Goal: Task Accomplishment & Management: Manage account settings

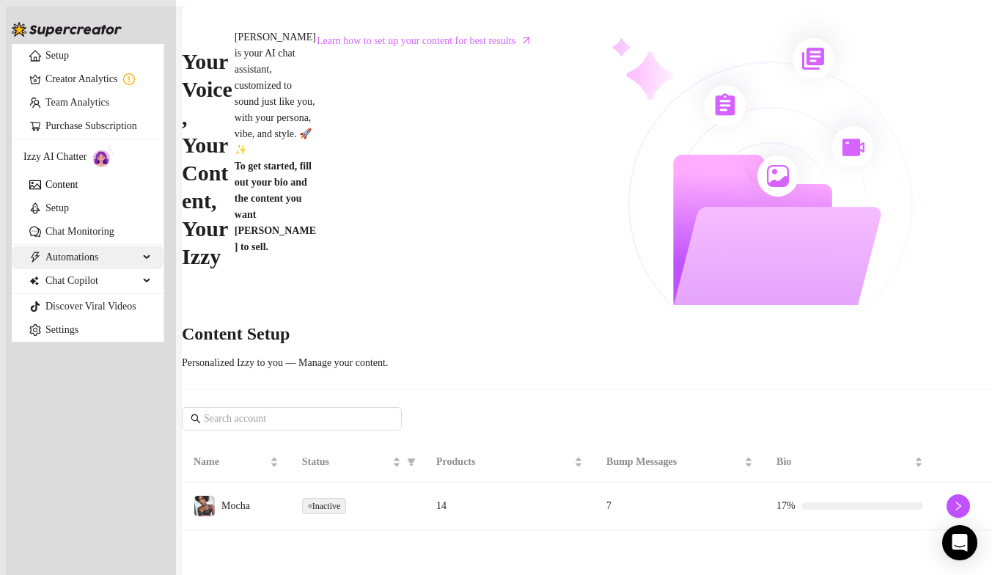
click at [70, 269] on span "Automations" at bounding box center [91, 257] width 93 height 23
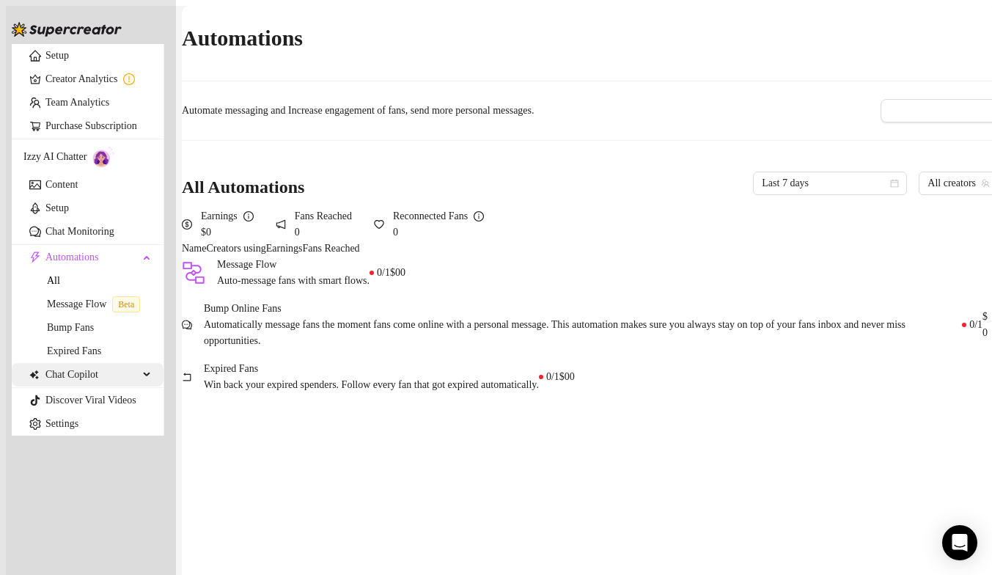
click at [155, 386] on div "Chat Copilot" at bounding box center [88, 374] width 152 height 23
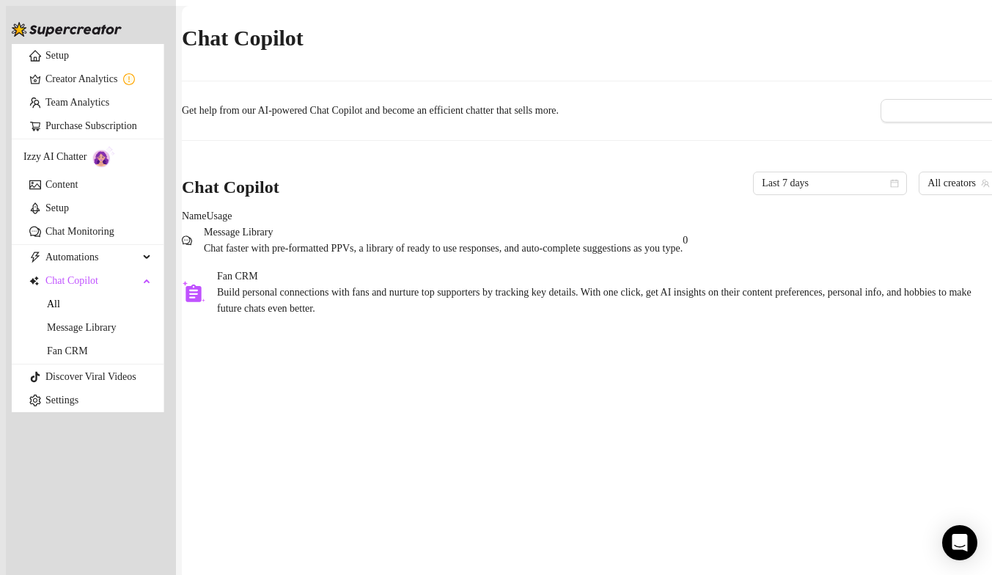
click at [407, 317] on span "Build personal connections with fans and nurture top supporters by tracking key…" at bounding box center [605, 301] width 776 height 32
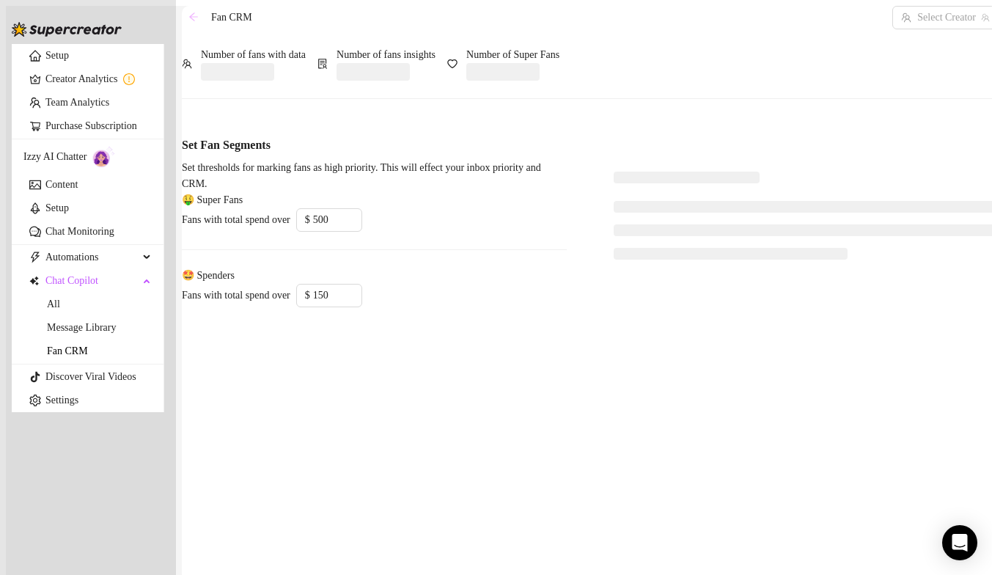
click at [199, 22] on icon "arrow-left" at bounding box center [193, 17] width 10 height 10
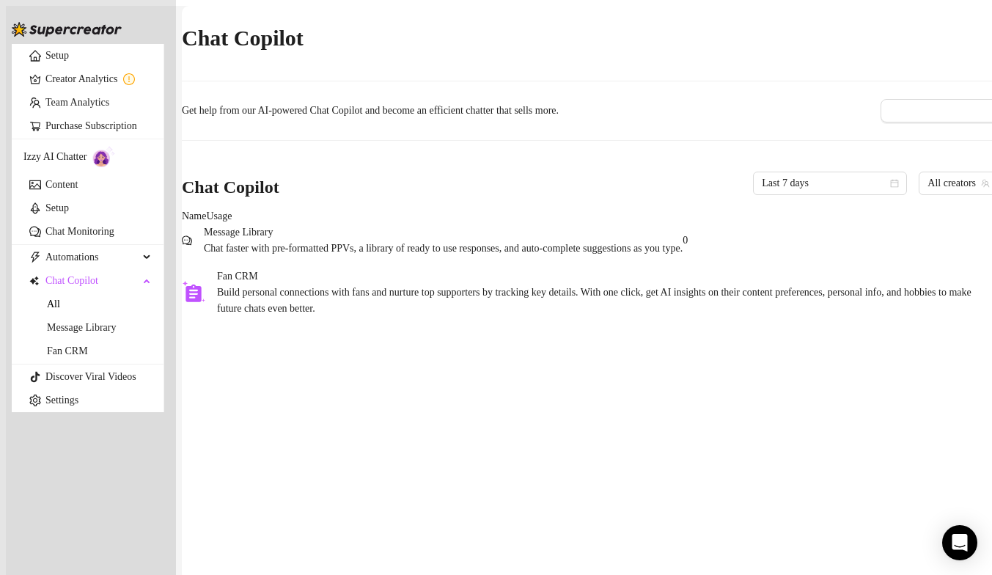
click at [480, 241] on span "Message Library" at bounding box center [443, 232] width 479 height 16
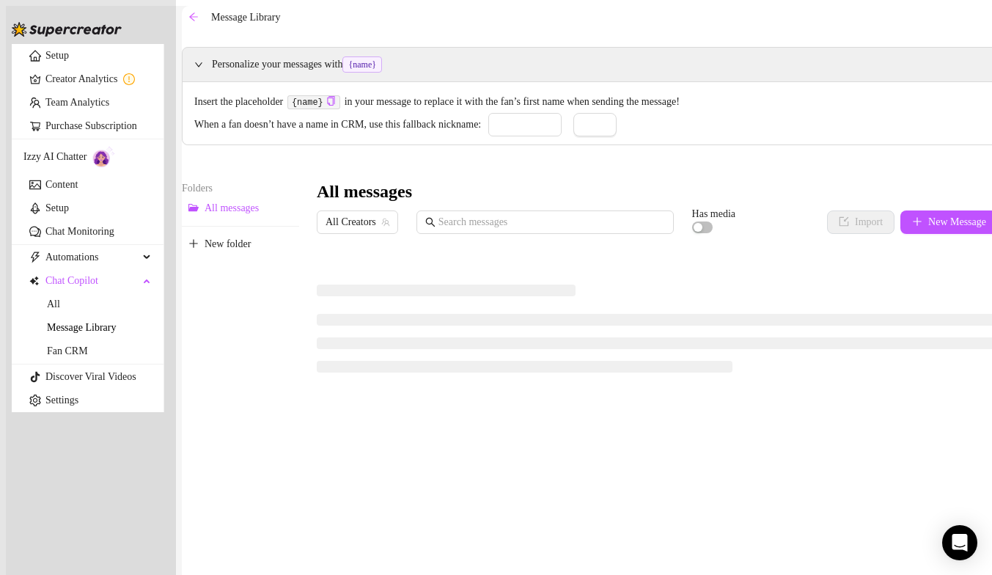
type input "babe"
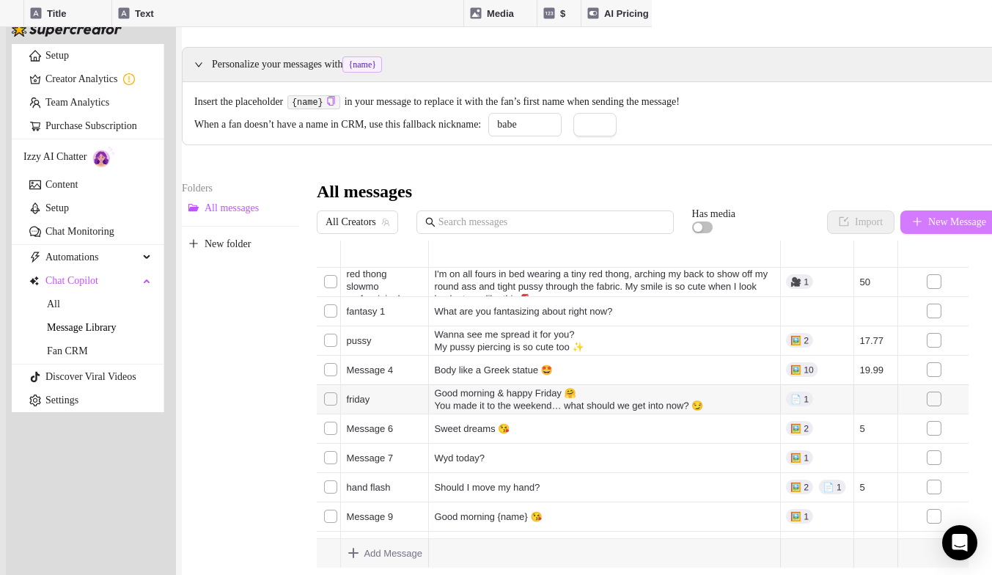
click at [941, 228] on span "New Message" at bounding box center [957, 222] width 58 height 12
type textarea "Type your message here..."
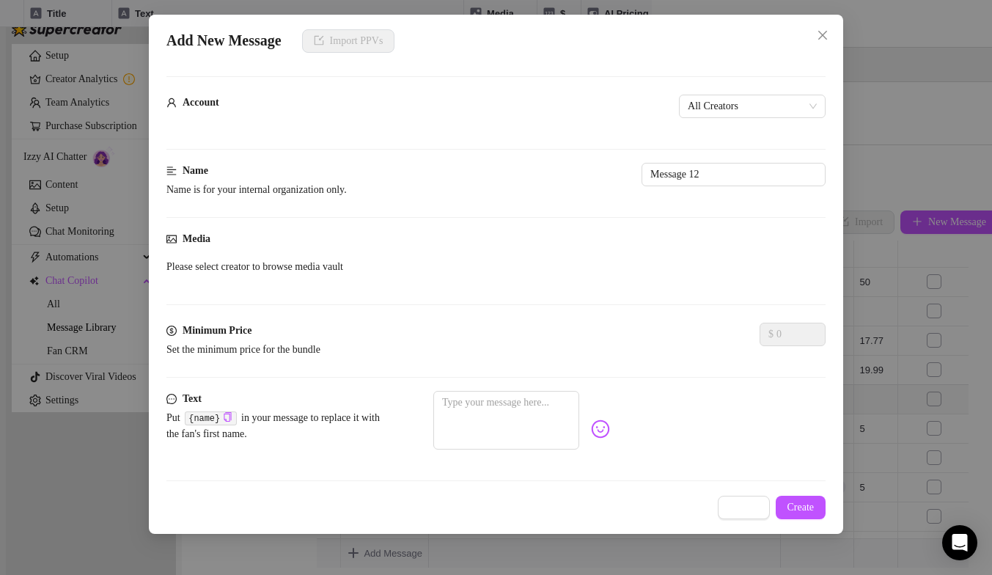
click at [539, 120] on div "Account All Creators" at bounding box center [495, 115] width 659 height 41
click at [688, 105] on span "All Creators" at bounding box center [752, 106] width 129 height 22
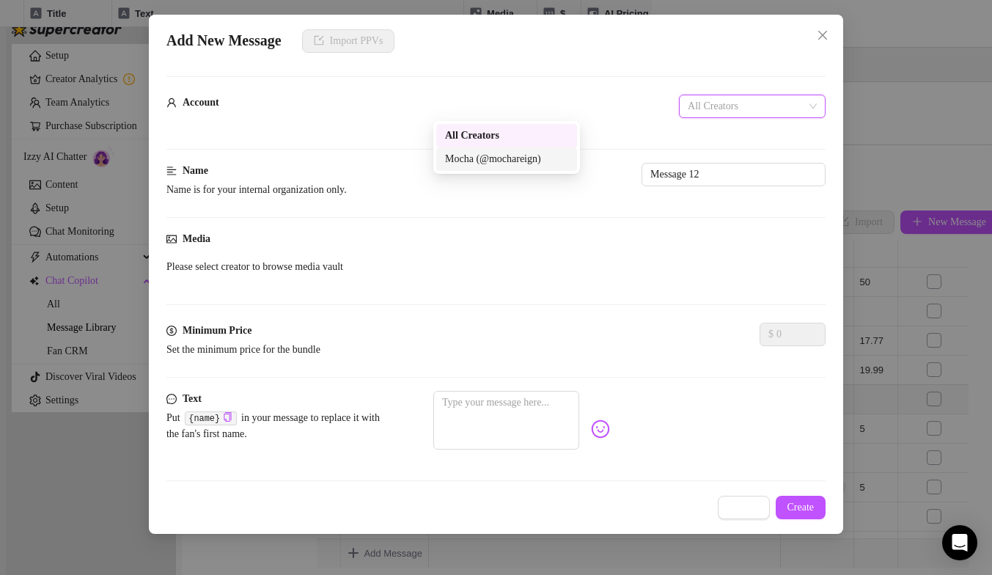
click at [532, 155] on div "Mocha (@mochareign)" at bounding box center [506, 159] width 123 height 16
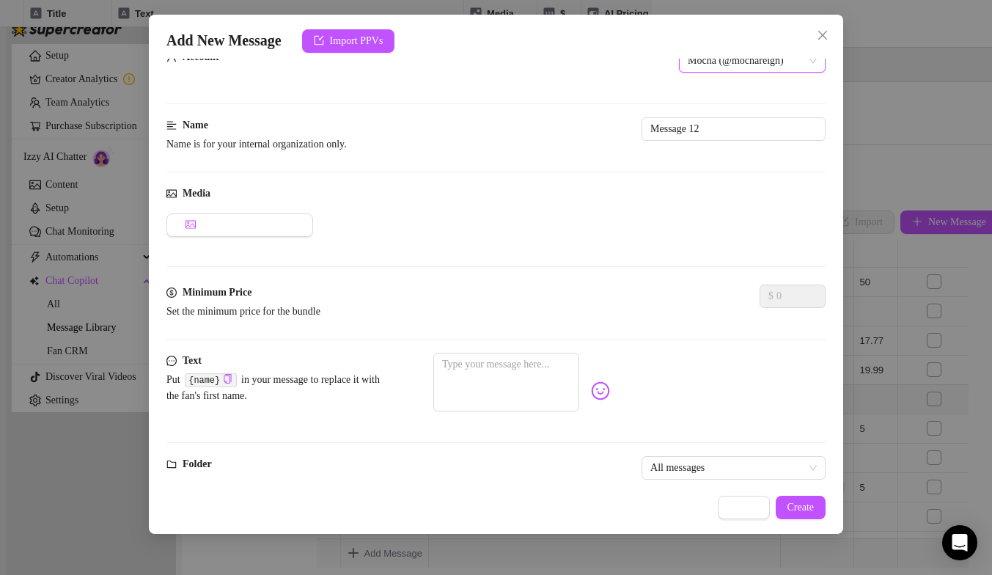
scroll to position [64, 0]
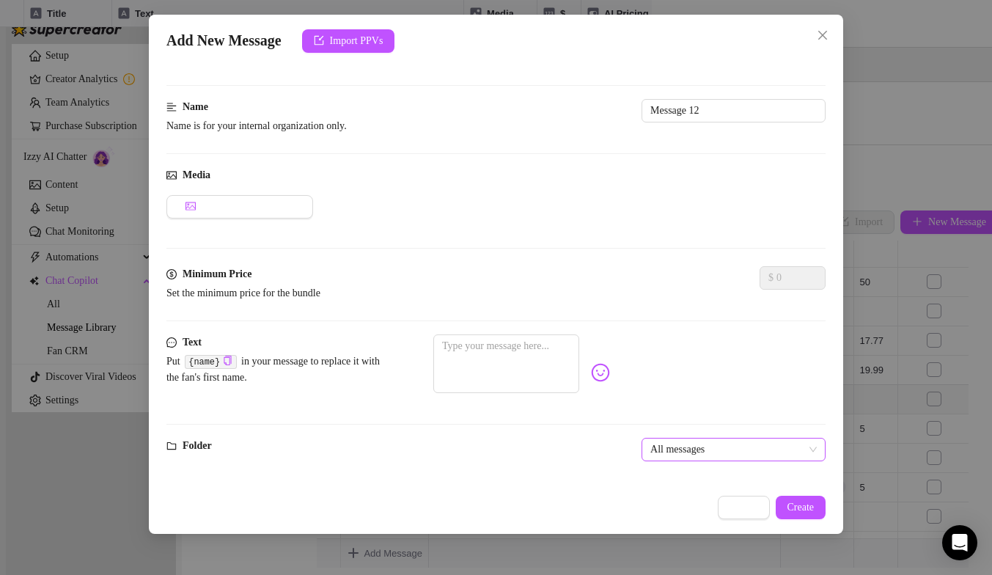
click at [650, 439] on span "All messages" at bounding box center [733, 450] width 166 height 22
click at [278, 202] on span "Add Media from Vault" at bounding box center [248, 207] width 93 height 12
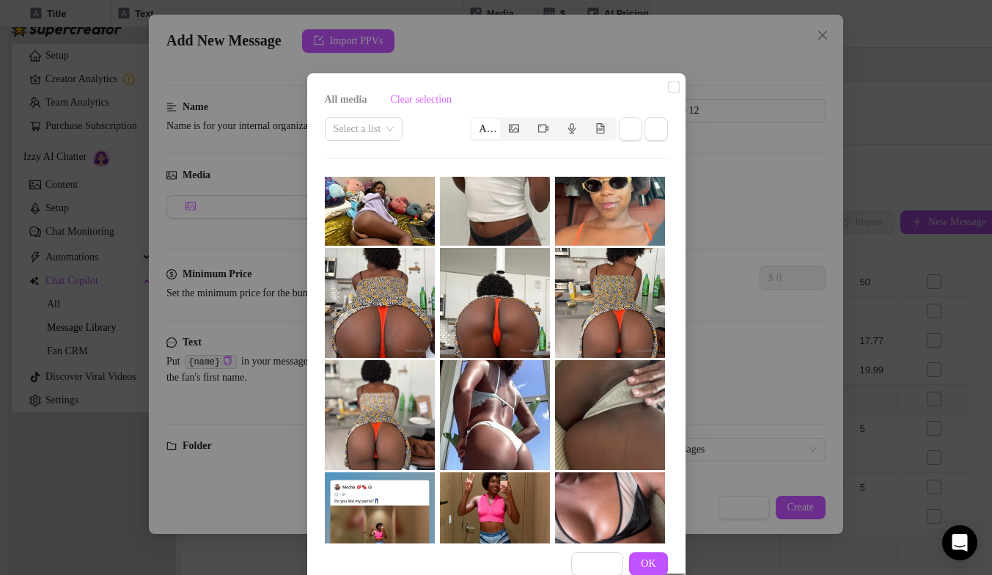
scroll to position [0, 0]
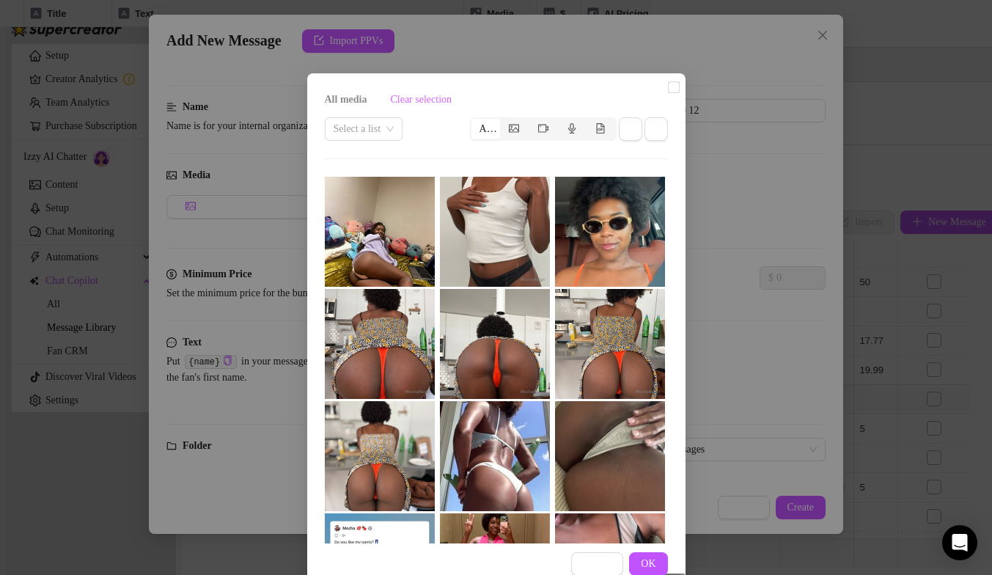
click at [668, 93] on input "checkbox" at bounding box center [674, 87] width 12 height 12
checkbox input "true"
click at [668, 93] on input "checkbox" at bounding box center [674, 87] width 12 height 12
checkbox input "true"
click at [668, 95] on label at bounding box center [674, 87] width 12 height 16
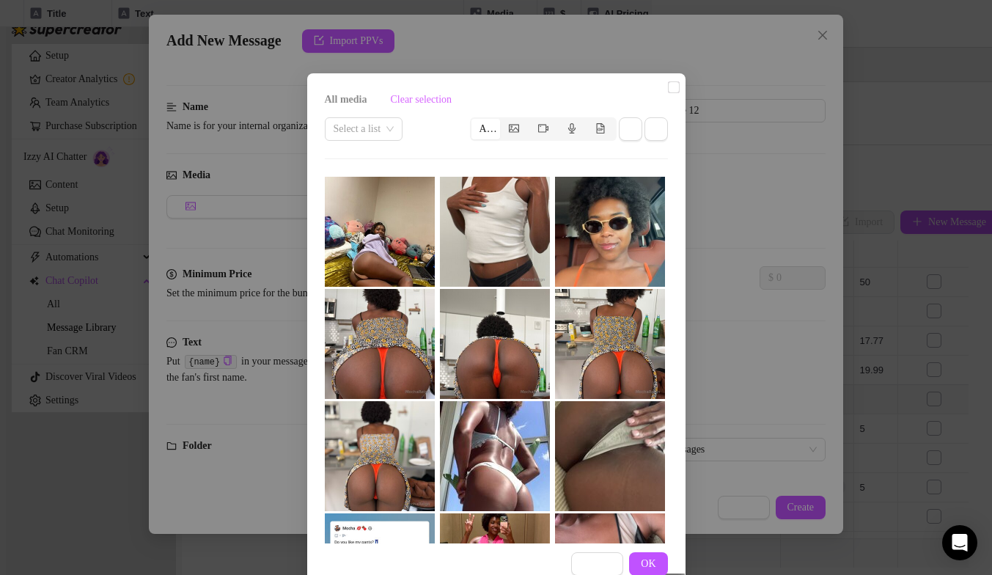
click at [668, 93] on input "checkbox" at bounding box center [674, 87] width 12 height 12
checkbox input "true"
click at [668, 93] on input "checkbox" at bounding box center [674, 87] width 12 height 12
checkbox input "true"
click at [649, 562] on span "OK" at bounding box center [648, 564] width 15 height 12
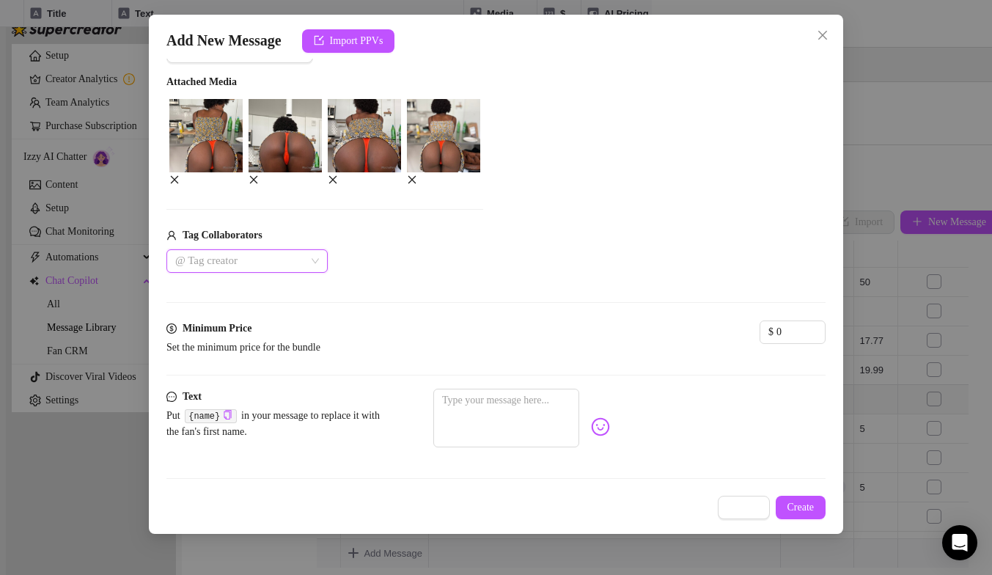
scroll to position [249, 0]
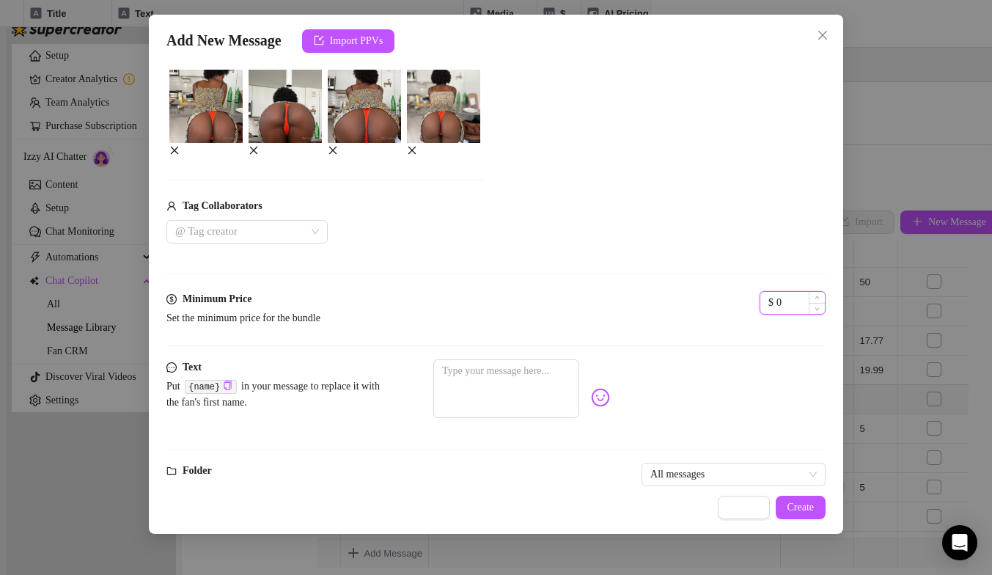
click at [777, 314] on input "0" at bounding box center [801, 303] width 48 height 22
type input "0"
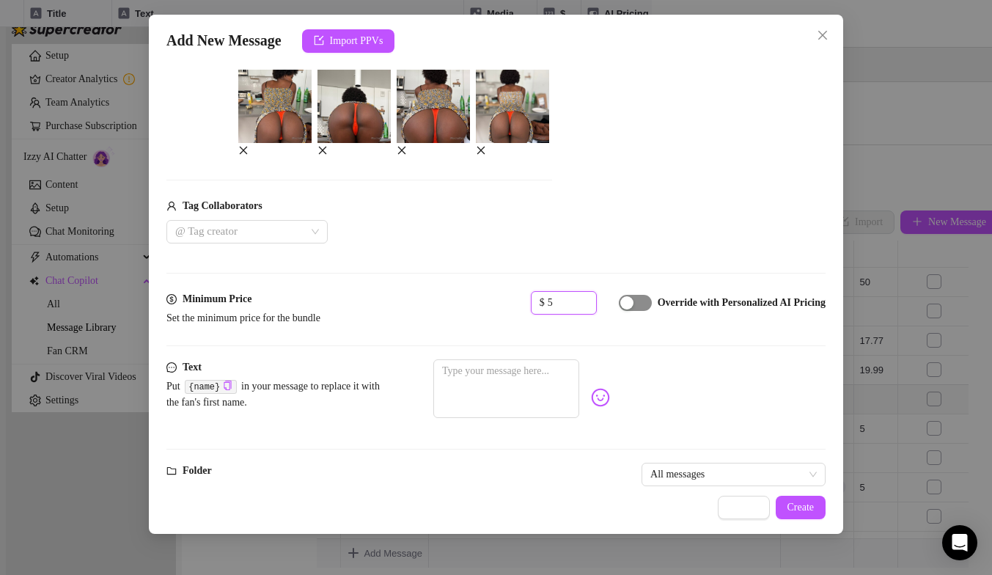
type input "5"
click at [619, 311] on button "button" at bounding box center [635, 303] width 33 height 16
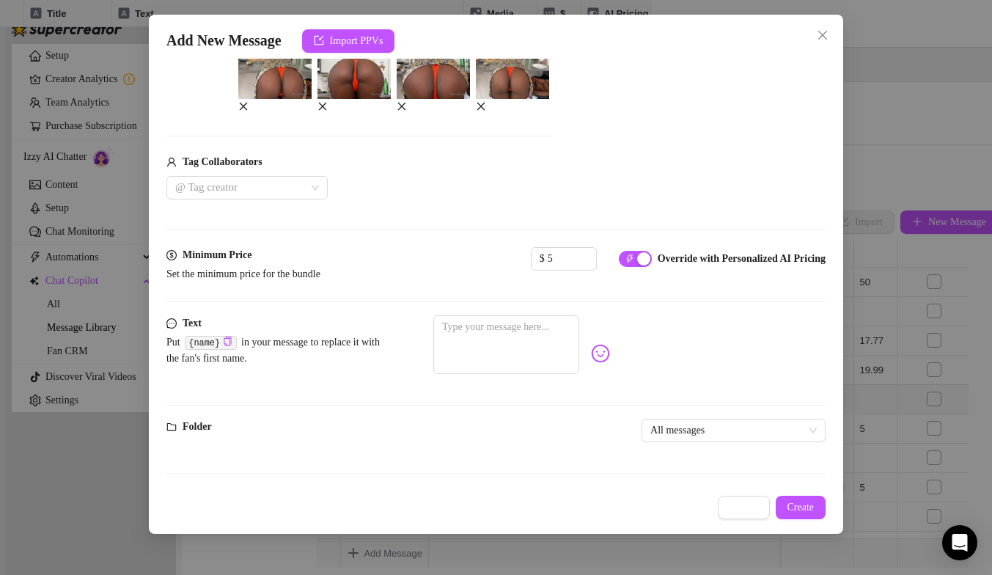
scroll to position [351, 0]
click at [491, 345] on textarea at bounding box center [506, 344] width 146 height 59
click at [229, 346] on icon "copy" at bounding box center [228, 342] width 10 height 10
click at [619, 267] on span "button" at bounding box center [635, 259] width 33 height 16
click at [730, 516] on button "Cancel" at bounding box center [744, 507] width 52 height 23
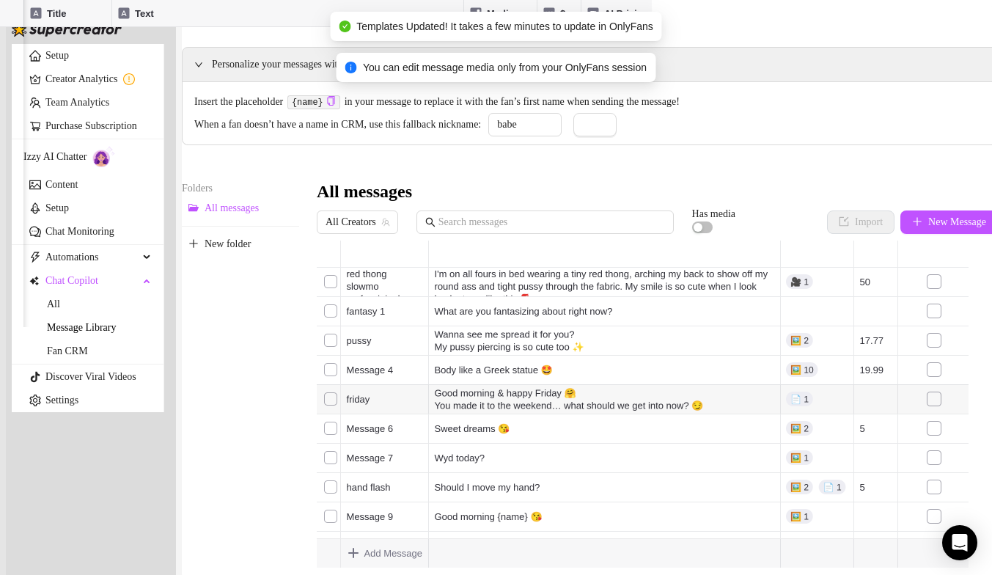
click at [928, 228] on span "New Message" at bounding box center [957, 222] width 58 height 12
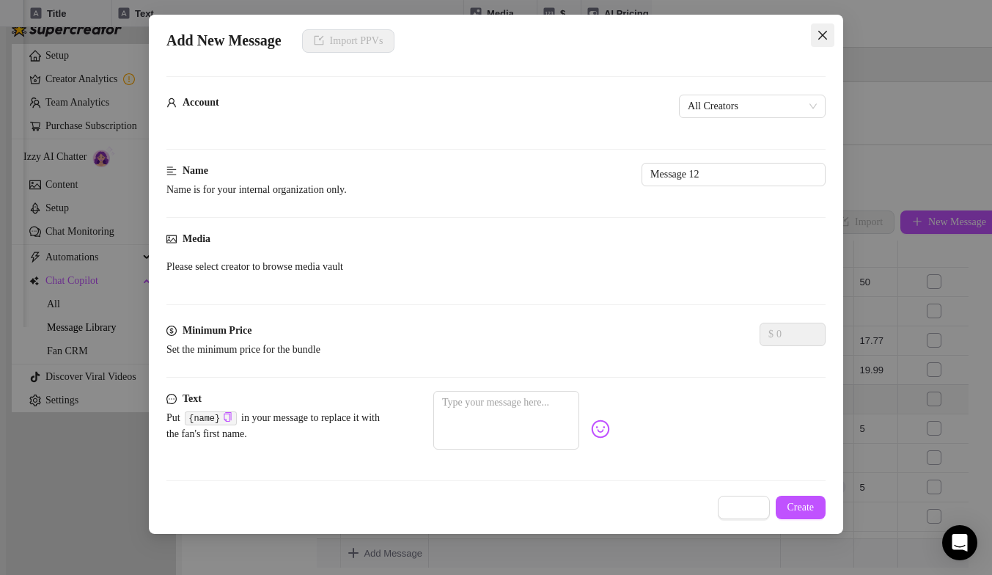
click at [828, 40] on icon "close" at bounding box center [823, 35] width 12 height 12
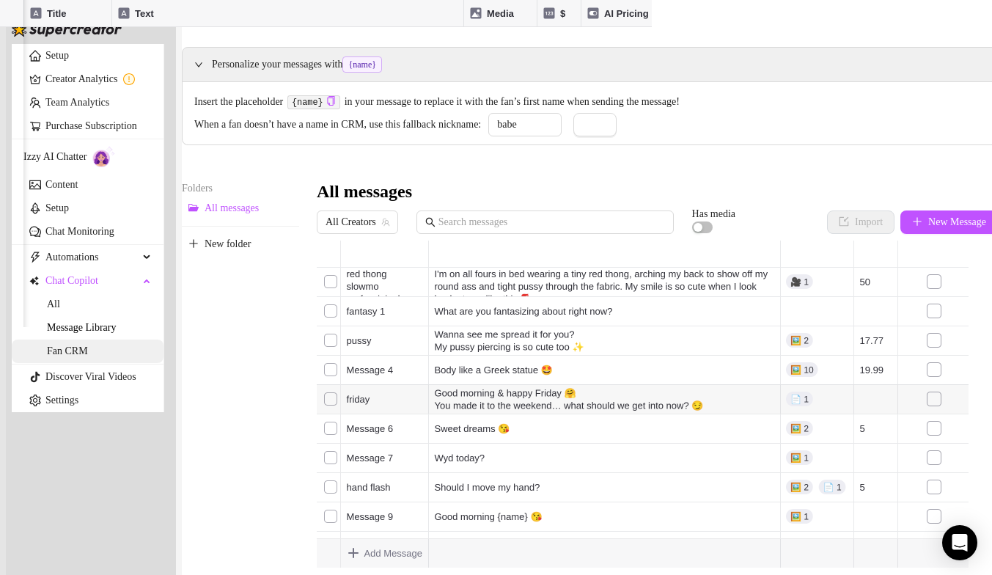
click at [79, 356] on link "Fan CRM" at bounding box center [67, 350] width 41 height 11
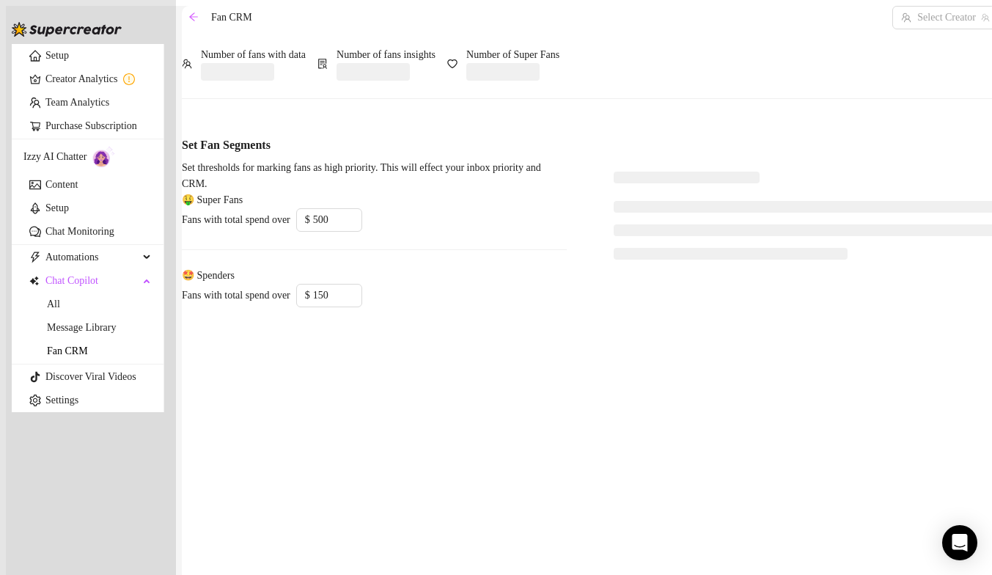
type input "200"
type input "50"
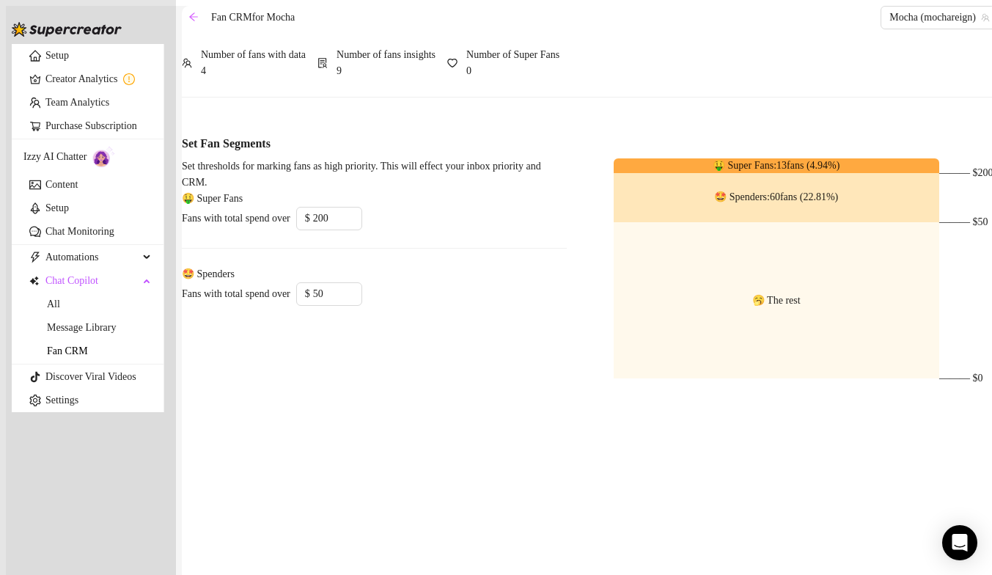
click at [457, 67] on icon "heart" at bounding box center [452, 63] width 10 height 9
click at [347, 230] on input "200" at bounding box center [337, 219] width 48 height 22
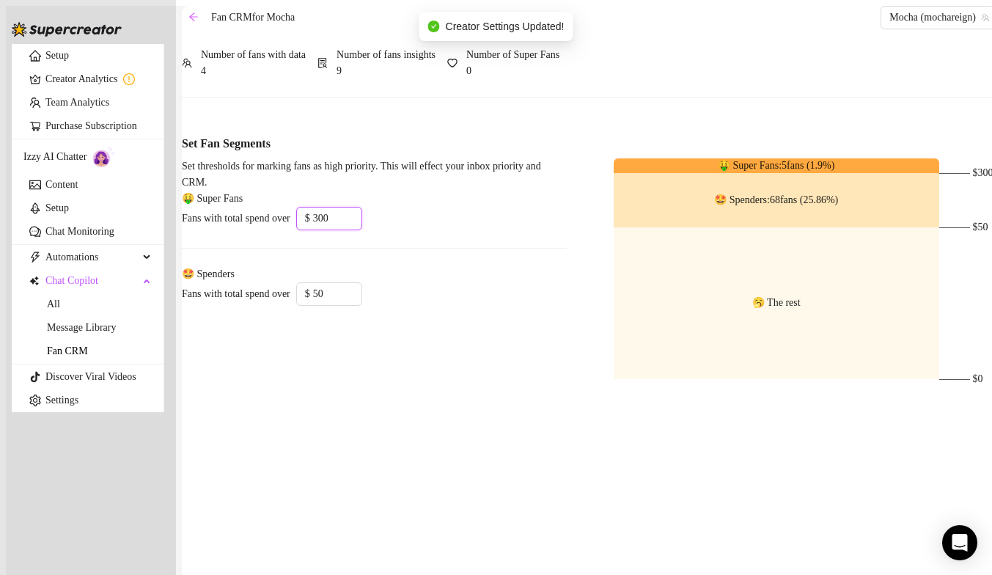
type input "300"
click at [463, 230] on div "Fans with total spend over $ 300" at bounding box center [374, 218] width 385 height 23
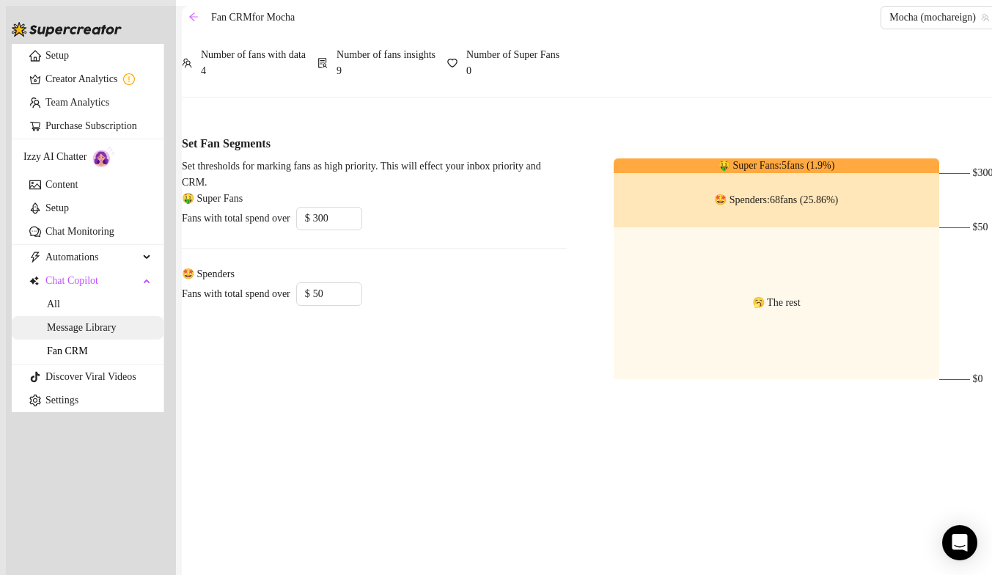
click at [59, 333] on link "Message Library" at bounding box center [81, 327] width 69 height 11
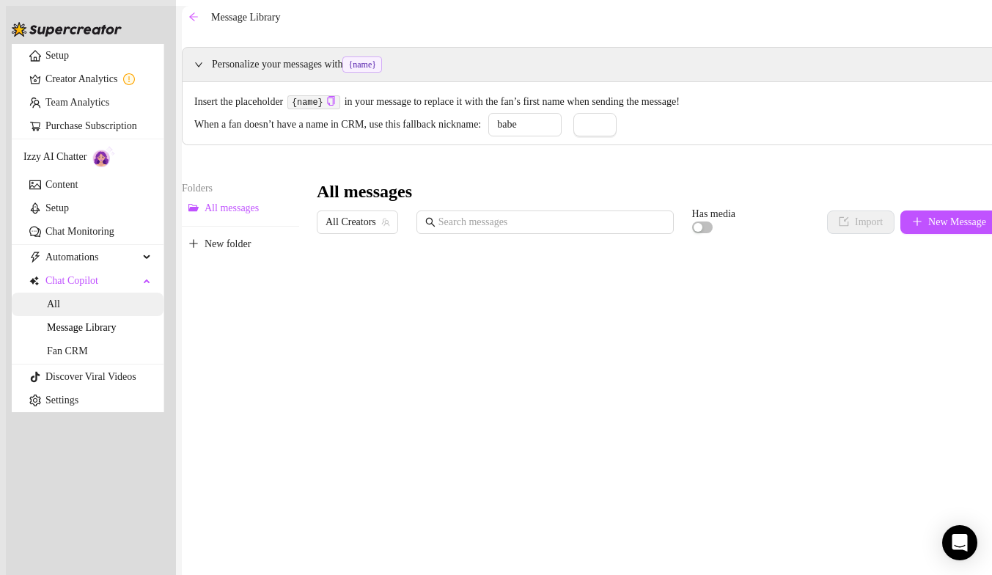
click at [60, 309] on link "All" at bounding box center [53, 303] width 13 height 11
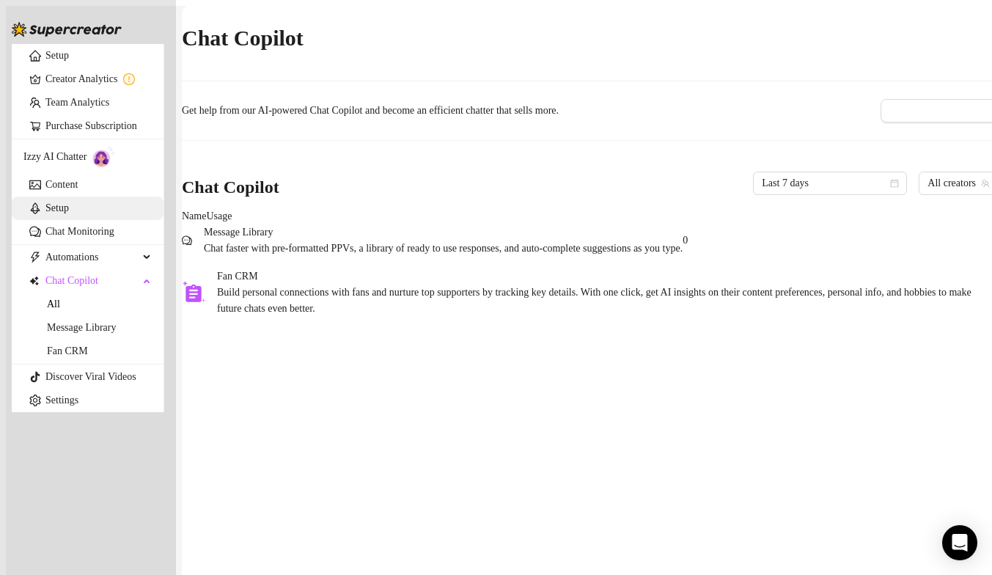
click at [69, 213] on link "Setup" at bounding box center [56, 207] width 23 height 11
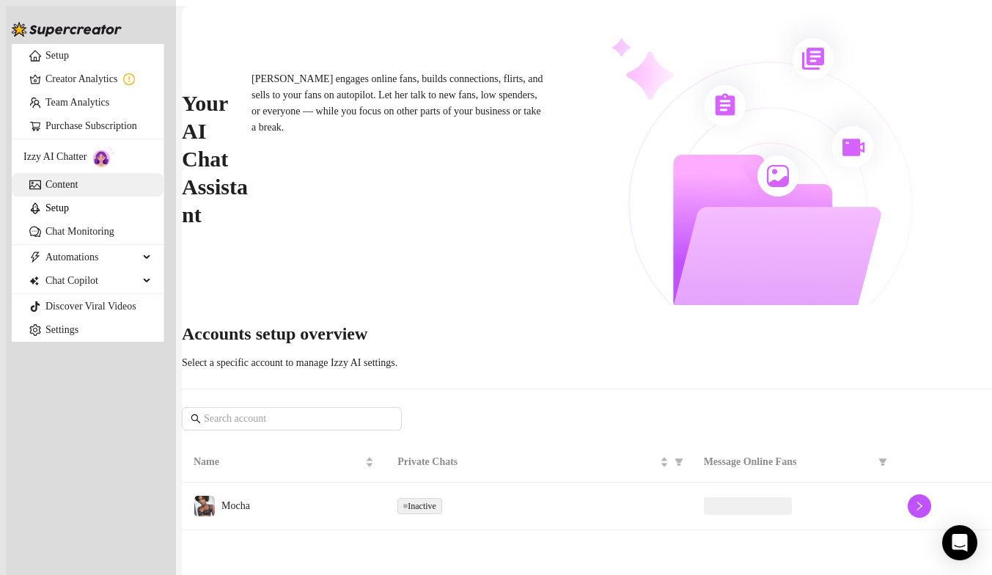
click at [73, 190] on link "Content" at bounding box center [61, 184] width 32 height 11
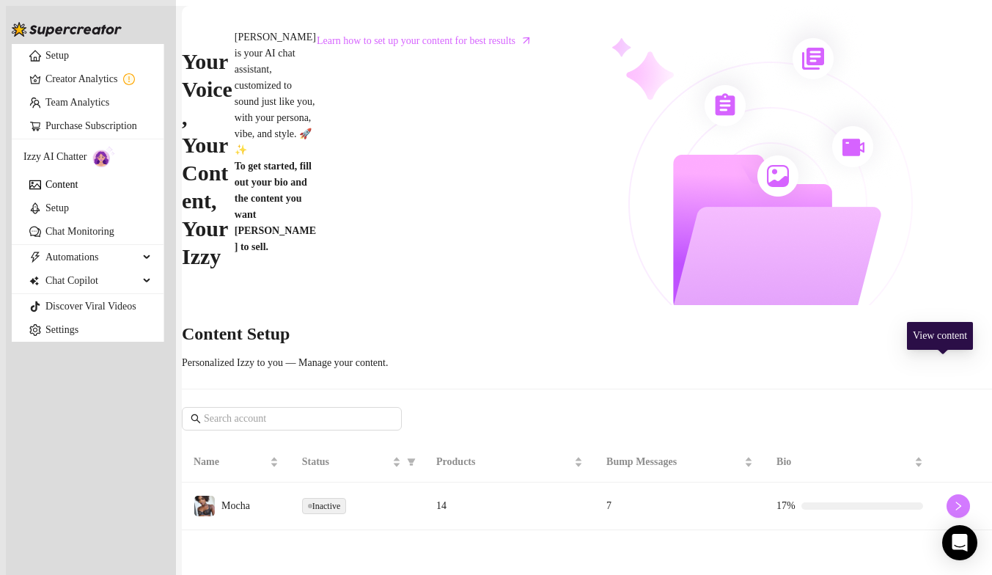
click at [953, 501] on icon "right" at bounding box center [958, 506] width 10 height 10
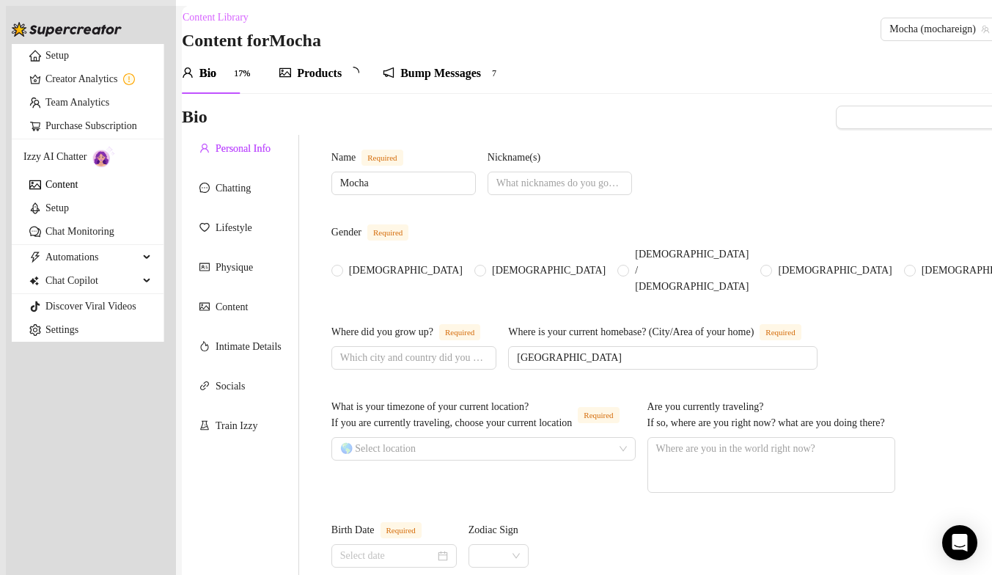
radio input "true"
click at [235, 320] on div "Content" at bounding box center [240, 307] width 117 height 28
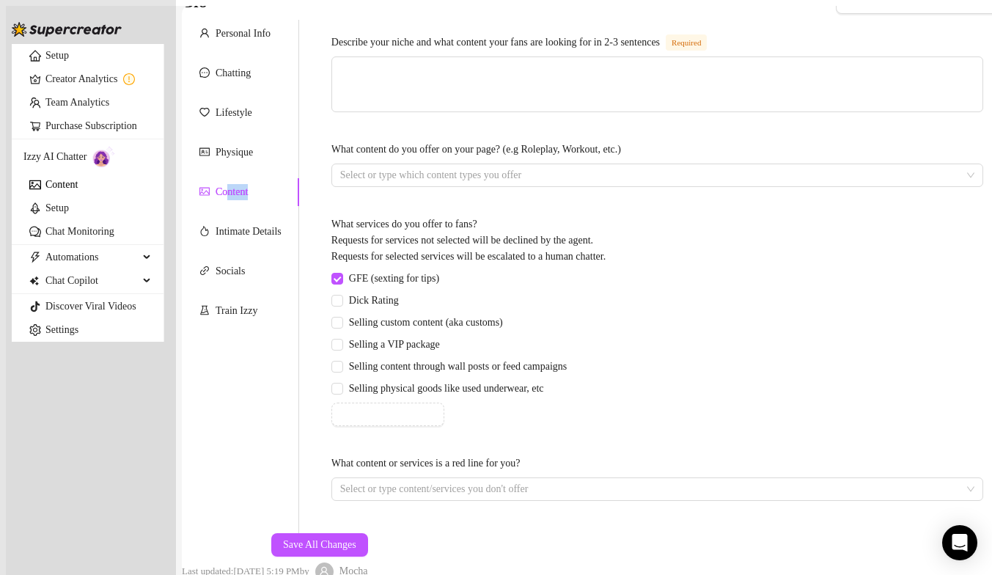
scroll to position [189, 0]
click at [402, 293] on span "Dick Rating" at bounding box center [374, 301] width 62 height 16
click at [342, 295] on input "Dick Rating" at bounding box center [336, 300] width 10 height 10
checkbox input "true"
click at [407, 315] on span "Selling custom content (aka customs)" at bounding box center [426, 323] width 166 height 16
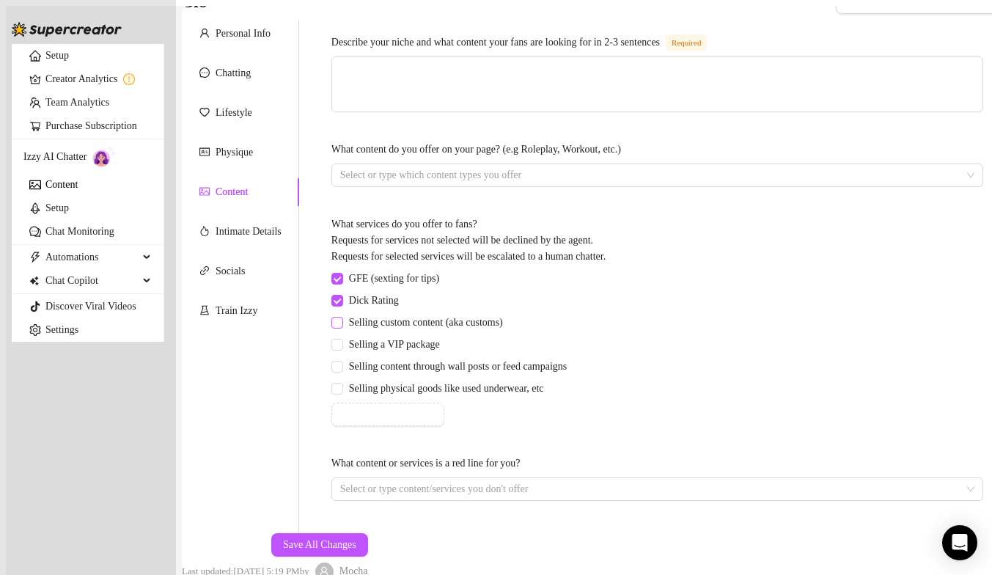
click at [342, 317] on input "Selling custom content (aka customs)" at bounding box center [336, 322] width 10 height 10
checkbox input "true"
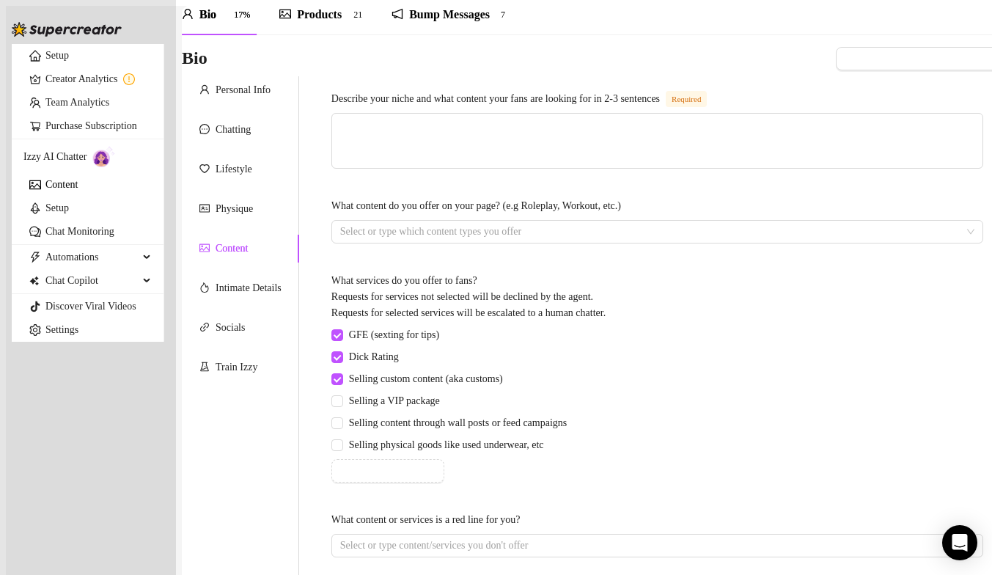
scroll to position [55, 0]
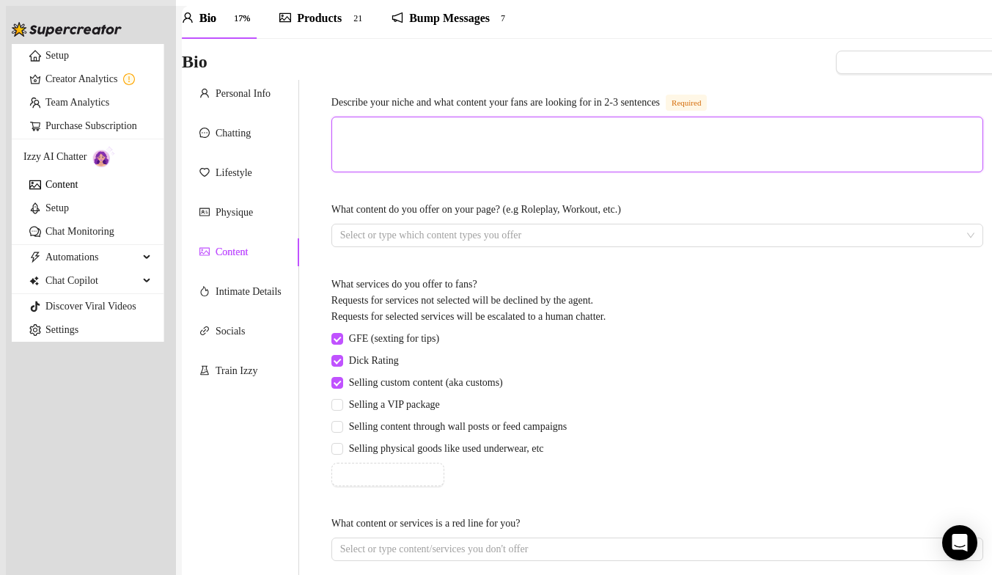
click at [562, 147] on textarea "Describe your niche and what content your fans are looking for in 2-3 sentences…" at bounding box center [657, 144] width 650 height 54
type textarea "I"
type textarea "I'"
type textarea "I'M"
type textarea "I'"
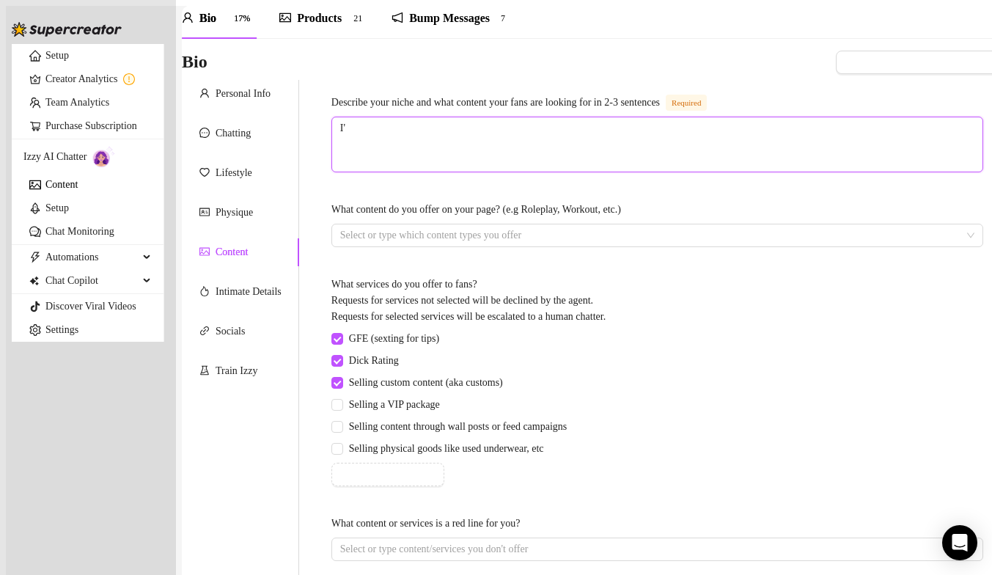
type textarea "I'M"
type textarea "I'"
type textarea "I'm"
type textarea "I'm k"
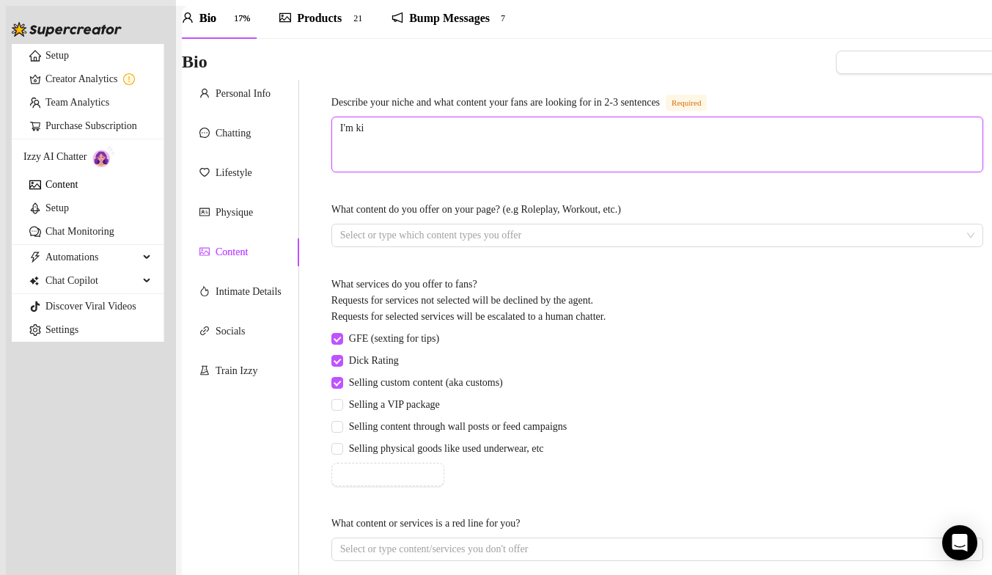
type textarea "I'm kin"
type textarea "I'm ki"
type textarea "I'm k"
type textarea "I'm"
type textarea "I'm v"
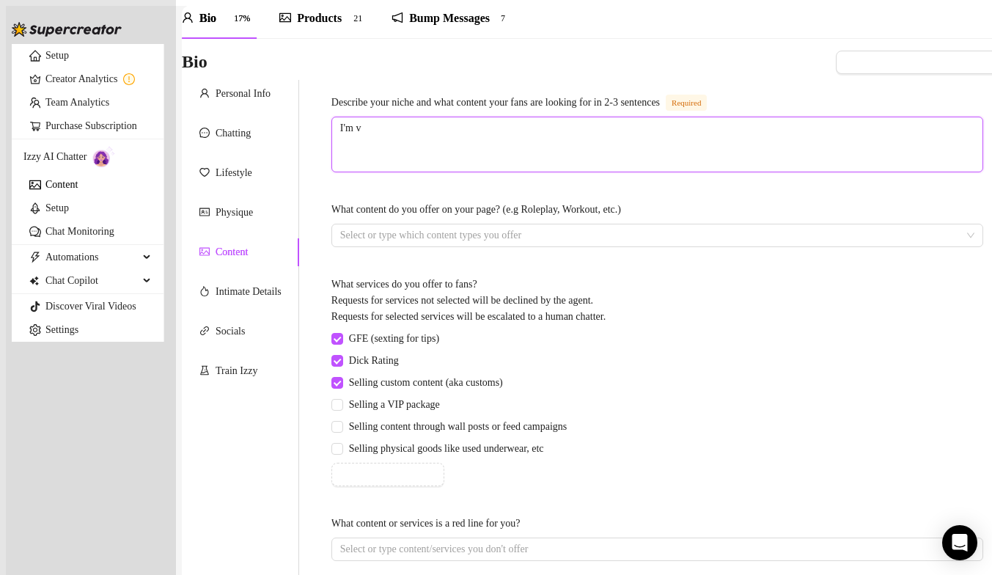
type textarea "I'm ve"
type textarea "I'm ver"
type textarea "I'm very"
type textarea "I'm very m"
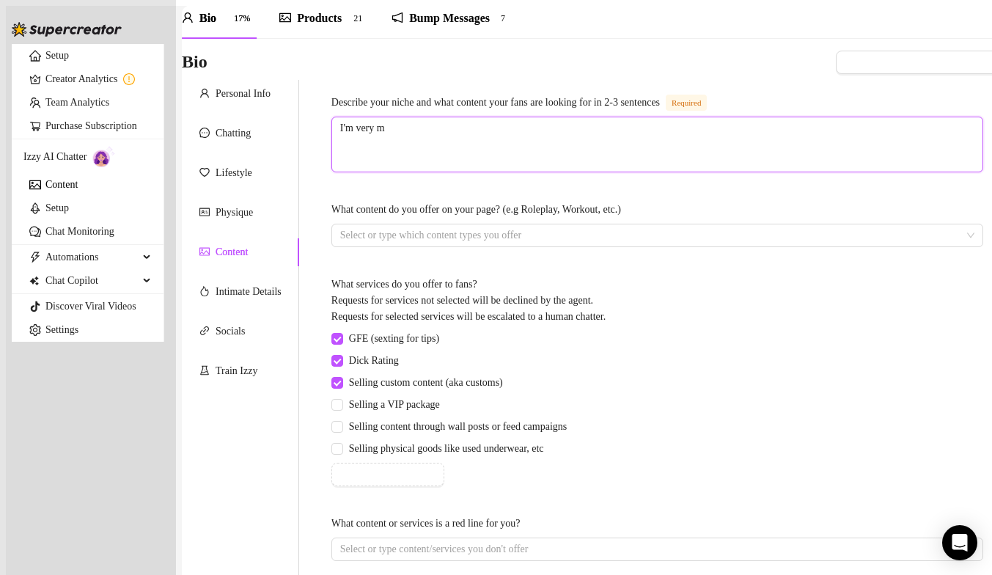
type textarea "I'm very mu"
type textarea "I'm very muc"
type textarea "I'm very much"
type textarea "I'm very much t"
type textarea "I'm very much th"
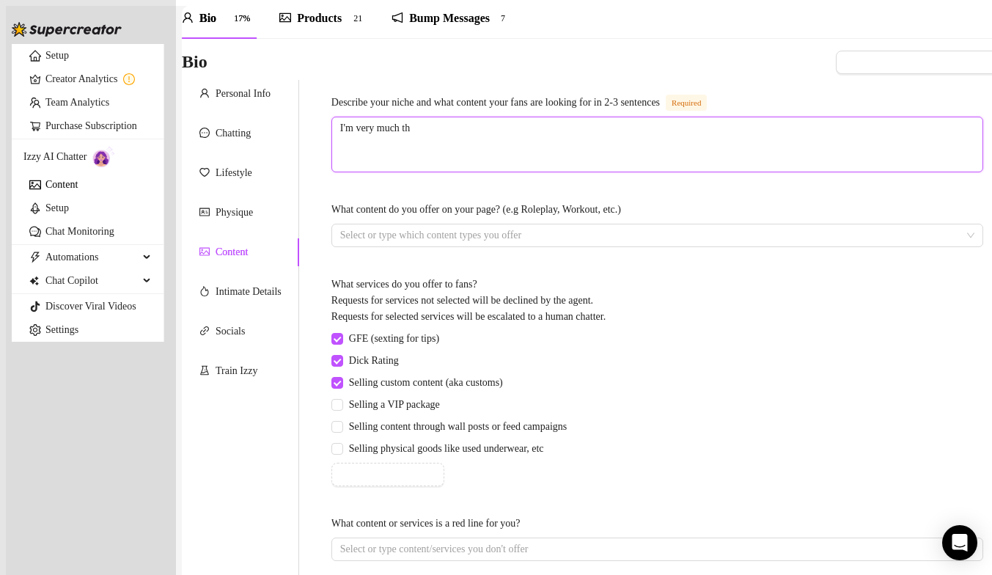
type textarea "I'm very much the"
type textarea "I'm very much the s"
type textarea "I'm very much the se"
type textarea "I'm very much the sey"
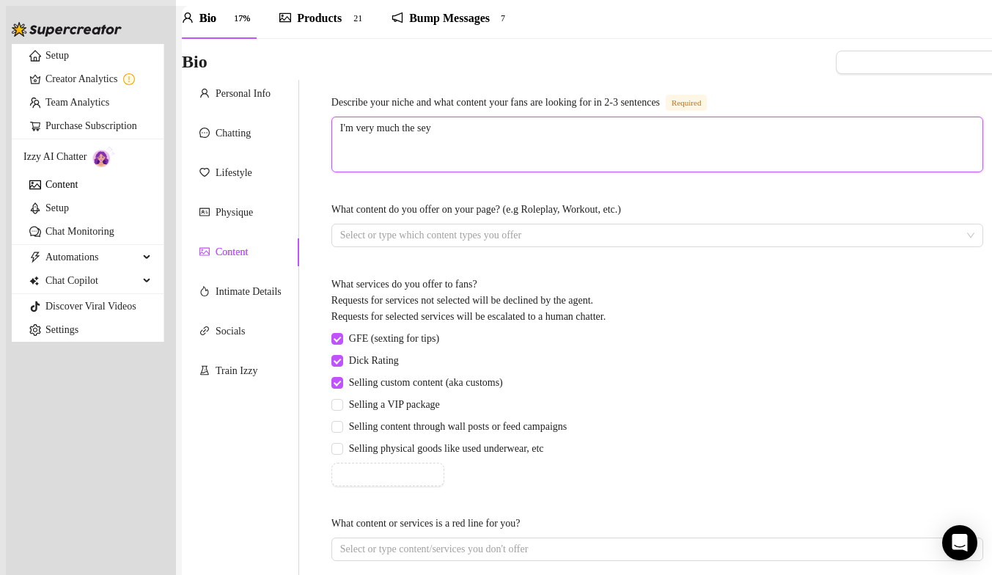
type textarea "I'm very much the sey"
type textarea "I'm very much the seyx"
type textarea "I'm very much the seyxy"
type textarea "I'm very much the seyx"
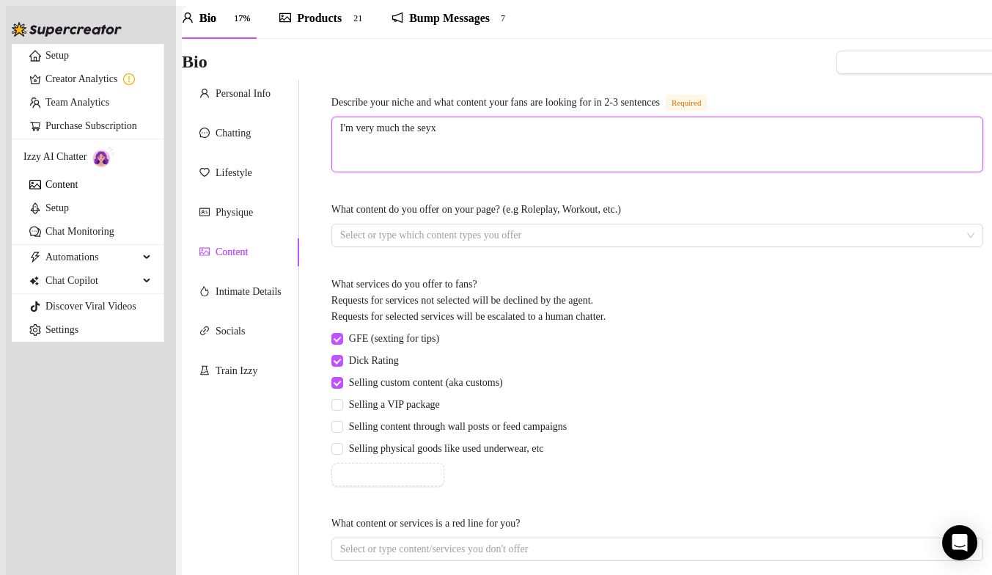
type textarea "I'm very much the sey"
type textarea "I'm very much the se"
type textarea "I'm very much the sex"
type textarea "I'm very much the sexy"
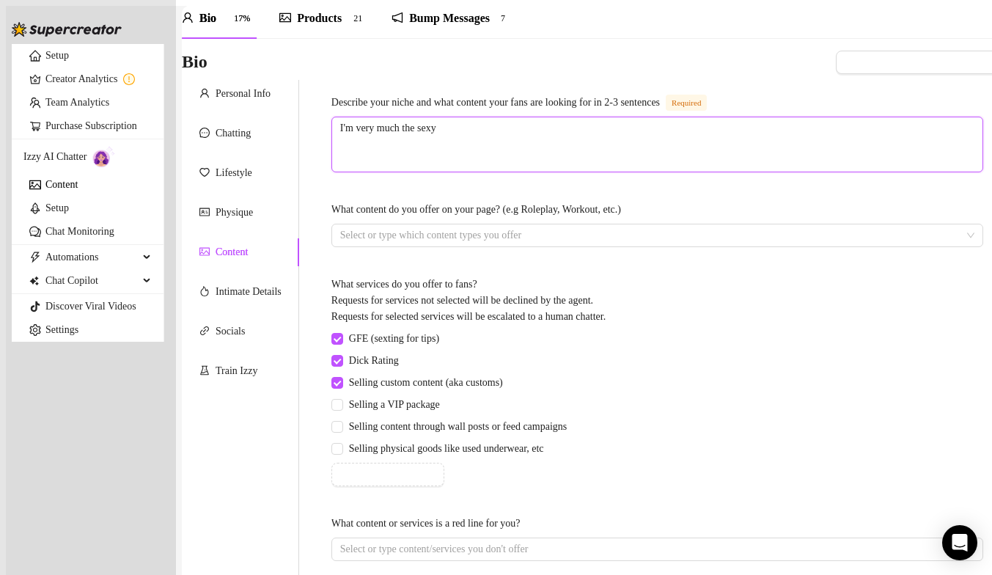
type textarea "I'm very much the sexy f"
type textarea "I'm very much the sexy fl"
type textarea "I'm very much the sexy fli"
type textarea "I'm very much the sexy flir"
type textarea "I'm very much the sexy flirt"
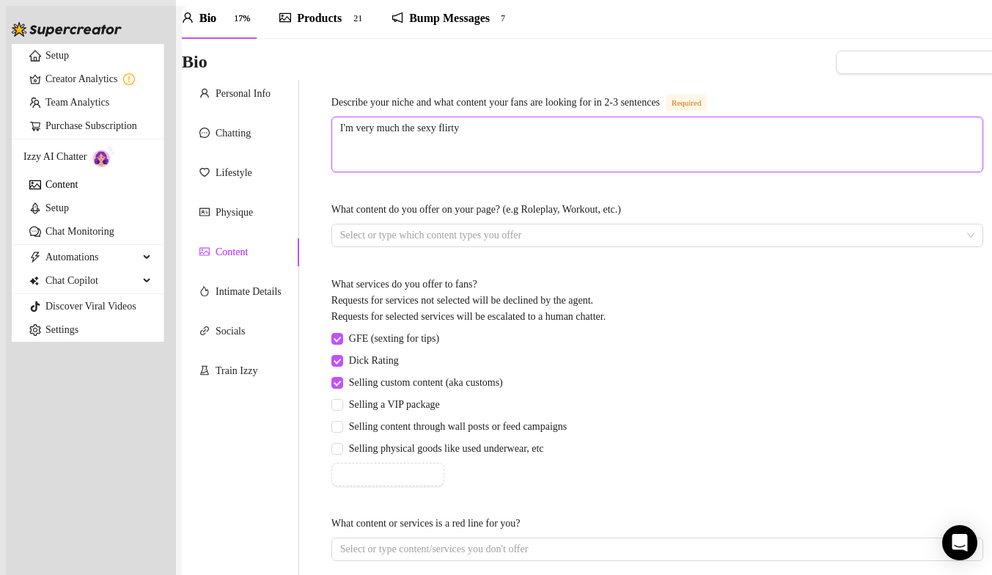
type textarea "I'm very much the sexy flirty"
type textarea "I'm very much the sexy flirty c"
type textarea "I'm very much the sexy flirty cu"
type textarea "I'm very much the sexy flirty cut"
type textarea "I'm very much the sexy flirty cute"
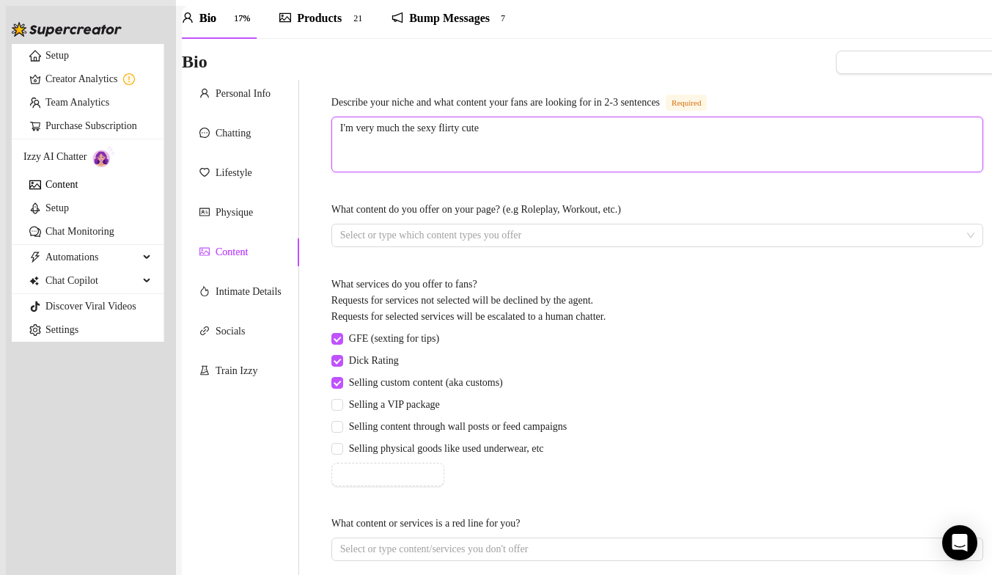
type textarea "I'm very much the sexy flirty cute"
type textarea "I'm very much the sexy flirty cute g"
type textarea "I'm very much the sexy flirty cute gi"
type textarea "I'm very much the sexy flirty cute gir"
type textarea "I'm very much the sexy flirty cute girl"
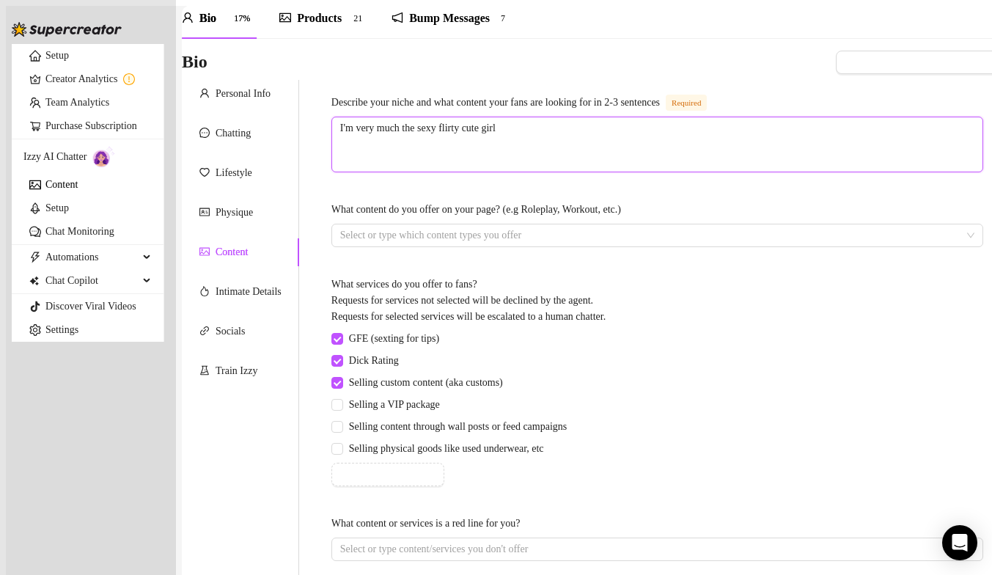
type textarea "I'm very much the sexy flirty cute girl"
type textarea "I'm very much the sexy flirty cute girl n"
type textarea "I'm very much the sexy flirty cute girl ne"
type textarea "I'm very much the sexy flirty cute girl nex"
type textarea "I'm very much the sexy flirty cute girl next"
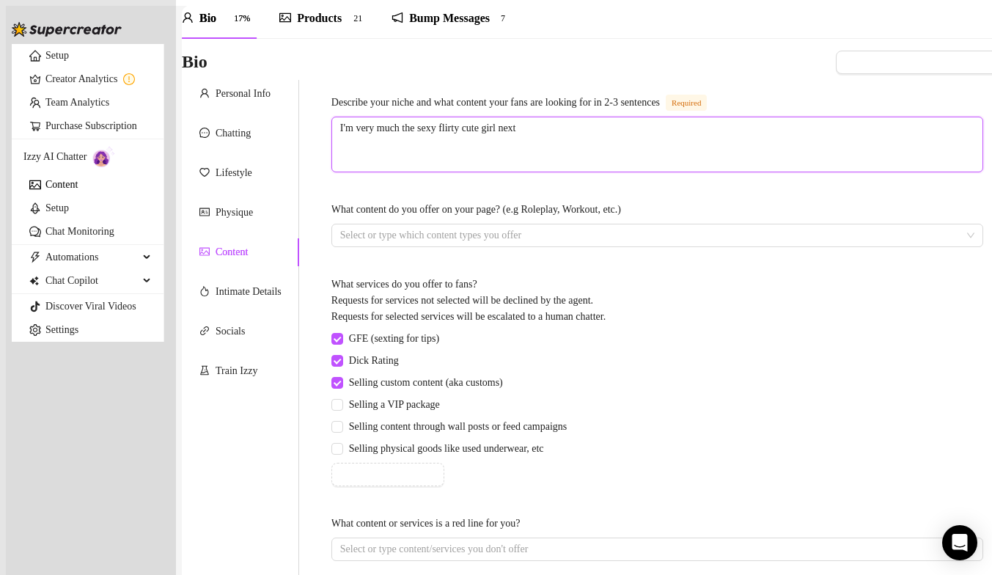
type textarea "I'm very much the sexy flirty cute girl next"
type textarea "I'm very much the sexy flirty cute girl next d"
type textarea "I'm very much the sexy flirty cute girl next do"
type textarea "I'm very much the sexy flirty cute girl next doo"
type textarea "I'm very much the sexy flirty cute girl next door"
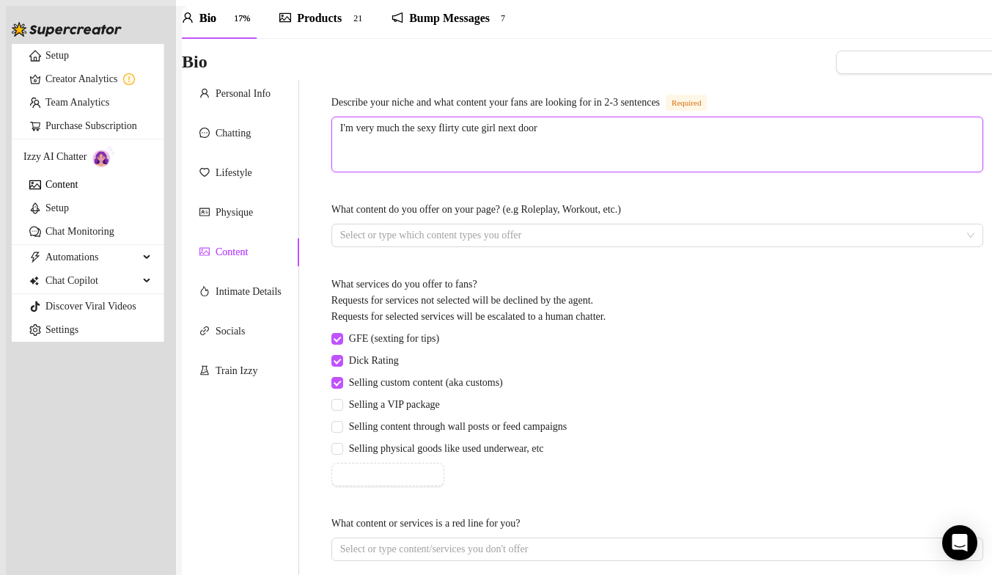
type textarea "I'm very much the sexy flirty cute girl next door."
type textarea "I'm very much the sexy flirty cute girl next door. T"
type textarea "I'm very much the sexy flirty cute girl next door. The"
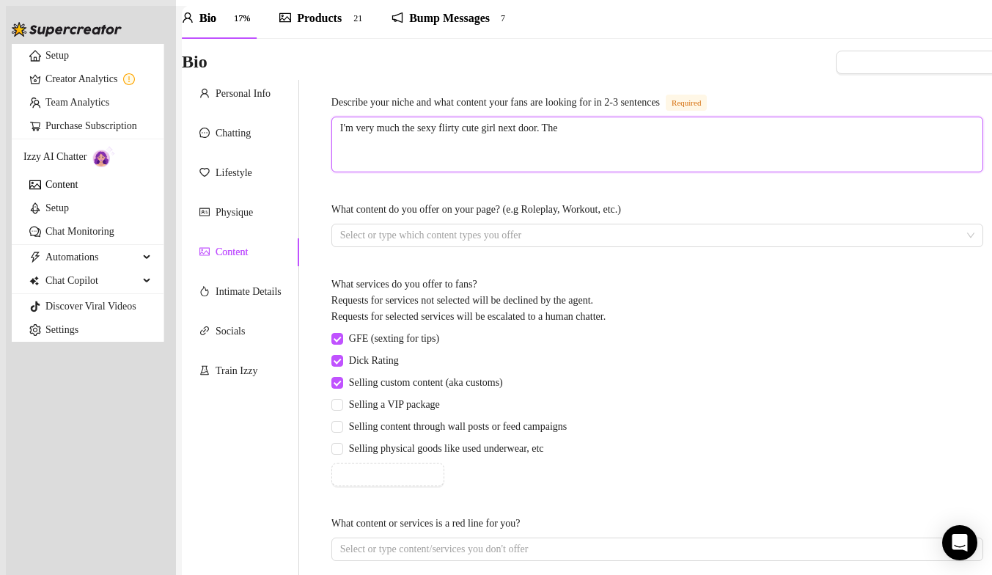
type textarea "I'm very much the sexy flirty cute girl next door. The g"
type textarea "I'm very much the sexy flirty cute girl next door. The gi"
type textarea "I'm very much the sexy flirty cute girl next door. The gir"
type textarea "I'm very much the sexy flirty cute girl next door. The girl"
type textarea "I'm very much the sexy flirty cute girl next door. The girl o"
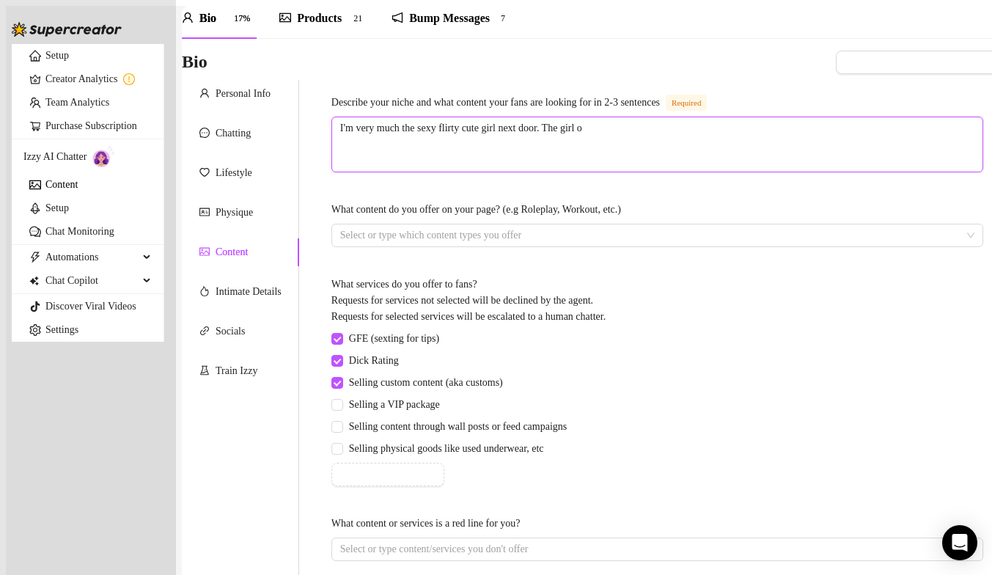
type textarea "I'm very much the sexy flirty cute girl next door. The girl of"
type textarea "I'm very much the sexy flirty cute girl next door. The girl of y"
type textarea "I'm very much the sexy flirty cute girl next door. The girl of yo"
type textarea "I'm very much the sexy flirty cute girl next door. The girl of you"
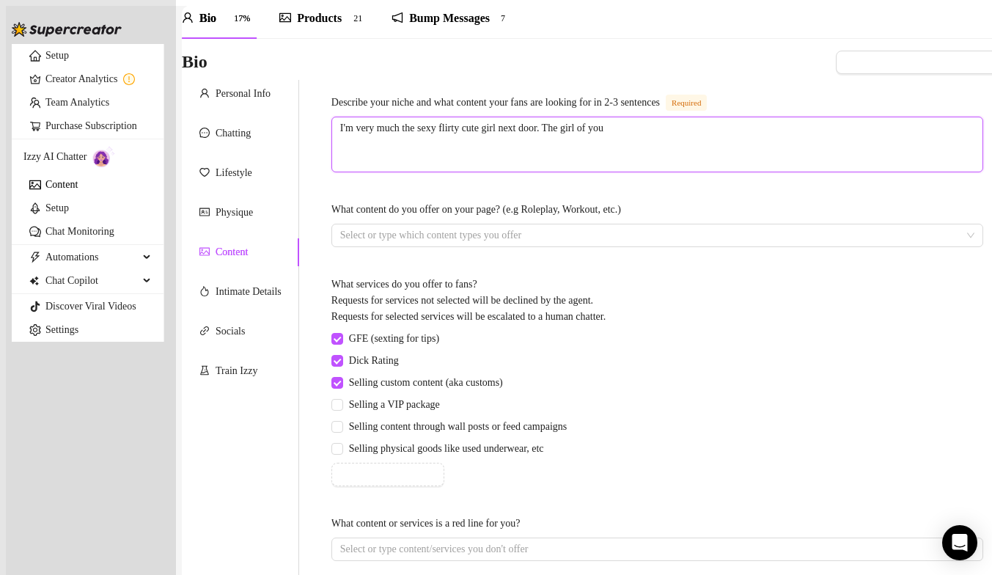
type textarea "I'm very much the sexy flirty cute girl next door. The girl of your"
type textarea "I'm very much the sexy flirty cute girl next door. The girl of your d"
type textarea "I'm very much the sexy flirty cute girl next door. The girl of your dre"
type textarea "I'm very much the sexy flirty cute girl next door. The girl of your drea"
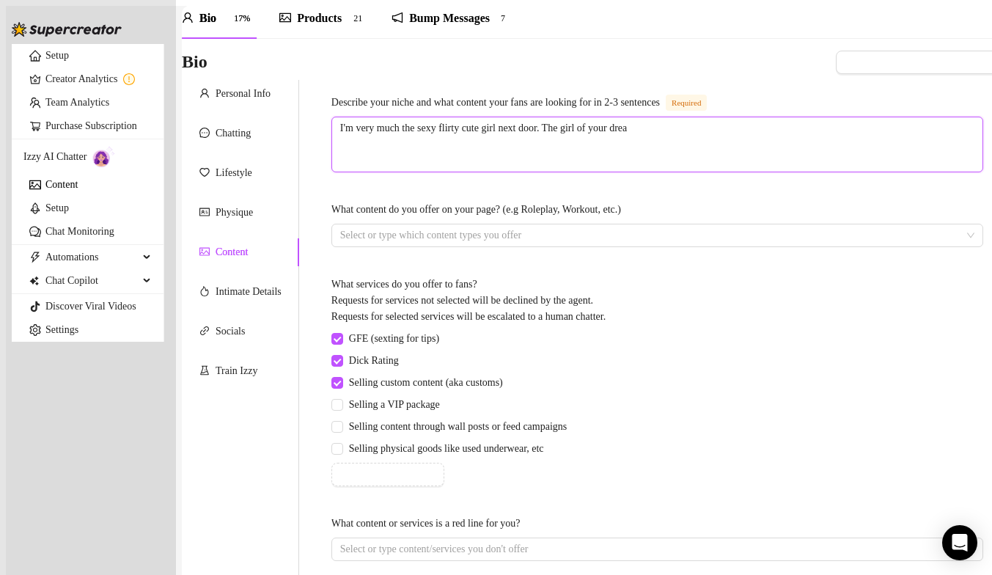
type textarea "I'm very much the sexy flirty cute girl next door. The girl of your dream"
type textarea "I'm very much the sexy flirty cute girl next door. The girl of your dreams"
type textarea "I'm very much the sexy flirty cute girl next door. The girl of your dreams."
type textarea "I'm very much the sexy flirty cute girl next door. The girl of your dreams. S"
type textarea "I'm very much the sexy flirty cute girl next door. The girl of your dreams. Swe"
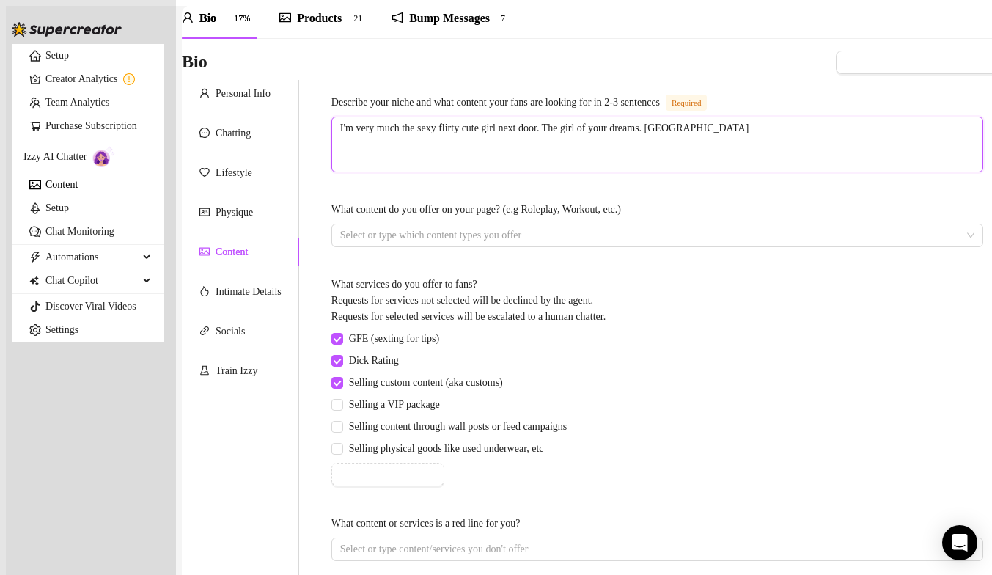
type textarea "I'm very much the sexy flirty cute girl next door. The girl of your dreams. Swee"
type textarea "I'm very much the sexy flirty cute girl next door. The girl of your dreams. Swe"
type textarea "I'm very much the sexy flirty cute girl next door. The girl of your dreams. Sw"
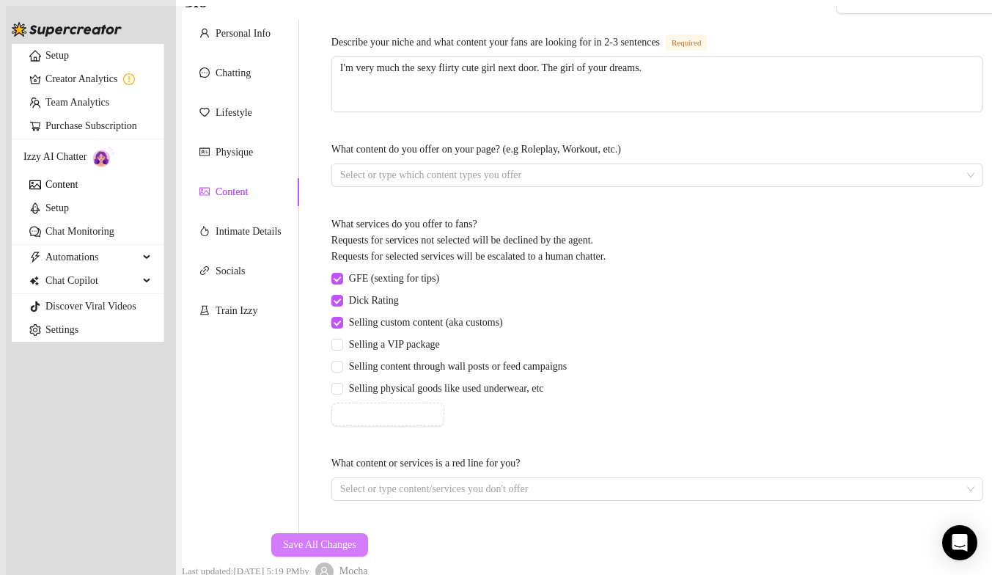
click at [356, 539] on span "Save All Changes" at bounding box center [319, 545] width 73 height 12
click at [78, 190] on link "Content" at bounding box center [61, 184] width 32 height 11
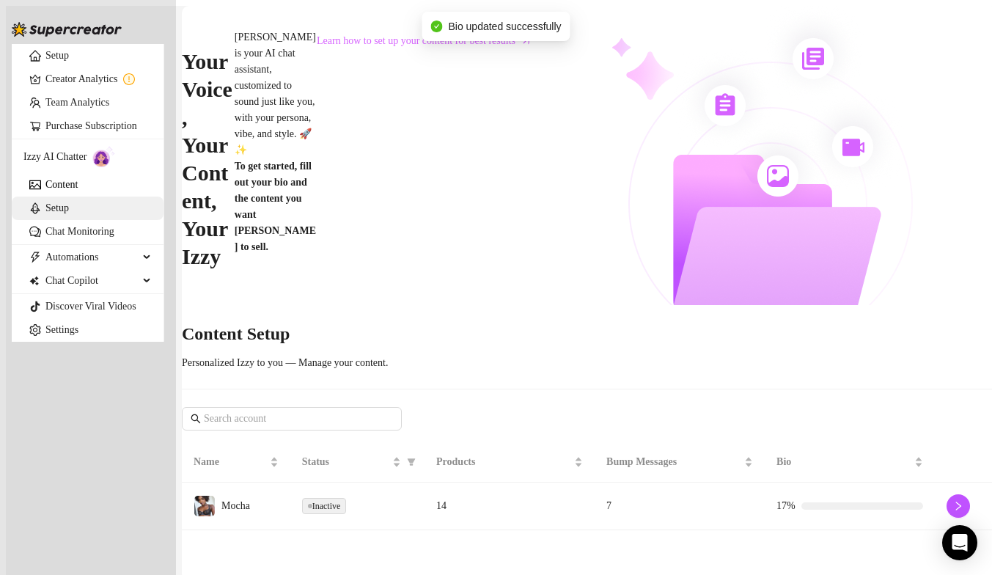
click at [69, 213] on link "Setup" at bounding box center [56, 207] width 23 height 11
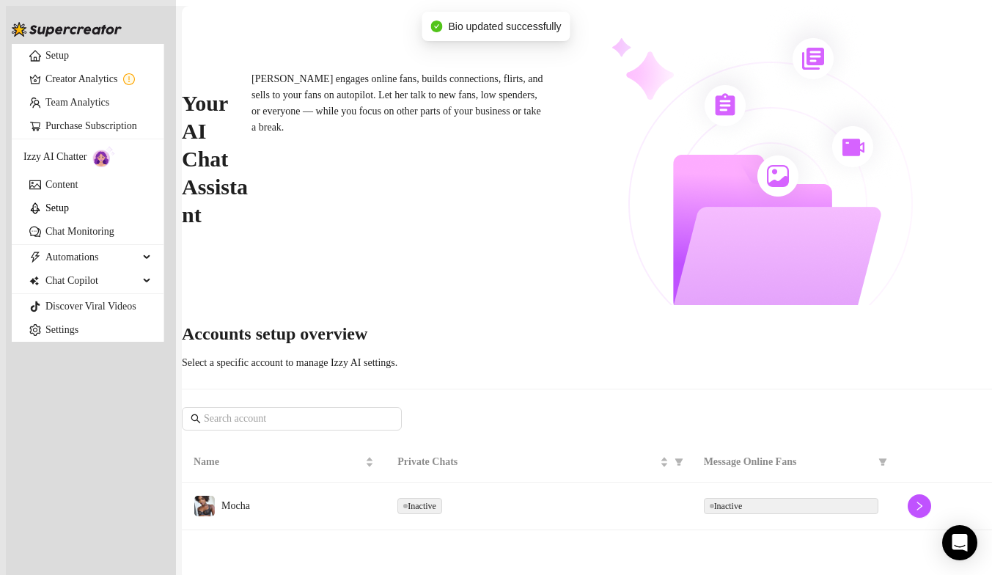
click at [511, 483] on td "Inactive" at bounding box center [539, 507] width 306 height 48
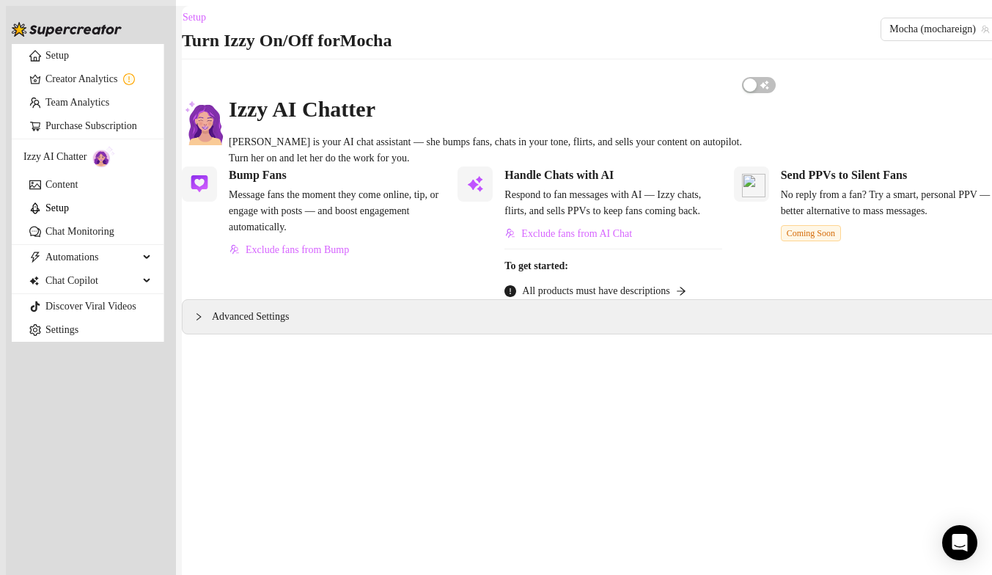
click at [595, 299] on span "All products must have descriptions" at bounding box center [595, 291] width 147 height 16
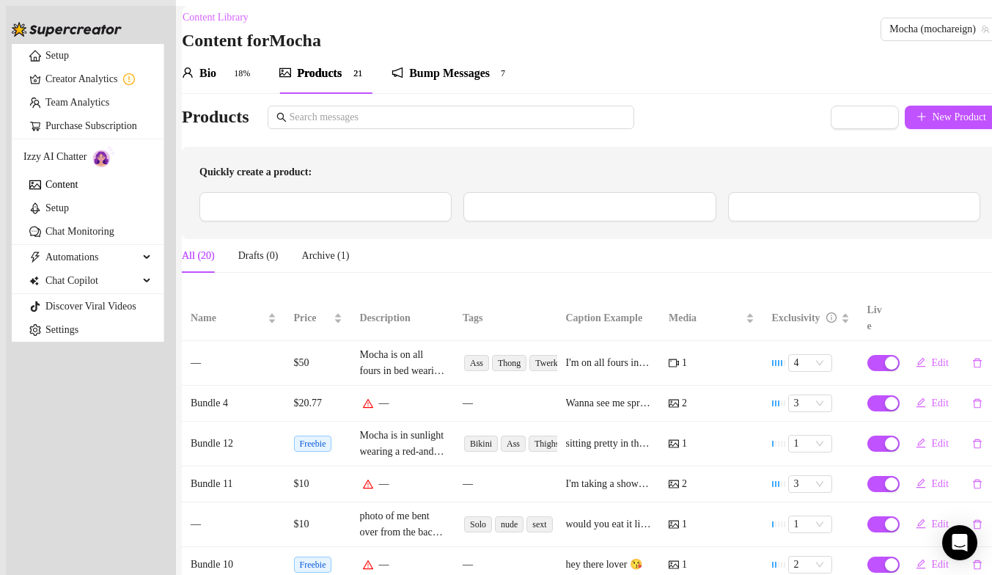
scroll to position [29, 0]
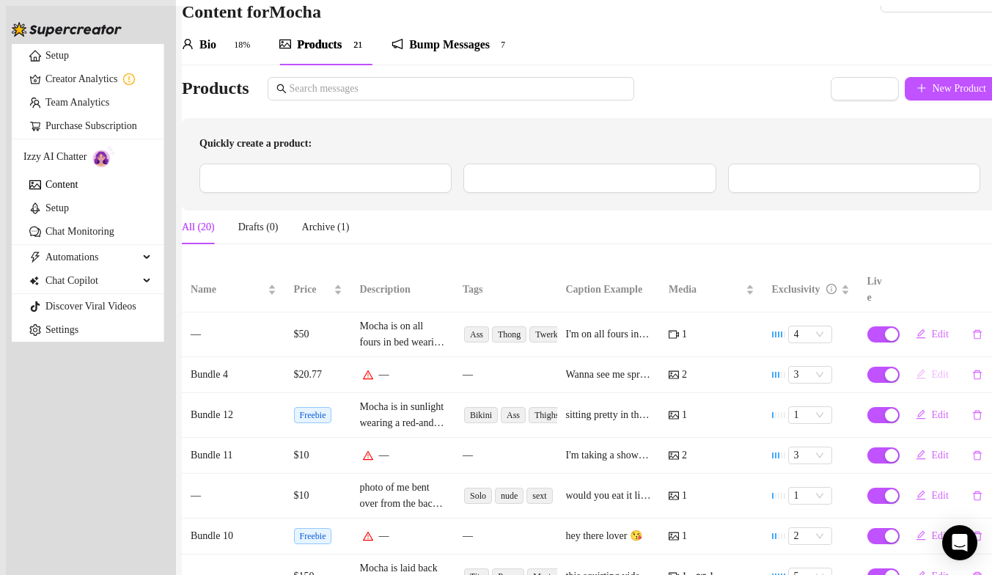
click at [932, 369] on span "Edit" at bounding box center [940, 375] width 17 height 12
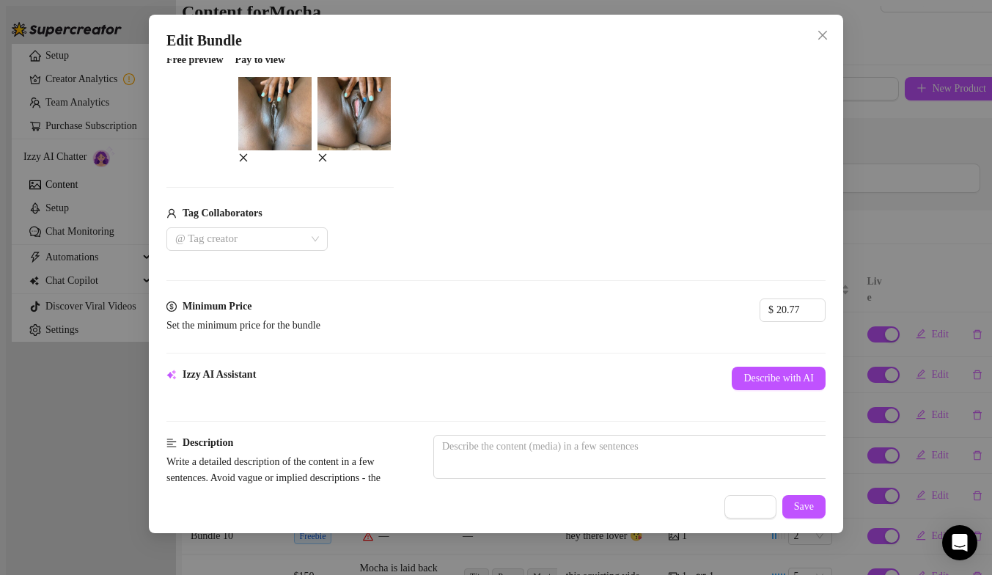
scroll to position [241, 0]
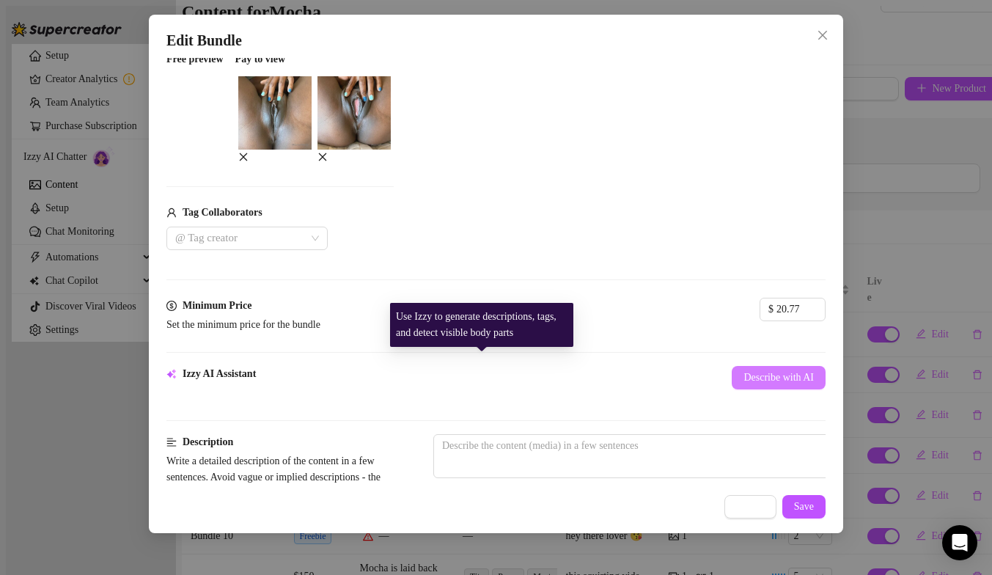
click at [732, 366] on button "Describe with AI" at bounding box center [779, 377] width 94 height 23
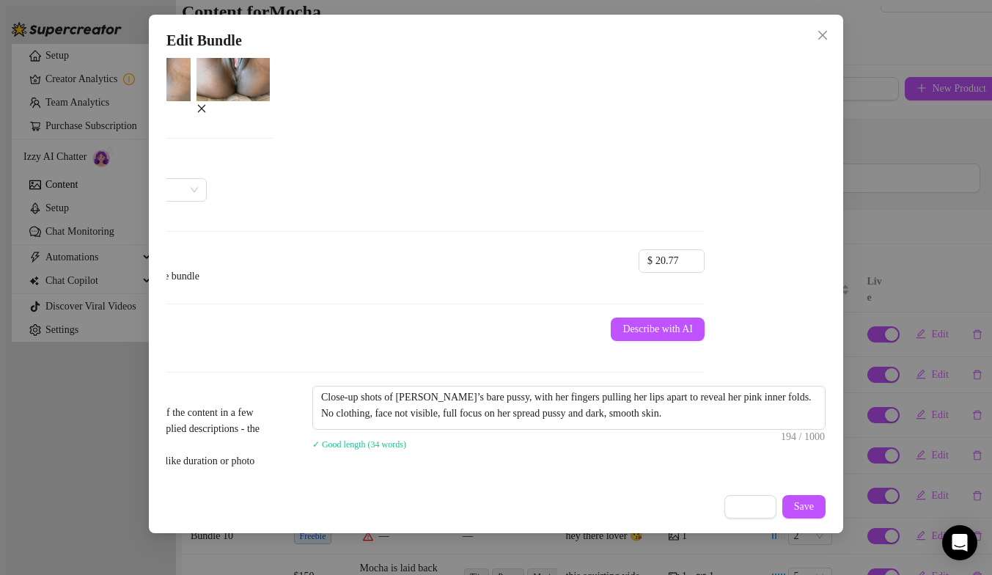
scroll to position [292, 121]
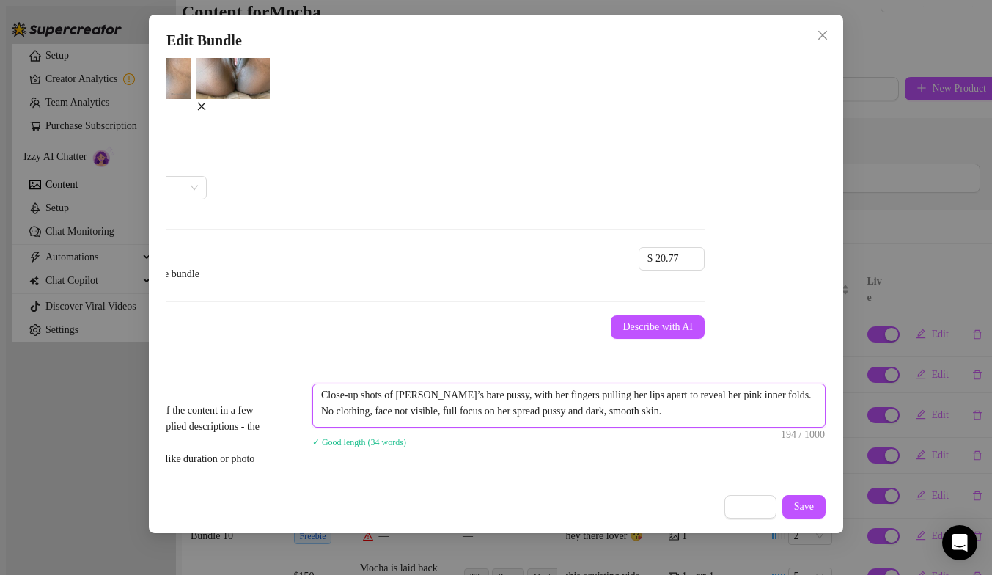
drag, startPoint x: 686, startPoint y: 401, endPoint x: 309, endPoint y: 373, distance: 378.0
click at [311, 384] on div "Description Write a detailed description of the content in a few sentences. Avo…" at bounding box center [374, 434] width 659 height 100
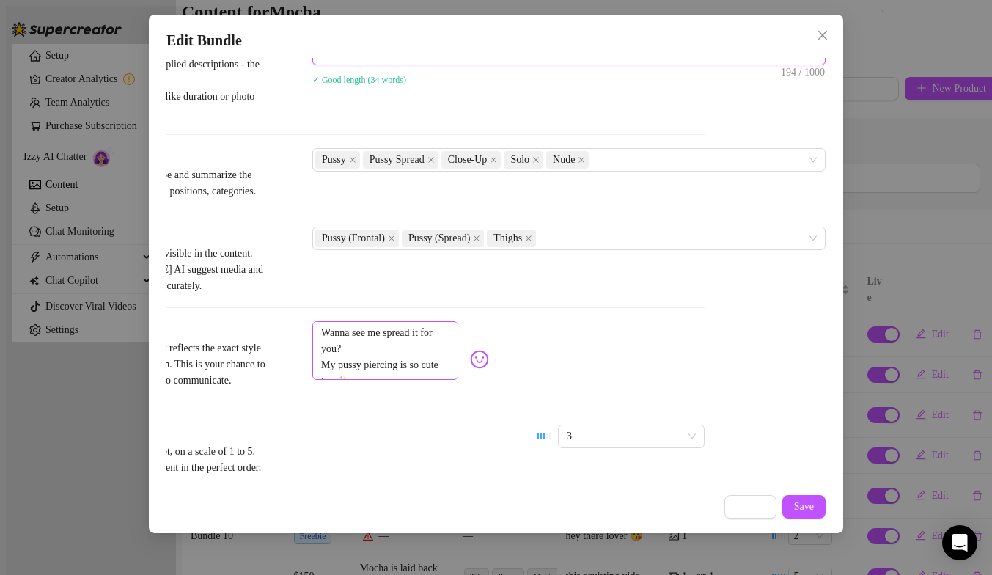
scroll to position [654, 0]
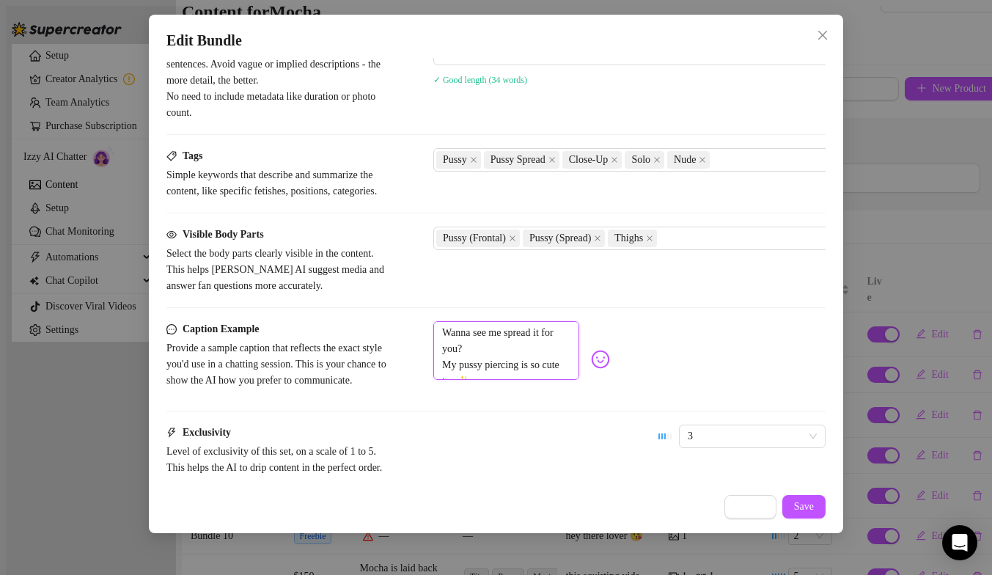
click at [579, 373] on textarea "Wanna see me spread it for you? My pussy piercing is so cute too ✨" at bounding box center [506, 350] width 146 height 59
paste textarea "Close-up shots of Mocha’s bare pussy, with her fingers pulling her lips apart t…"
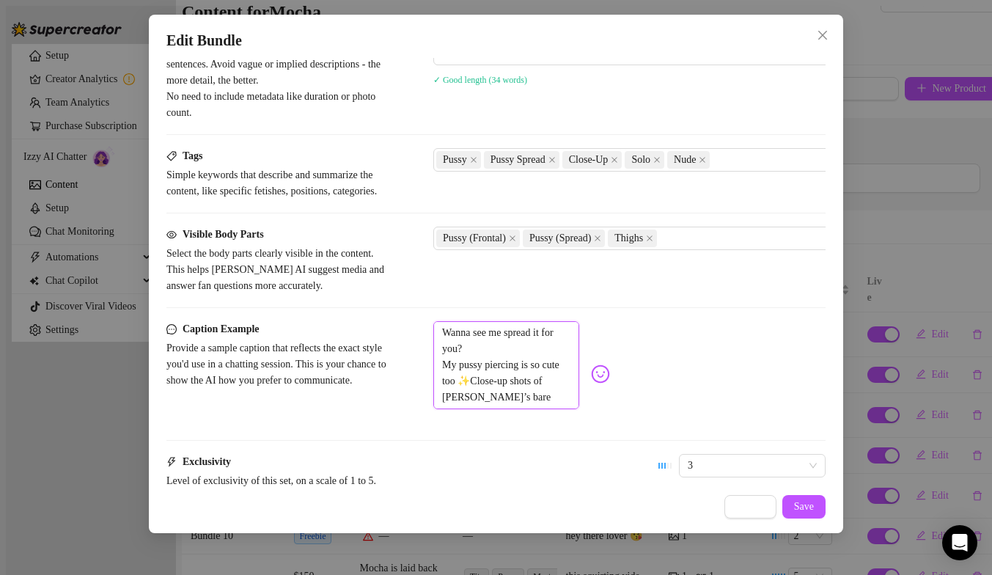
scroll to position [0, 0]
drag, startPoint x: 600, startPoint y: 367, endPoint x: 418, endPoint y: 331, distance: 185.5
click at [418, 331] on form "Account Mocha (@mochareign) Name Name is for your internal organization only. B…" at bounding box center [495, 15] width 659 height 1189
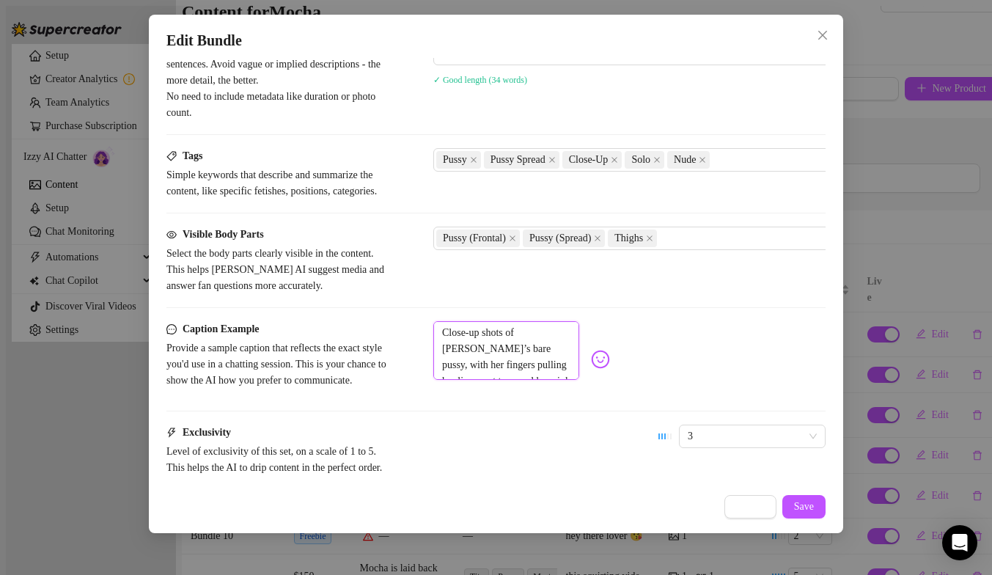
click at [548, 348] on textarea "Close-up shots of Mocha’s bare pussy, with her fingers pulling her lips apart t…" at bounding box center [506, 350] width 146 height 59
click at [579, 351] on textarea "Close-up shots of my bare pussy, with her fingers pulling her lips apart to rev…" at bounding box center [506, 350] width 146 height 59
drag, startPoint x: 752, startPoint y: 349, endPoint x: 570, endPoint y: 363, distance: 182.4
click at [575, 369] on textarea "Close-up shots of my bare pussy. Want to see me spread it for you?with her fing…" at bounding box center [506, 350] width 146 height 59
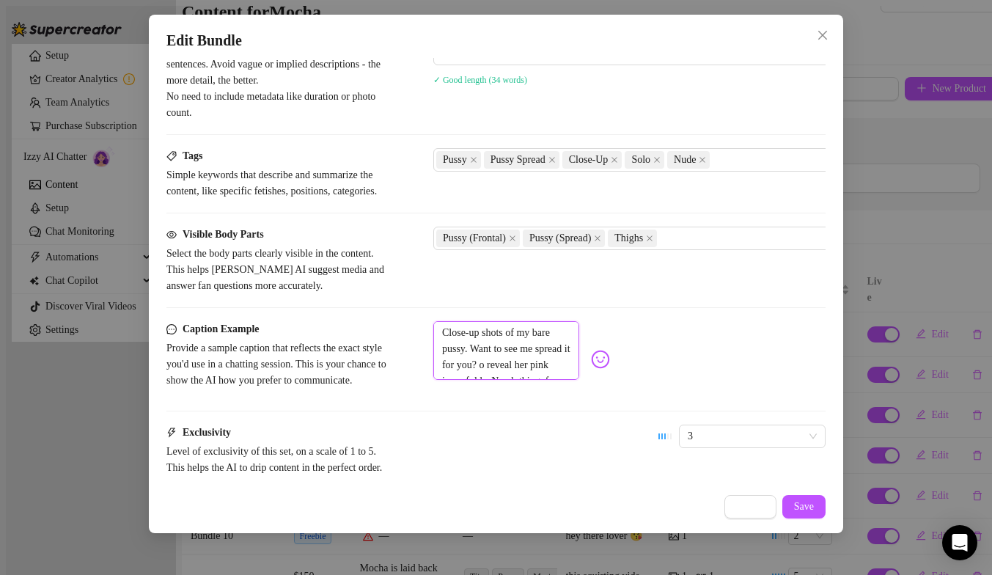
drag, startPoint x: 751, startPoint y: 350, endPoint x: 789, endPoint y: 351, distance: 38.1
click at [579, 353] on textarea "Close-up shots of my bare pussy. Want to see me spread it for you? o reveal her…" at bounding box center [506, 350] width 146 height 59
click at [579, 372] on textarea "Close-up shots of my bare pussy. Want to see me spread it for you? I'll reveal …" at bounding box center [506, 350] width 146 height 59
drag, startPoint x: 686, startPoint y: 368, endPoint x: 731, endPoint y: 369, distance: 45.5
click at [579, 369] on textarea "Close-up shots of my bare pussy. Want to see me spread it for you? I'll reveal …" at bounding box center [506, 350] width 146 height 59
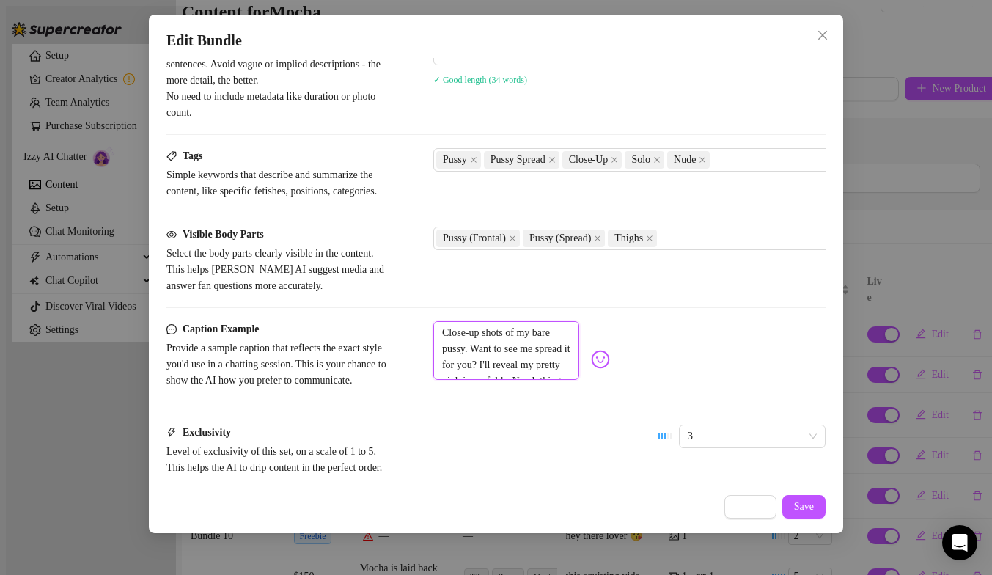
click at [579, 370] on textarea "Close-up shots of my bare pussy. Want to see me spread it for you? I'll reveal …" at bounding box center [506, 350] width 146 height 59
click at [579, 365] on textarea "Close-up shots of my bare pussy. Want to see me spread it for you? I'll reveal …" at bounding box center [506, 350] width 146 height 59
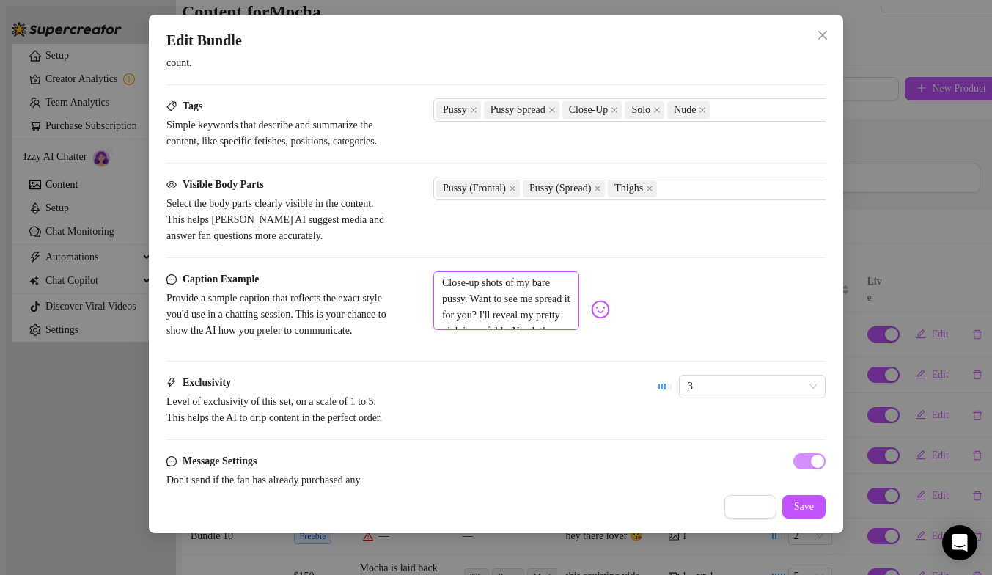
click at [455, 330] on textarea "Close-up shots of my bare pussy. Want to see me spread it for you? I'll reveal …" at bounding box center [506, 300] width 146 height 59
click at [439, 330] on textarea "Close-up shots of my bare pussy. Want to see me spread it for you? I'll reveal …" at bounding box center [506, 300] width 146 height 59
click at [547, 330] on textarea "Close-up shots of my bare pussy. Want to see me spread it for you? I'll reveal …" at bounding box center [506, 300] width 146 height 59
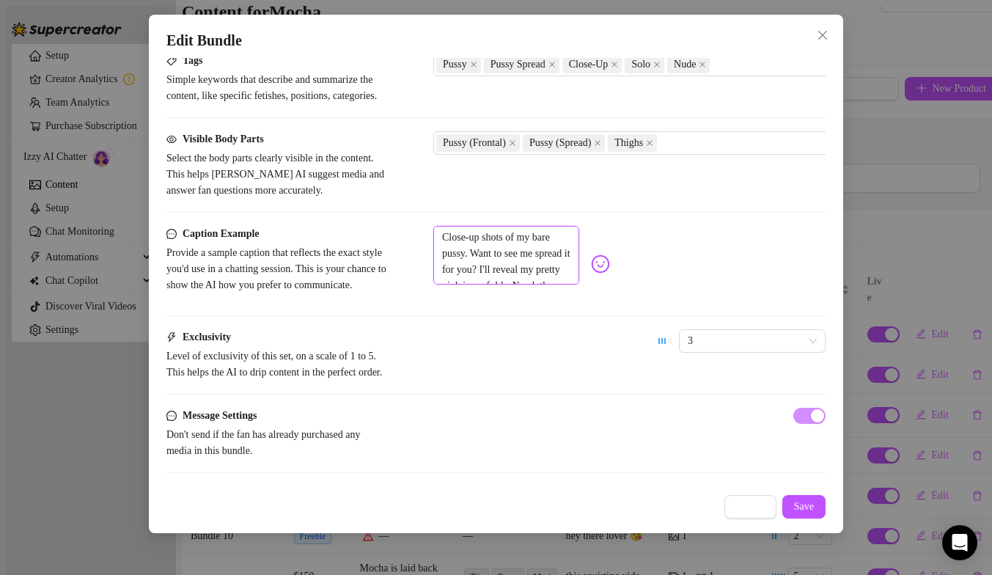
scroll to position [796, 0]
click at [708, 334] on span "3" at bounding box center [752, 341] width 129 height 22
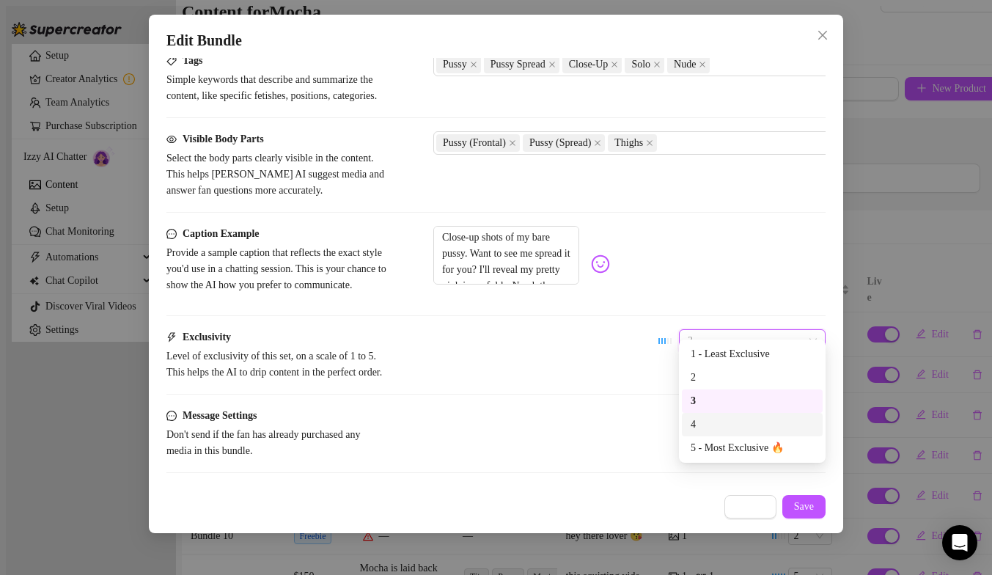
click at [705, 435] on div "4" at bounding box center [752, 424] width 141 height 23
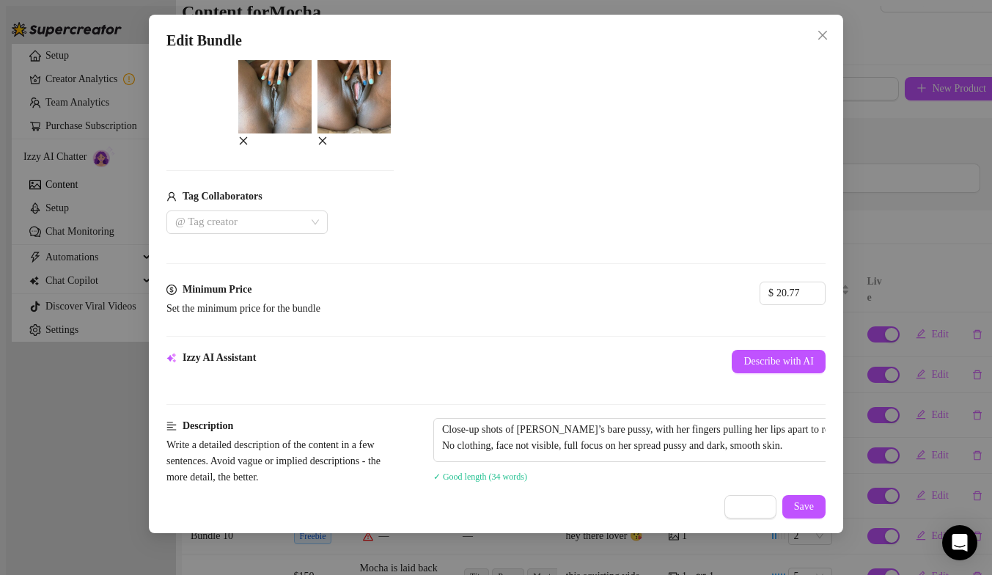
scroll to position [253, 0]
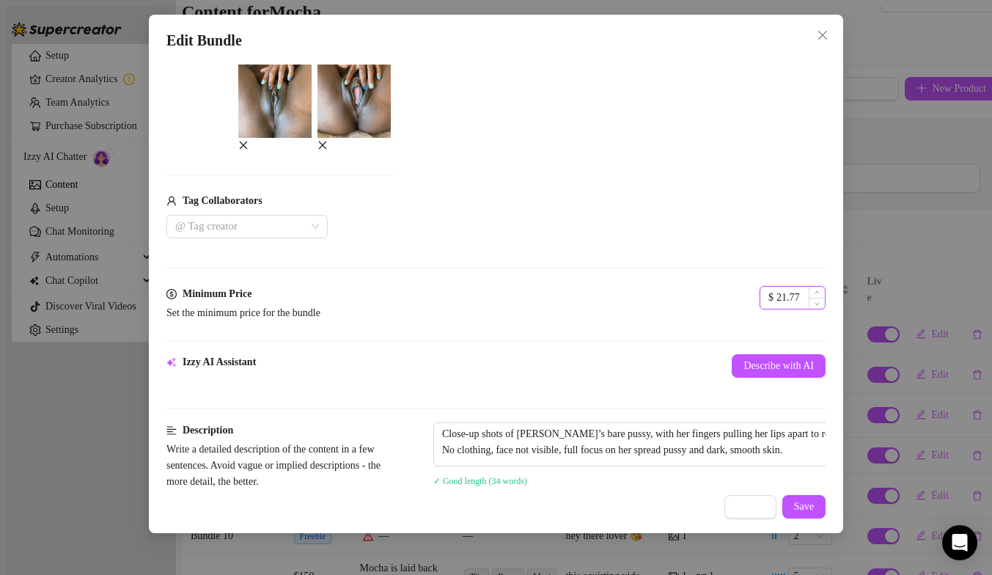
drag, startPoint x: 492, startPoint y: 288, endPoint x: 455, endPoint y: 288, distance: 37.4
click at [777, 288] on div "21.77" at bounding box center [801, 298] width 48 height 22
click at [760, 288] on div "$ 21.77" at bounding box center [793, 297] width 66 height 23
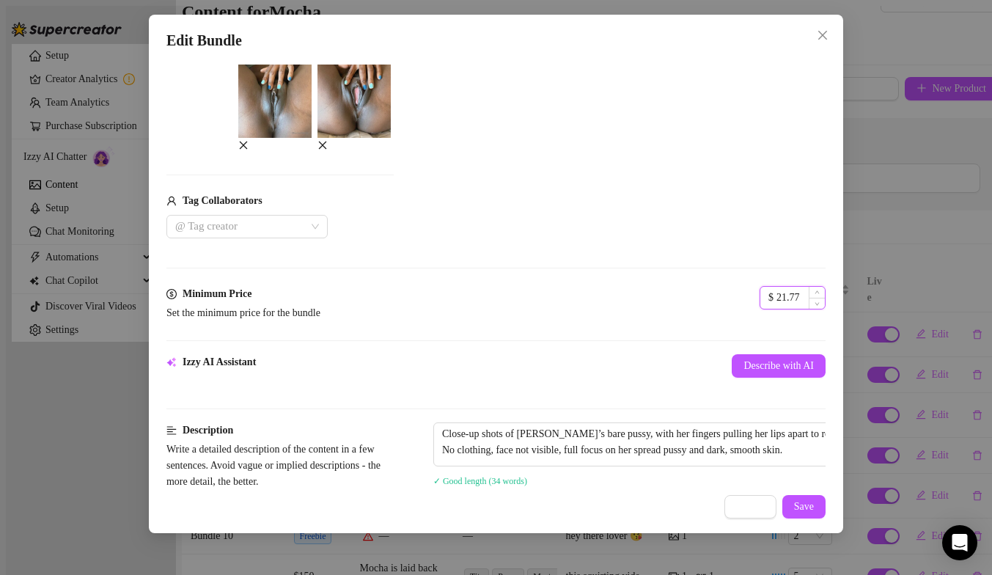
click at [777, 289] on input "21.77" at bounding box center [801, 298] width 48 height 22
click at [777, 290] on input "21.77" at bounding box center [801, 298] width 48 height 22
click at [662, 256] on div "Media Add Media from Vault Free preview Pay to view Tag Collaborators @ Tag cre…" at bounding box center [495, 131] width 659 height 309
click at [802, 516] on button "Save" at bounding box center [803, 506] width 43 height 23
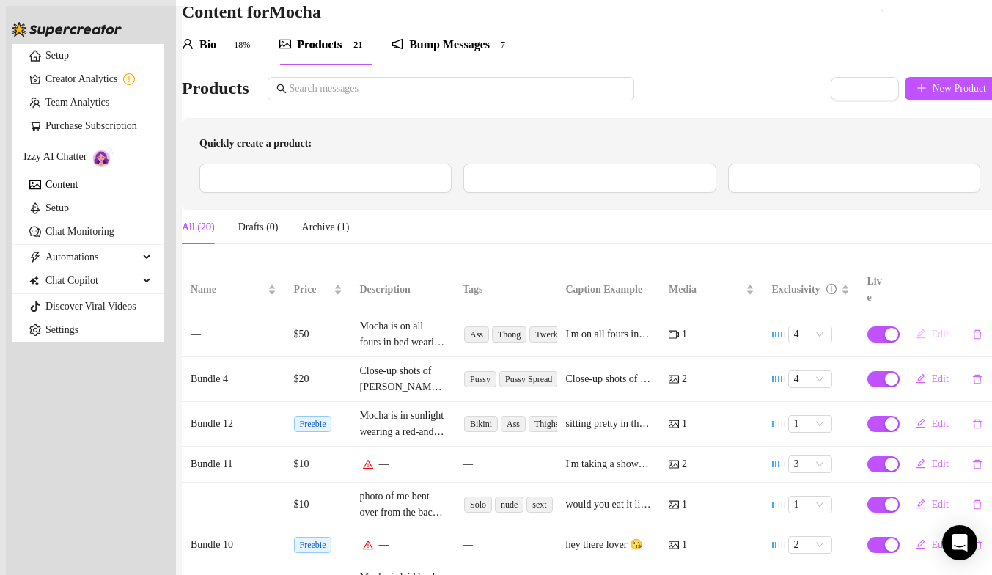
click at [932, 329] on span "Edit" at bounding box center [940, 335] width 17 height 12
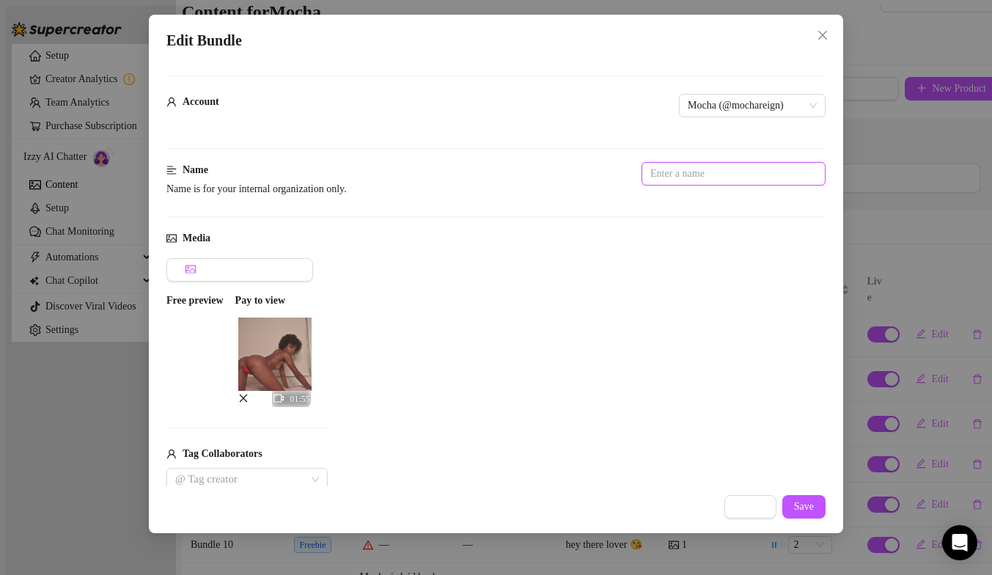
click at [642, 175] on input "text" at bounding box center [734, 173] width 184 height 23
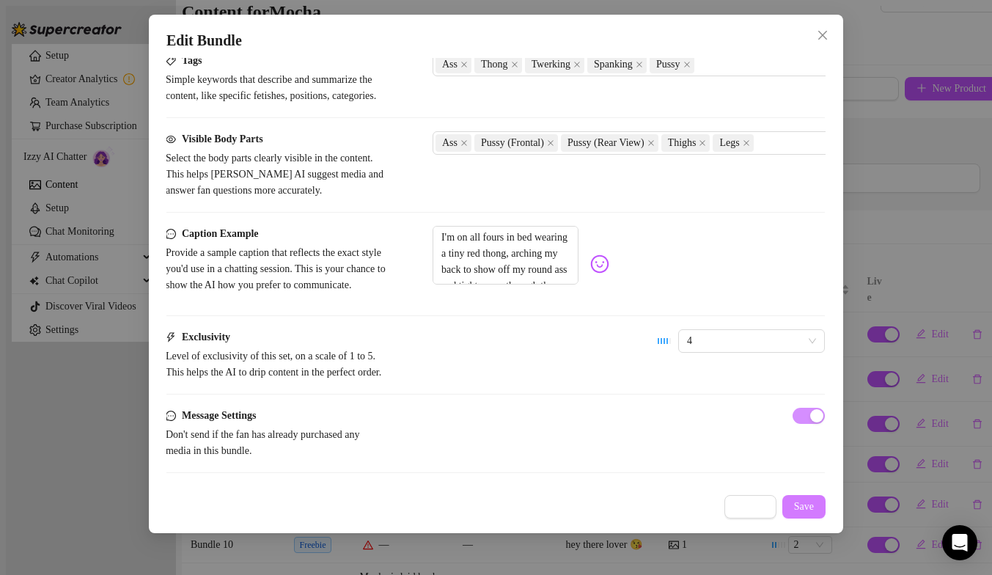
scroll to position [0, 0]
click at [796, 515] on button "Save" at bounding box center [803, 506] width 43 height 23
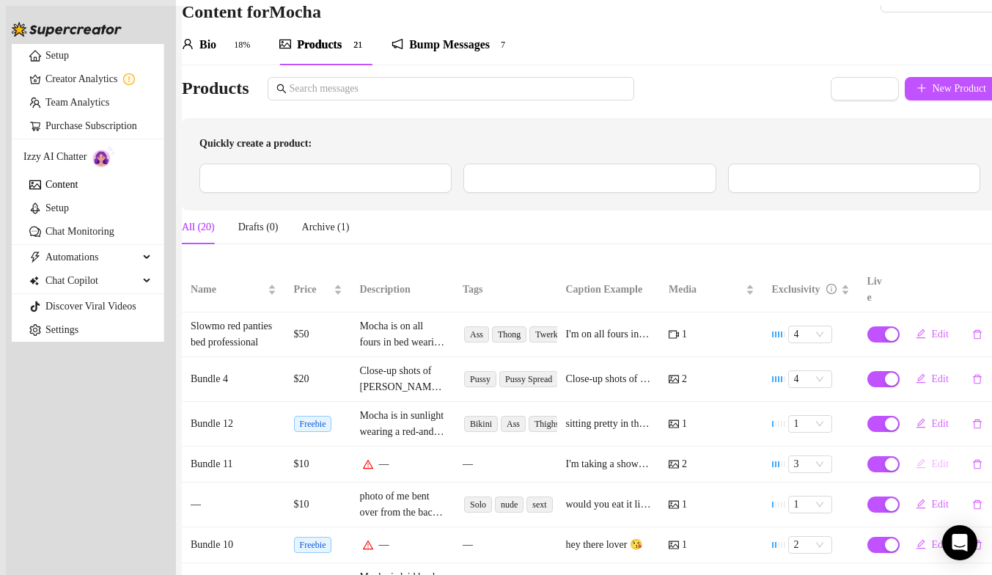
click at [912, 474] on button "Edit" at bounding box center [932, 463] width 56 height 23
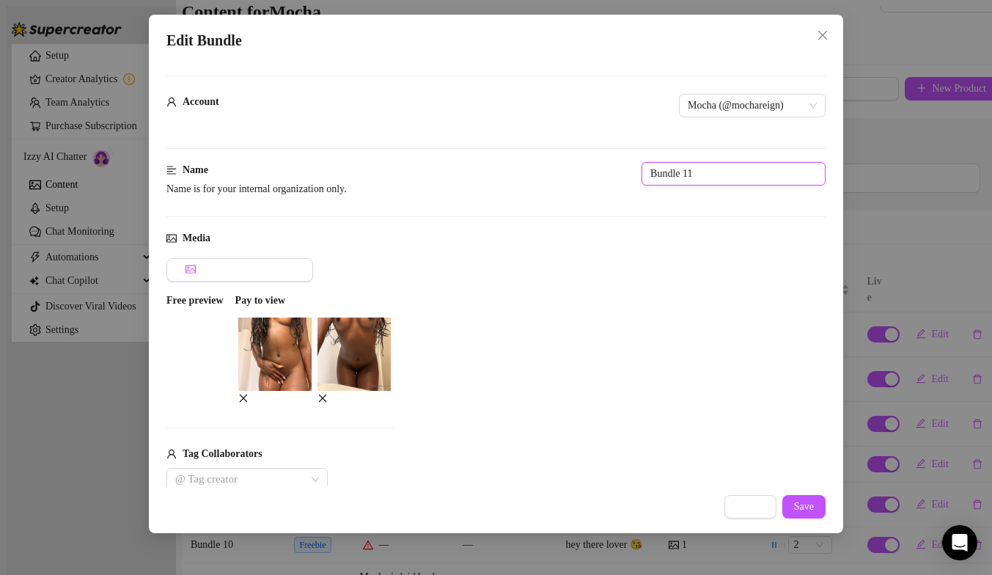
drag, startPoint x: 512, startPoint y: 178, endPoint x: 413, endPoint y: 174, distance: 99.1
click at [413, 174] on div "Name Name is for your internal organization only. Bundle 11" at bounding box center [495, 182] width 659 height 41
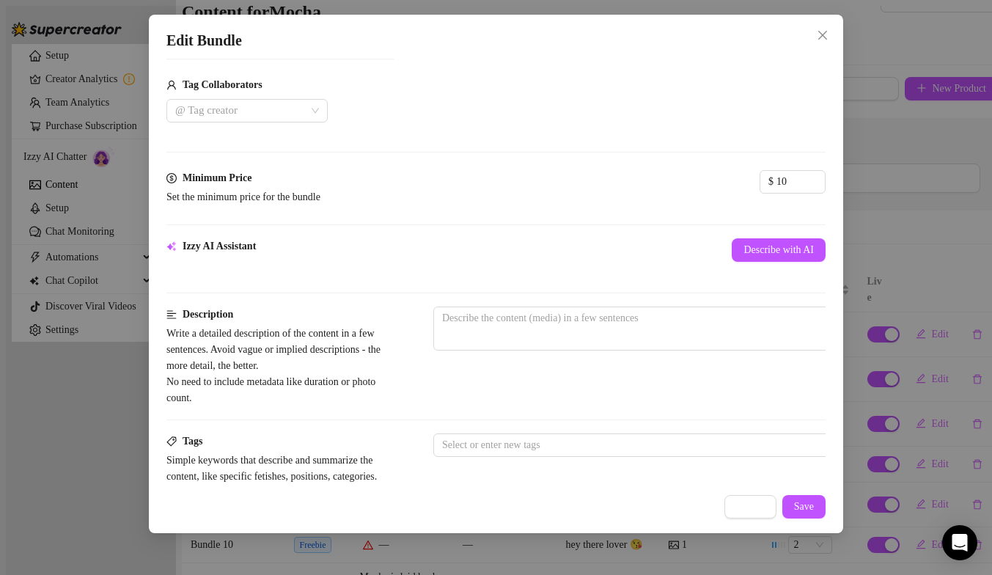
scroll to position [383, 0]
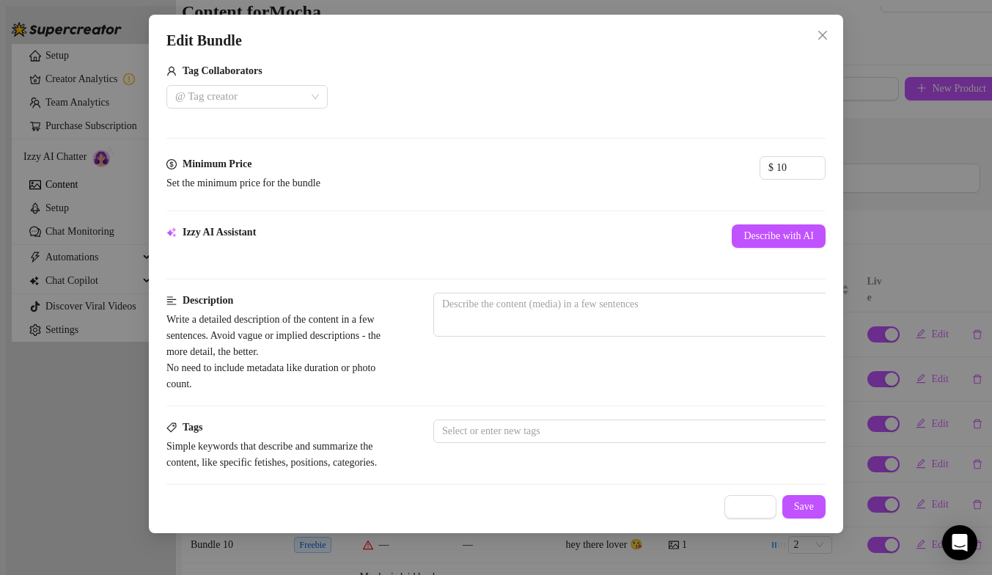
click at [464, 238] on div "Izzy AI Assistant Describe with AI" at bounding box center [495, 244] width 659 height 41
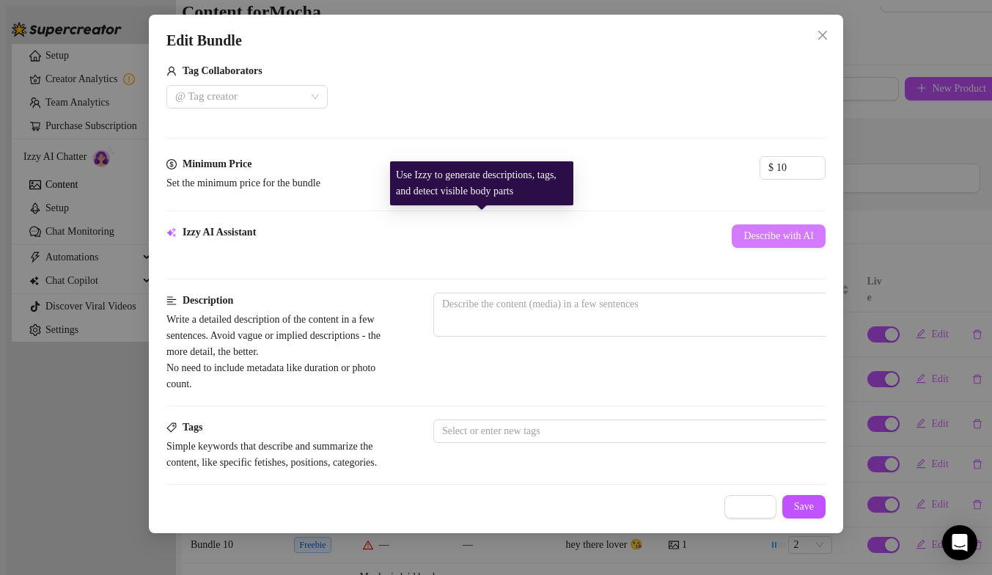
click at [744, 230] on span "Describe with AI" at bounding box center [779, 236] width 70 height 12
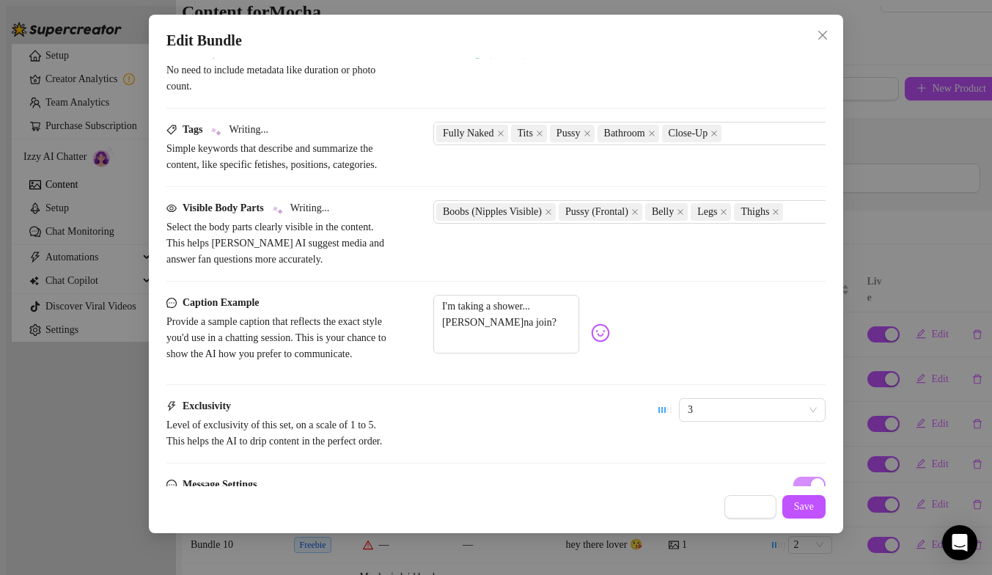
scroll to position [682, 0]
click at [460, 326] on textarea "I'm taking a shower... wanna join?" at bounding box center [506, 322] width 146 height 59
click at [524, 326] on textarea "I'm about to taking a shower... wanna join?" at bounding box center [506, 322] width 146 height 59
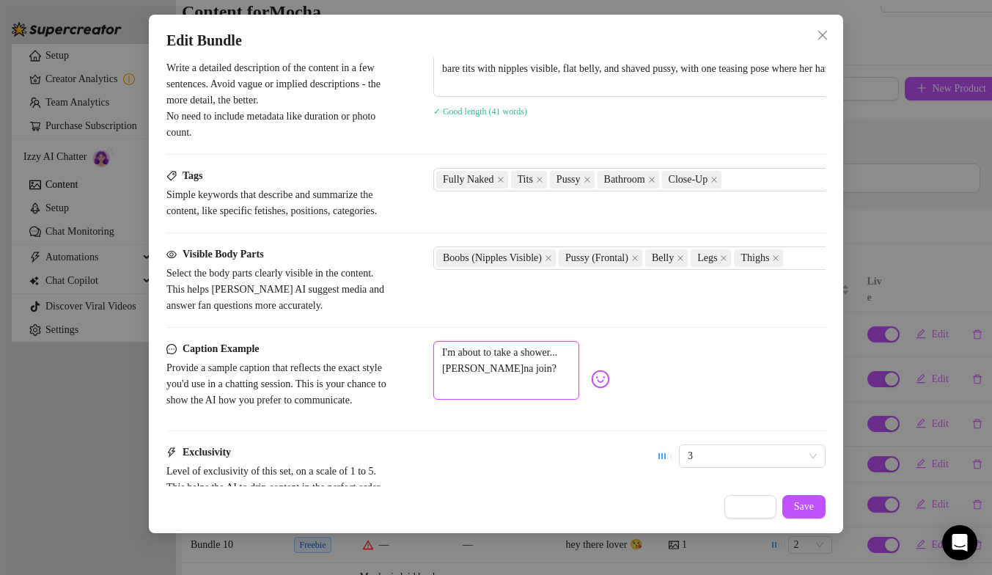
scroll to position [804, 0]
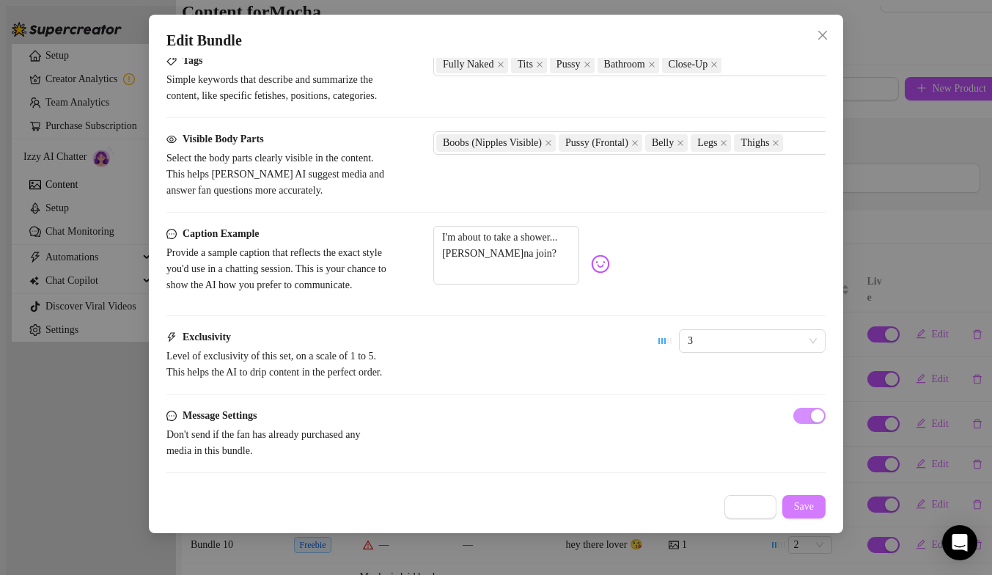
click at [816, 510] on button "Save" at bounding box center [803, 506] width 43 height 23
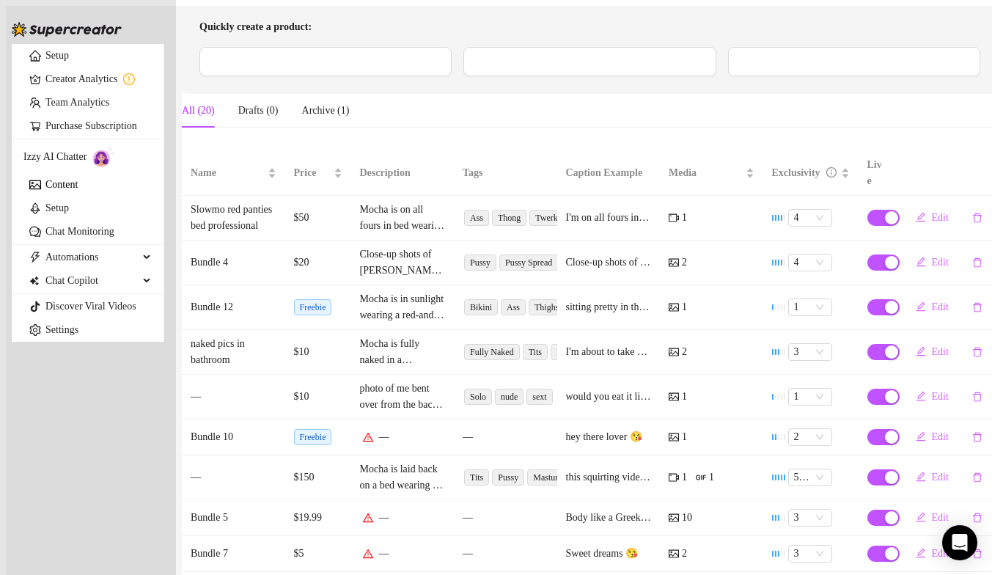
scroll to position [146, 0]
click at [932, 442] on span "Edit" at bounding box center [940, 436] width 17 height 12
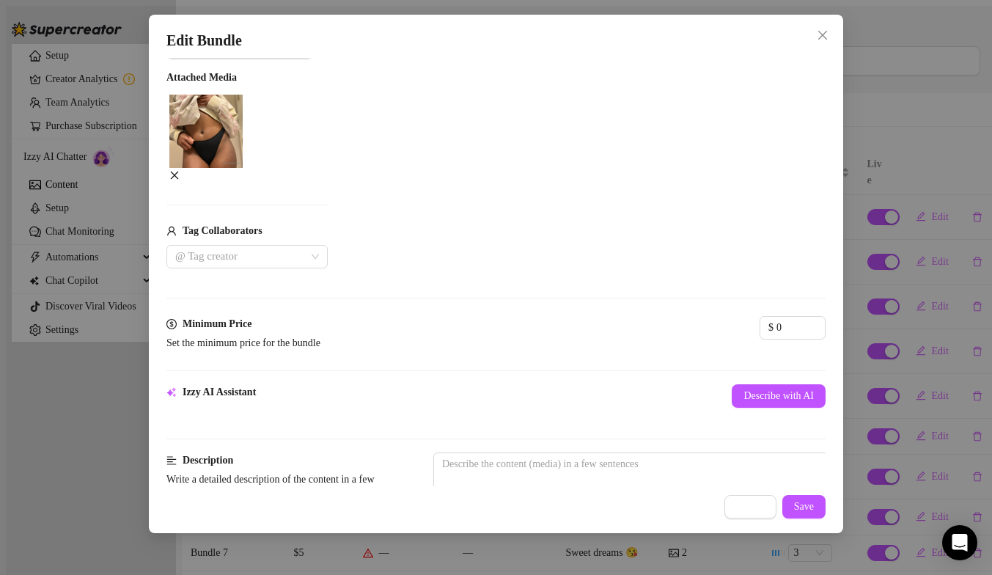
scroll to position [227, 0]
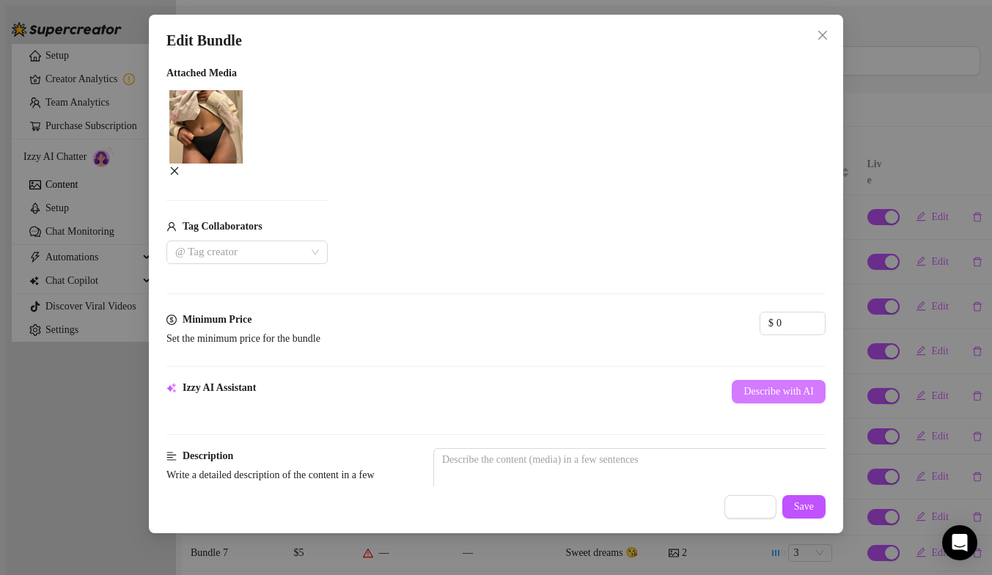
click at [732, 380] on button "Describe with AI" at bounding box center [779, 391] width 94 height 23
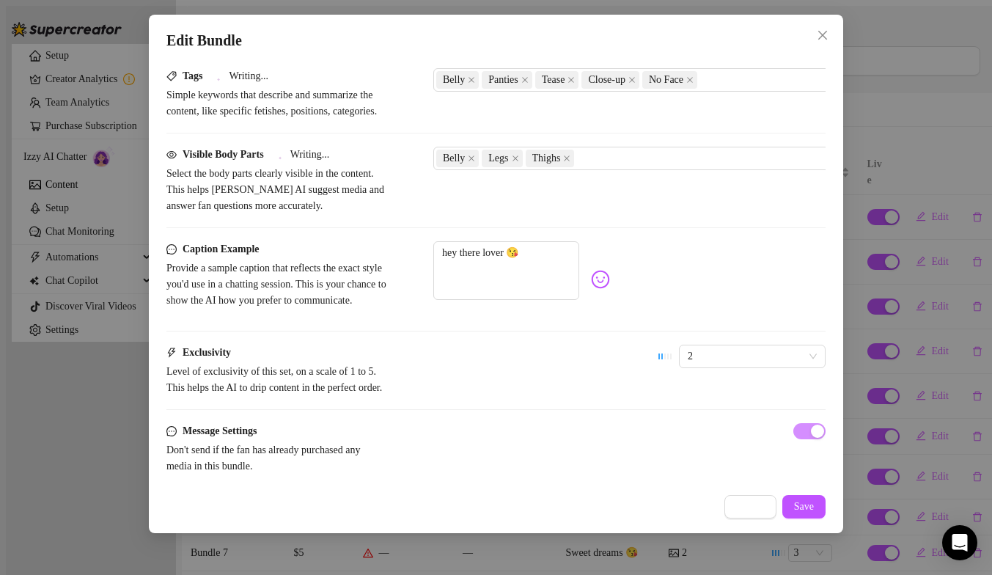
scroll to position [804, 0]
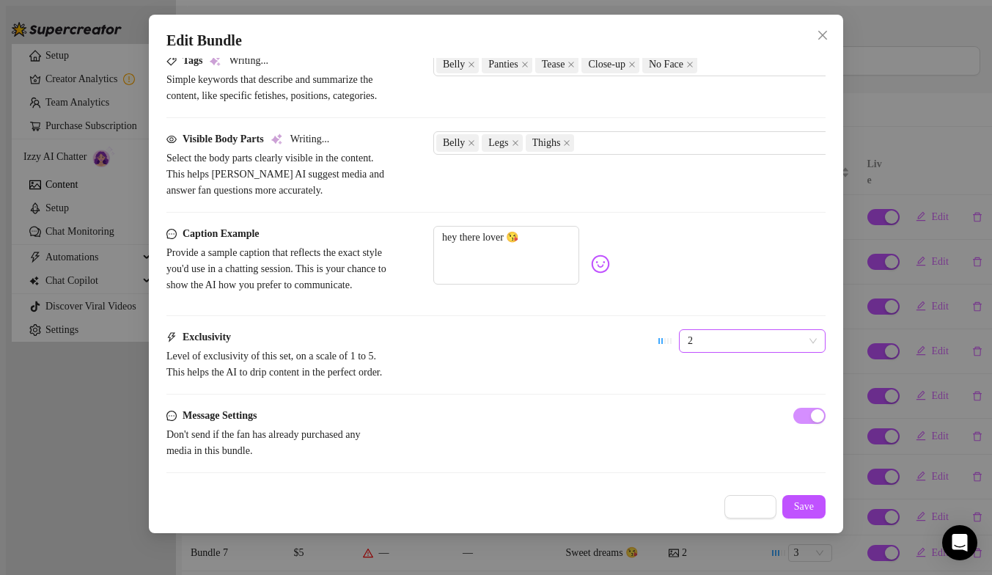
click at [718, 330] on span "2" at bounding box center [752, 341] width 129 height 22
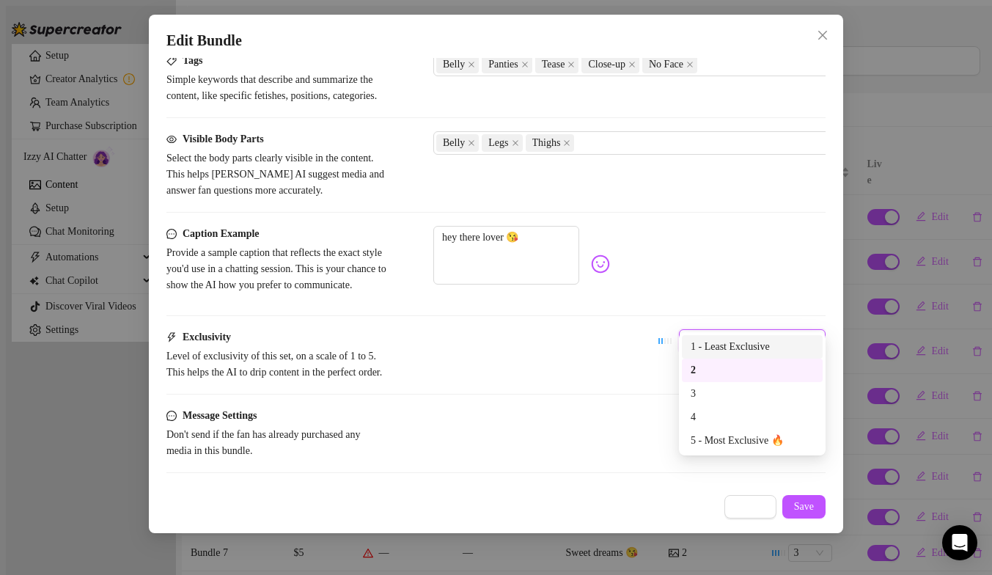
click at [717, 342] on div "1 - Least Exclusive" at bounding box center [752, 347] width 123 height 16
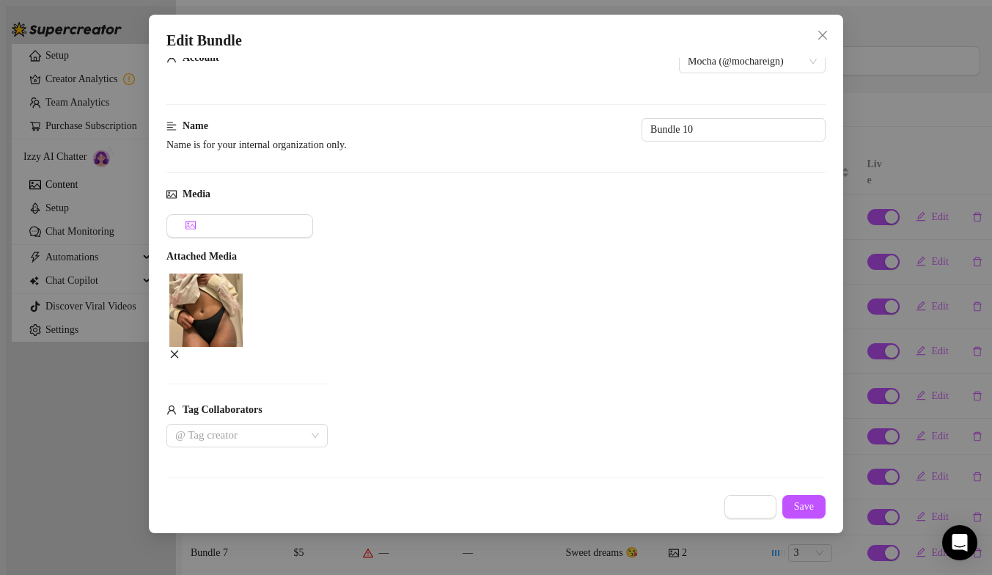
scroll to position [0, 0]
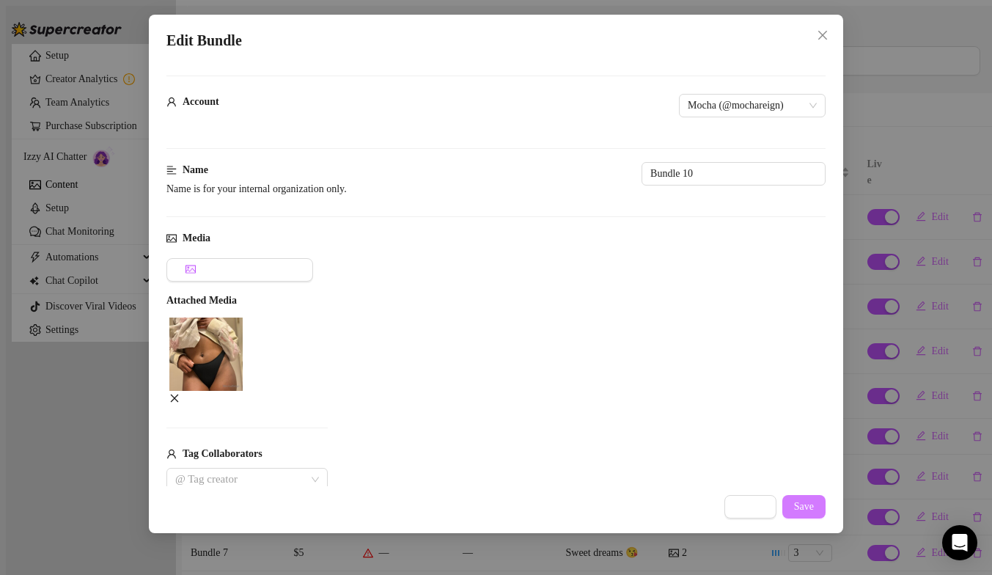
click at [813, 505] on span "Save" at bounding box center [804, 507] width 20 height 12
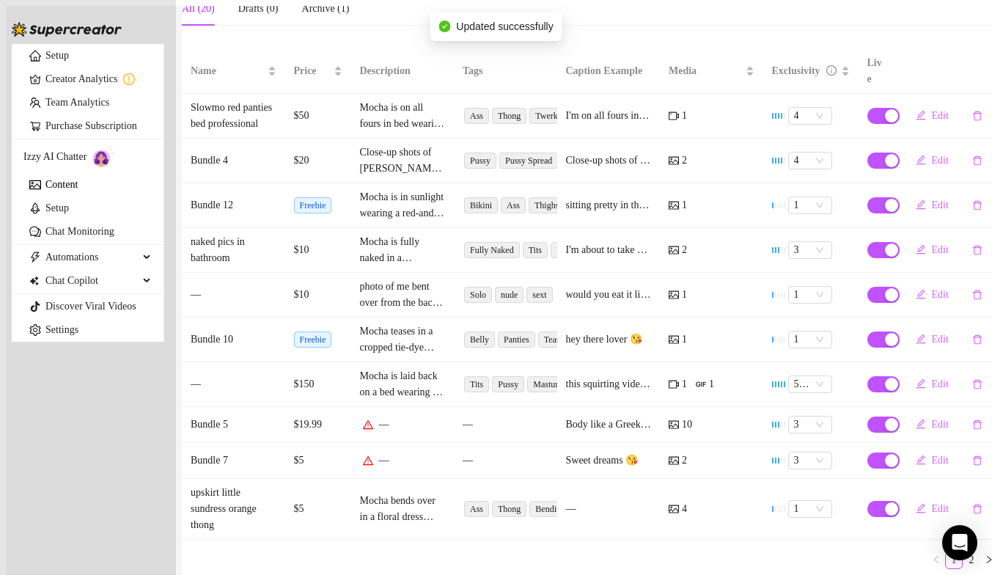
scroll to position [302, 0]
click at [932, 419] on span "Edit" at bounding box center [940, 425] width 17 height 12
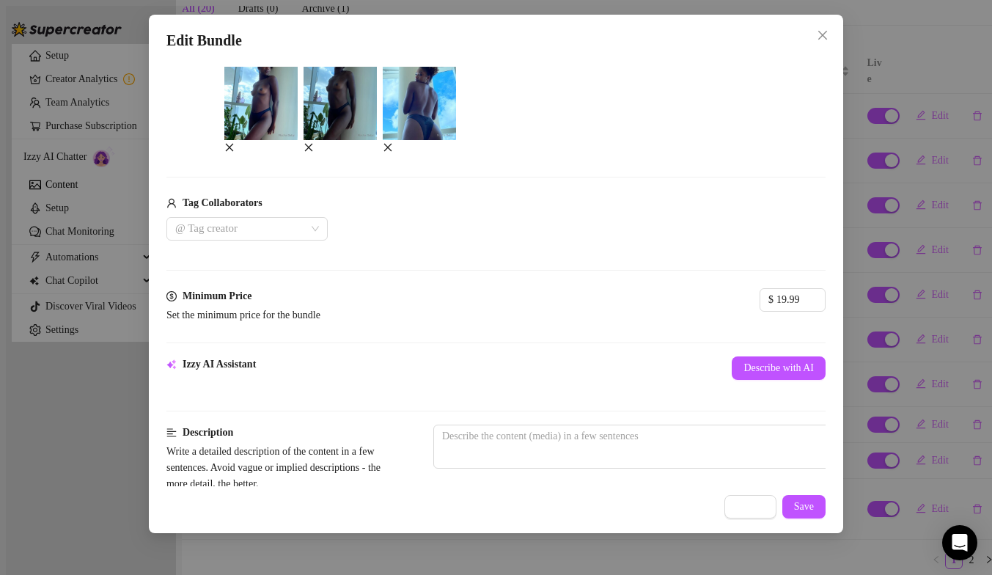
scroll to position [356, 0]
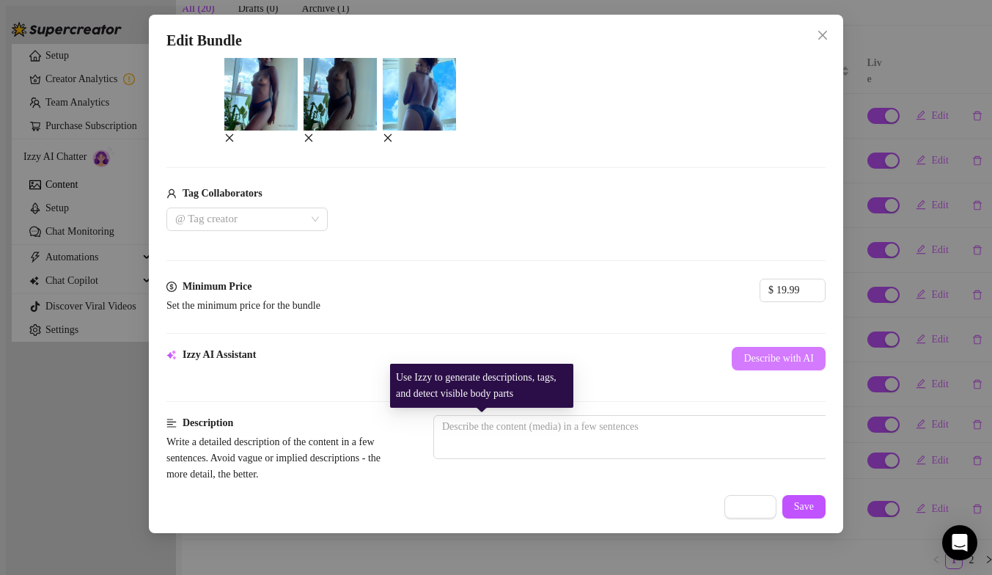
click at [732, 370] on button "Describe with AI" at bounding box center [779, 358] width 94 height 23
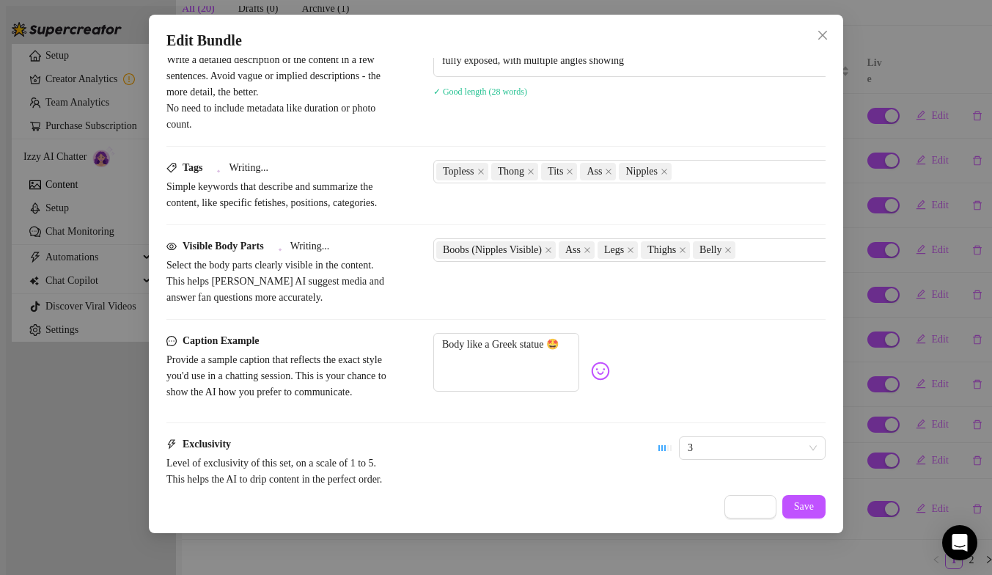
scroll to position [979, 0]
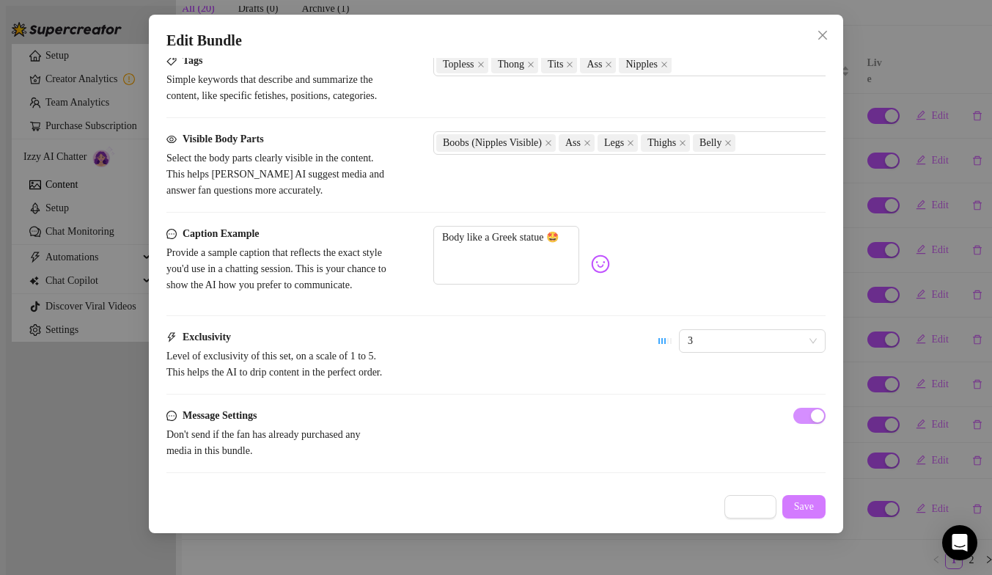
click at [802, 509] on span "Save" at bounding box center [804, 507] width 20 height 12
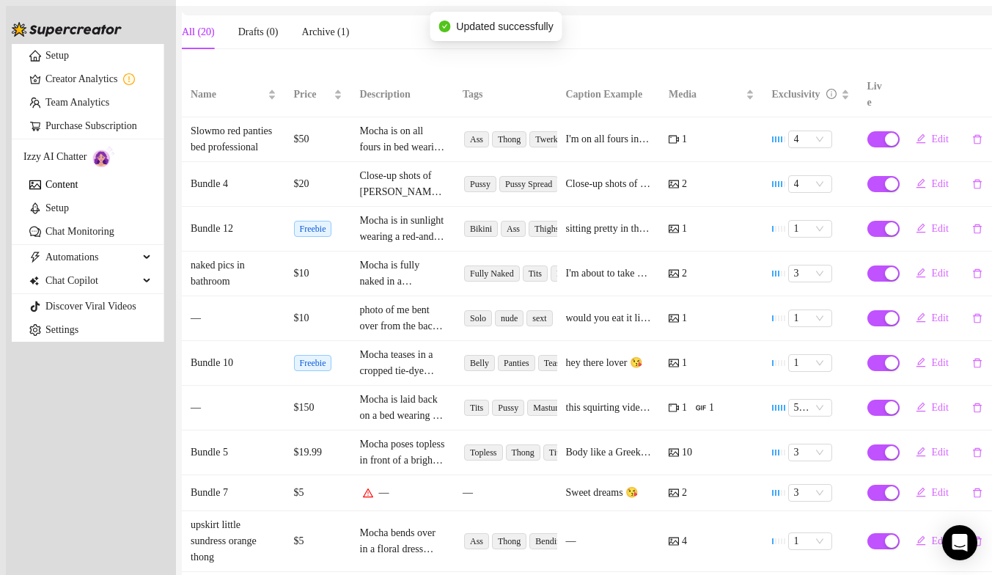
scroll to position [311, 0]
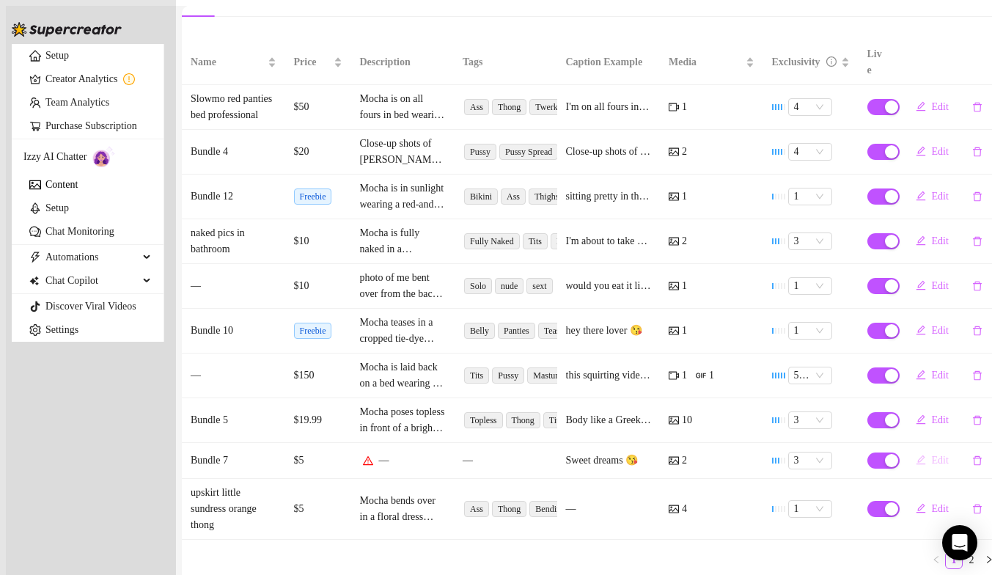
click at [932, 455] on span "Edit" at bounding box center [940, 461] width 17 height 12
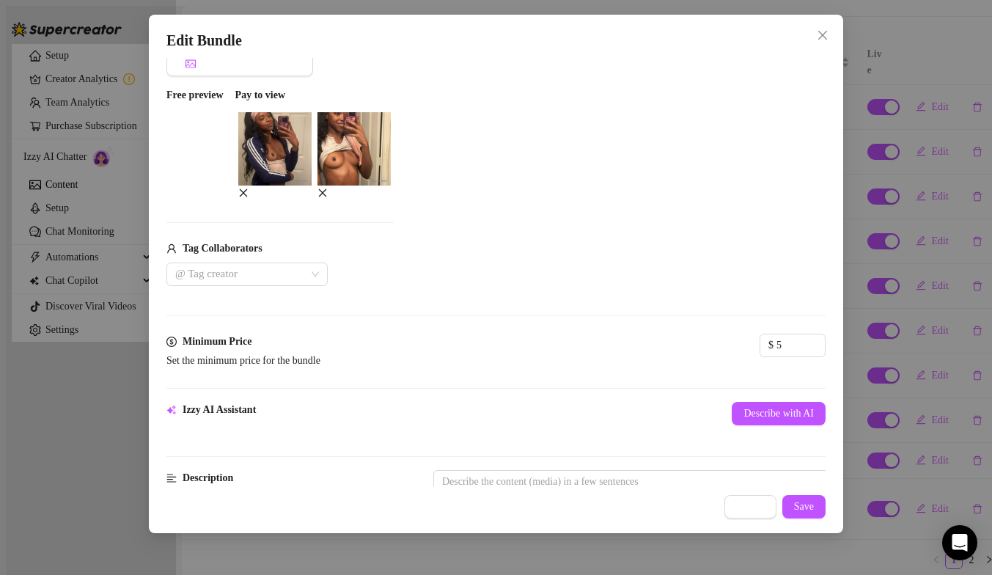
scroll to position [213, 0]
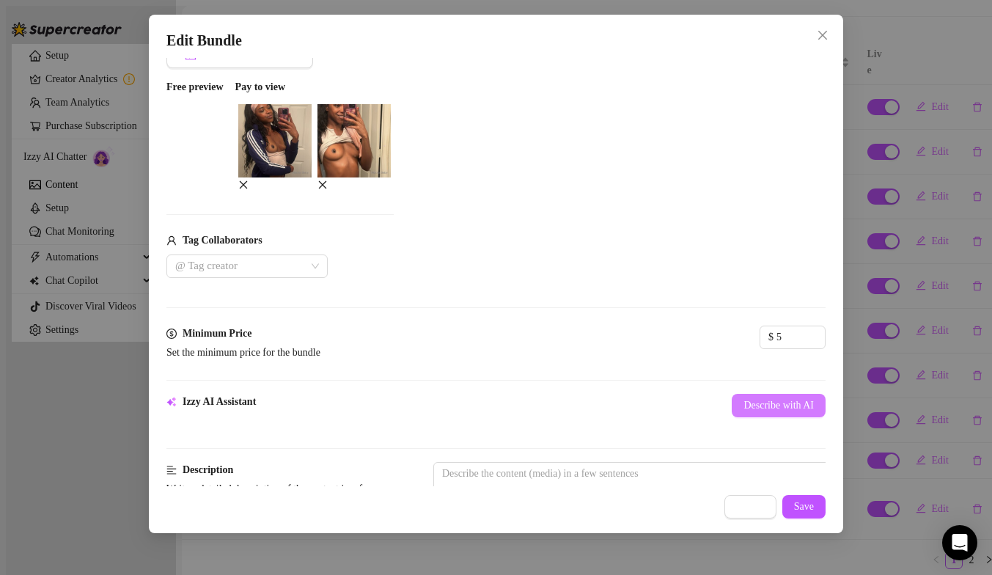
click at [732, 406] on button "Describe with AI" at bounding box center [779, 405] width 94 height 23
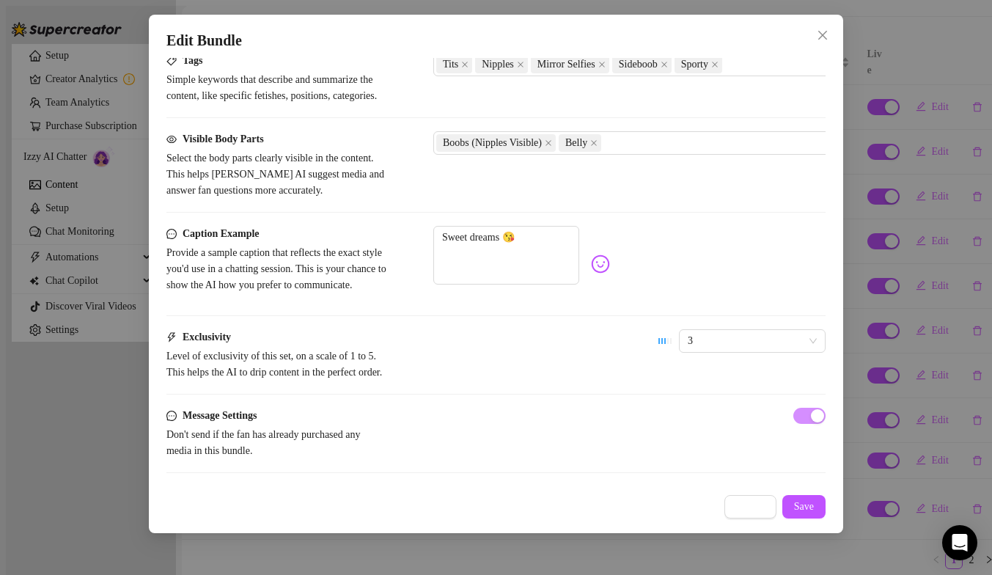
scroll to position [794, 0]
drag, startPoint x: 535, startPoint y: 205, endPoint x: 368, endPoint y: 205, distance: 166.5
click at [368, 226] on div "Caption Example Provide a sample caption that reflects the exact style you'd us…" at bounding box center [495, 264] width 659 height 76
click at [688, 330] on span "3" at bounding box center [752, 341] width 129 height 22
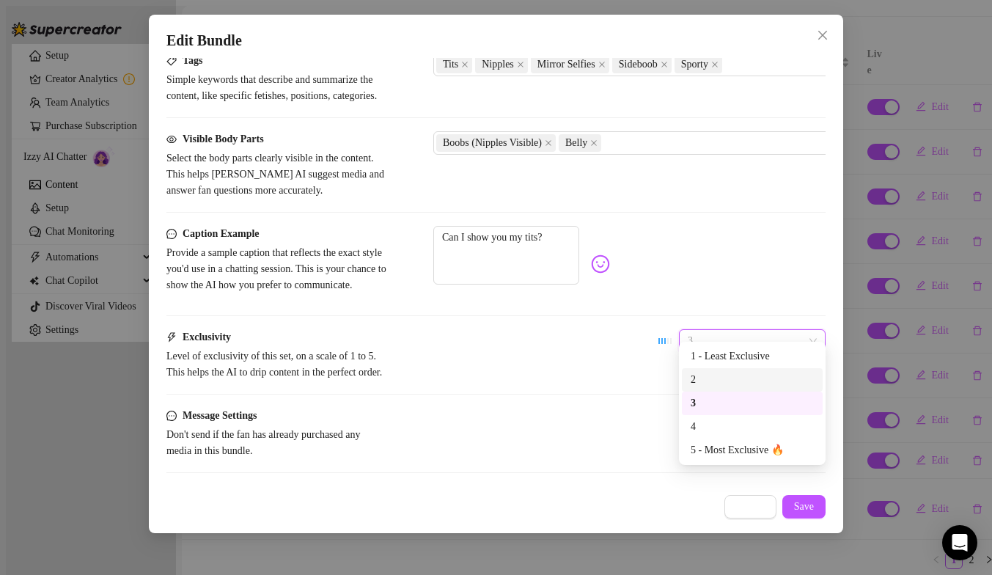
click at [706, 385] on div "2" at bounding box center [752, 380] width 123 height 16
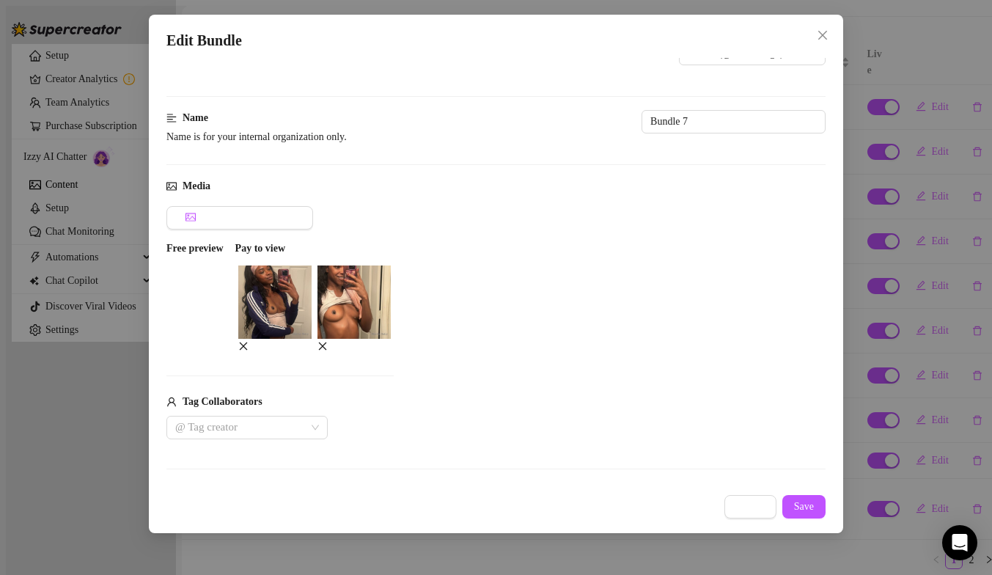
scroll to position [19, 0]
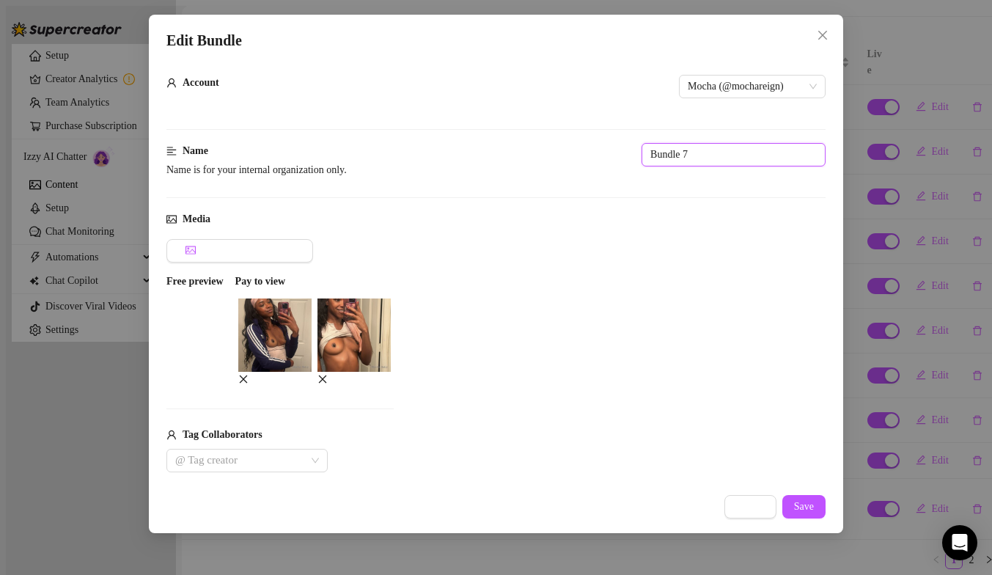
drag, startPoint x: 498, startPoint y: 157, endPoint x: 395, endPoint y: 153, distance: 102.8
click at [395, 153] on div "Name Name is for your internal organization only. Bundle 7" at bounding box center [495, 163] width 659 height 41
click at [808, 511] on span "Save" at bounding box center [804, 507] width 20 height 12
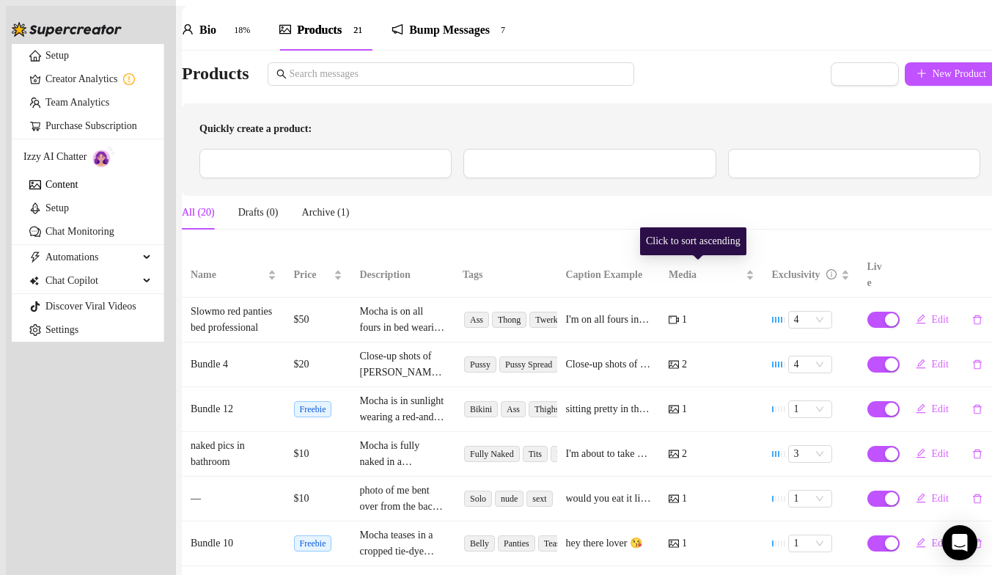
scroll to position [0, 0]
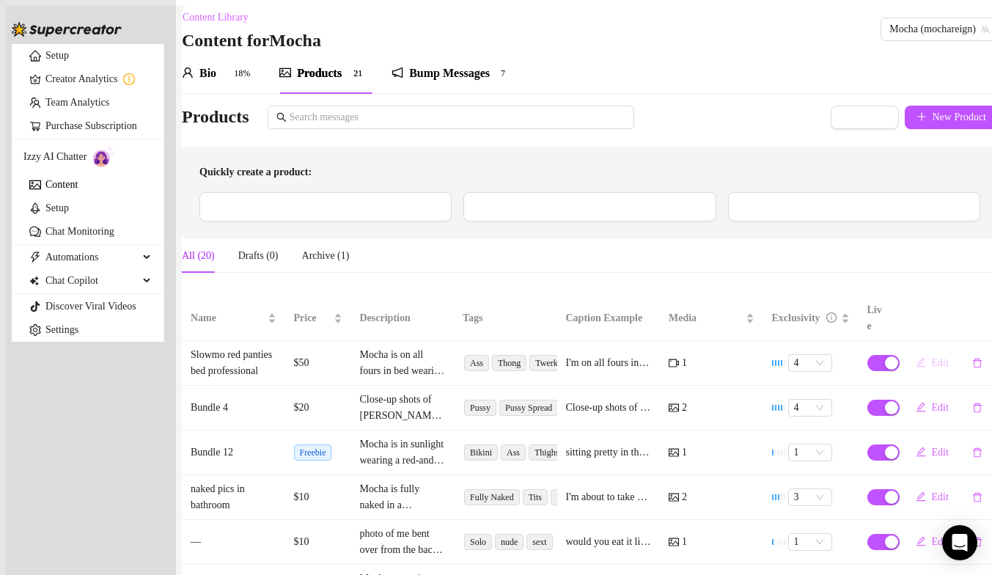
click at [932, 359] on span "Edit" at bounding box center [940, 363] width 17 height 12
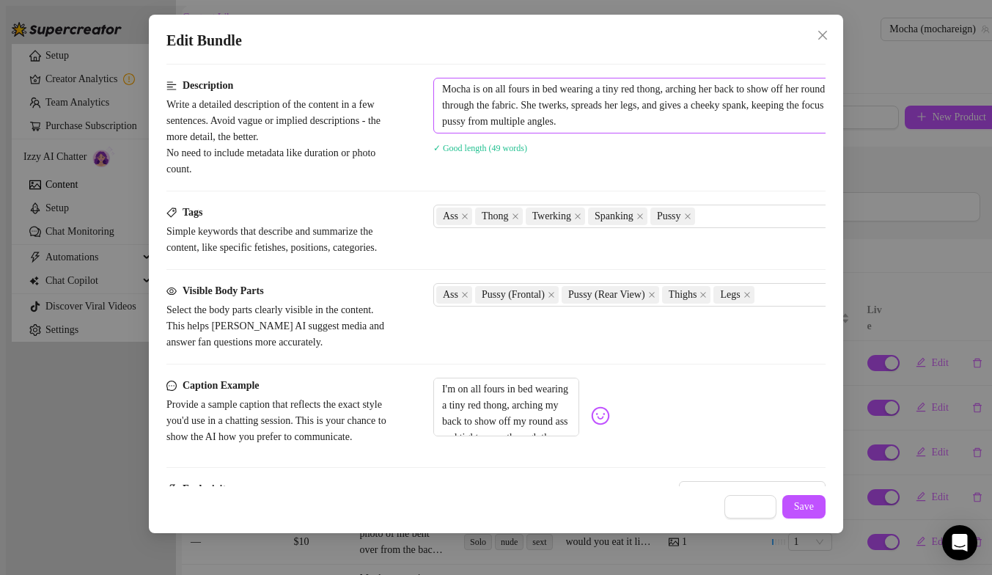
scroll to position [804, 0]
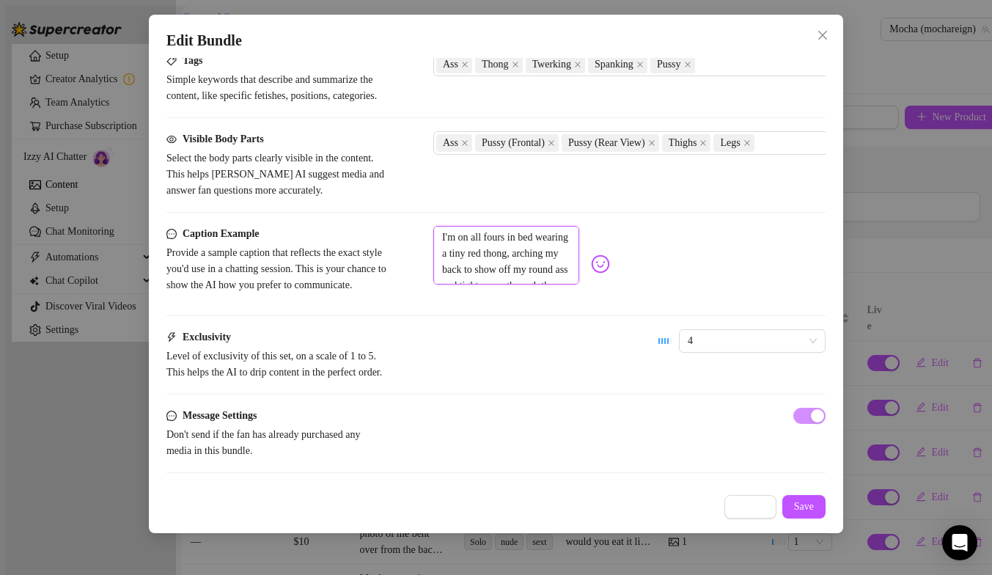
drag, startPoint x: 587, startPoint y: 231, endPoint x: 422, endPoint y: 193, distance: 170.1
click at [425, 226] on div "Caption Example Provide a sample caption that reflects the exact style you'd us…" at bounding box center [495, 264] width 659 height 76
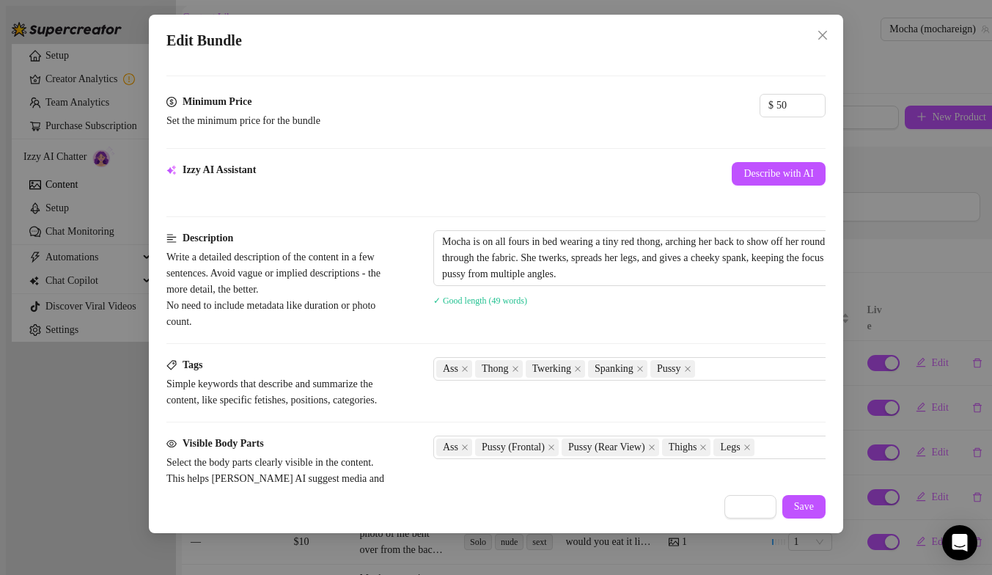
scroll to position [0, 0]
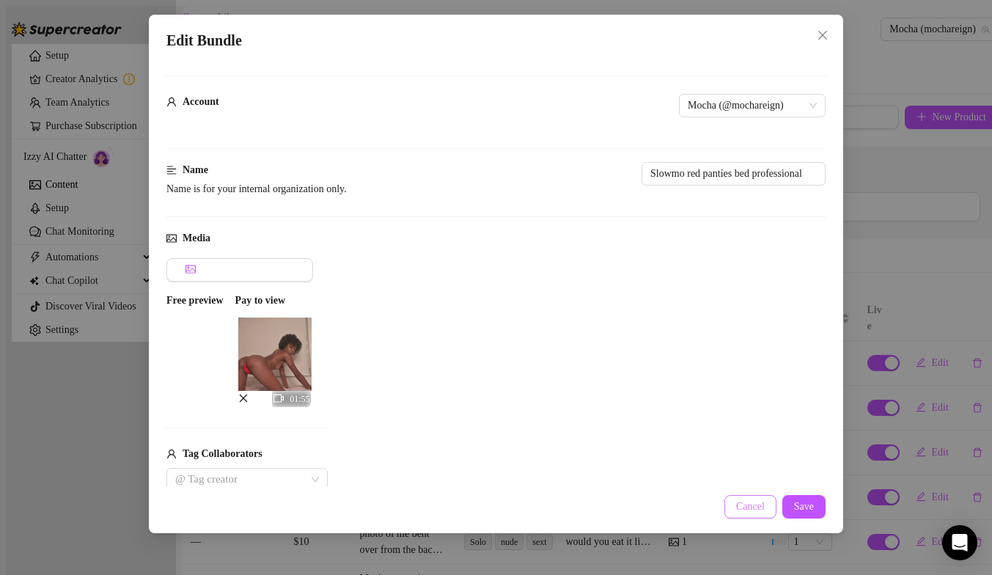
click at [760, 512] on span "Cancel" at bounding box center [750, 507] width 29 height 12
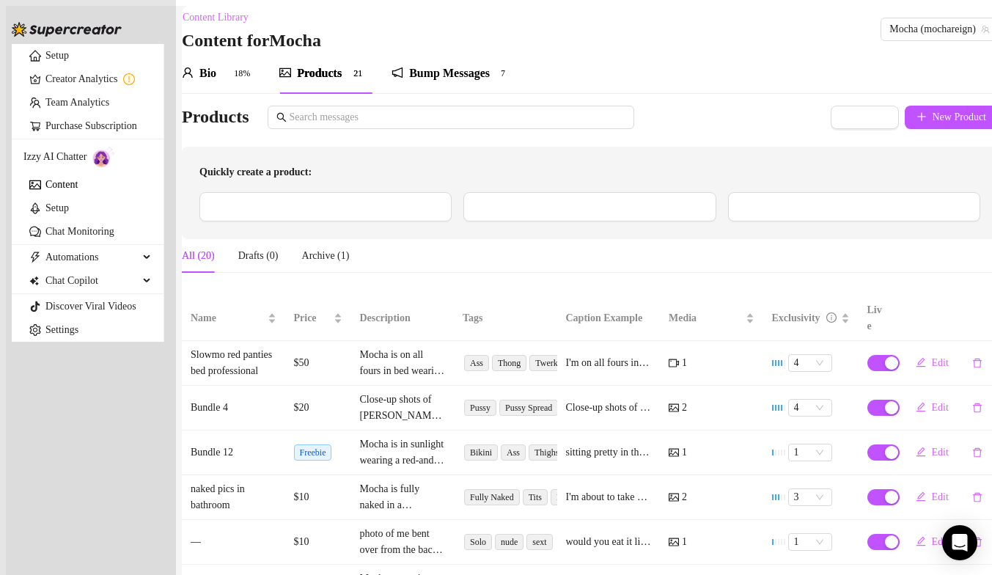
click at [436, 82] on div "Bump Messages" at bounding box center [449, 74] width 81 height 18
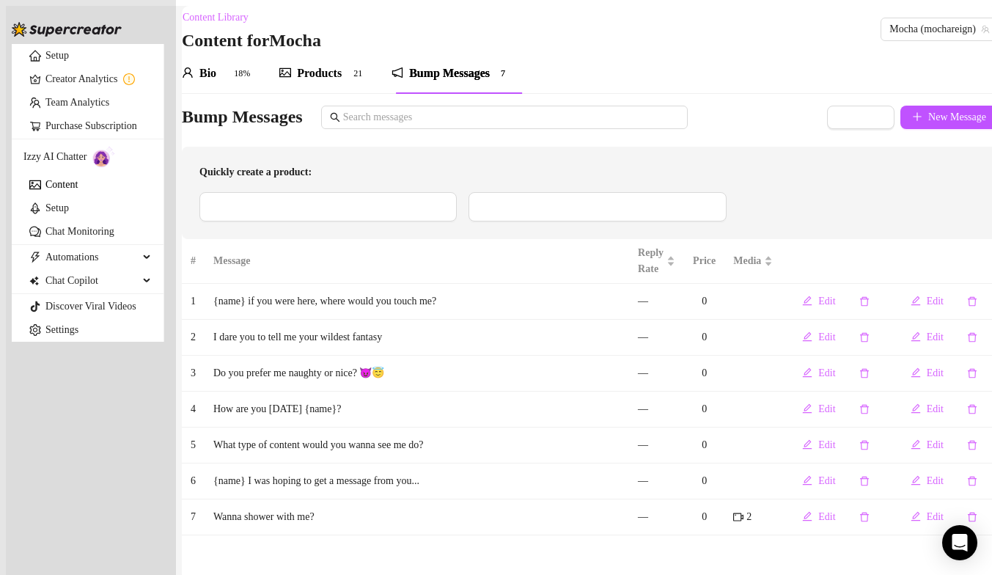
scroll to position [10, 0]
click at [84, 237] on link "Chat Monitoring" at bounding box center [79, 231] width 69 height 11
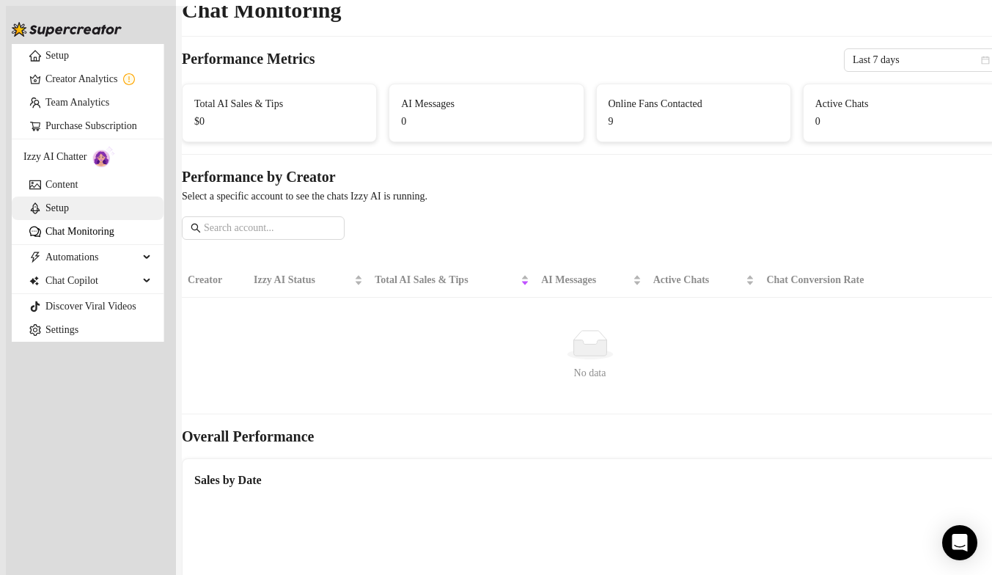
click at [69, 213] on link "Setup" at bounding box center [56, 207] width 23 height 11
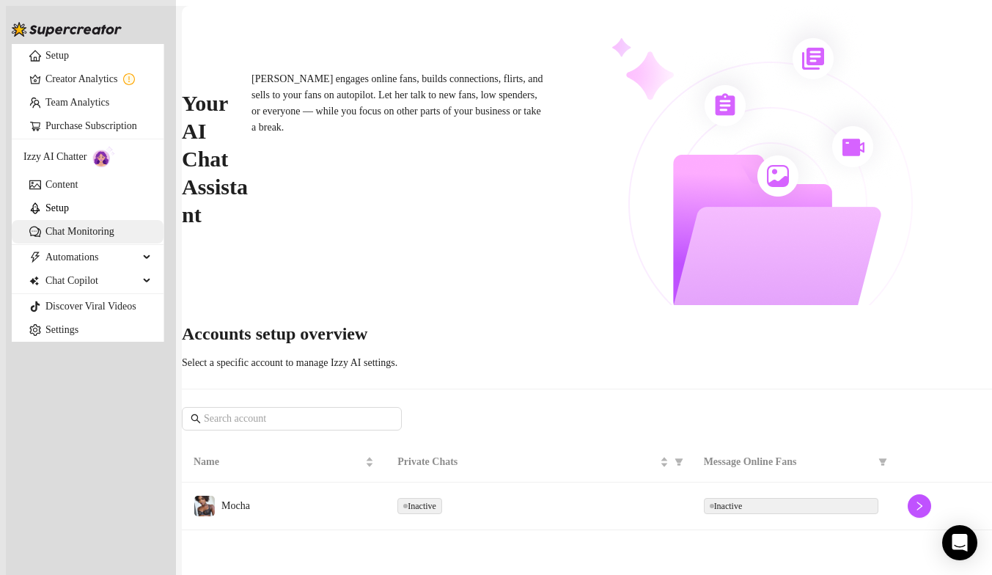
click at [104, 237] on link "Chat Monitoring" at bounding box center [79, 231] width 69 height 11
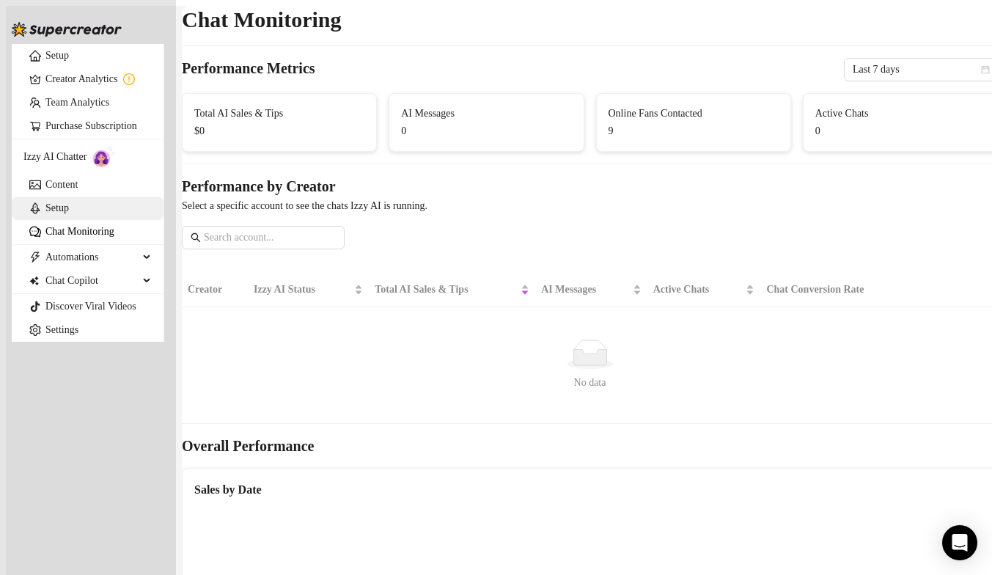
click at [69, 213] on link "Setup" at bounding box center [56, 207] width 23 height 11
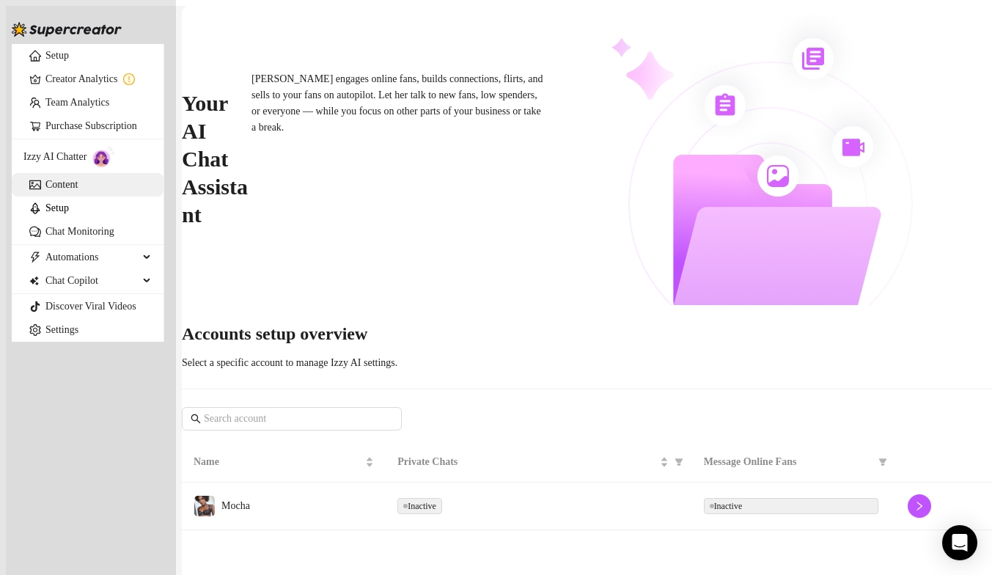
click at [78, 190] on link "Content" at bounding box center [61, 184] width 32 height 11
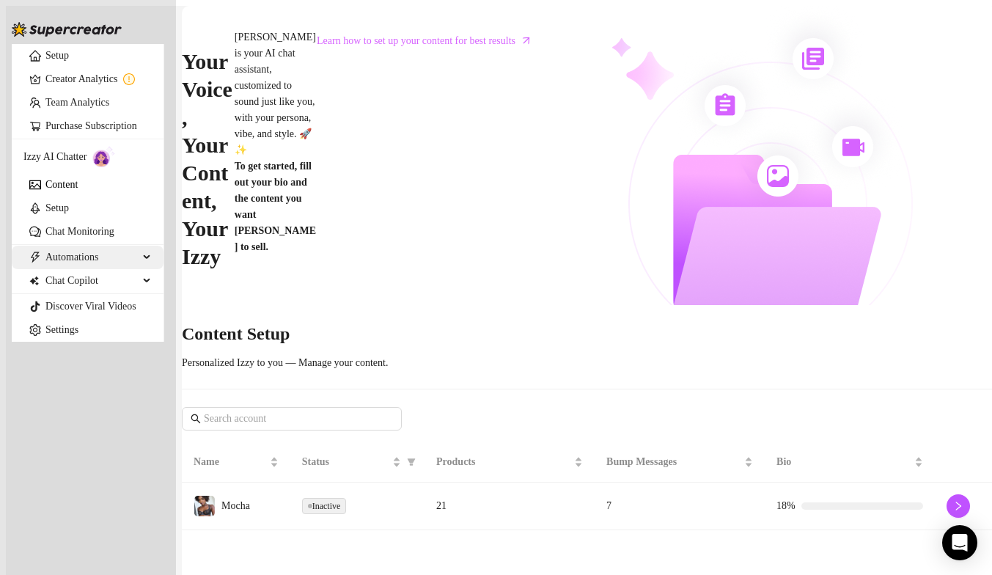
click at [131, 269] on span "Automations" at bounding box center [91, 257] width 93 height 23
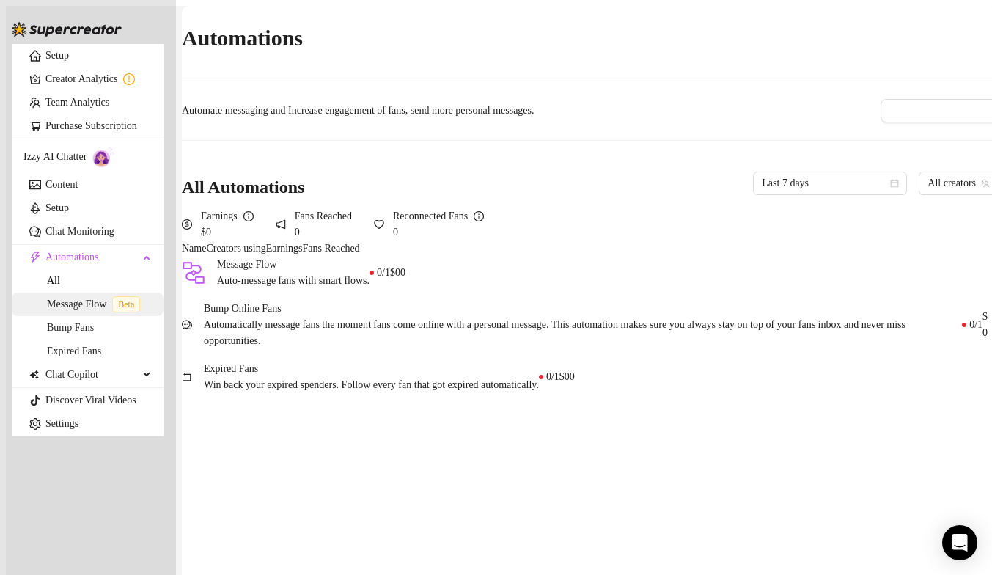
click at [87, 309] on link "Message Flow Beta" at bounding box center [96, 303] width 99 height 11
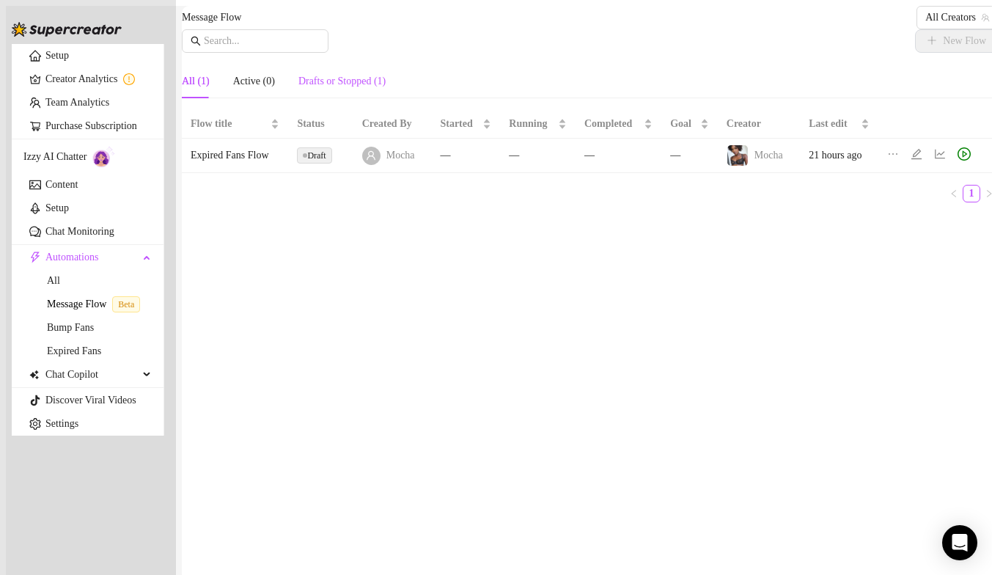
click at [356, 89] on div "Drafts or Stopped (1)" at bounding box center [341, 81] width 87 height 16
click at [73, 309] on link "Message Flow Beta" at bounding box center [96, 303] width 99 height 11
click at [65, 333] on link "Bump Fans" at bounding box center [70, 327] width 47 height 11
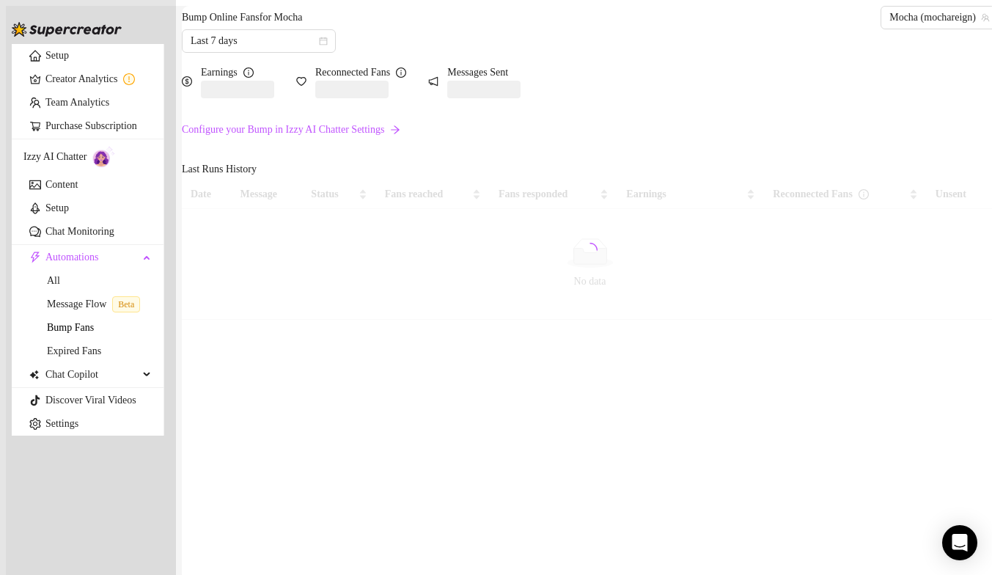
click at [325, 138] on link "Configure your Bump in Izzy AI Chatter Settings" at bounding box center [590, 130] width 816 height 16
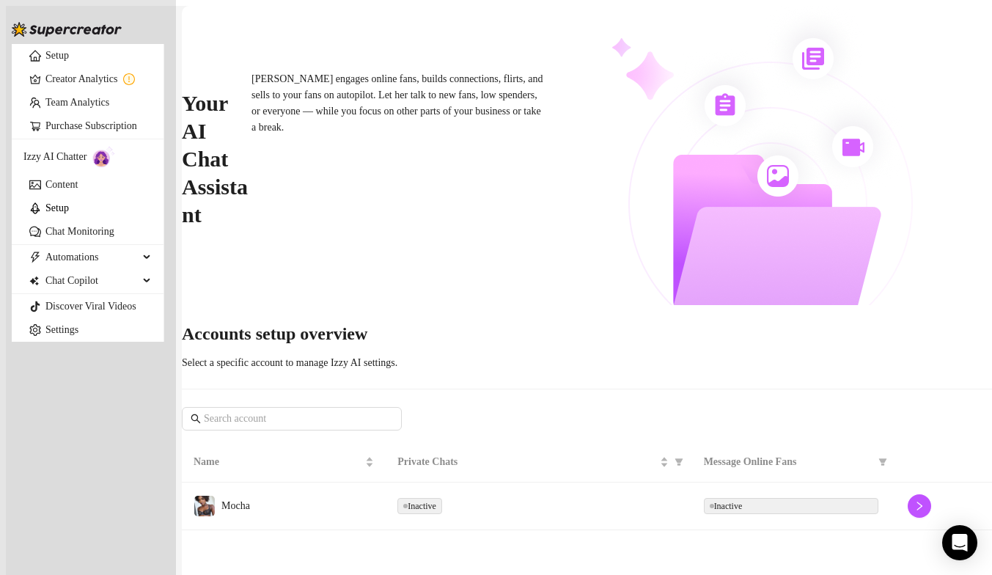
click at [800, 483] on td "Inactive" at bounding box center [794, 507] width 204 height 48
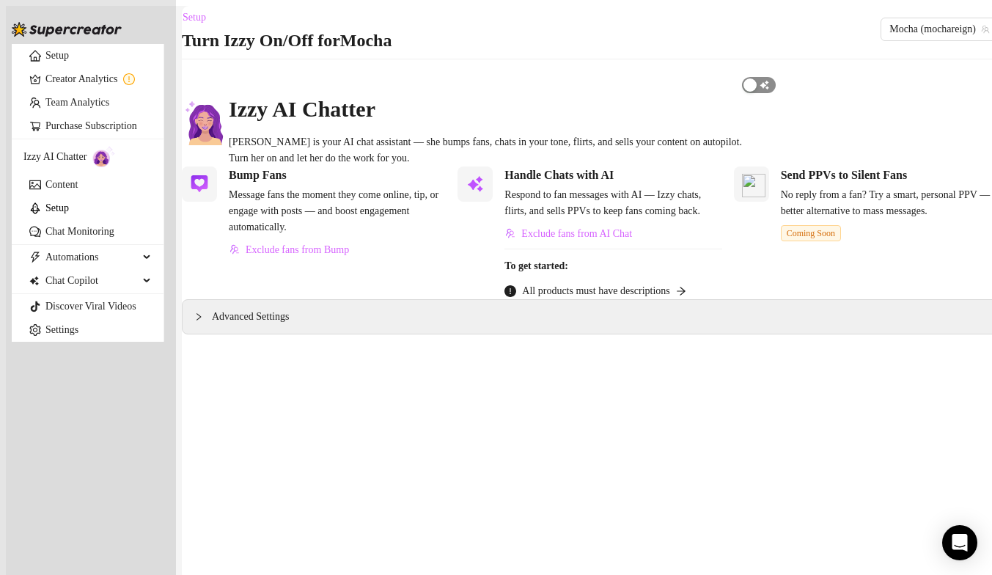
click at [776, 93] on span "button" at bounding box center [759, 85] width 34 height 16
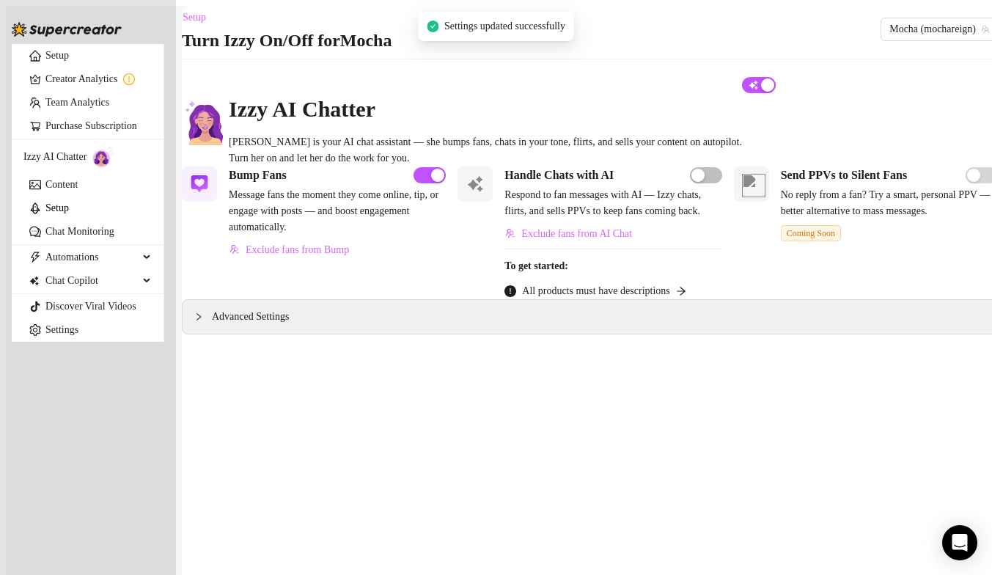
click at [359, 222] on span "Message fans the moment they come online, tip, or engage with posts — and boost…" at bounding box center [337, 211] width 217 height 48
click at [287, 184] on h5 "Bump Fans" at bounding box center [258, 175] width 58 height 18
click at [65, 190] on link "Content" at bounding box center [61, 184] width 32 height 11
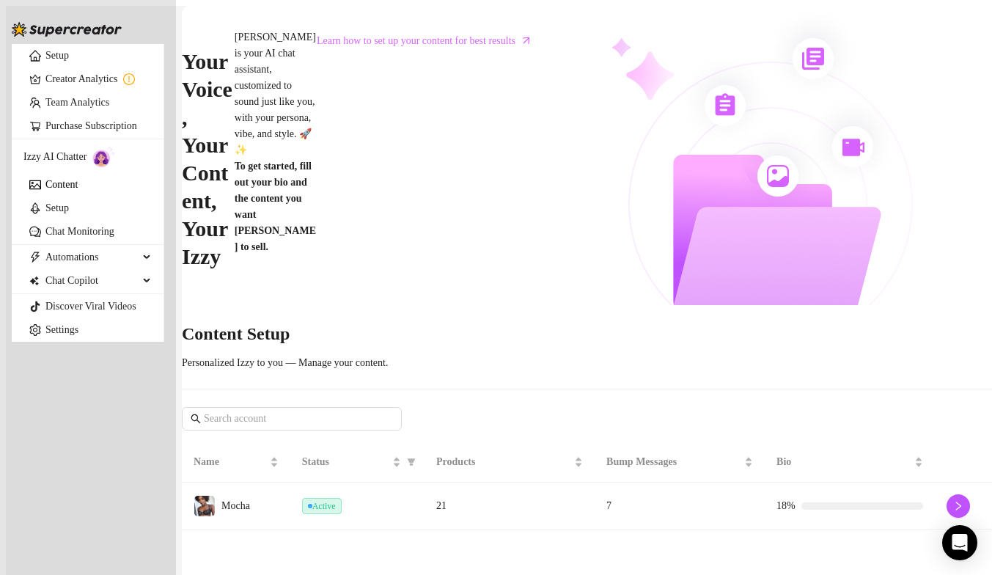
click at [664, 483] on td "7" at bounding box center [680, 507] width 170 height 48
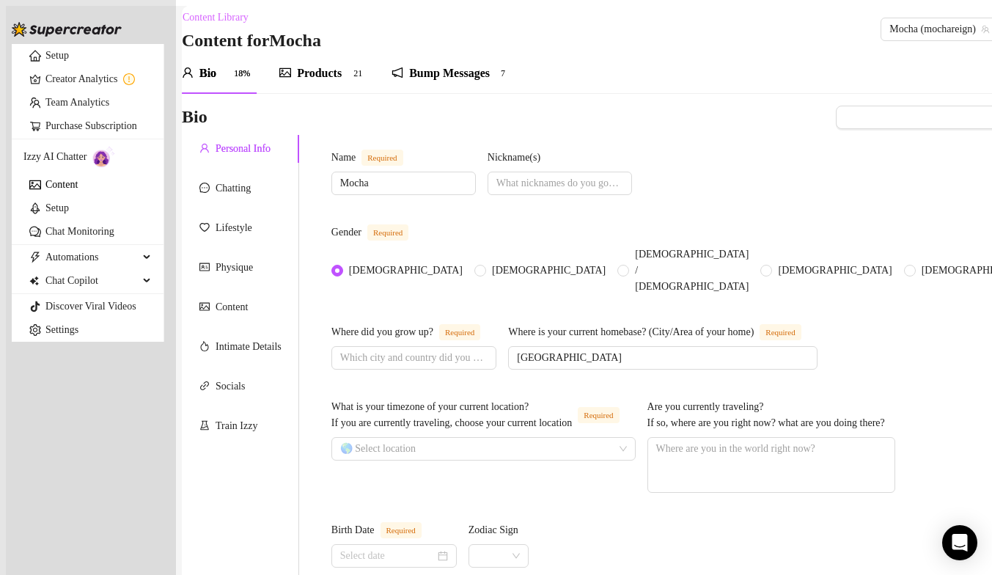
click at [436, 82] on div "Bump Messages" at bounding box center [449, 74] width 81 height 18
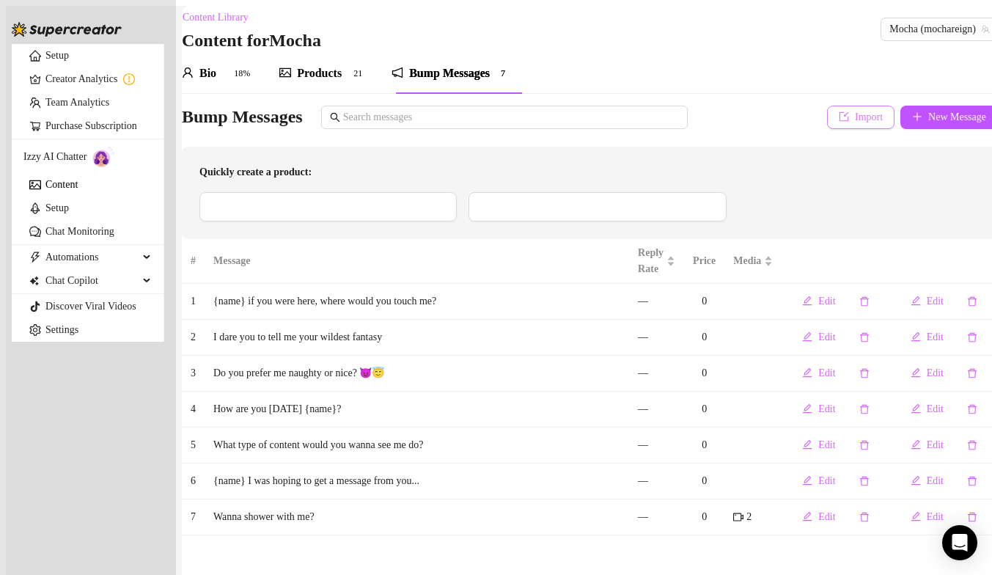
click at [838, 129] on button "Import" at bounding box center [860, 117] width 67 height 23
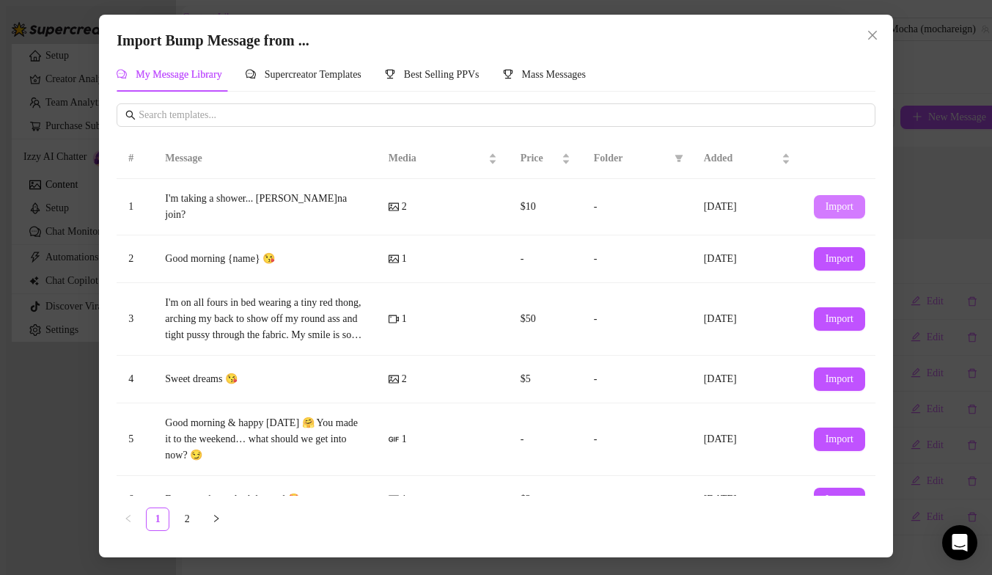
click at [834, 205] on span "Import" at bounding box center [840, 207] width 28 height 12
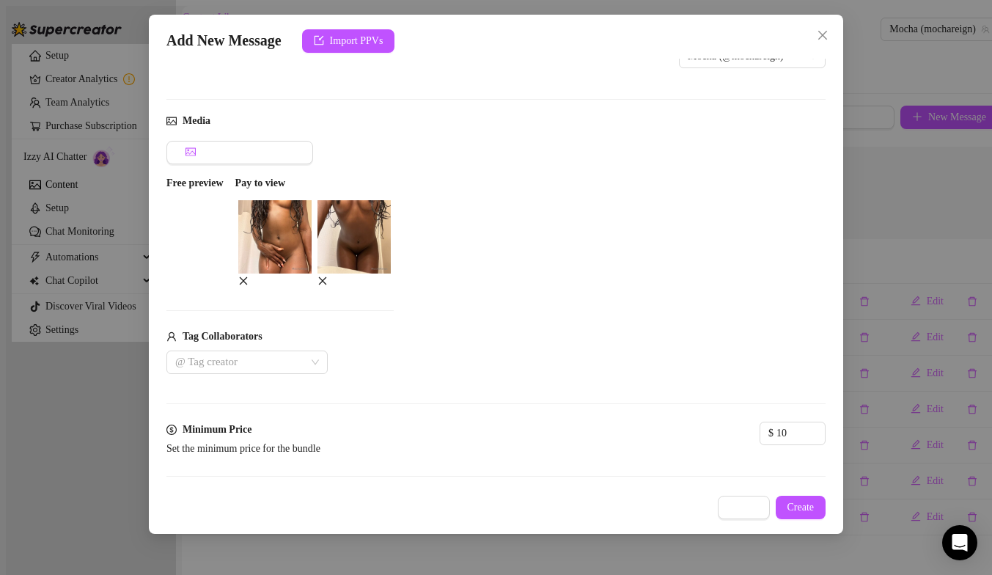
scroll to position [54, 0]
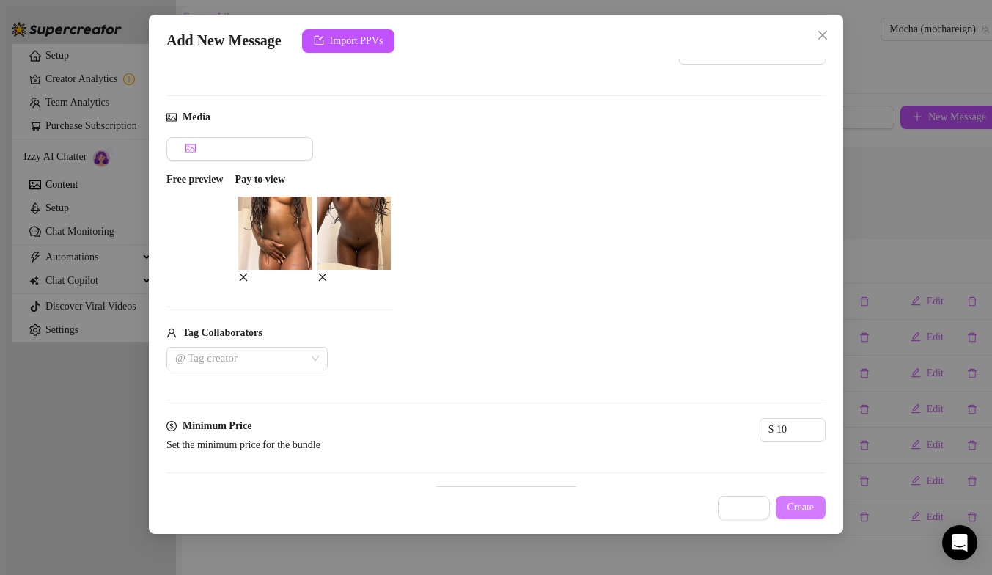
click at [802, 512] on span "Create" at bounding box center [801, 508] width 27 height 12
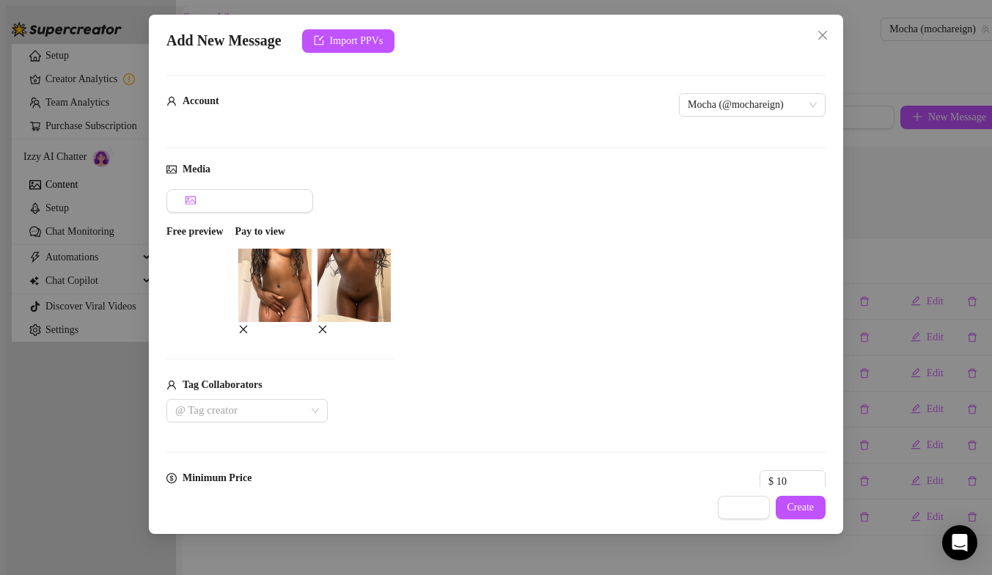
scroll to position [0, 0]
click at [807, 507] on span "Create" at bounding box center [801, 508] width 27 height 12
click at [821, 37] on icon "close" at bounding box center [823, 35] width 12 height 12
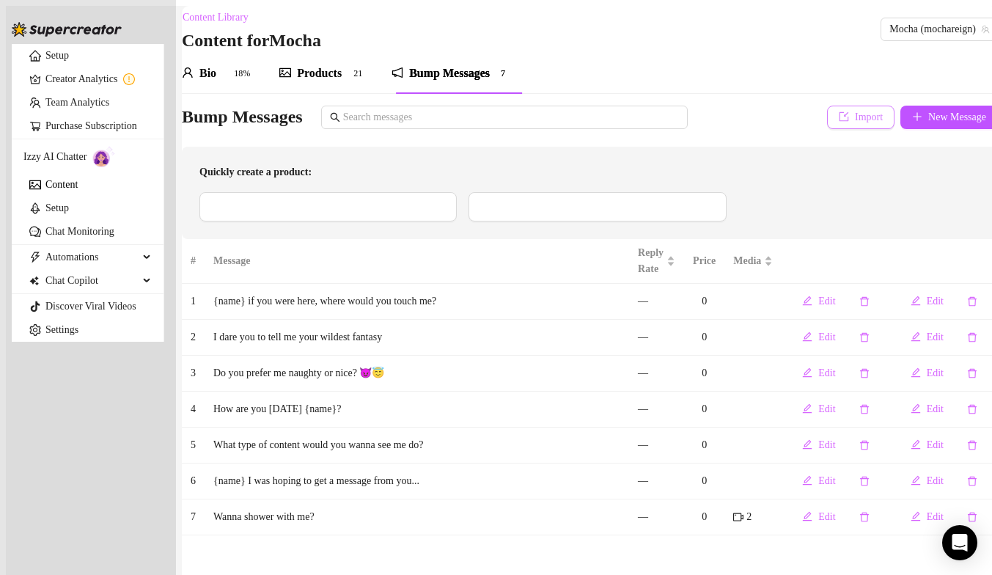
click at [855, 123] on span "Import" at bounding box center [869, 117] width 28 height 12
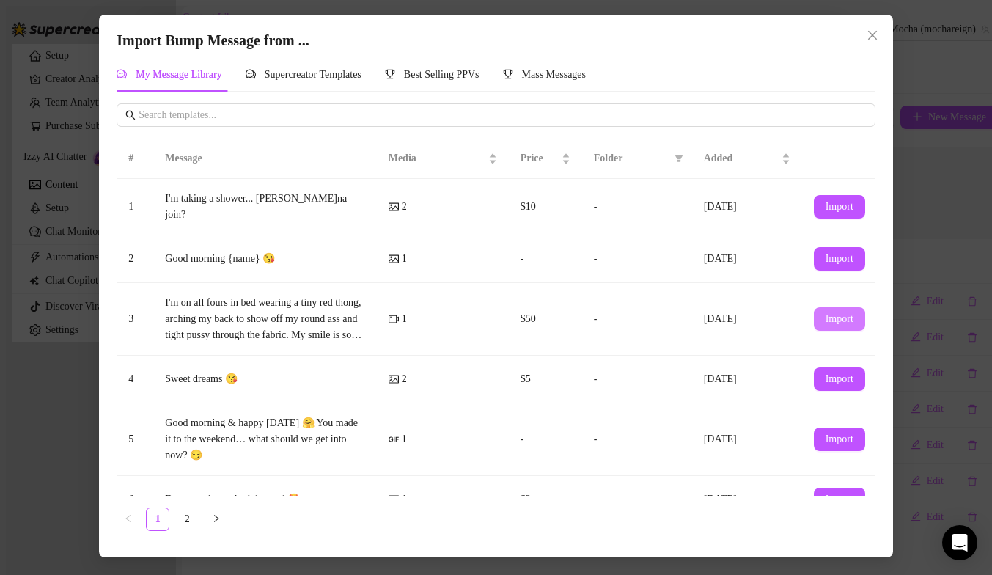
click at [829, 314] on span "Import" at bounding box center [840, 319] width 28 height 12
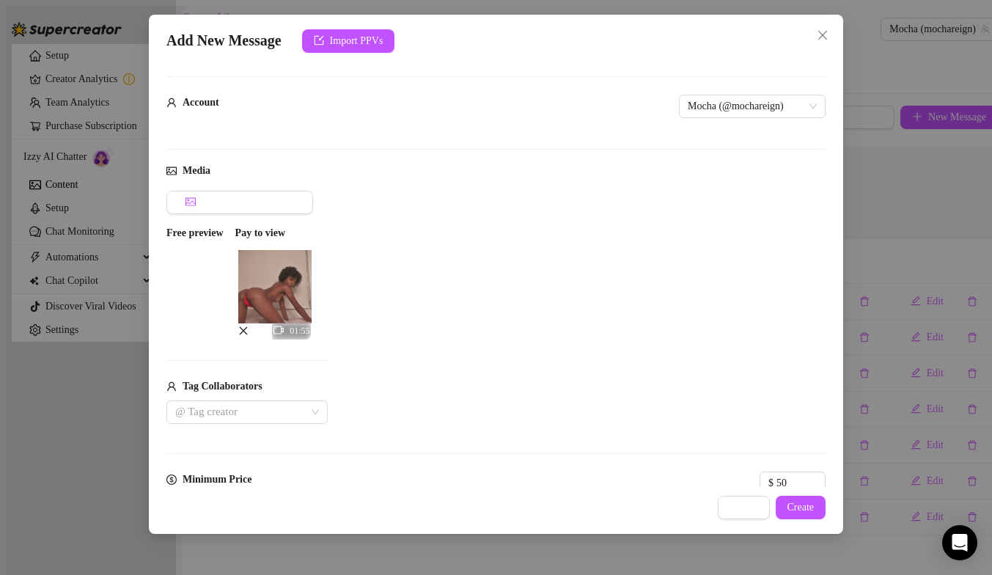
scroll to position [144, 0]
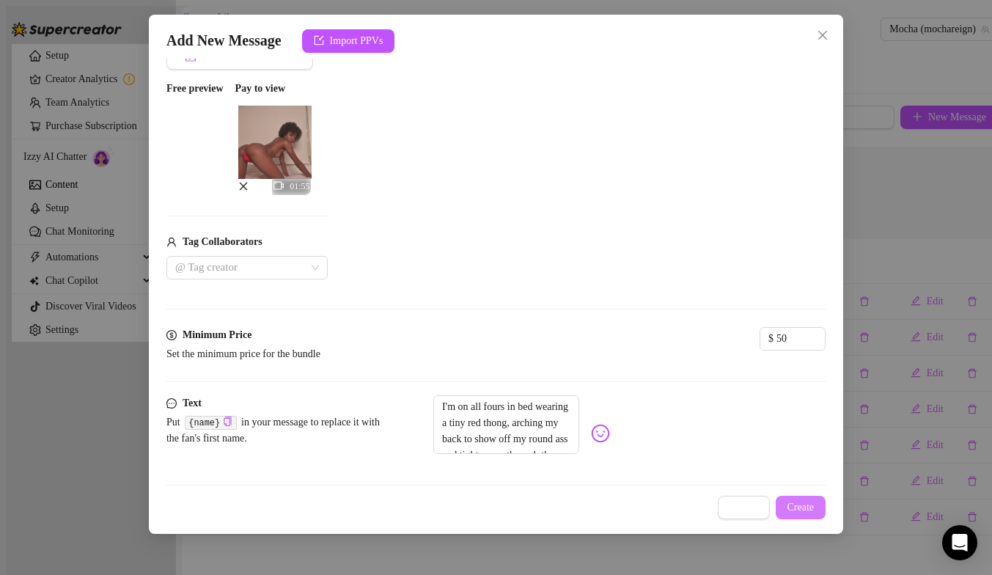
click at [812, 506] on span "Create" at bounding box center [801, 508] width 27 height 12
click at [819, 32] on icon "close" at bounding box center [822, 35] width 9 height 9
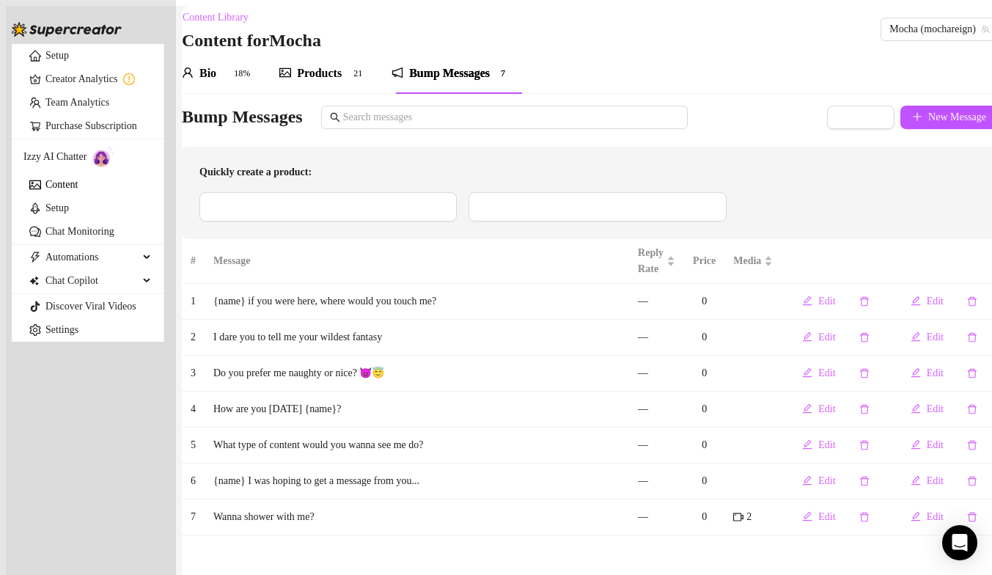
scroll to position [0, 0]
click at [658, 213] on span "Import from Mass Messages" at bounding box center [607, 206] width 134 height 13
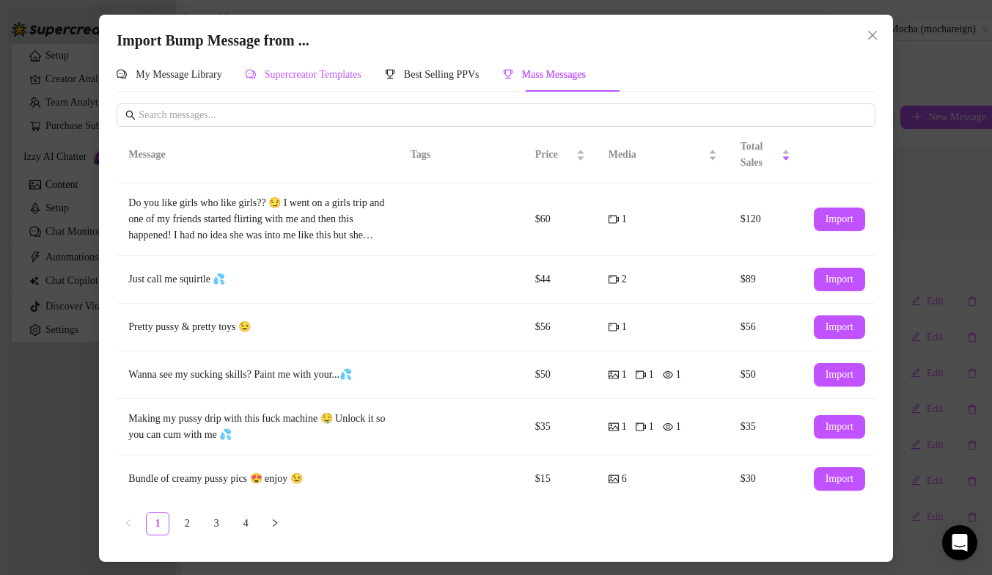
click at [353, 81] on div "Supercreator Templates" at bounding box center [304, 75] width 116 height 16
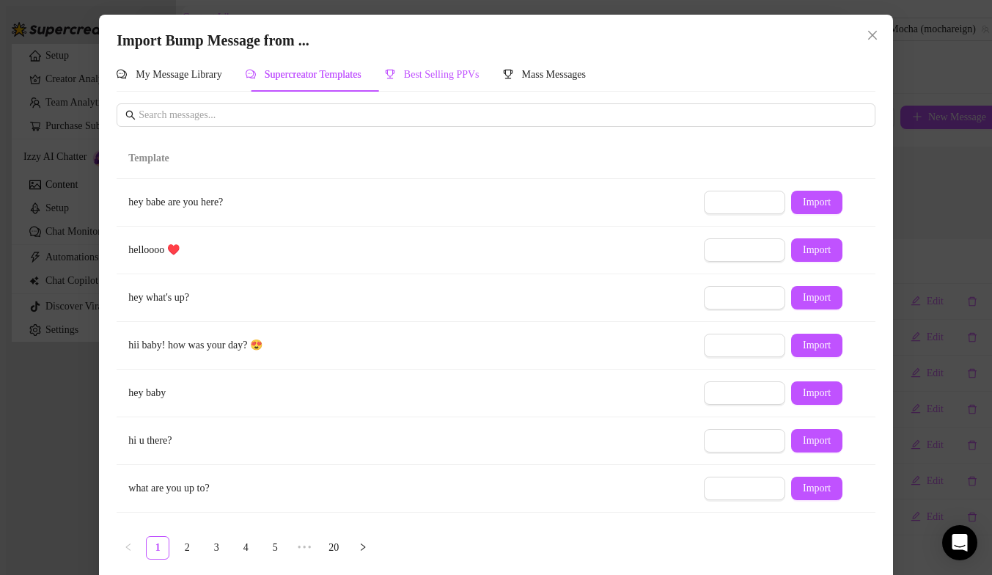
click at [441, 82] on div "Best Selling PPVs" at bounding box center [432, 75] width 95 height 16
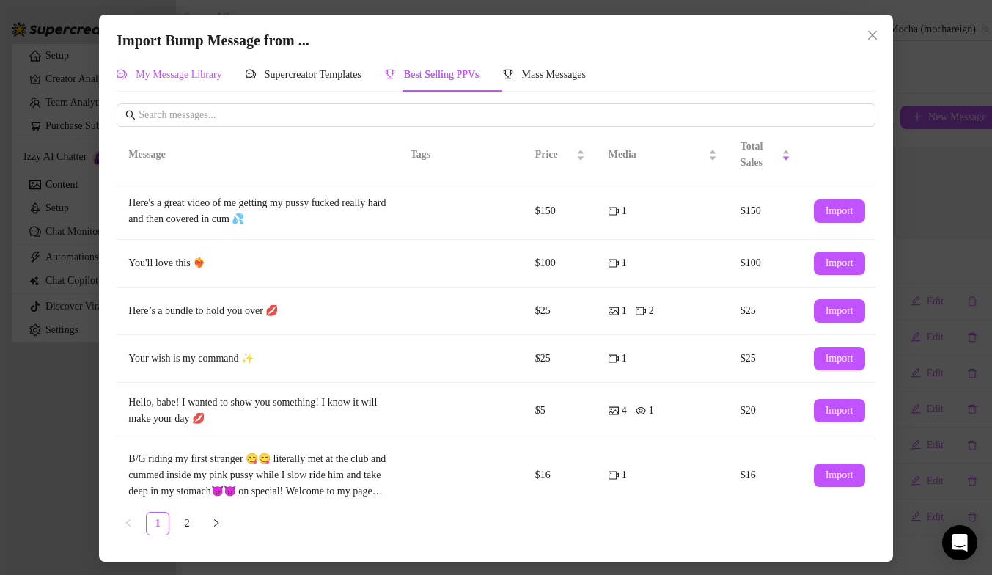
click at [164, 76] on span "My Message Library" at bounding box center [179, 74] width 86 height 11
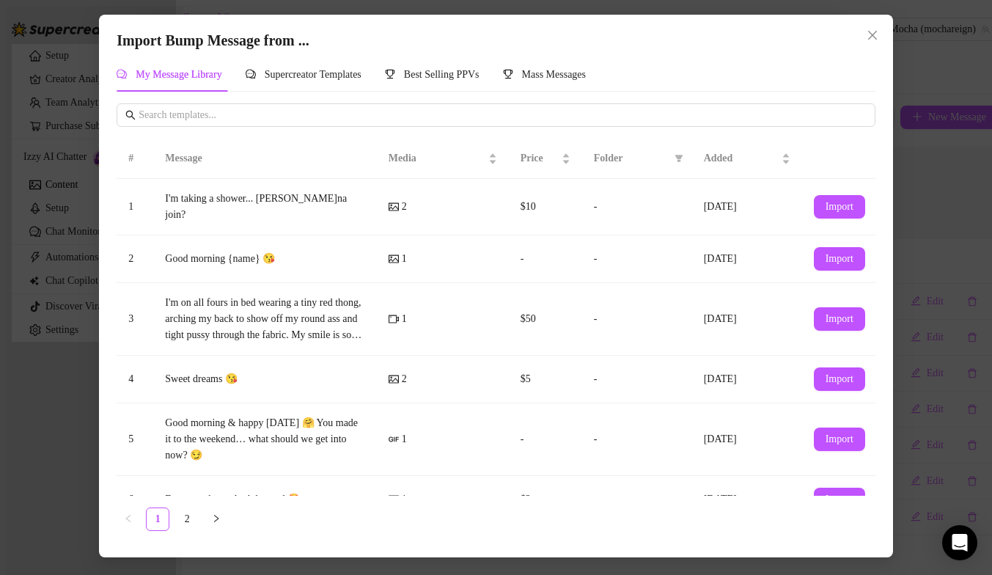
scroll to position [78, 0]
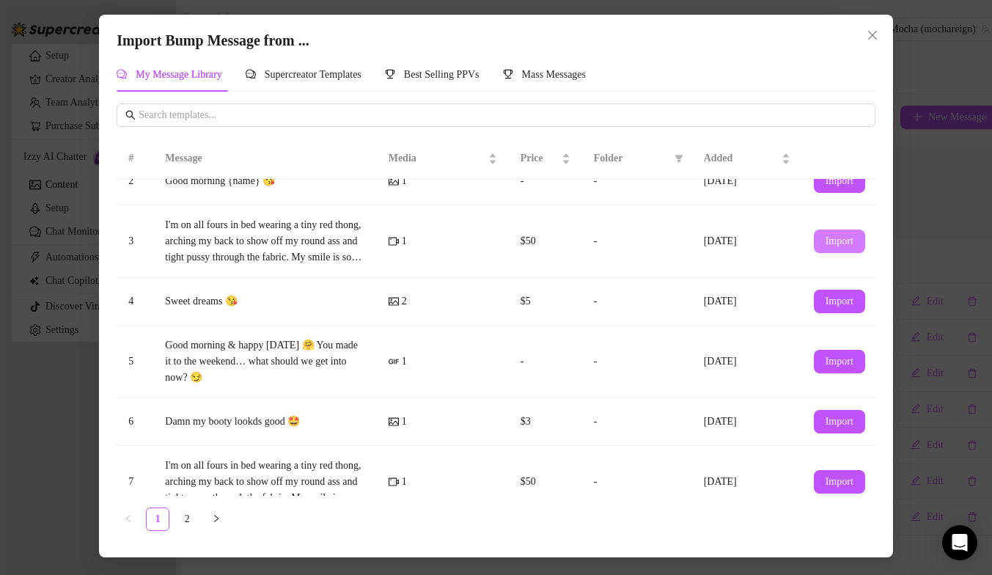
click at [844, 230] on button "Import" at bounding box center [839, 241] width 51 height 23
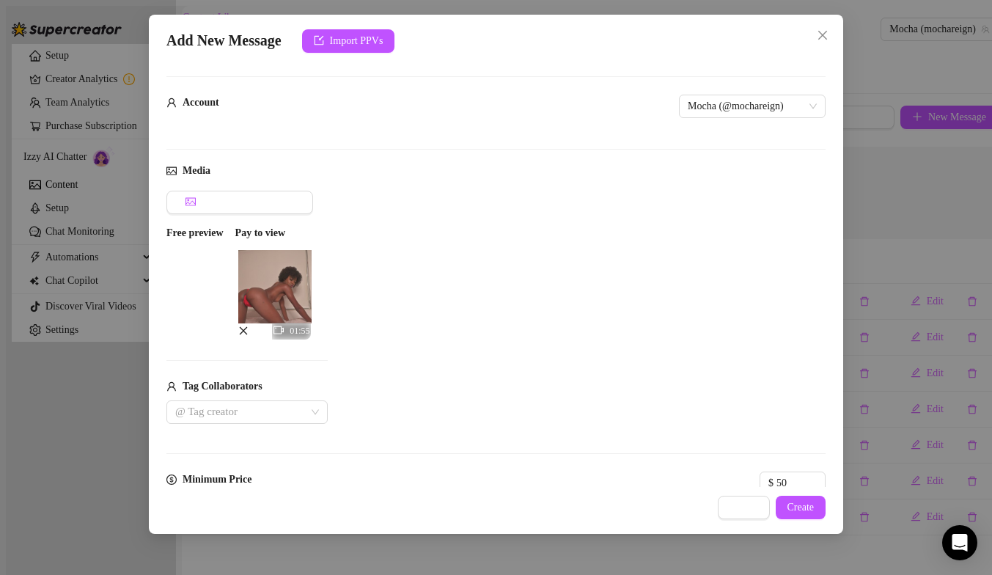
scroll to position [144, 0]
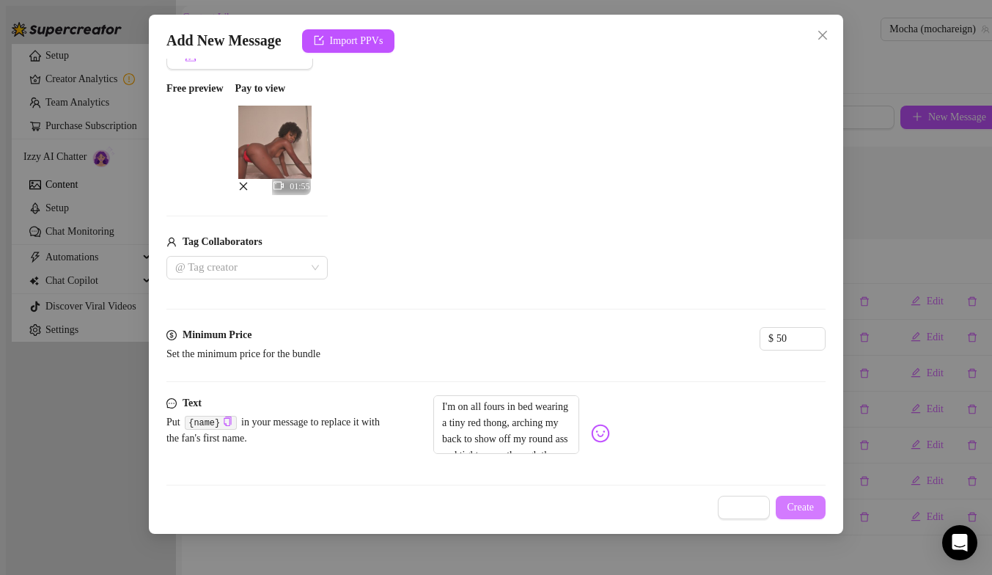
click at [794, 507] on span "Create" at bounding box center [801, 508] width 27 height 12
click at [794, 508] on span "Create" at bounding box center [801, 508] width 27 height 12
click at [490, 64] on span "Bad request" at bounding box center [505, 67] width 56 height 16
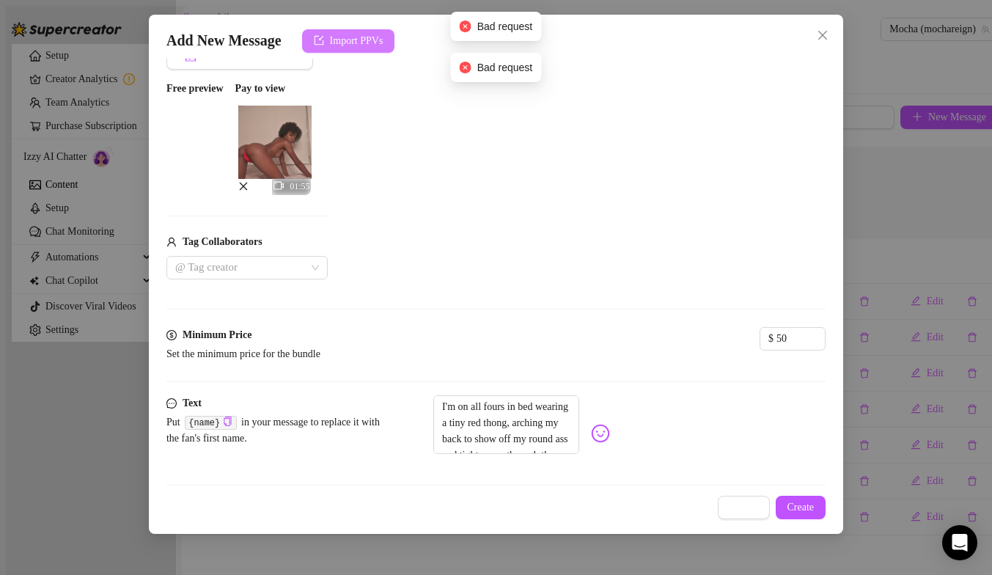
click at [350, 50] on button "Import PPVs" at bounding box center [348, 40] width 93 height 23
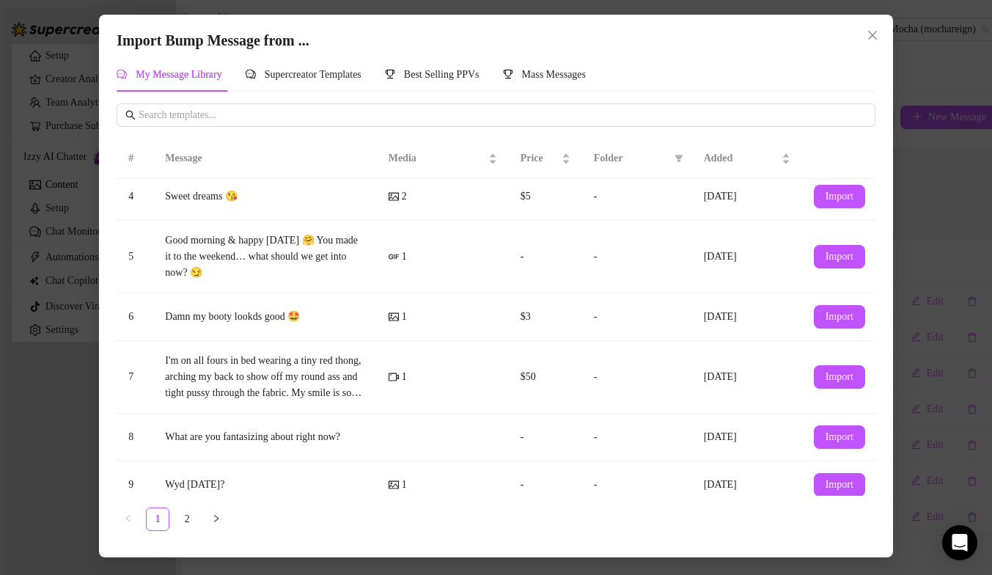
scroll to position [235, 0]
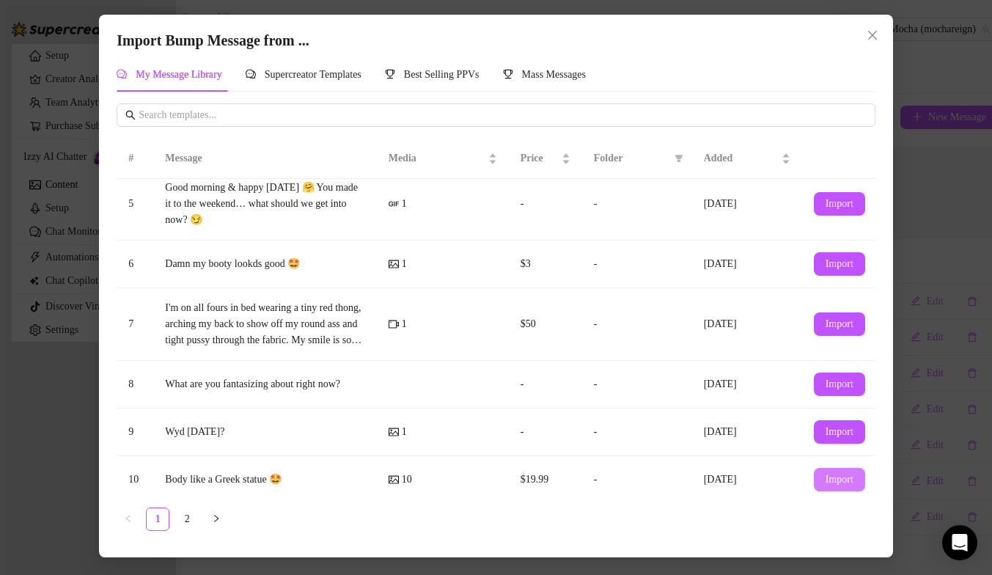
click at [840, 474] on span "Import" at bounding box center [840, 480] width 28 height 12
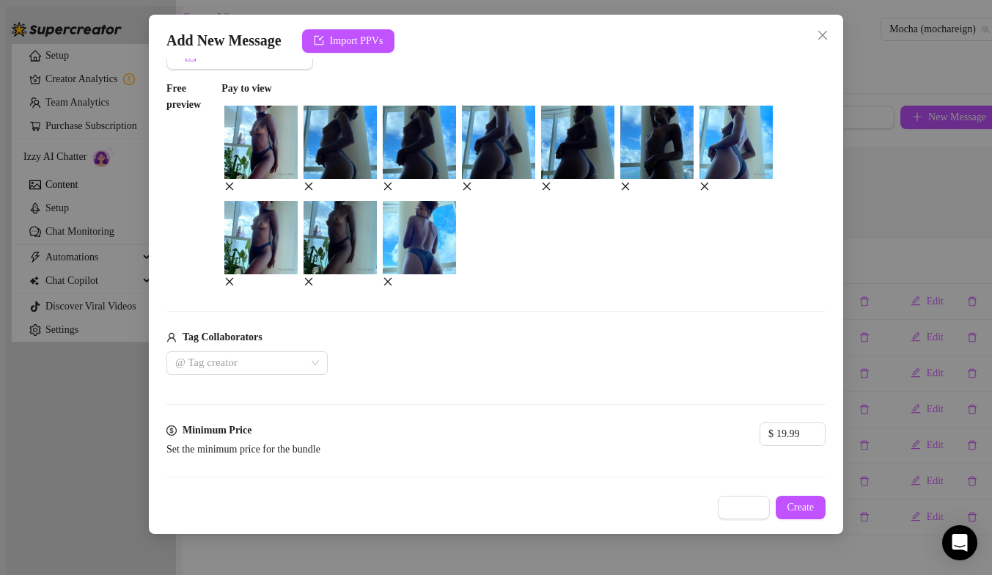
scroll to position [320, 0]
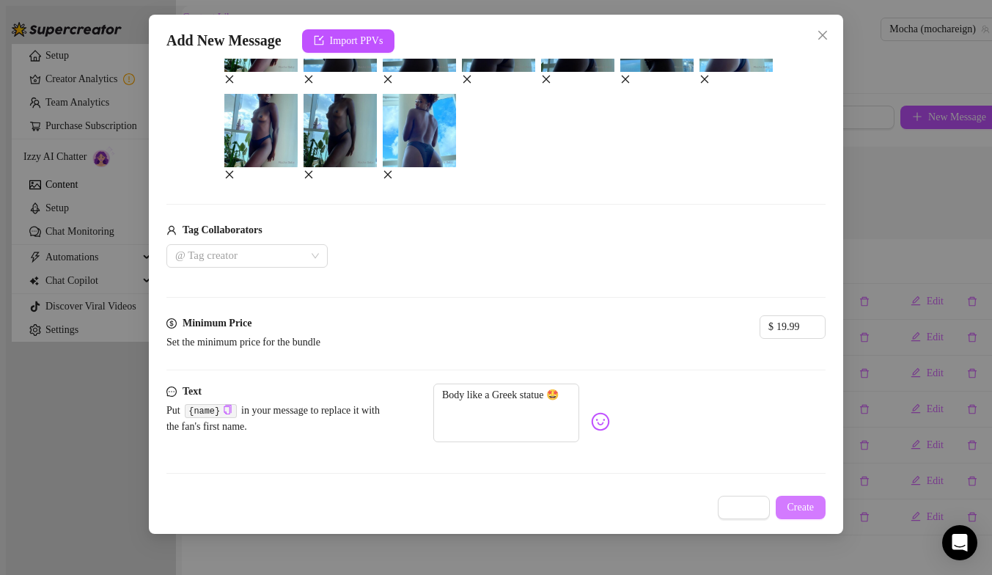
click at [791, 509] on span "Create" at bounding box center [801, 508] width 27 height 12
click at [747, 516] on button "Cancel" at bounding box center [744, 507] width 52 height 23
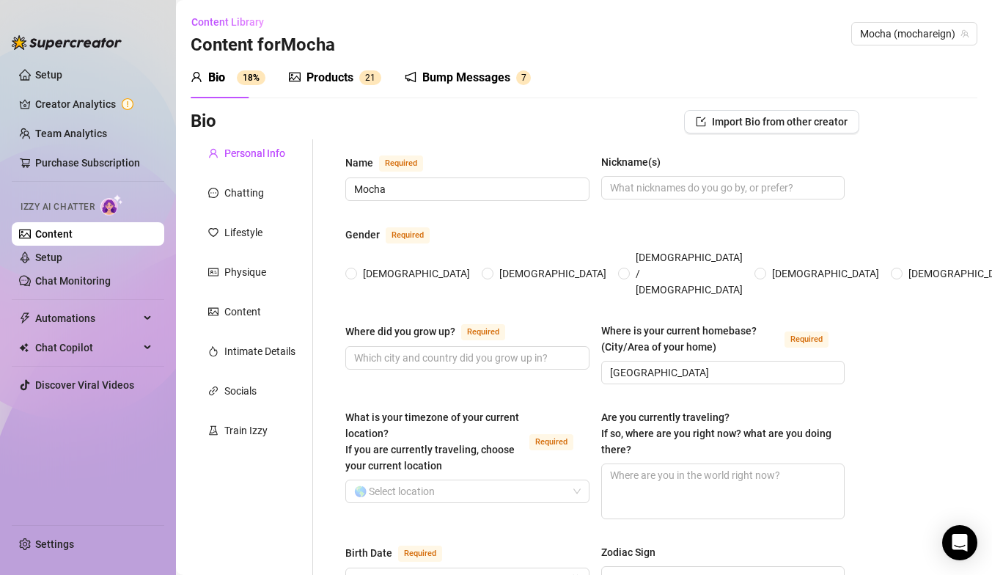
radio input "true"
click at [431, 81] on div "Bump Messages" at bounding box center [466, 78] width 88 height 18
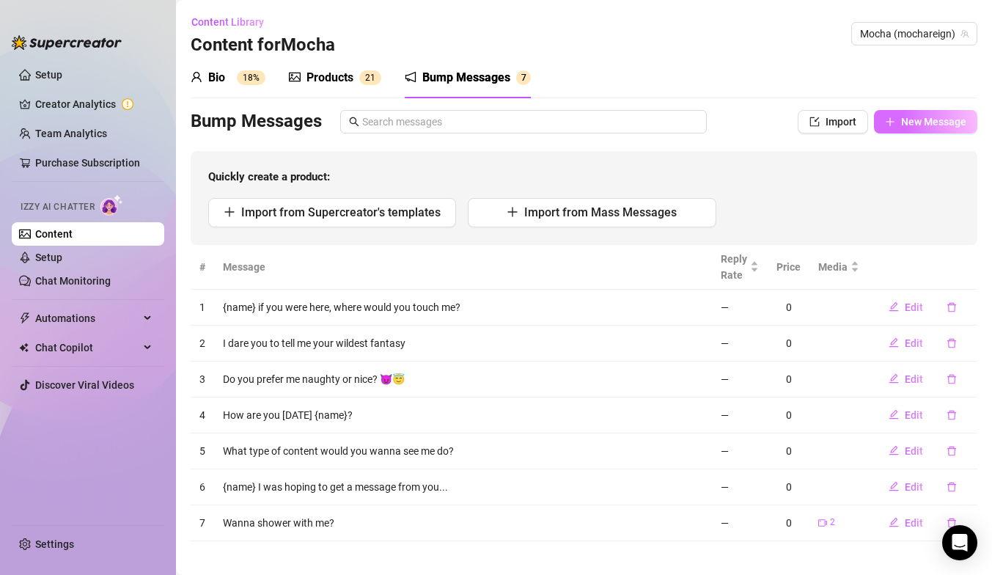
click at [913, 120] on span "New Message" at bounding box center [933, 122] width 65 height 12
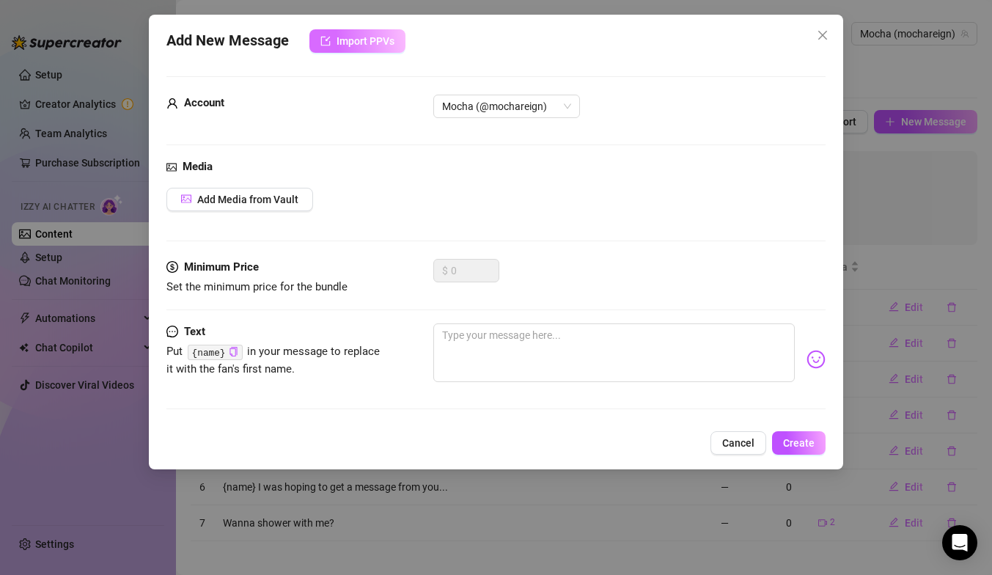
click at [335, 48] on button "Import PPVs" at bounding box center [357, 40] width 96 height 23
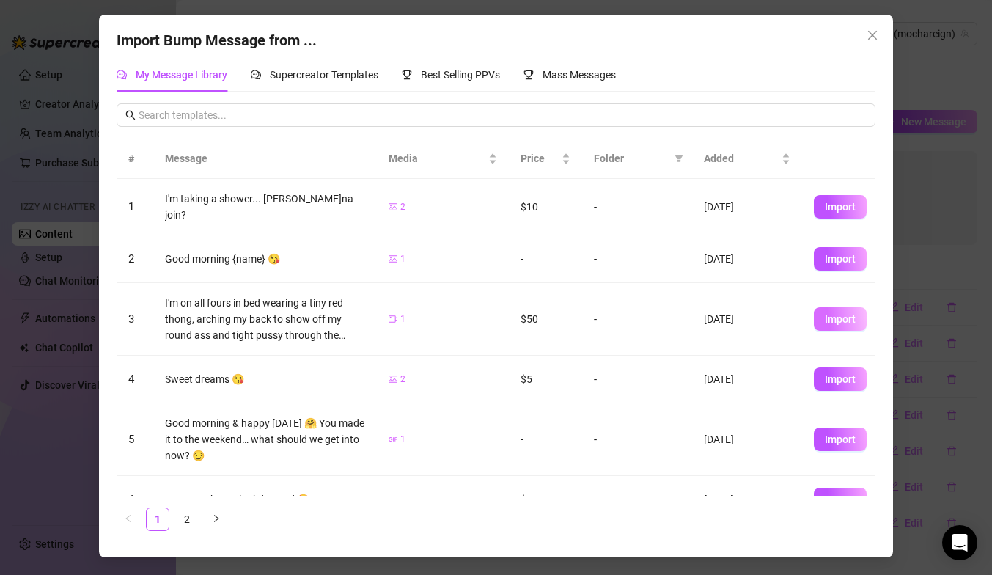
click at [832, 318] on button "Import" at bounding box center [840, 318] width 53 height 23
type textarea "I'm on all fours in bed wearing a tiny red thong, arching my back to show off m…"
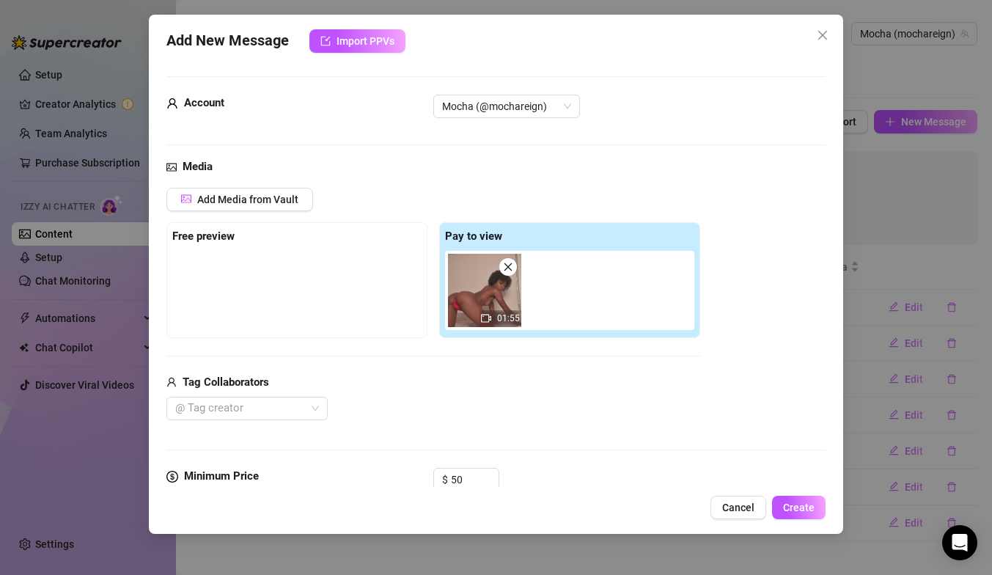
scroll to position [144, 0]
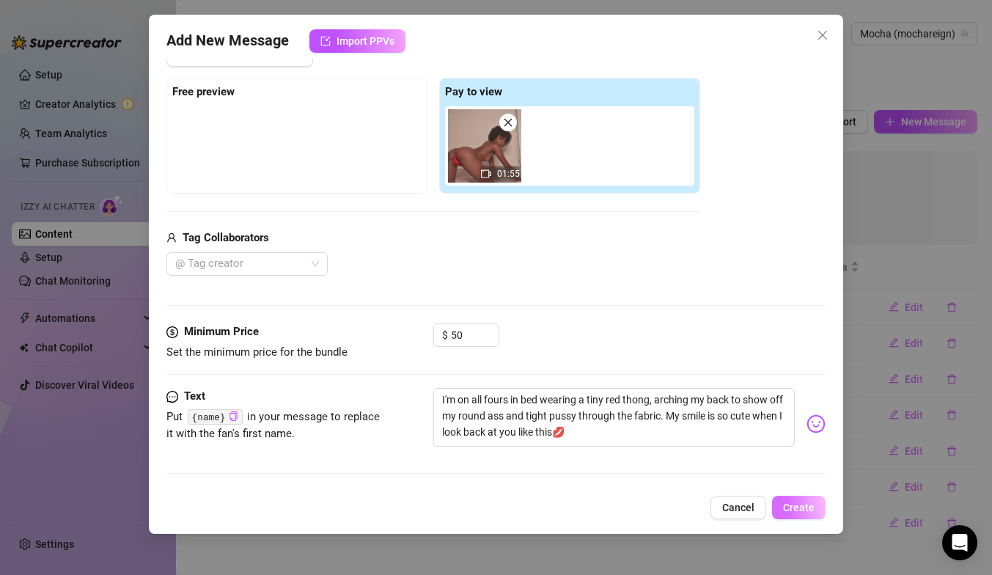
click at [811, 514] on button "Create" at bounding box center [799, 507] width 54 height 23
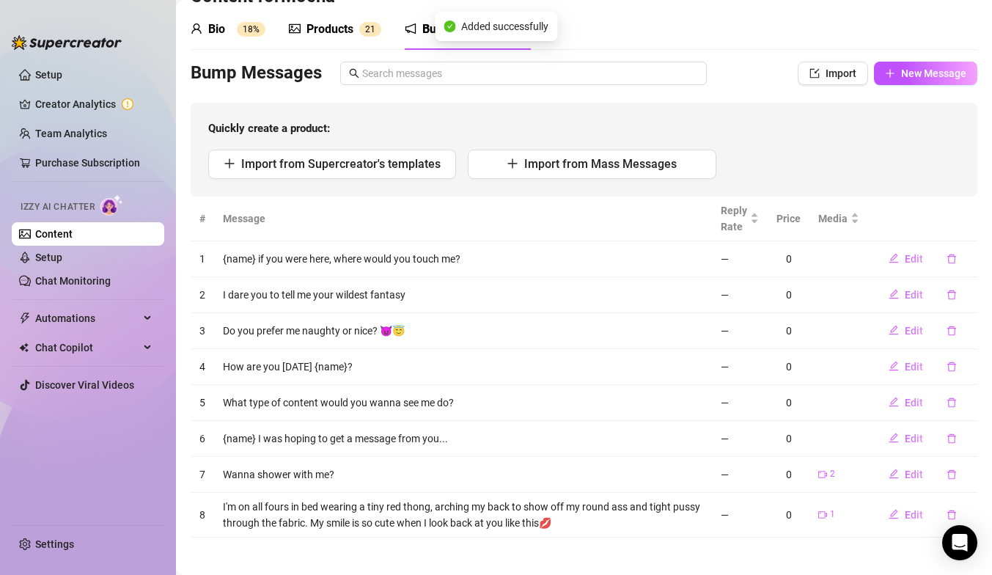
scroll to position [54, 0]
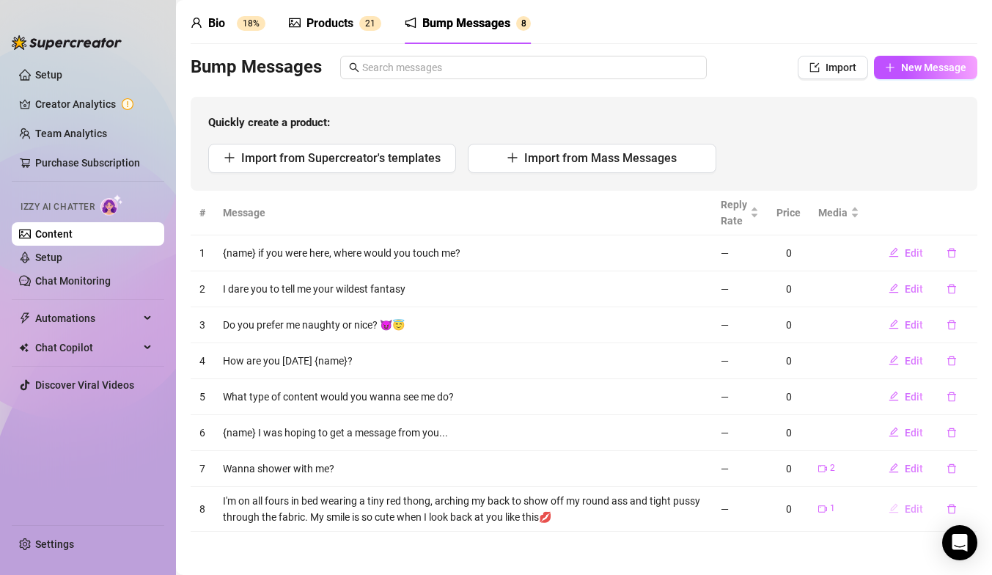
click at [917, 505] on span "Edit" at bounding box center [914, 509] width 18 height 12
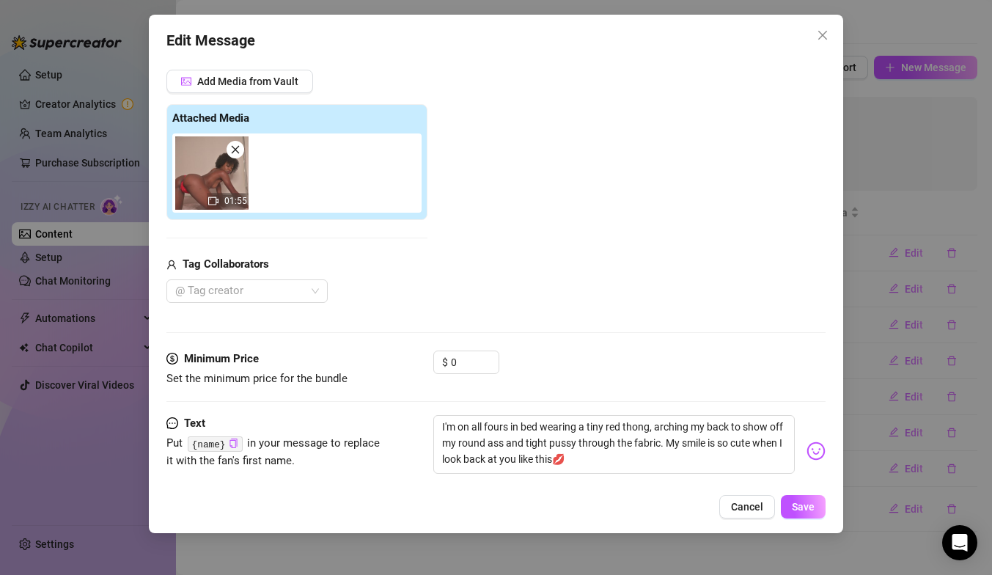
scroll to position [131, 0]
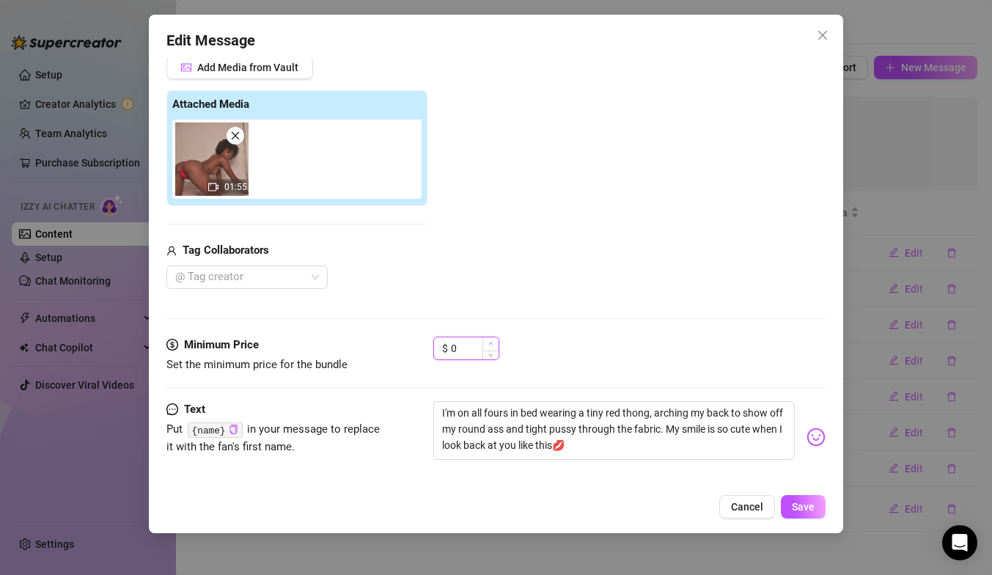
type input "1"
click at [483, 342] on span "Increase Value" at bounding box center [491, 343] width 16 height 13
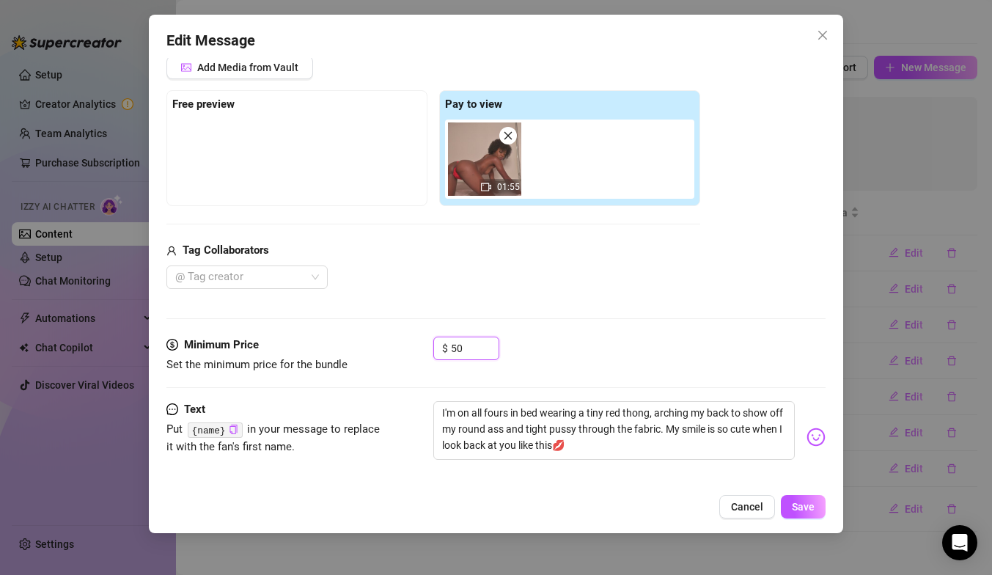
type input "50"
click at [799, 507] on span "Save" at bounding box center [803, 507] width 23 height 12
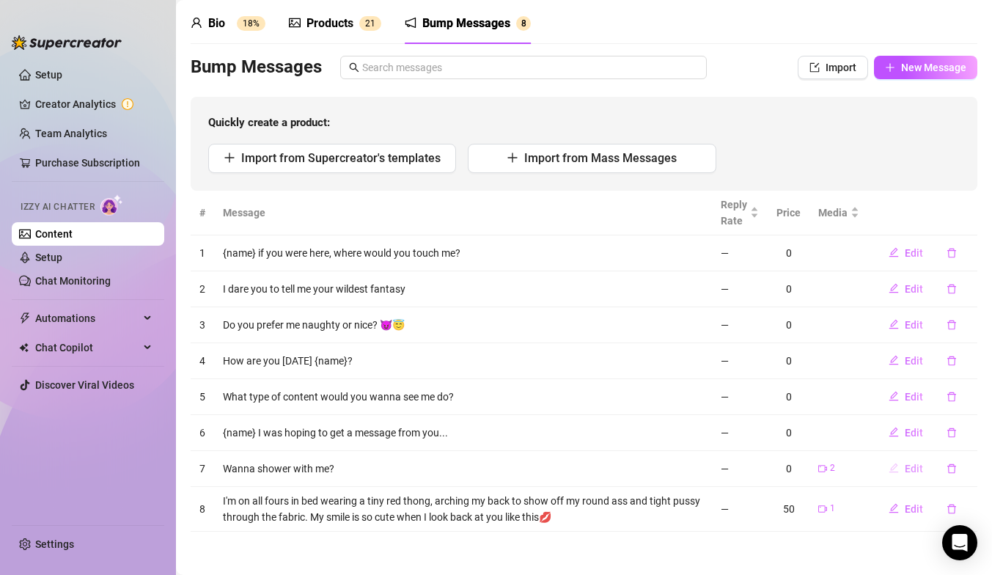
click at [910, 464] on span "Edit" at bounding box center [914, 469] width 18 height 12
type textarea "Wanna shower with me?"
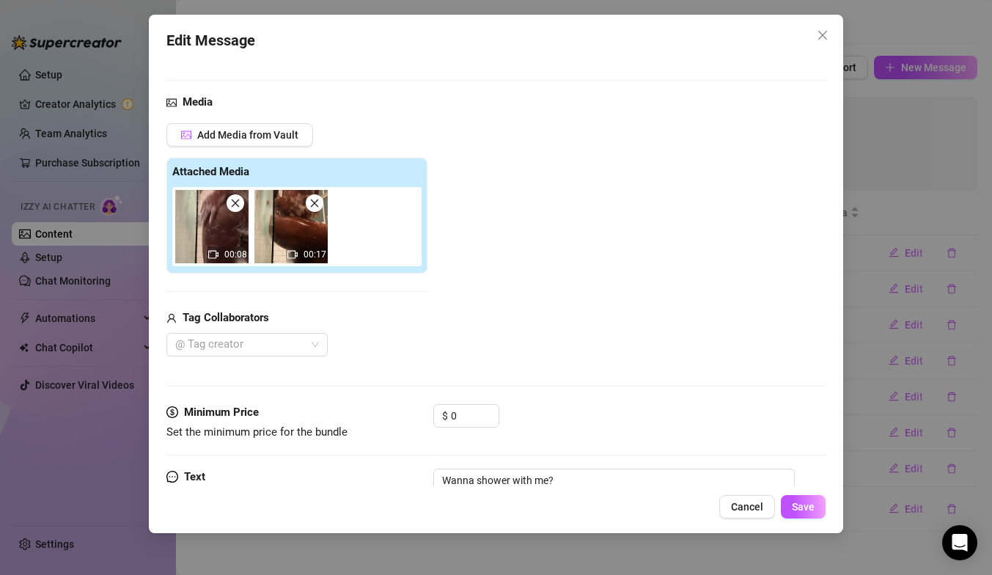
scroll to position [144, 0]
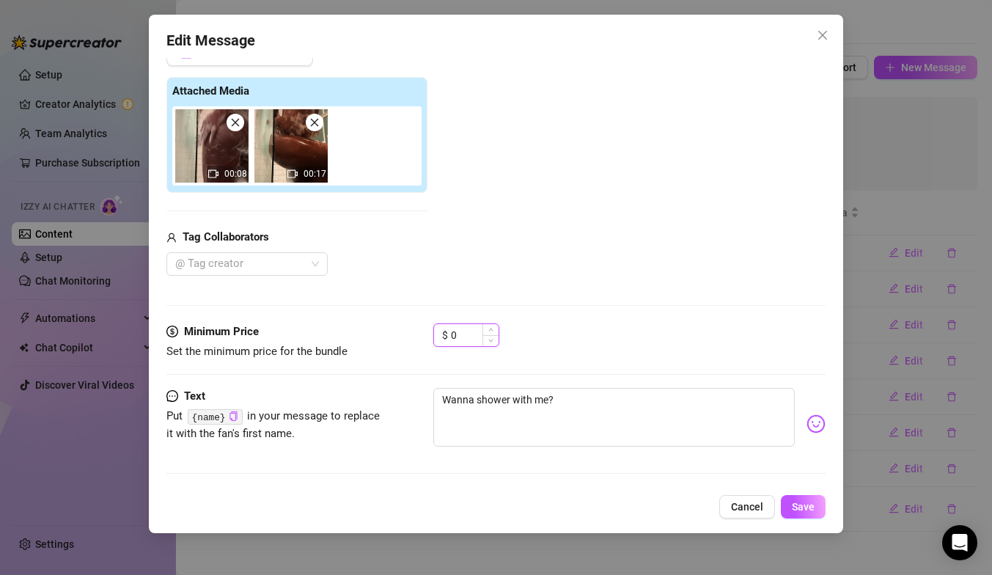
click at [477, 337] on input "0" at bounding box center [475, 335] width 48 height 22
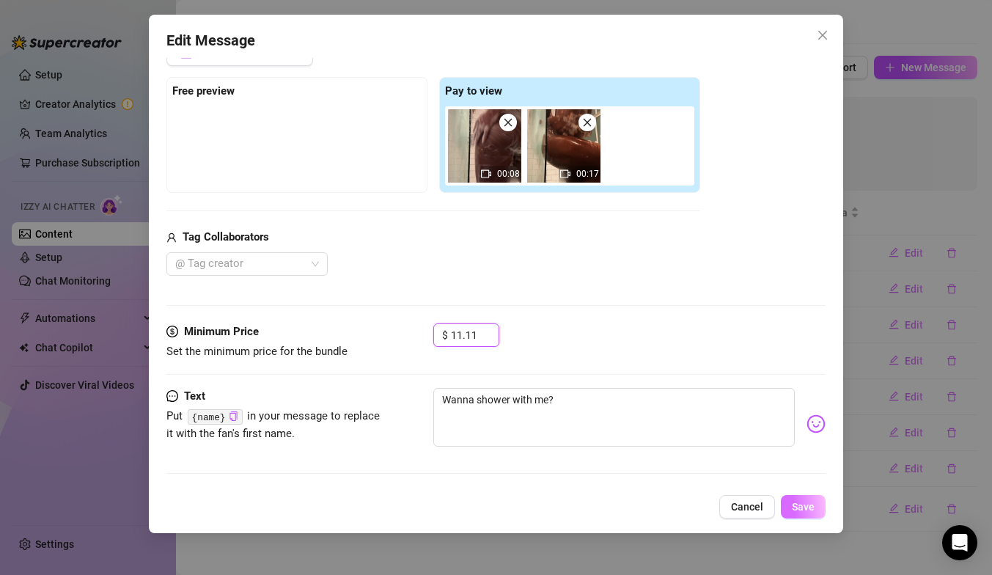
type input "11.11"
click at [807, 513] on button "Save" at bounding box center [803, 506] width 45 height 23
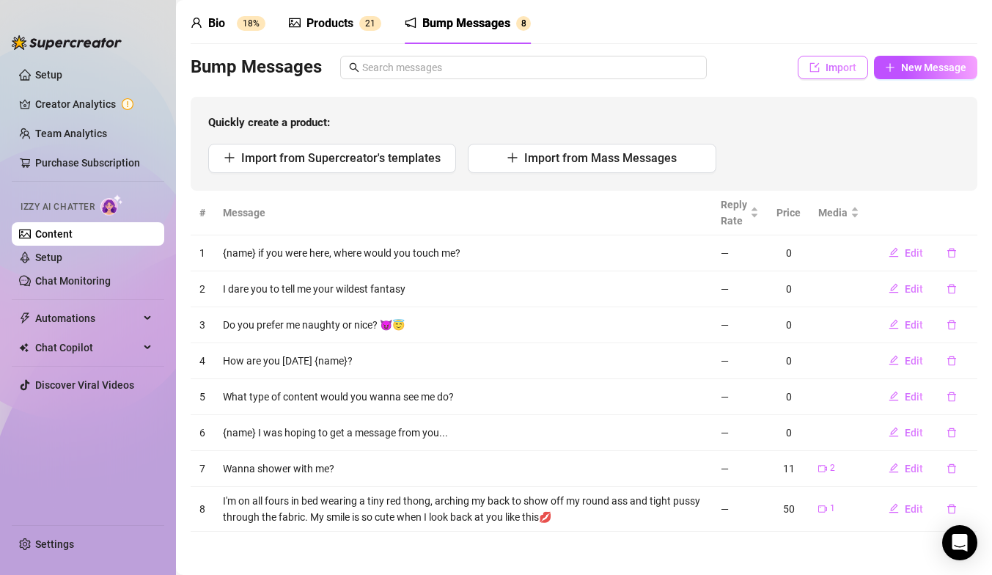
click at [839, 69] on span "Import" at bounding box center [841, 68] width 31 height 12
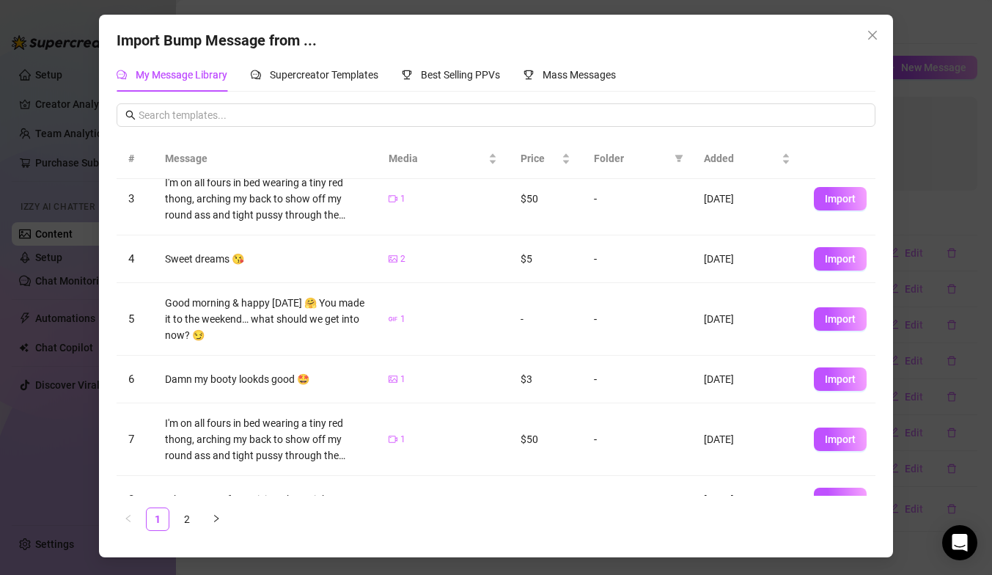
scroll to position [128, 0]
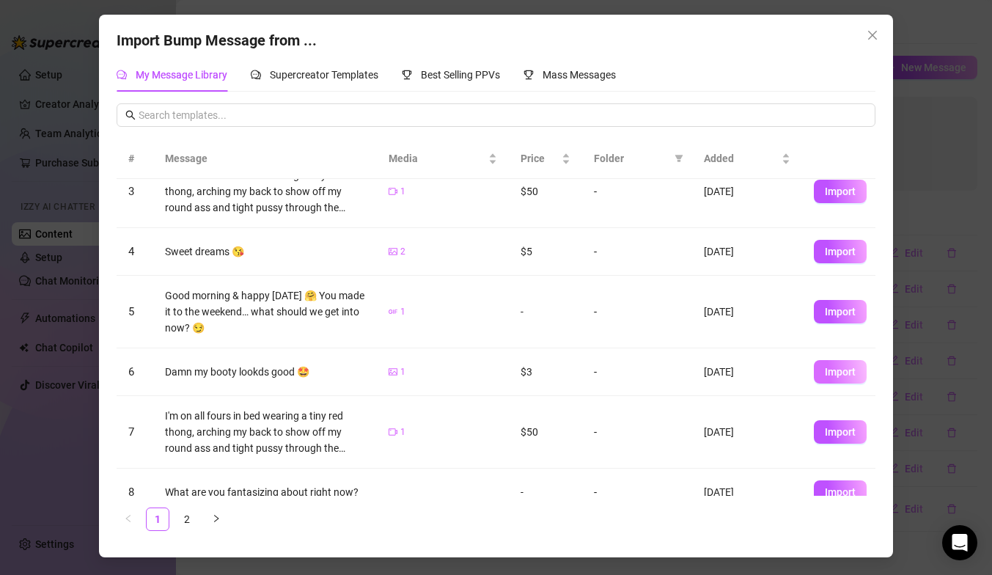
click at [826, 370] on button "Import" at bounding box center [840, 371] width 53 height 23
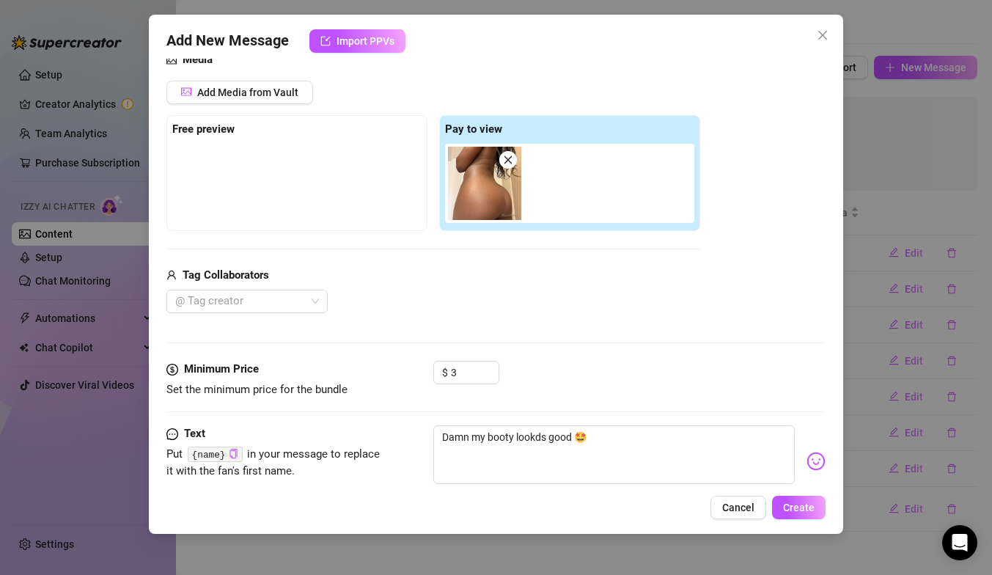
scroll to position [111, 0]
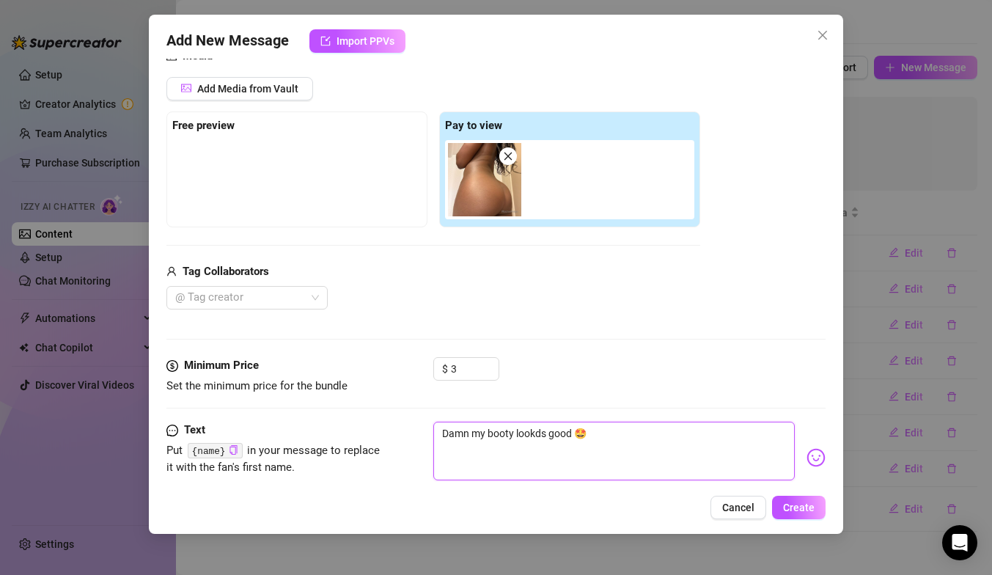
click at [538, 433] on textarea "Damn my booty lookds good 🤩" at bounding box center [614, 451] width 362 height 59
type textarea "Damn my booty looks good 🤩"
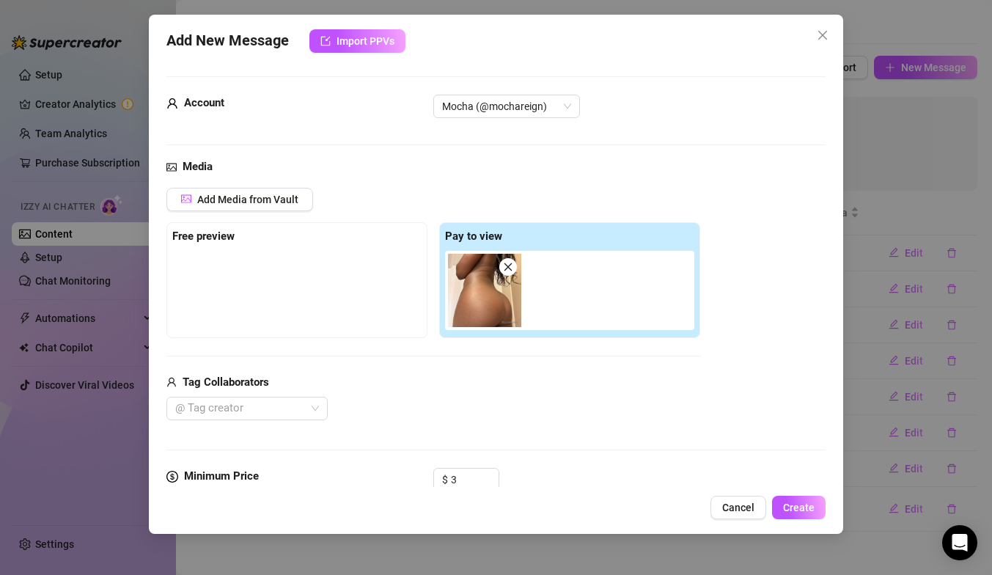
scroll to position [144, 0]
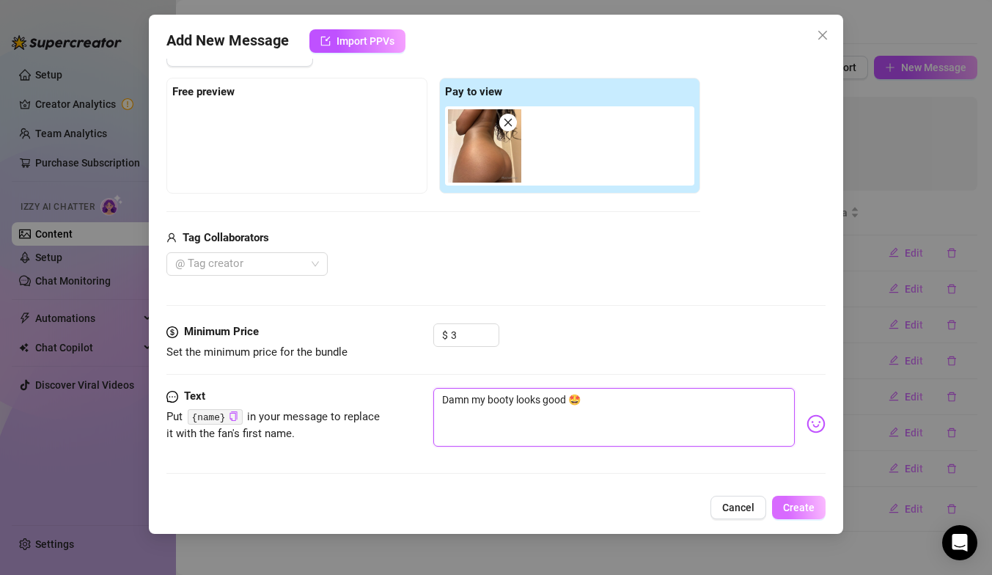
type textarea "Damn my booty looks good 🤩"
click at [807, 510] on span "Create" at bounding box center [799, 508] width 32 height 12
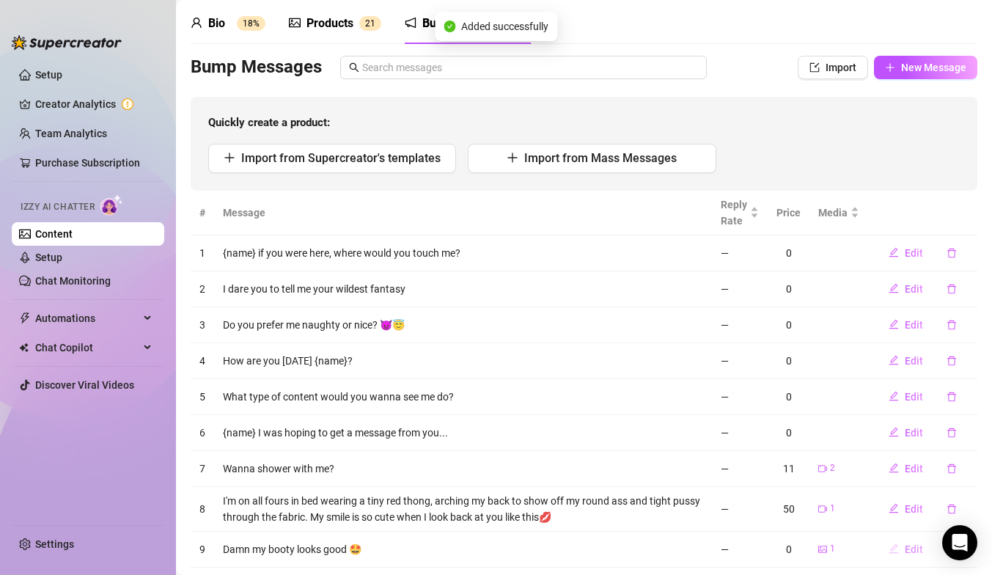
click at [909, 548] on span "Edit" at bounding box center [914, 549] width 18 height 12
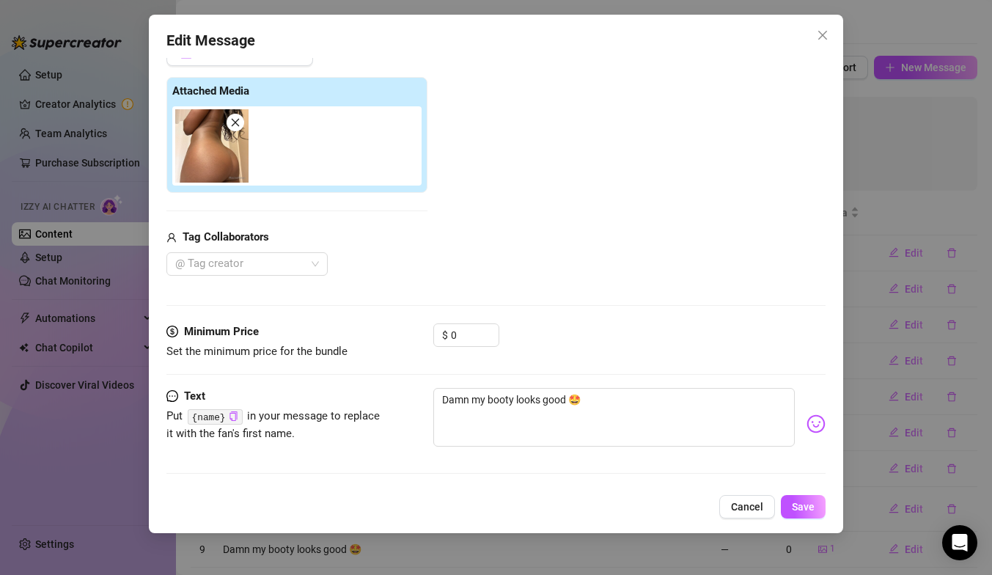
scroll to position [0, 0]
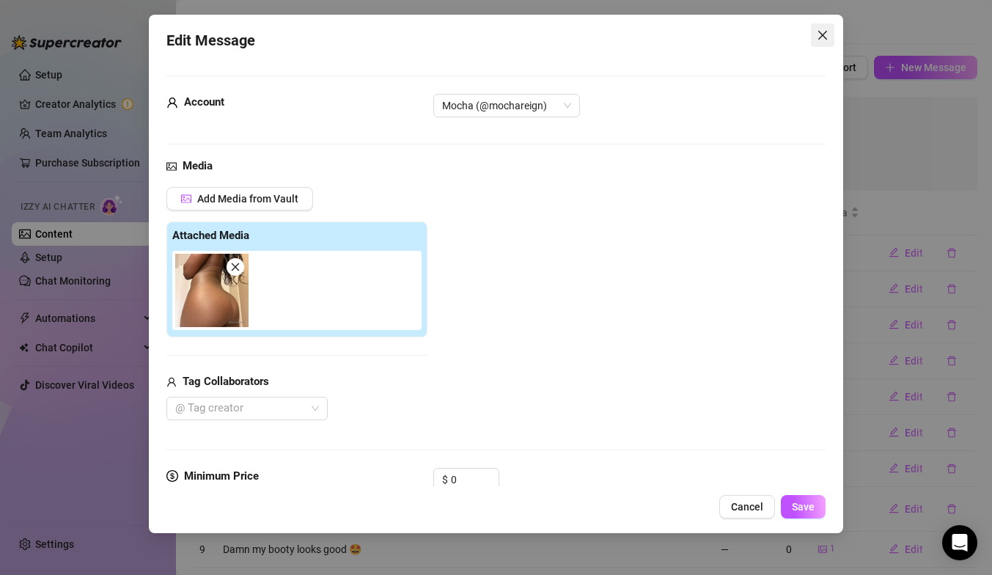
click at [823, 37] on icon "close" at bounding box center [823, 35] width 12 height 12
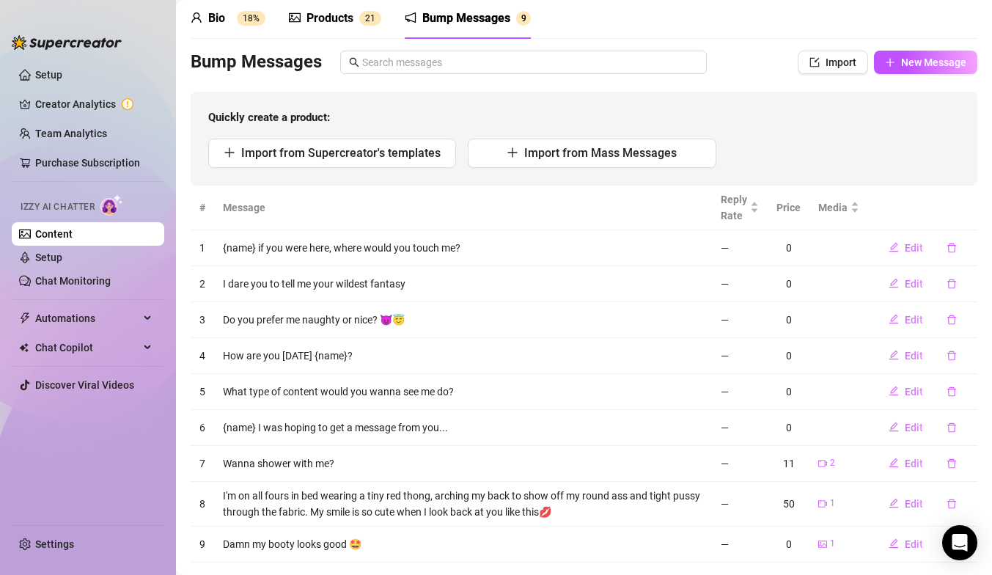
scroll to position [90, 0]
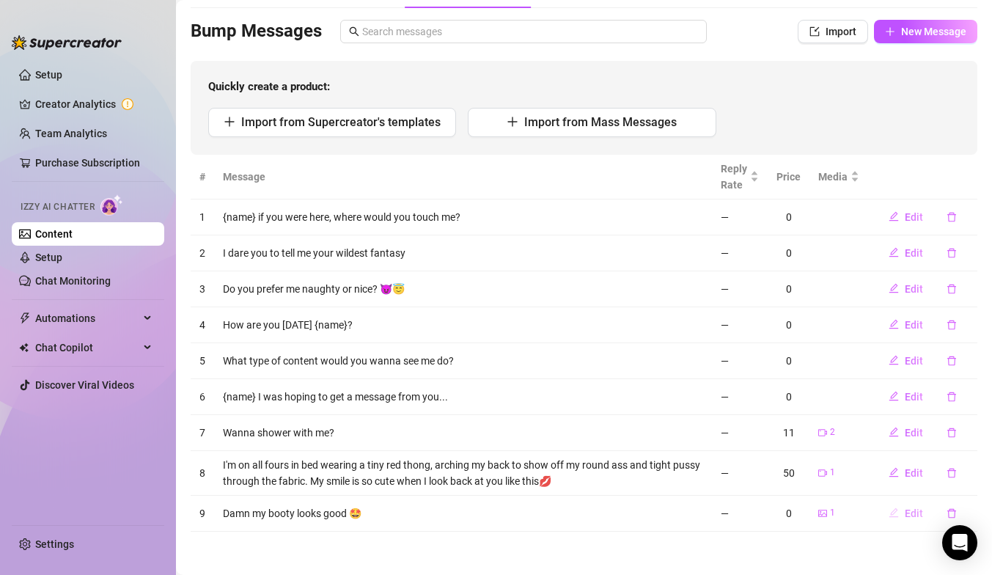
click at [903, 512] on button "Edit" at bounding box center [906, 513] width 58 height 23
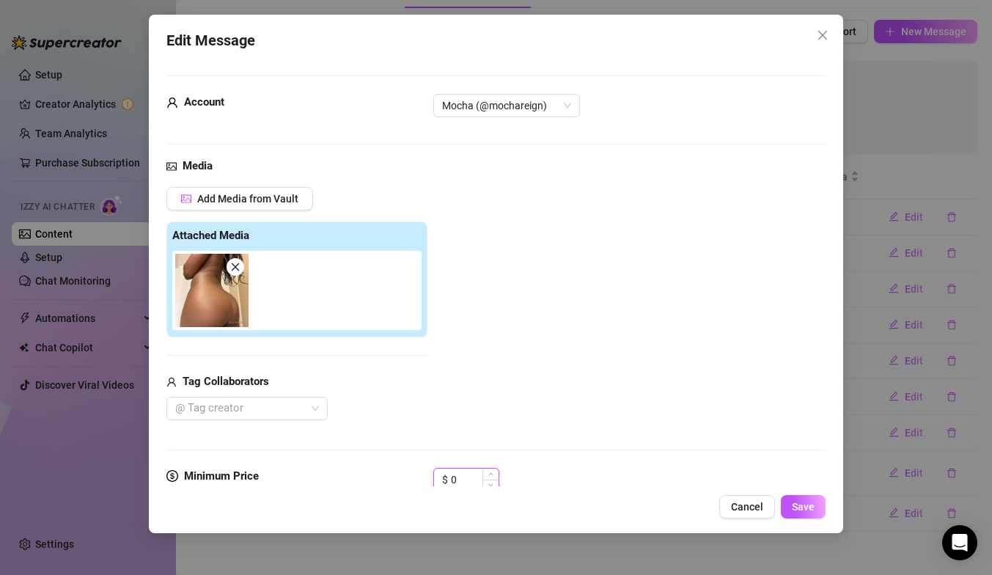
click at [478, 476] on input "0" at bounding box center [475, 480] width 48 height 22
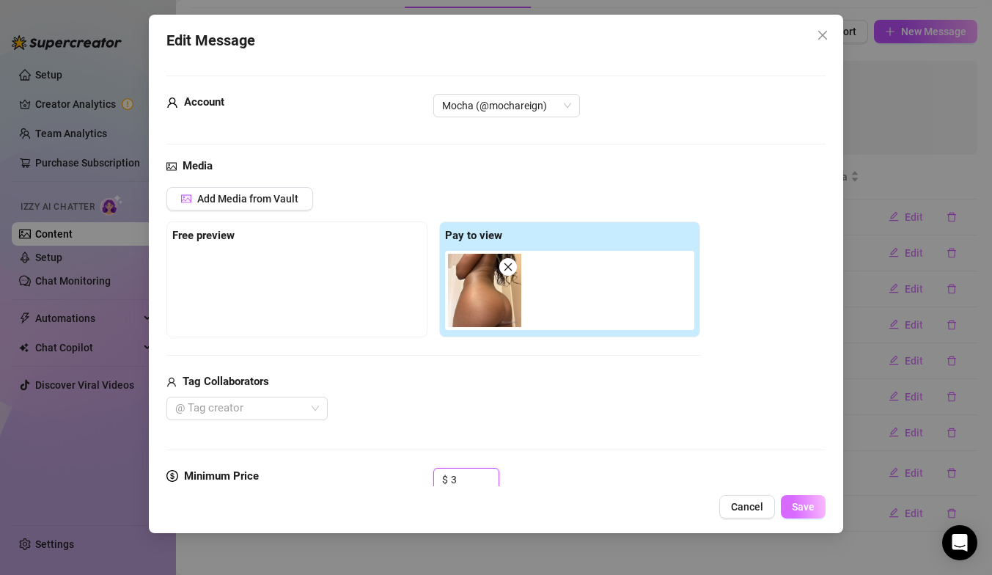
type input "3"
click at [809, 502] on span "Save" at bounding box center [803, 507] width 23 height 12
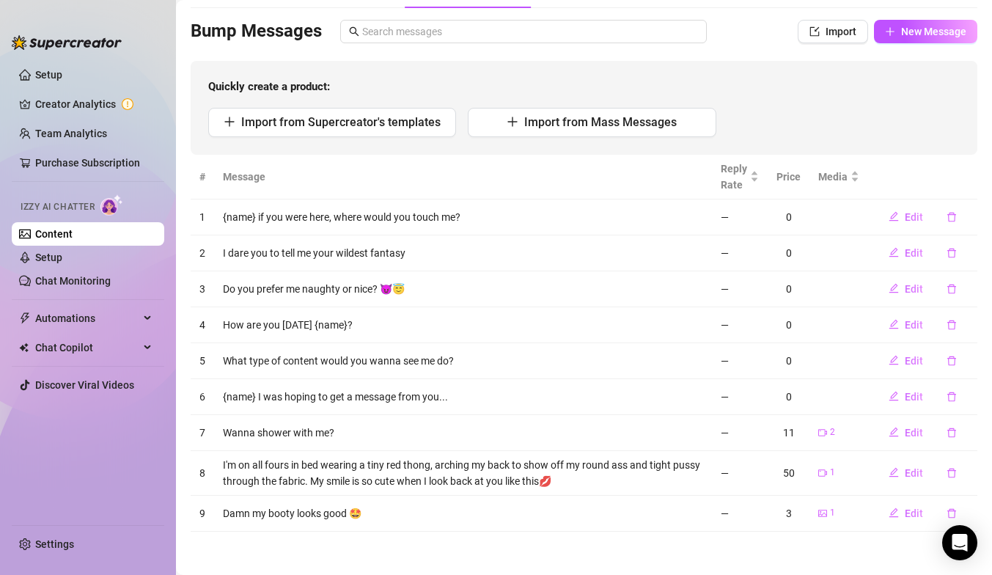
scroll to position [0, 0]
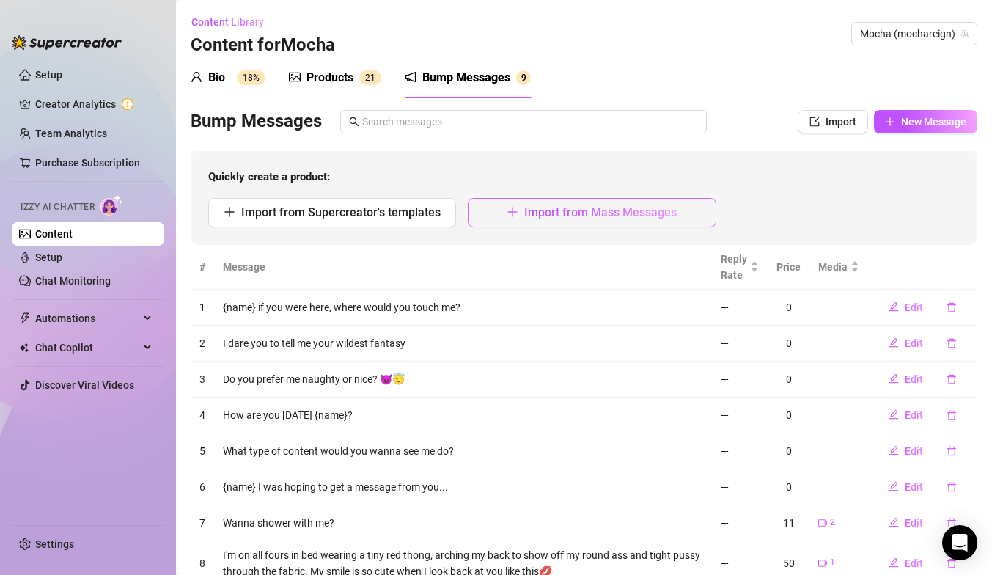
click at [585, 210] on span "Import from Mass Messages" at bounding box center [600, 212] width 153 height 14
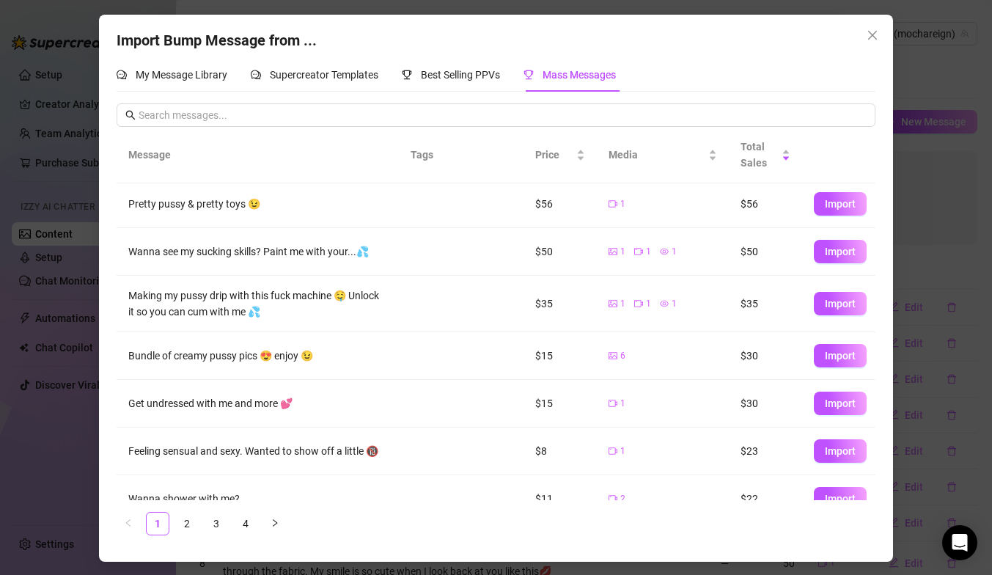
scroll to position [124, 0]
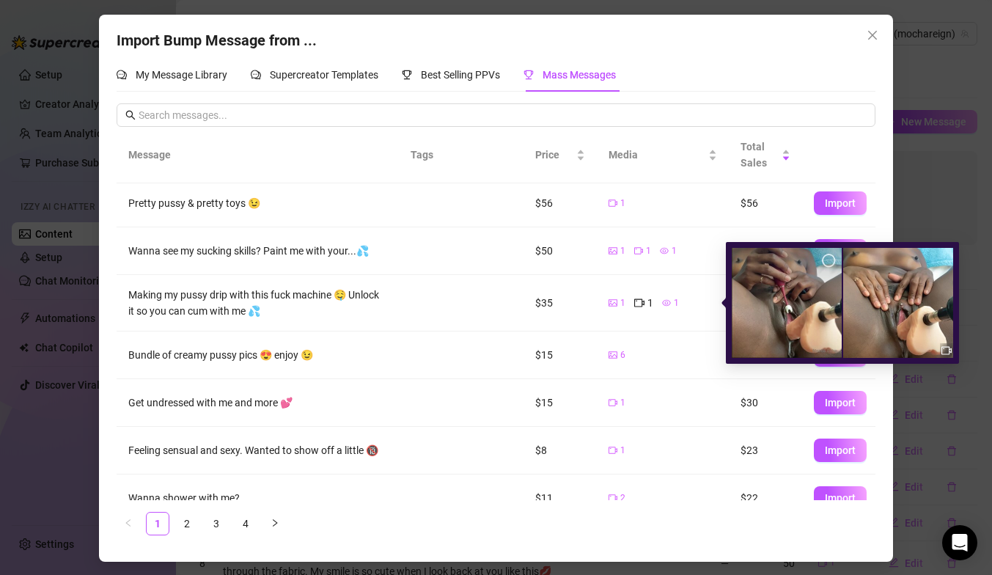
click at [667, 304] on icon "eye" at bounding box center [666, 302] width 9 height 9
click at [612, 303] on icon "picture" at bounding box center [613, 302] width 9 height 9
click at [686, 374] on td "6" at bounding box center [663, 355] width 132 height 48
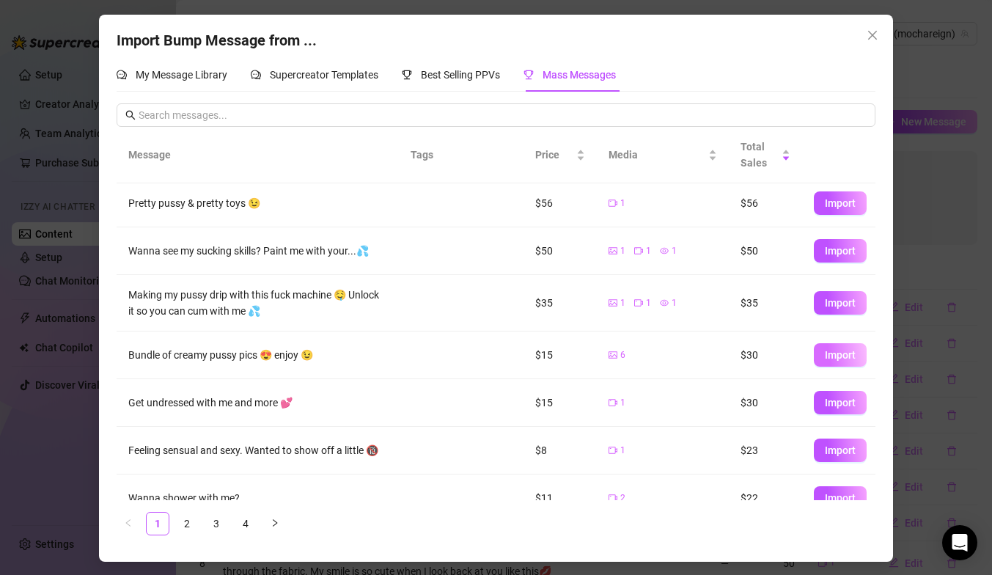
click at [832, 361] on span "Import" at bounding box center [840, 355] width 31 height 12
type textarea "Bundle of creamy pussy pics 😍 enjoy 😉"
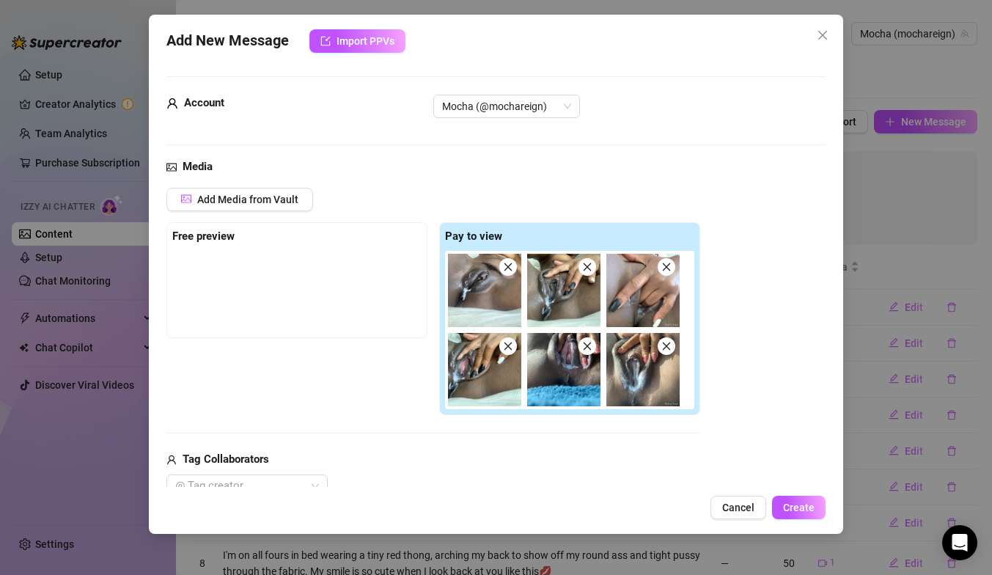
click at [588, 353] on span at bounding box center [588, 346] width 18 height 18
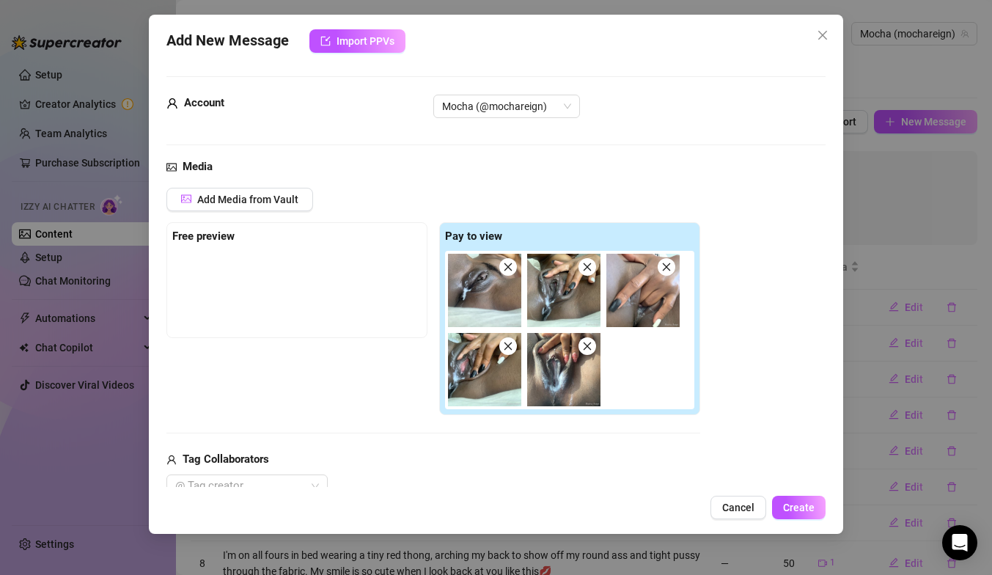
click at [590, 347] on icon "close" at bounding box center [587, 346] width 10 height 10
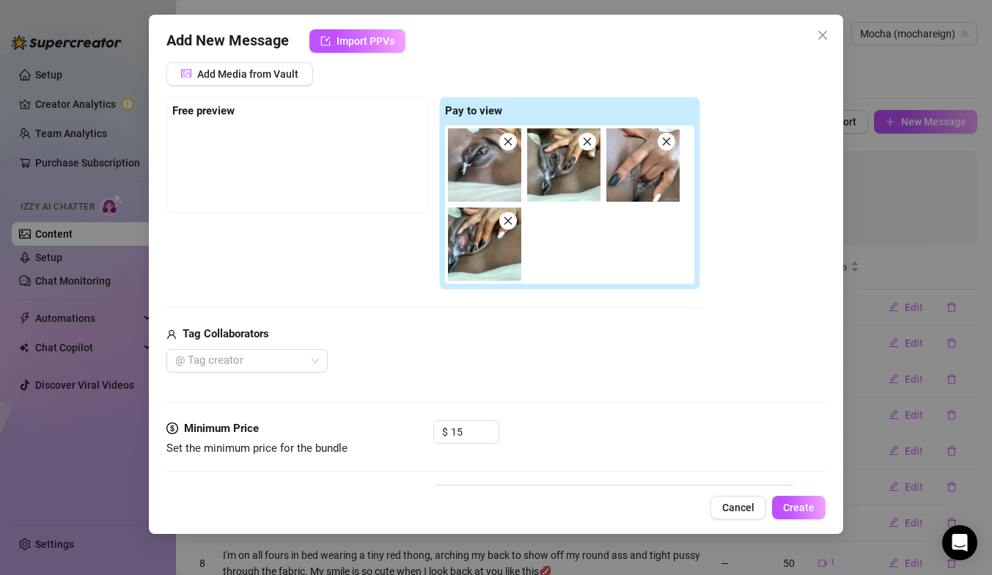
scroll to position [128, 0]
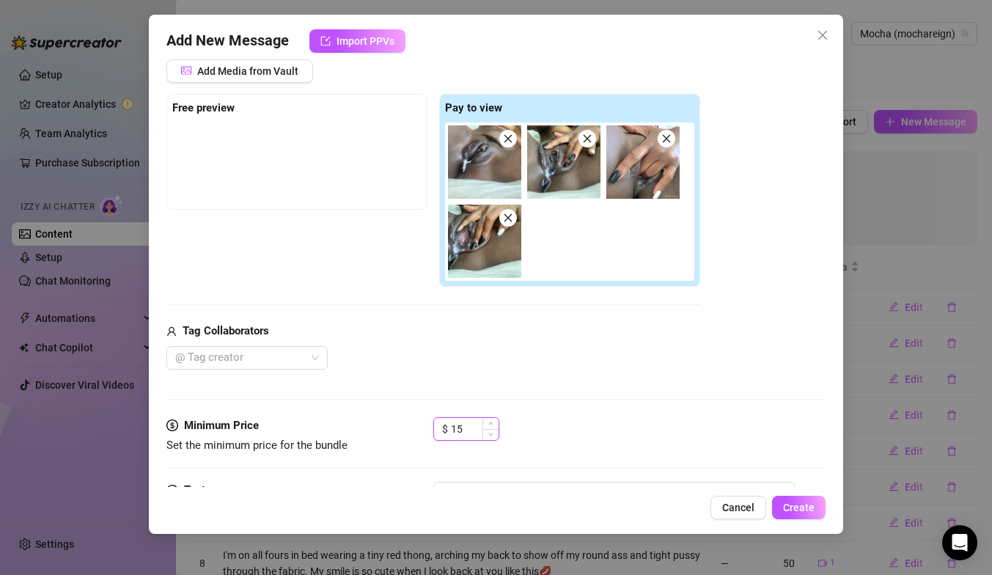
drag, startPoint x: 470, startPoint y: 428, endPoint x: 436, endPoint y: 427, distance: 33.8
click at [438, 428] on div "$ 15" at bounding box center [466, 428] width 66 height 23
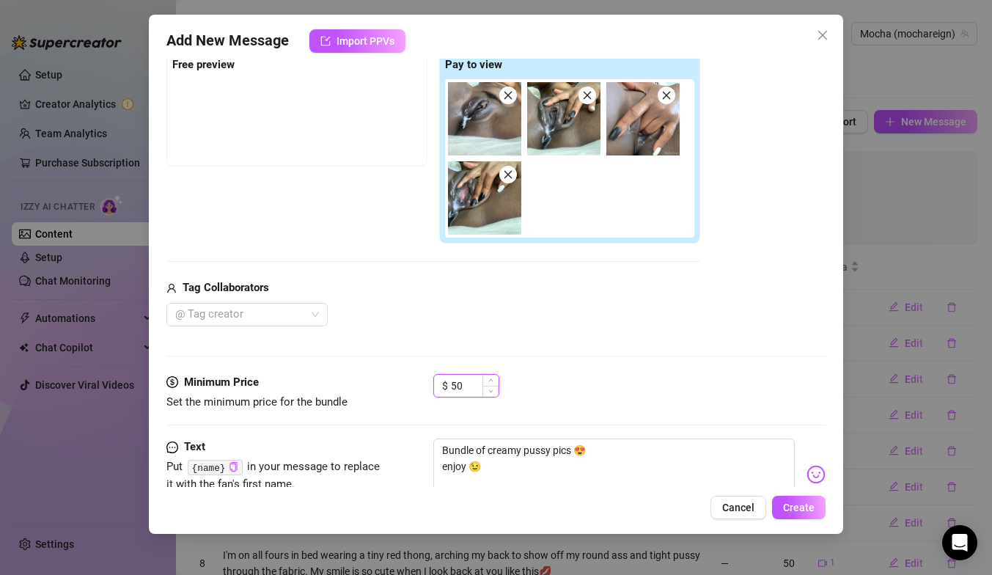
scroll to position [222, 0]
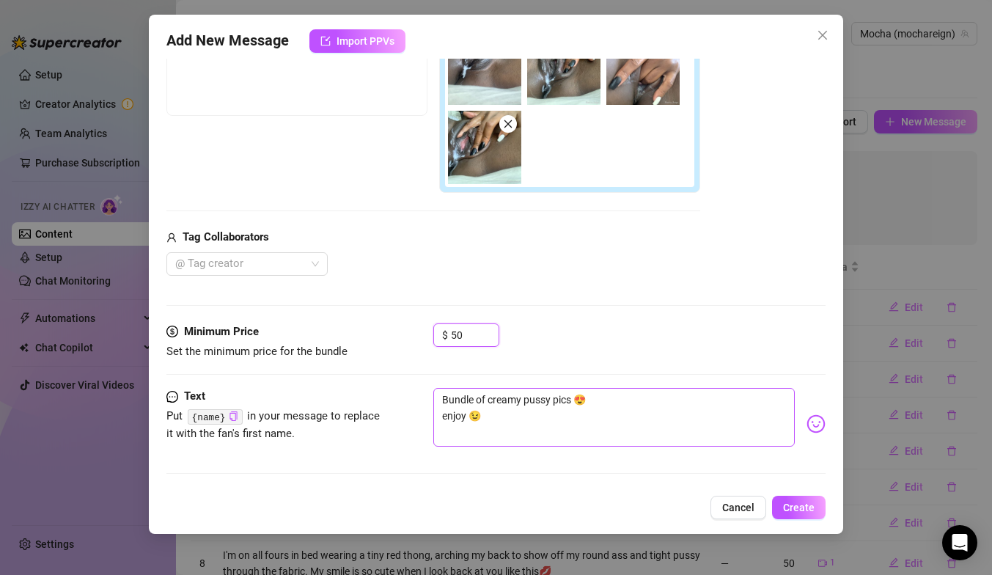
type input "50"
click at [438, 413] on textarea "Bundle of creamy pussy pics 😍 enjoy 😉" at bounding box center [614, 417] width 362 height 59
type textarea "Bundle of creamy pussy pics 😍 💦enjoy 😉"
type textarea "Bundle of creamy pussy pics 😍 💦 enjoy 😉"
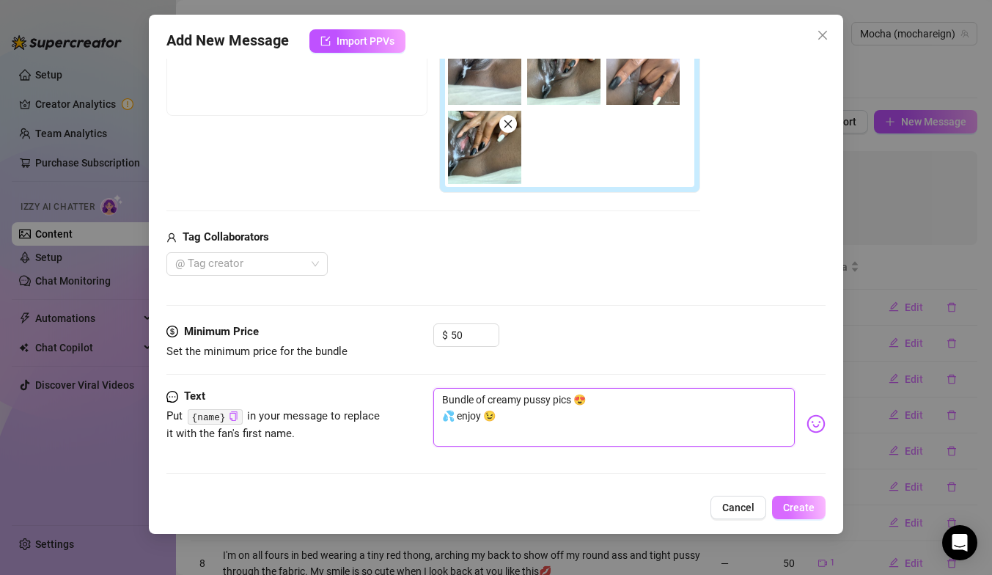
type textarea "Bundle of creamy pussy pics 😍 💦 enjoy 😉"
click at [793, 502] on span "Create" at bounding box center [799, 508] width 32 height 12
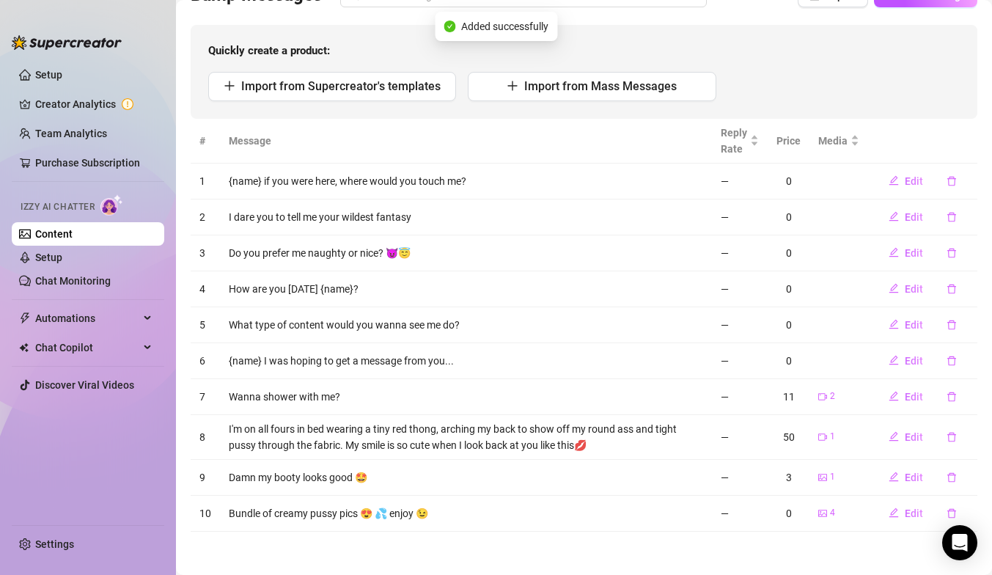
scroll to position [0, 0]
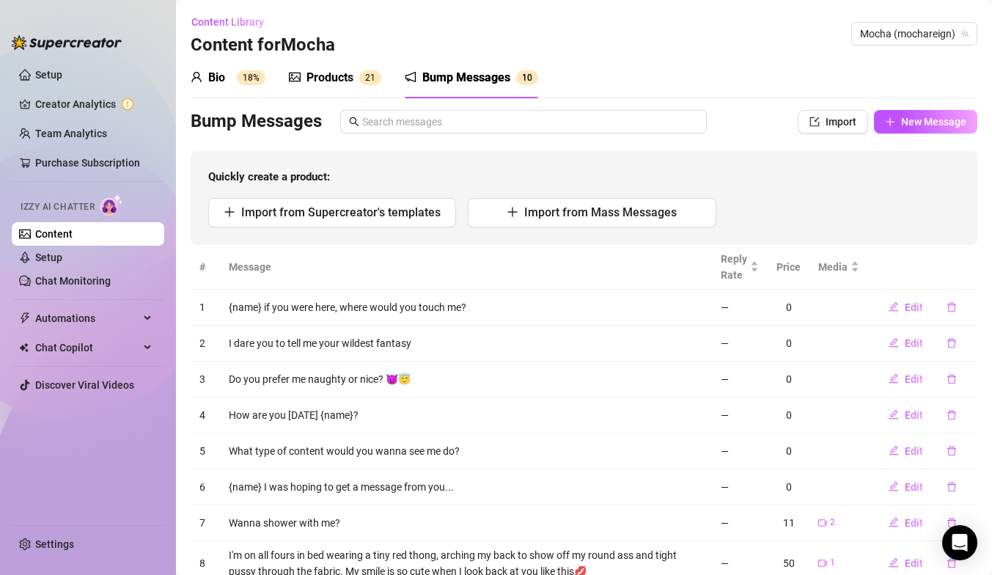
click at [309, 72] on div "Products" at bounding box center [330, 78] width 47 height 18
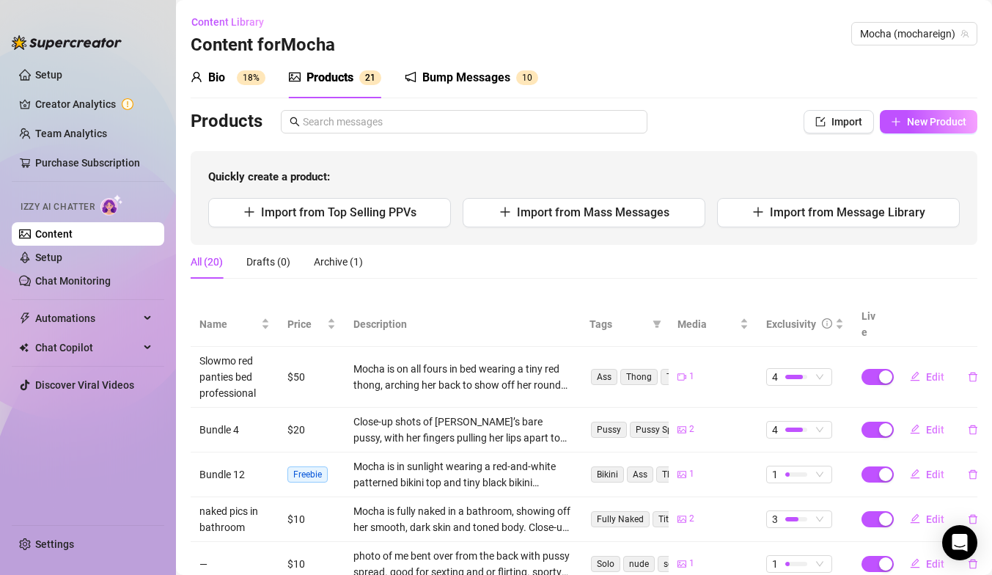
click at [428, 71] on div "Bump Messages" at bounding box center [466, 78] width 88 height 18
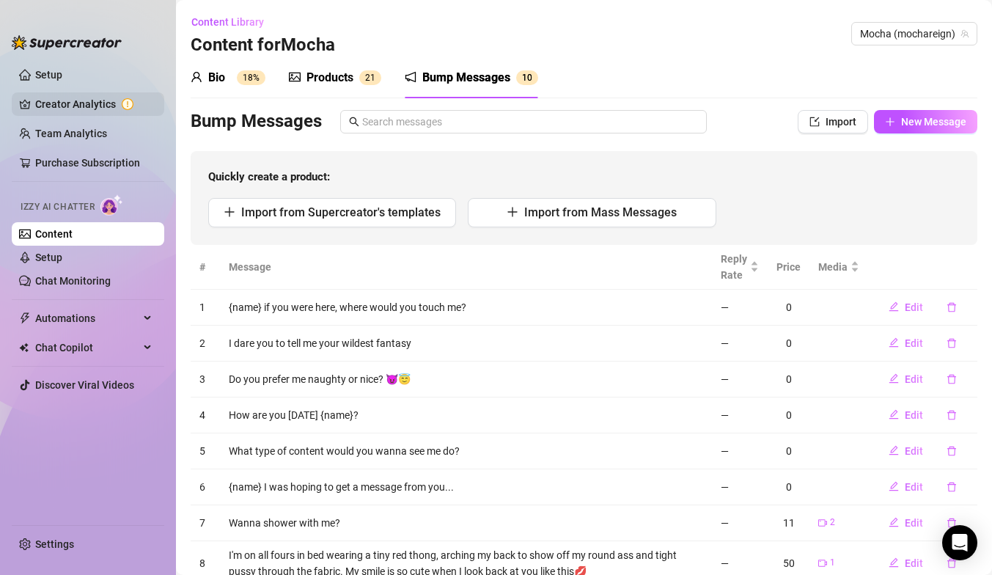
click at [120, 100] on link "Creator Analytics" at bounding box center [93, 103] width 117 height 23
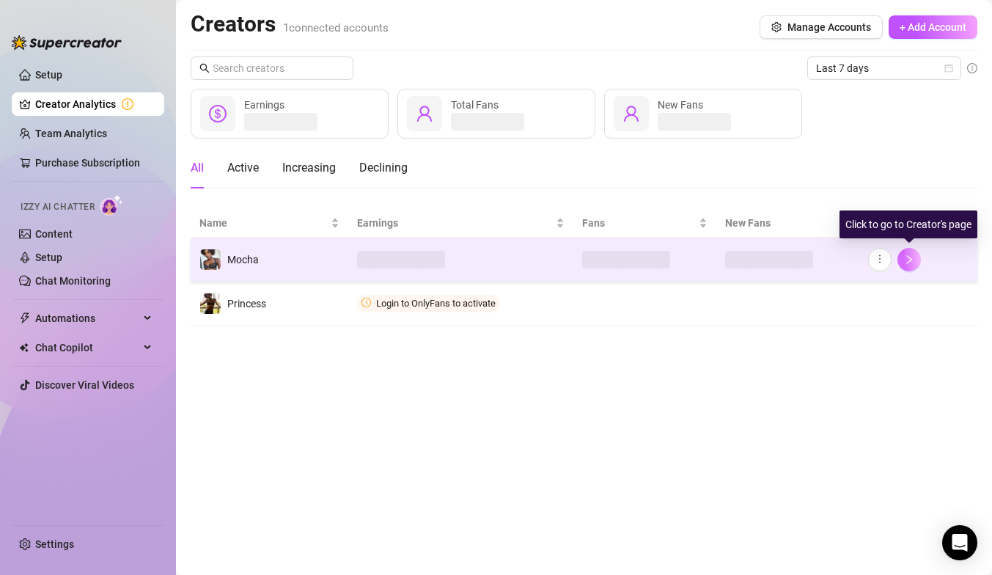
click at [915, 263] on button "button" at bounding box center [909, 259] width 23 height 23
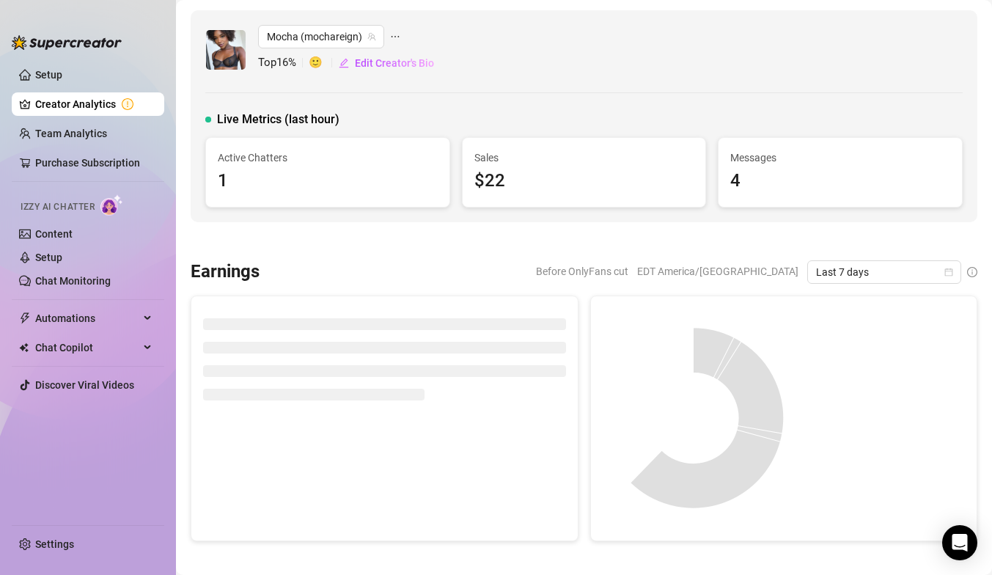
click at [317, 62] on span "🙂" at bounding box center [323, 63] width 29 height 18
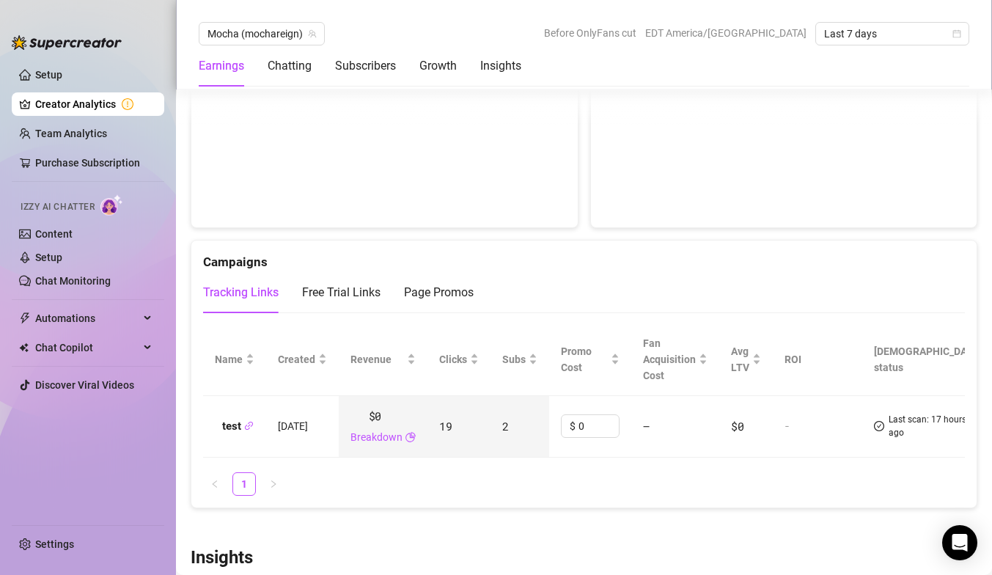
scroll to position [1453, 0]
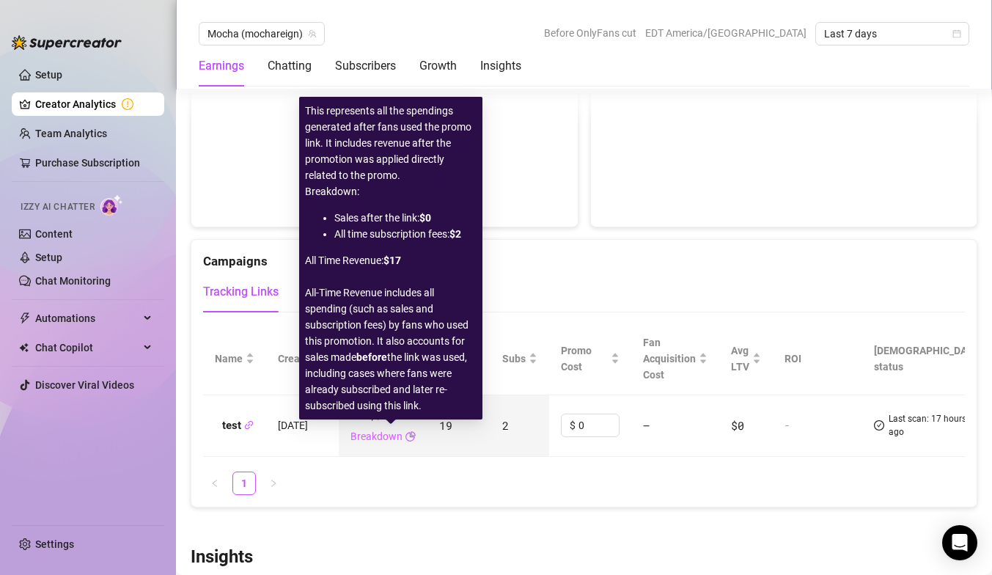
click at [403, 438] on link "Breakdown" at bounding box center [377, 436] width 52 height 16
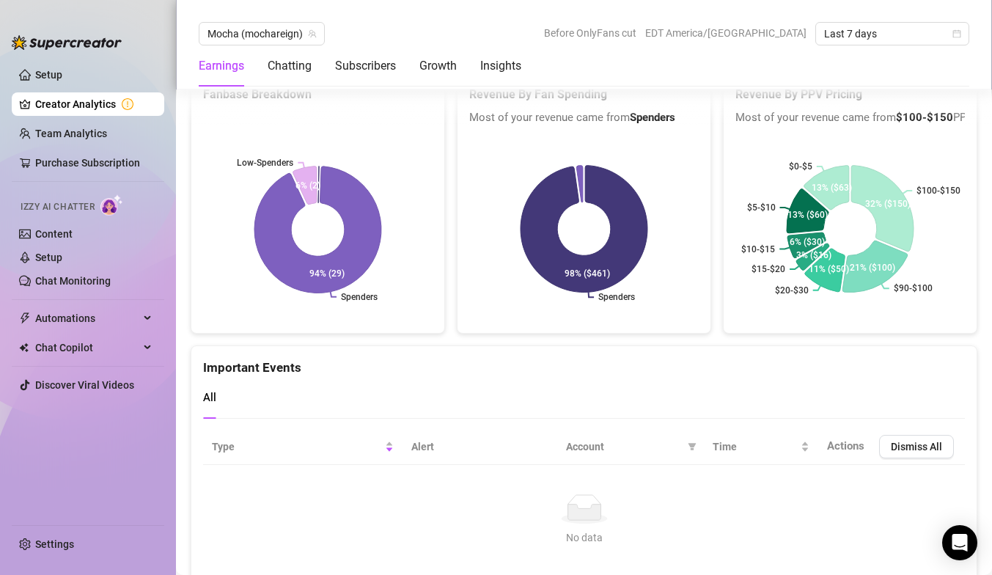
scroll to position [2534, 0]
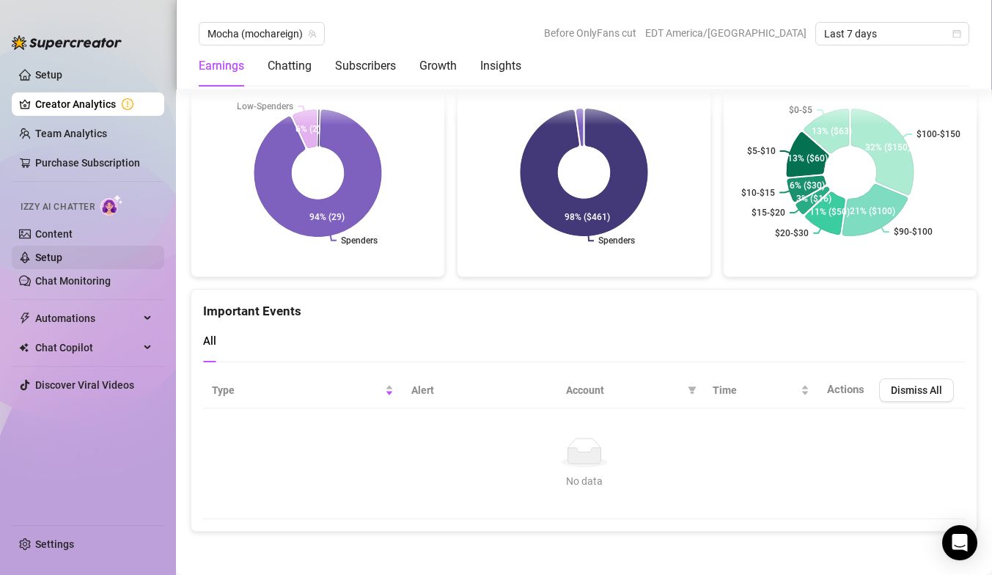
click at [62, 252] on link "Setup" at bounding box center [48, 258] width 27 height 12
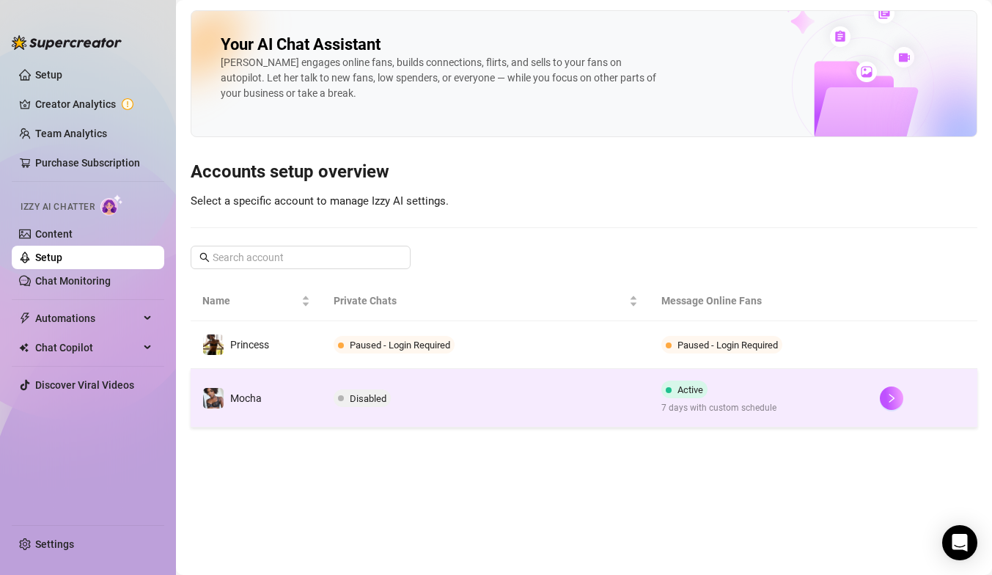
click at [528, 392] on td "Disabled" at bounding box center [486, 398] width 328 height 59
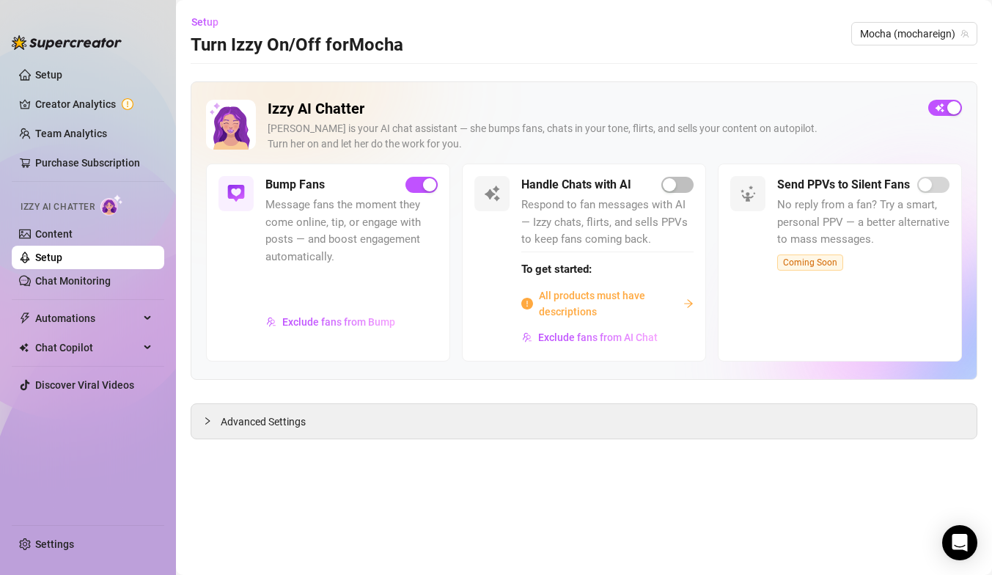
click at [363, 231] on span "Message fans the moment they come online, tip, or engage with posts — and boost…" at bounding box center [351, 231] width 172 height 69
click at [73, 230] on link "Content" at bounding box center [53, 234] width 37 height 12
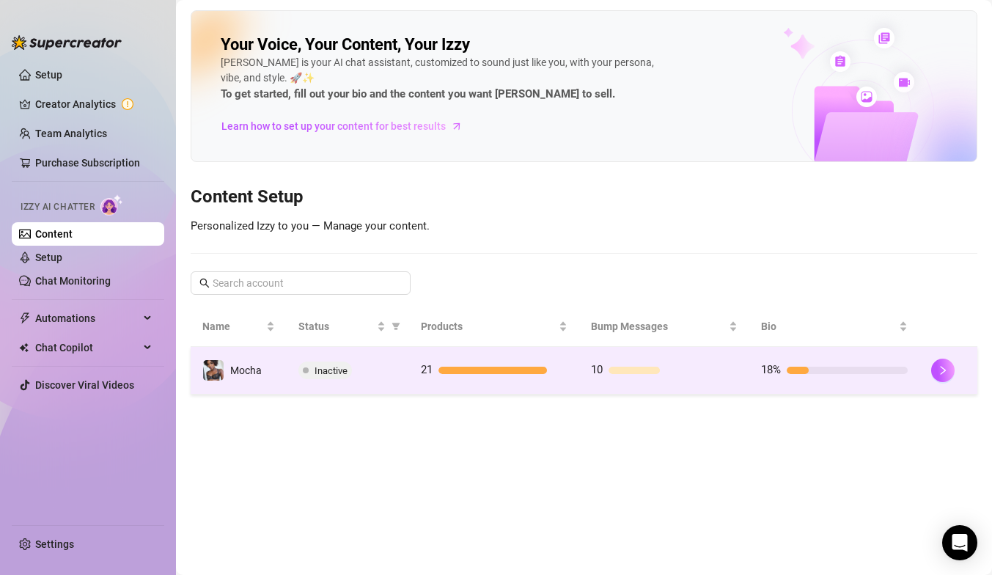
click at [513, 354] on td "21" at bounding box center [494, 371] width 170 height 48
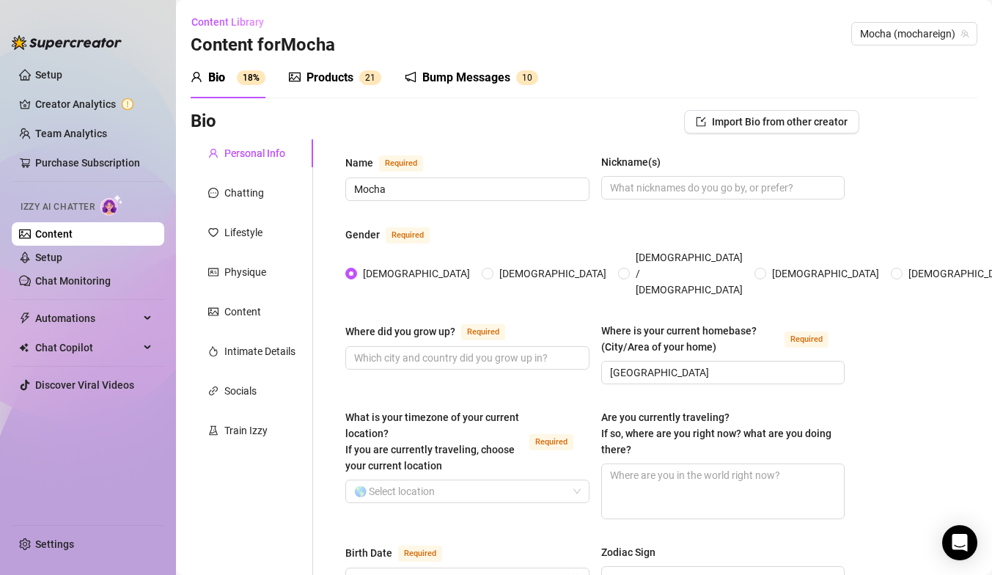
click at [439, 82] on div "Bump Messages" at bounding box center [466, 78] width 88 height 18
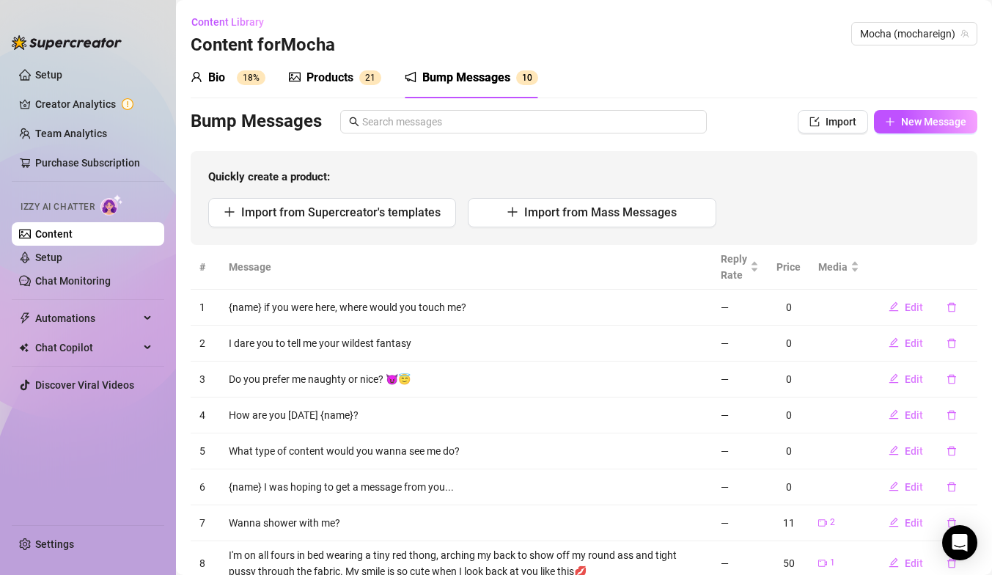
click at [381, 87] on div "Bio 18% Products 2 1 Bump Messages 1 0" at bounding box center [365, 77] width 348 height 41
click at [371, 85] on div "Products 2 1" at bounding box center [335, 78] width 92 height 18
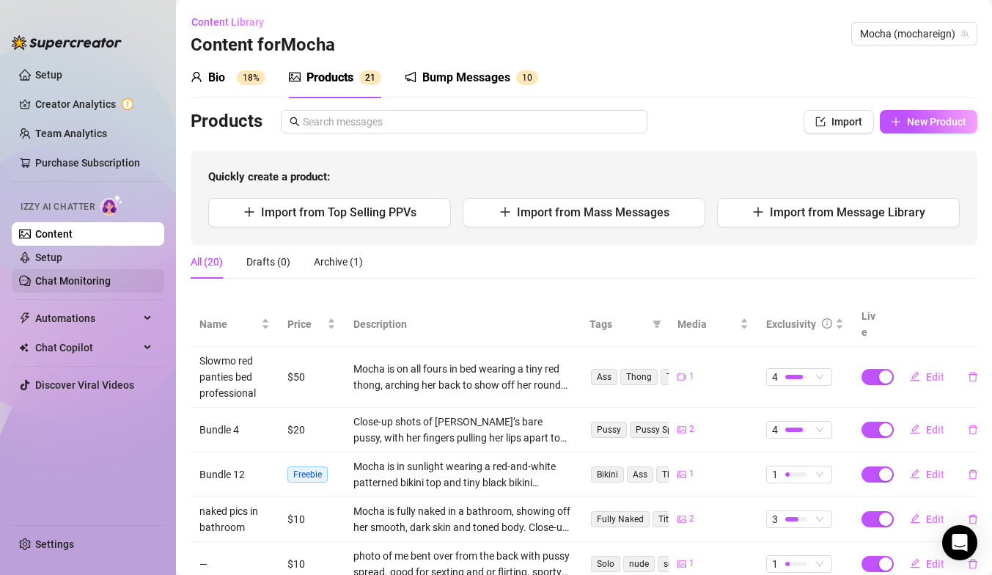
click at [95, 286] on link "Chat Monitoring" at bounding box center [73, 281] width 76 height 12
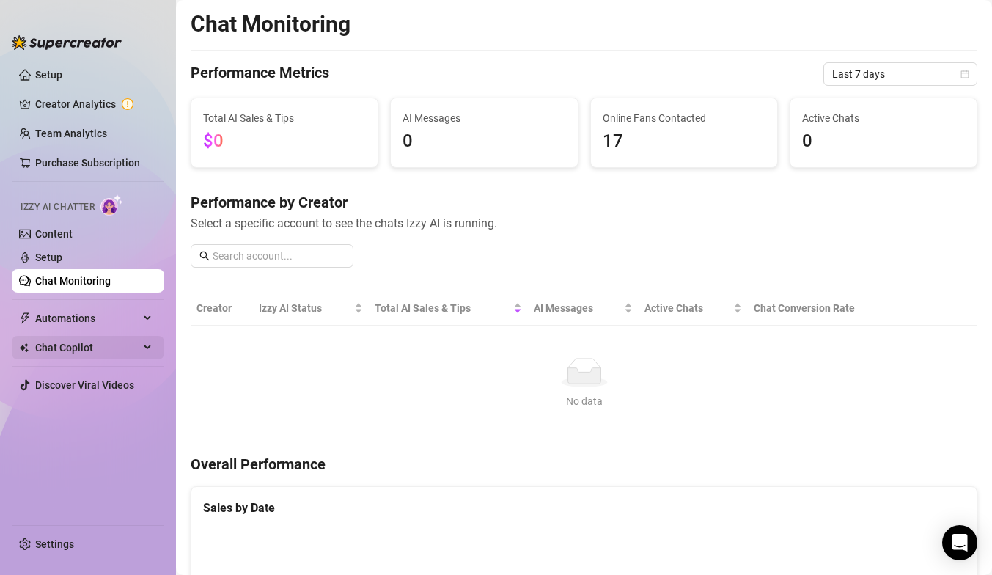
click at [140, 355] on div "Chat Copilot" at bounding box center [88, 347] width 153 height 23
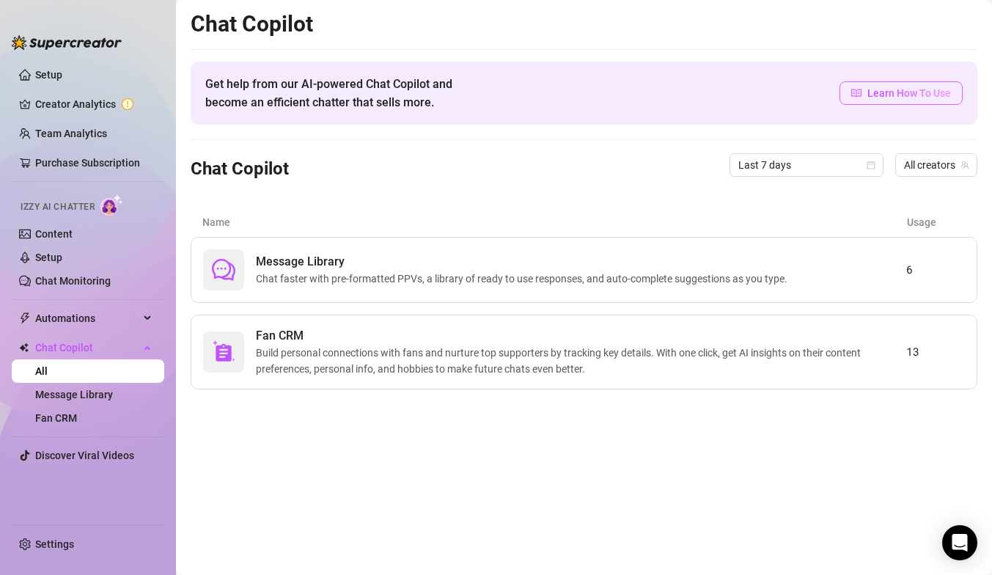
click at [925, 98] on span "Learn How To Use" at bounding box center [910, 93] width 84 height 16
click at [532, 259] on span "Message Library" at bounding box center [525, 262] width 538 height 18
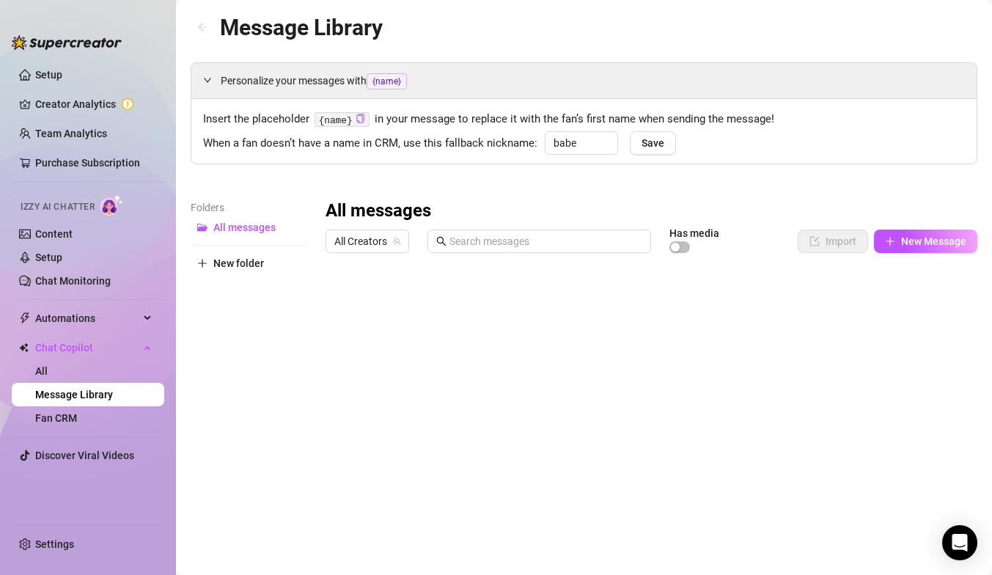
click at [204, 29] on icon "arrow-left" at bounding box center [202, 27] width 10 height 10
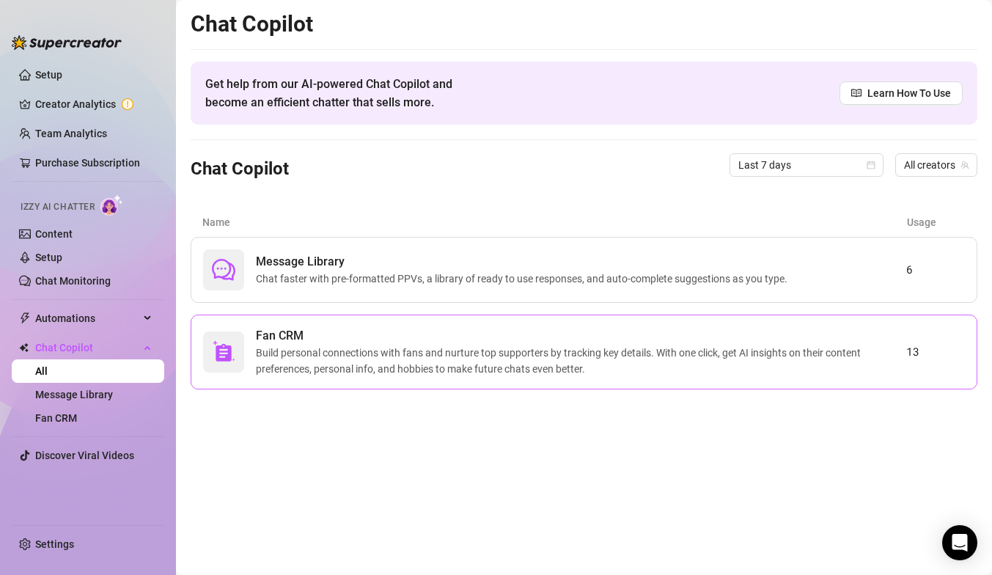
click at [455, 342] on span "Fan CRM" at bounding box center [581, 336] width 650 height 18
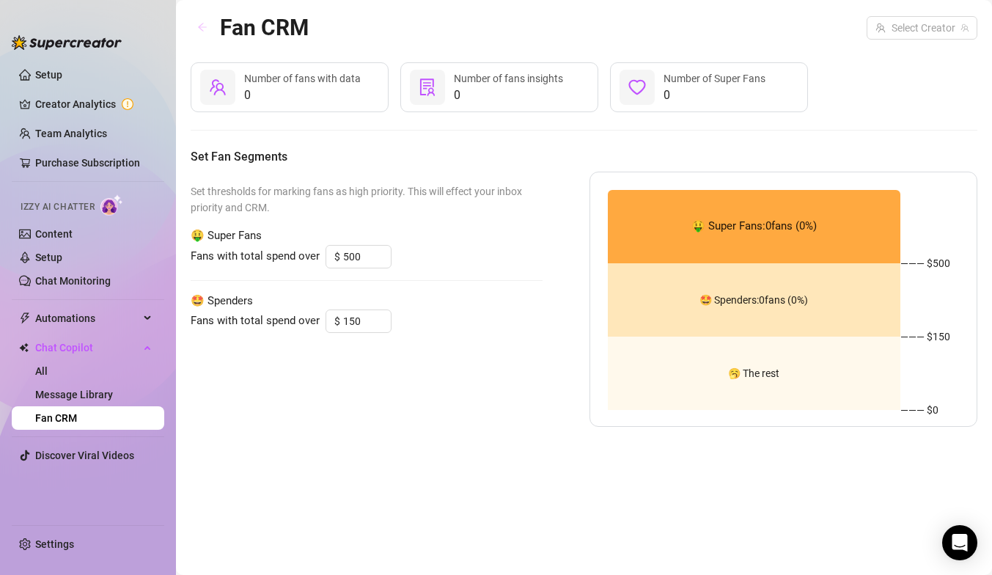
click at [210, 28] on button "button" at bounding box center [202, 27] width 23 height 23
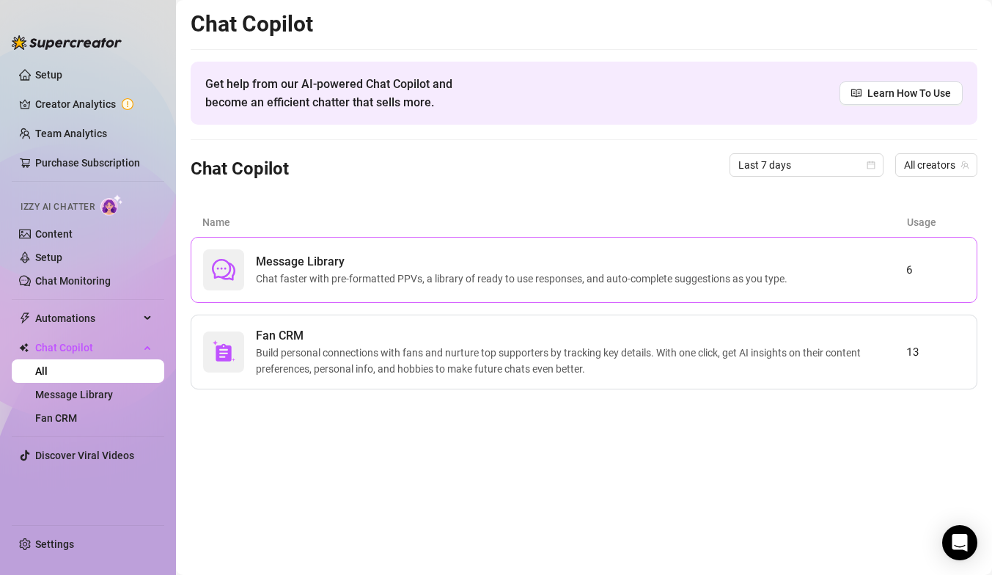
click at [581, 267] on span "Message Library" at bounding box center [525, 262] width 538 height 18
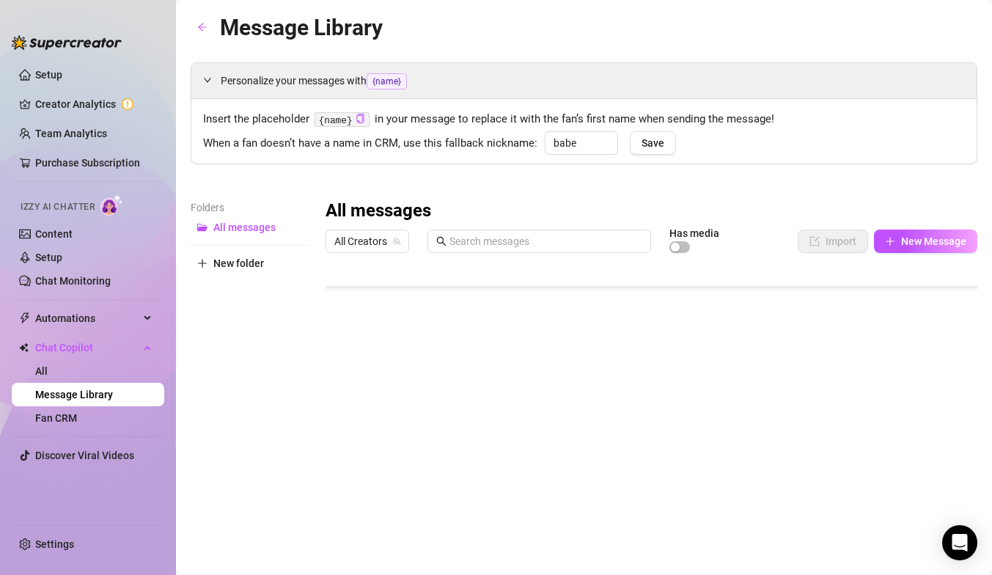
scroll to position [131, 0]
click at [810, 406] on div at bounding box center [652, 423] width 652 height 327
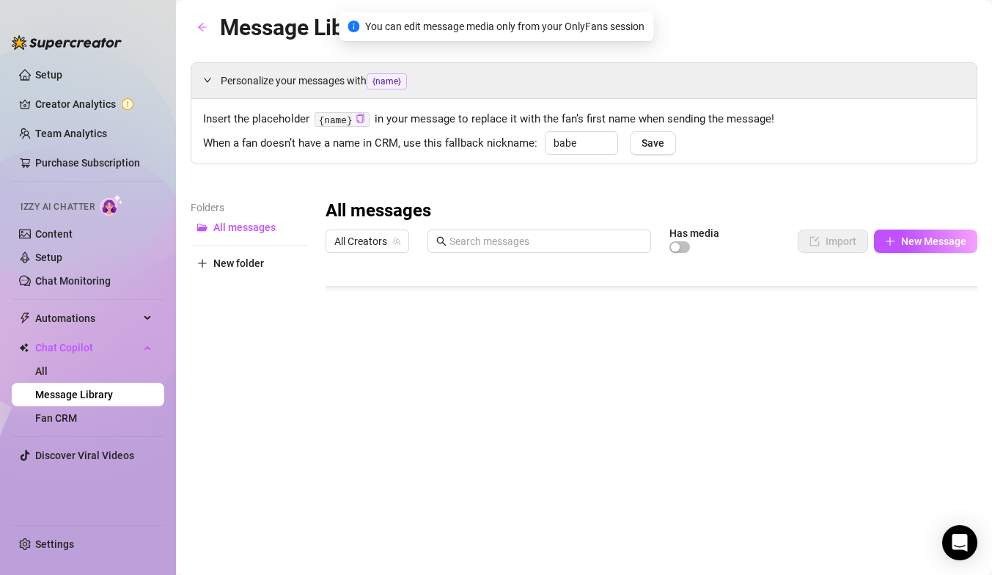
click at [891, 399] on div at bounding box center [652, 423] width 652 height 327
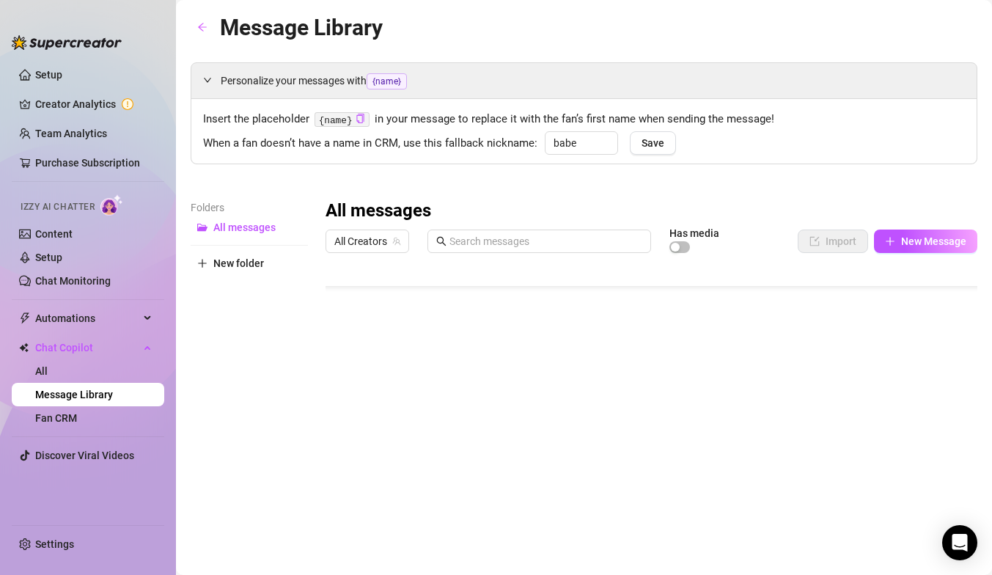
scroll to position [0, 0]
click at [200, 22] on icon "arrow-left" at bounding box center [202, 27] width 10 height 10
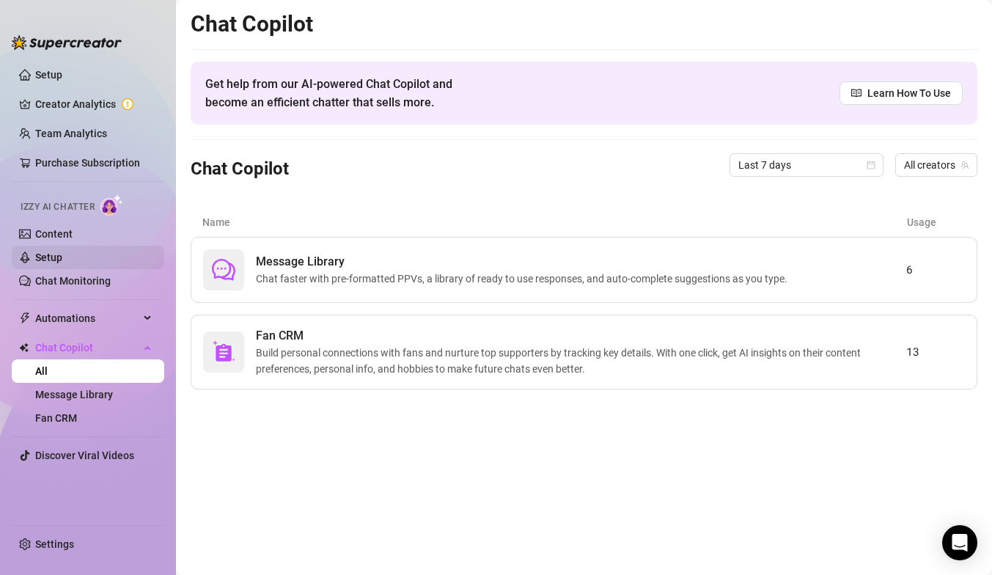
click at [62, 263] on link "Setup" at bounding box center [48, 258] width 27 height 12
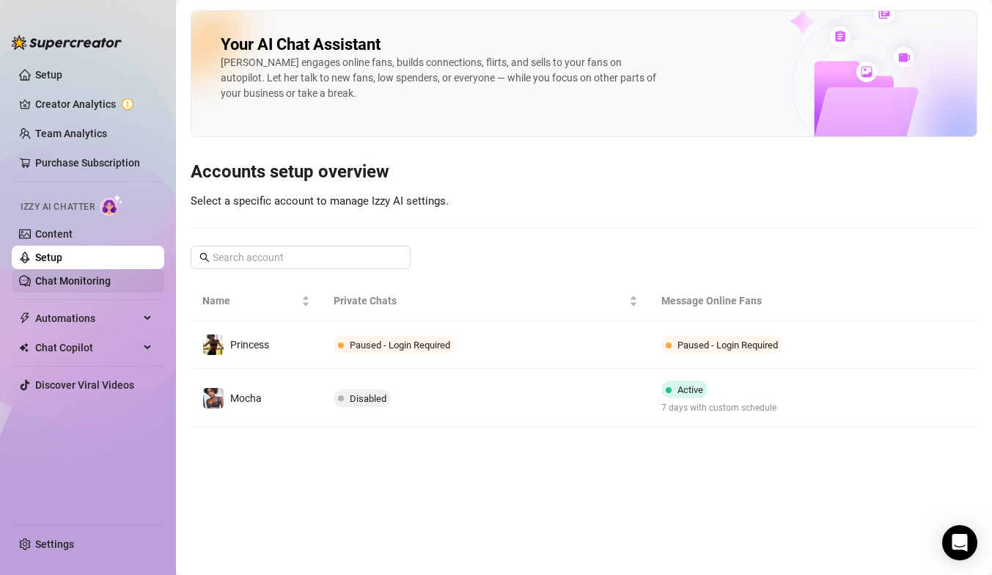
click at [93, 279] on link "Chat Monitoring" at bounding box center [73, 281] width 76 height 12
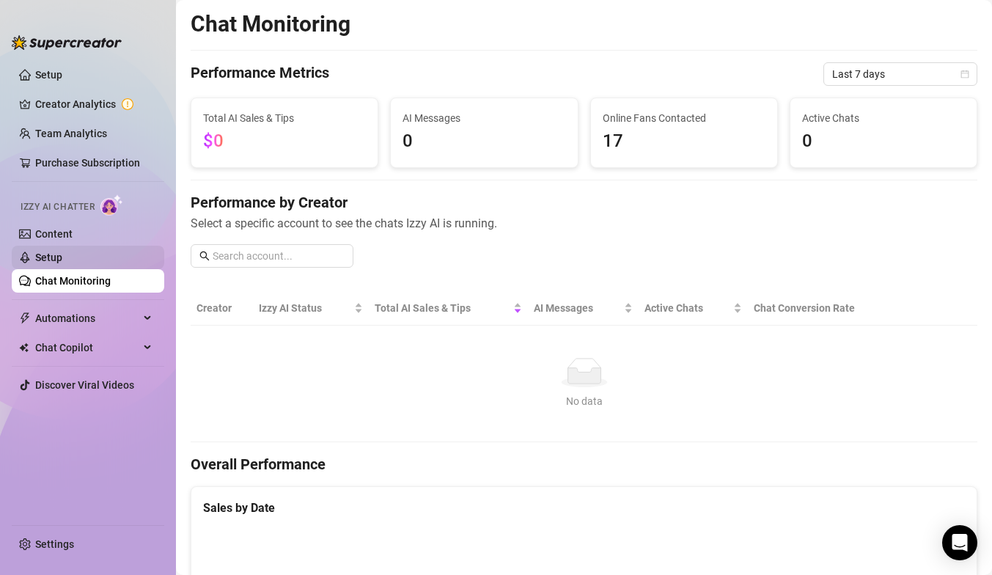
click at [62, 259] on link "Setup" at bounding box center [48, 258] width 27 height 12
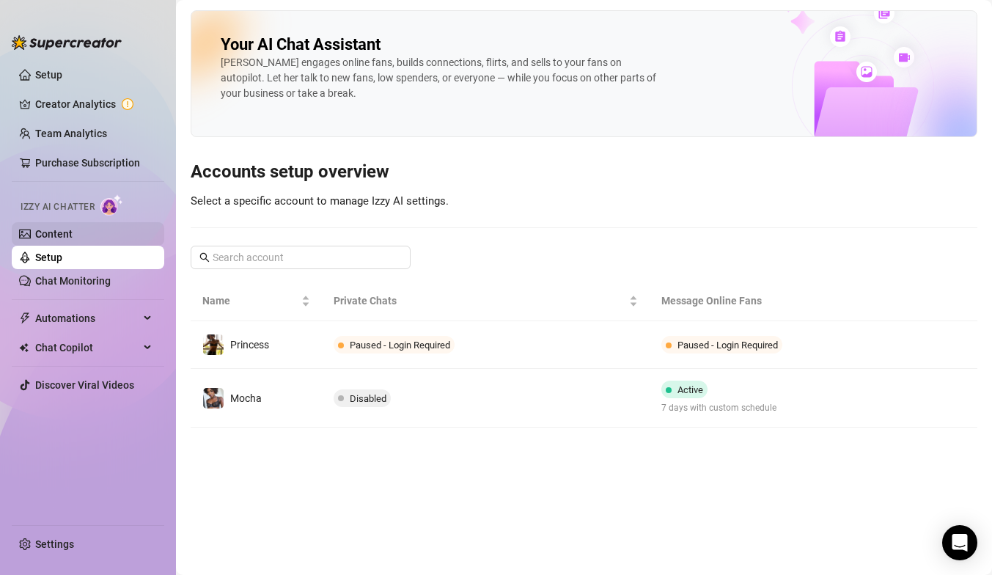
click at [73, 228] on link "Content" at bounding box center [53, 234] width 37 height 12
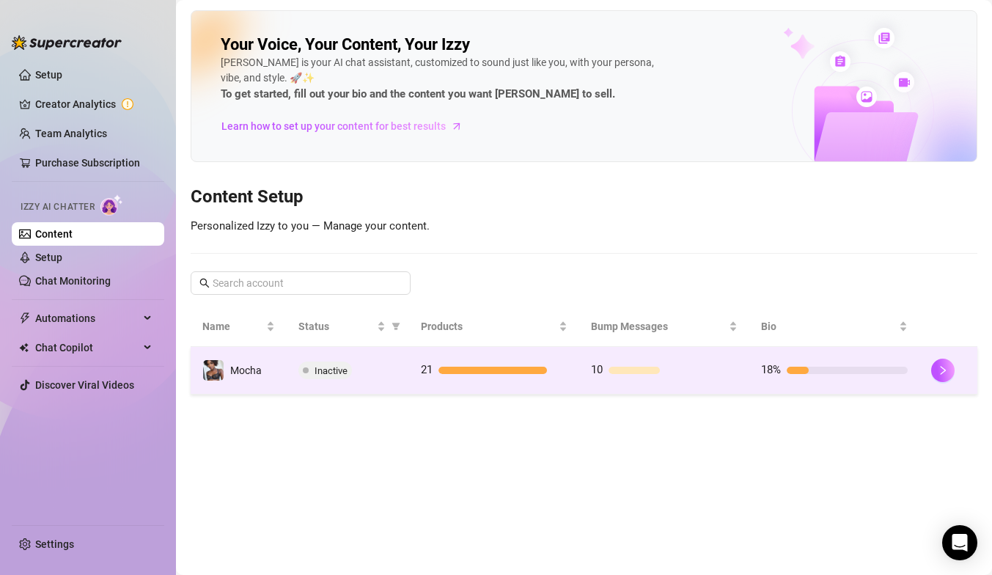
click at [539, 381] on td "21" at bounding box center [494, 371] width 170 height 48
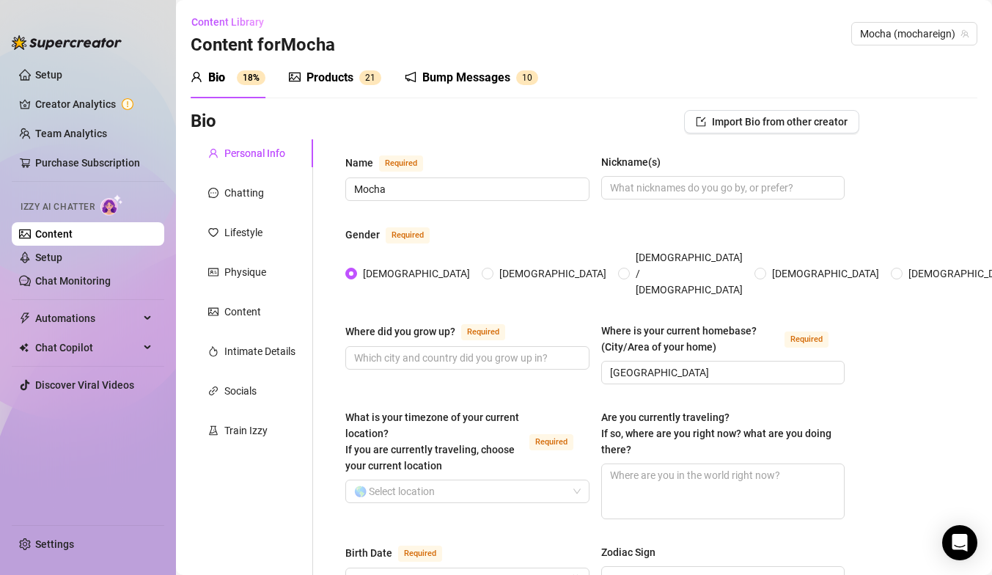
click at [461, 67] on div "Bump Messages 1 0" at bounding box center [471, 77] width 133 height 41
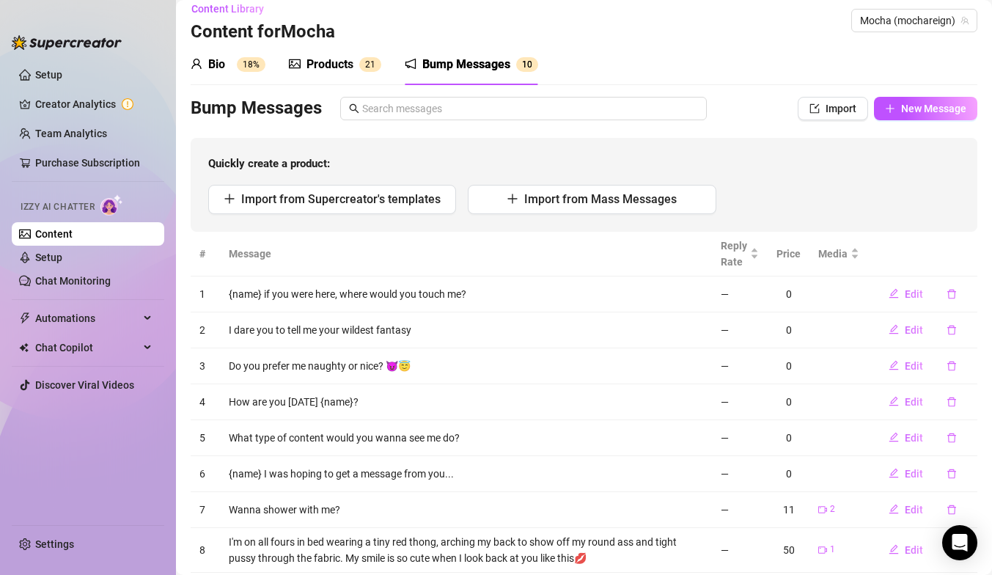
scroll to position [18, 0]
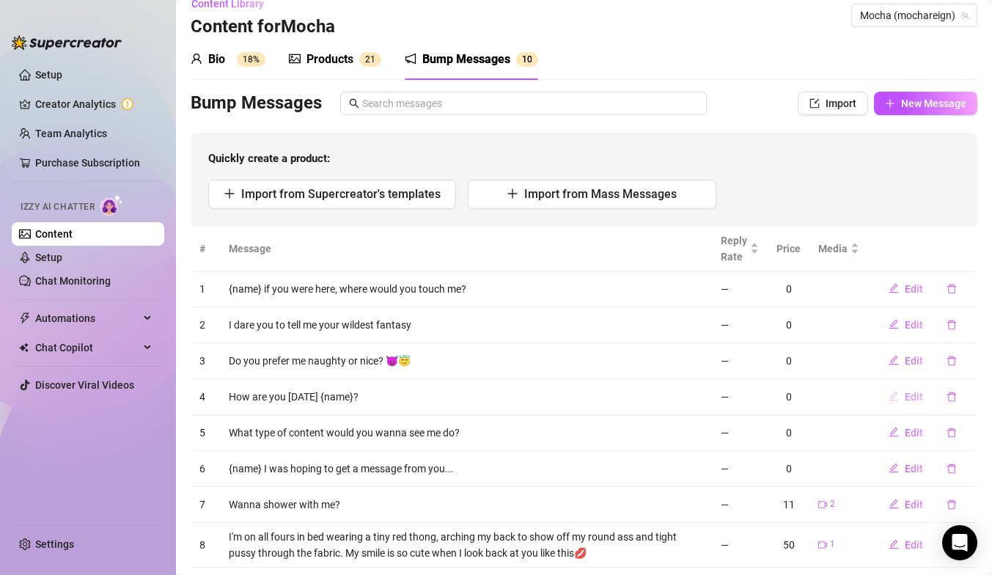
click at [904, 403] on button "Edit" at bounding box center [906, 396] width 58 height 23
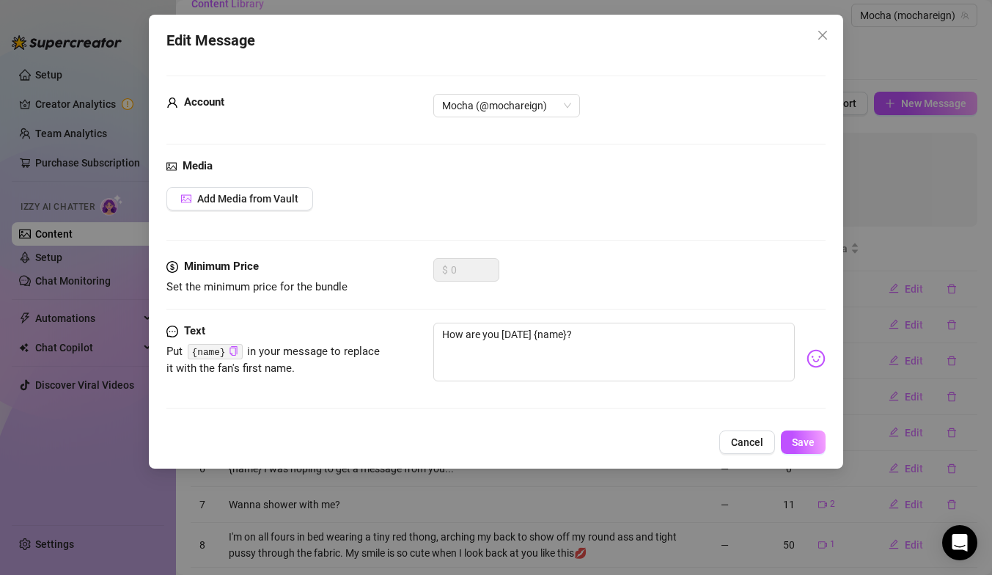
click at [920, 293] on div "Edit Message Account Mocha (@mochareign) Media Add Media from Vault Minimum Pri…" at bounding box center [496, 287] width 992 height 575
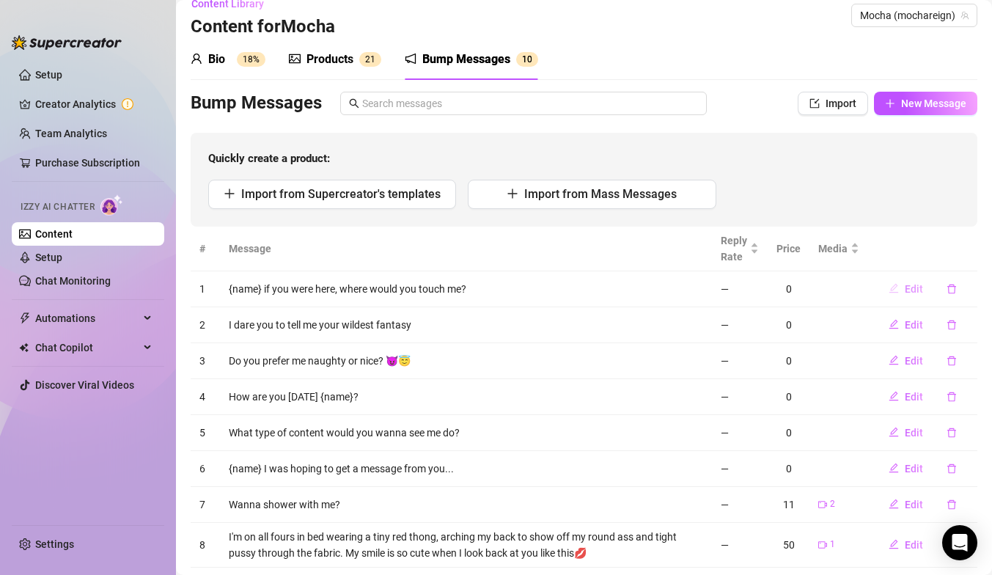
click at [917, 293] on span "Edit" at bounding box center [914, 289] width 18 height 12
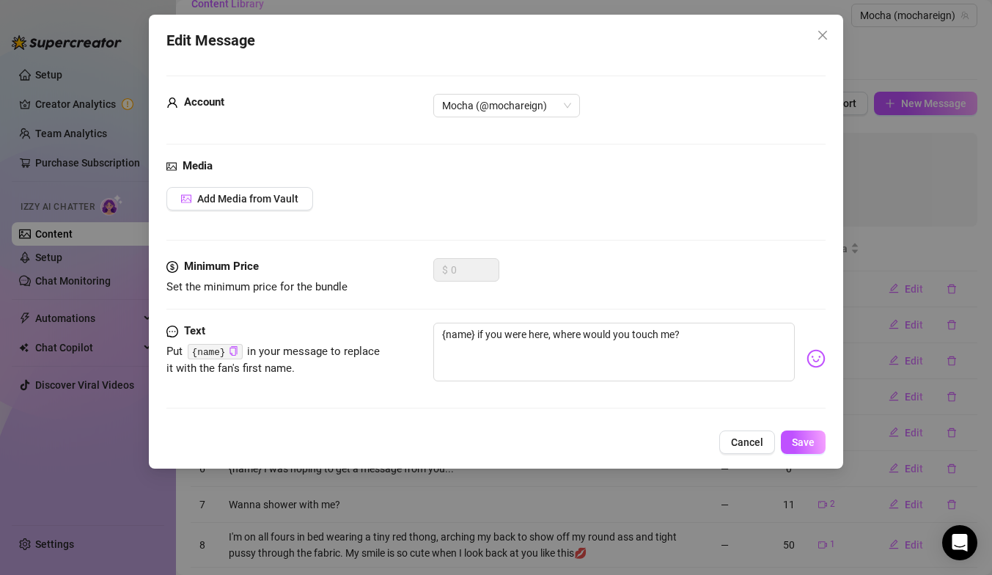
click at [919, 308] on div "Edit Message Account Mocha (@mochareign) Media Add Media from Vault Minimum Pri…" at bounding box center [496, 287] width 992 height 575
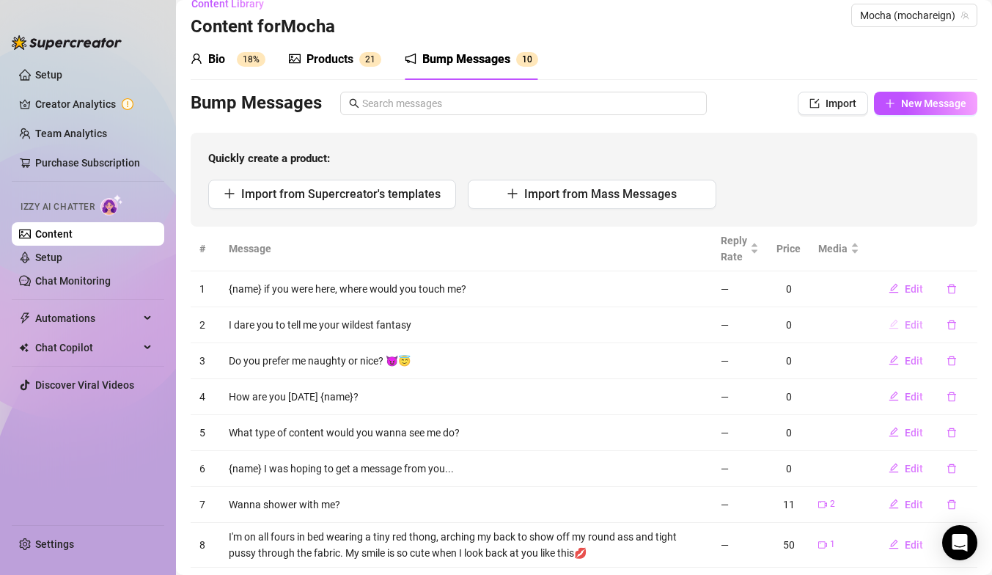
click at [916, 331] on button "Edit" at bounding box center [906, 324] width 58 height 23
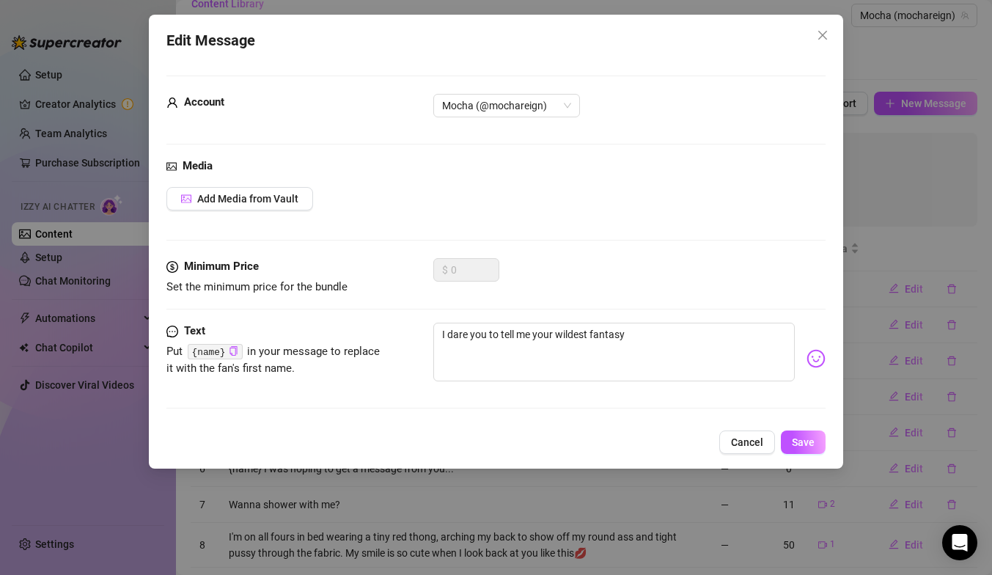
click at [918, 345] on div "Edit Message Account Mocha (@mochareign) Media Add Media from Vault Minimum Pri…" at bounding box center [496, 287] width 992 height 575
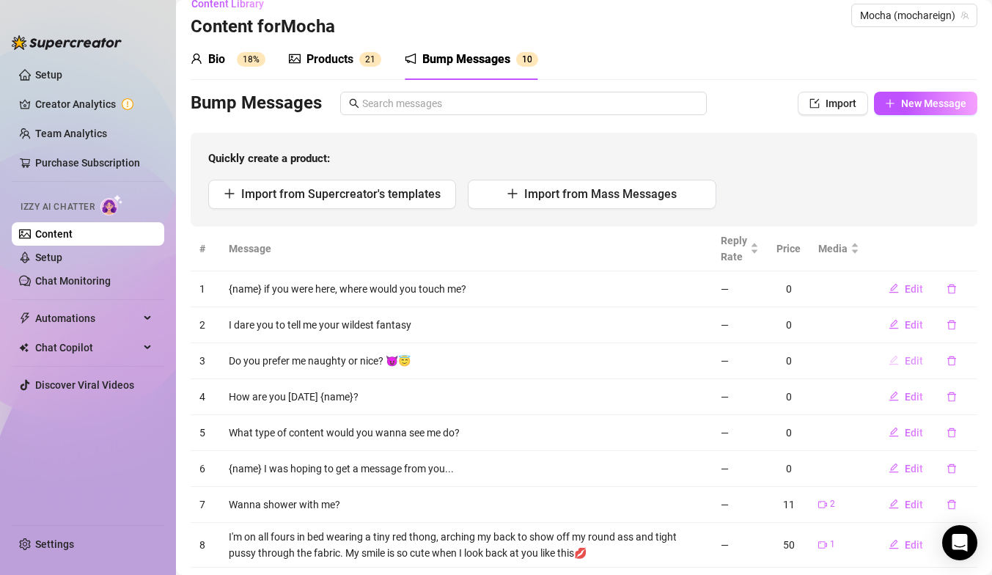
click at [915, 356] on span "Edit" at bounding box center [914, 361] width 18 height 12
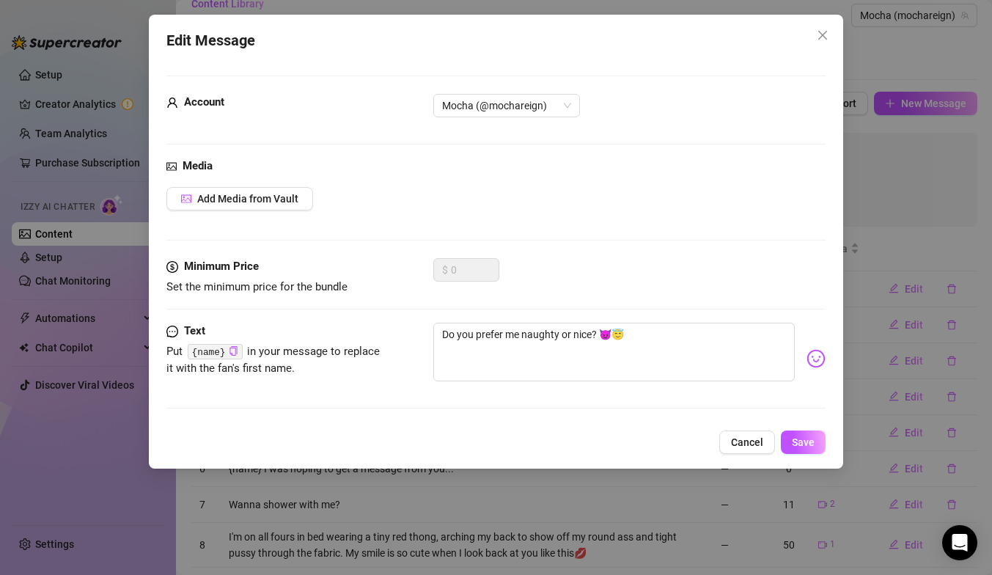
click at [925, 384] on div "Edit Message Account Mocha (@mochareign) Media Add Media from Vault Minimum Pri…" at bounding box center [496, 287] width 992 height 575
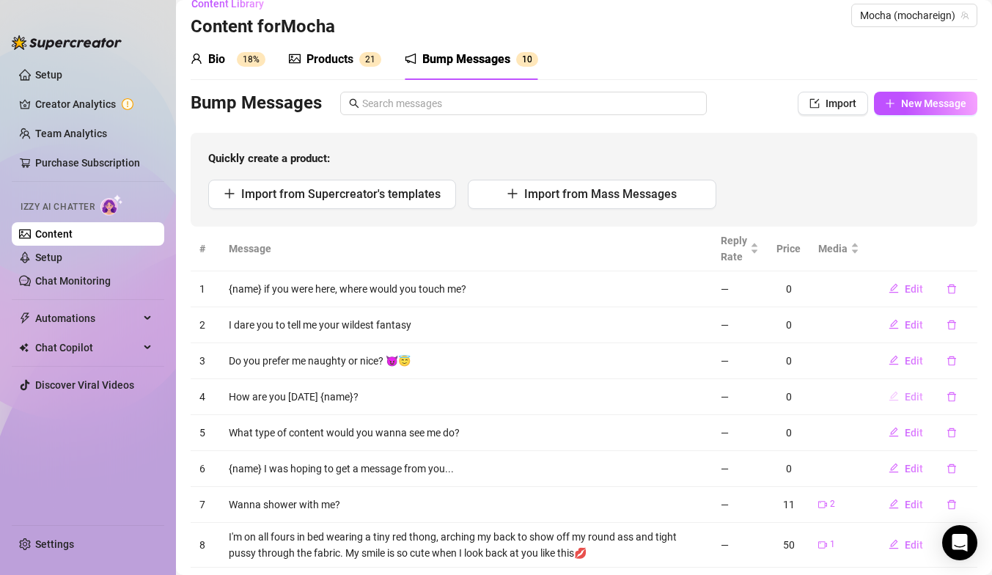
click at [920, 392] on span "Edit" at bounding box center [914, 397] width 18 height 12
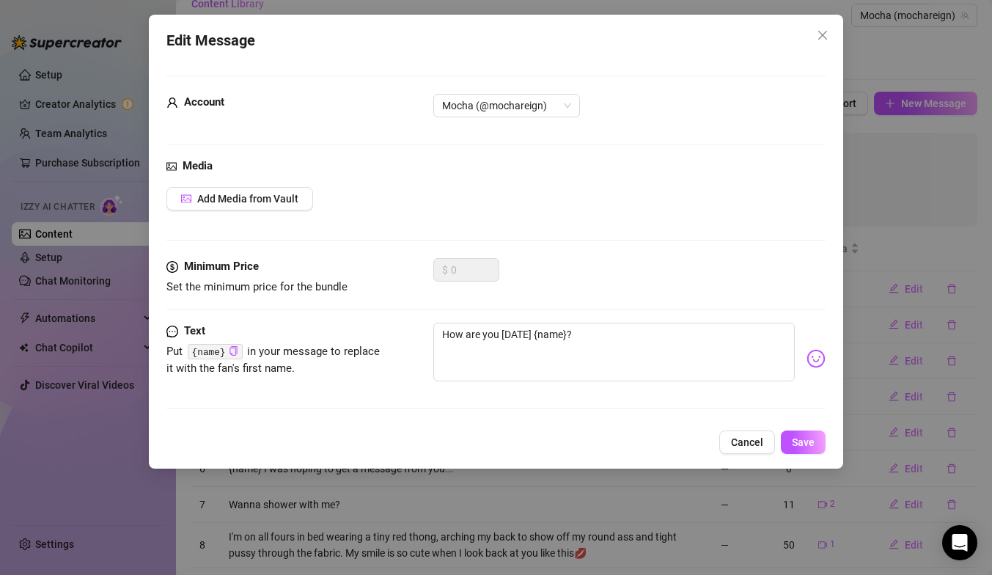
click at [920, 399] on div "Edit Message Account Mocha (@mochareign) Media Add Media from Vault Minimum Pri…" at bounding box center [496, 287] width 992 height 575
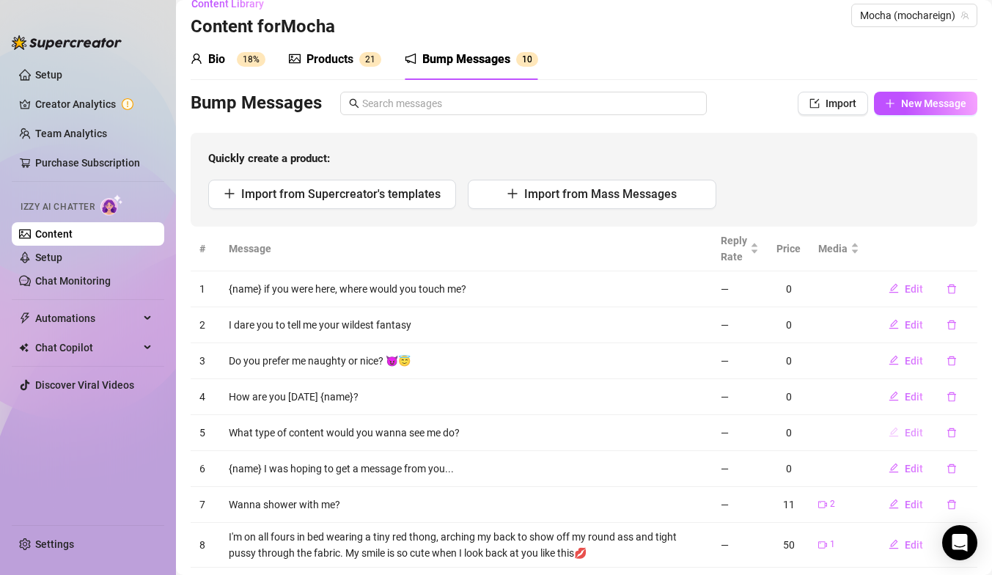
click at [910, 436] on span "Edit" at bounding box center [914, 433] width 18 height 12
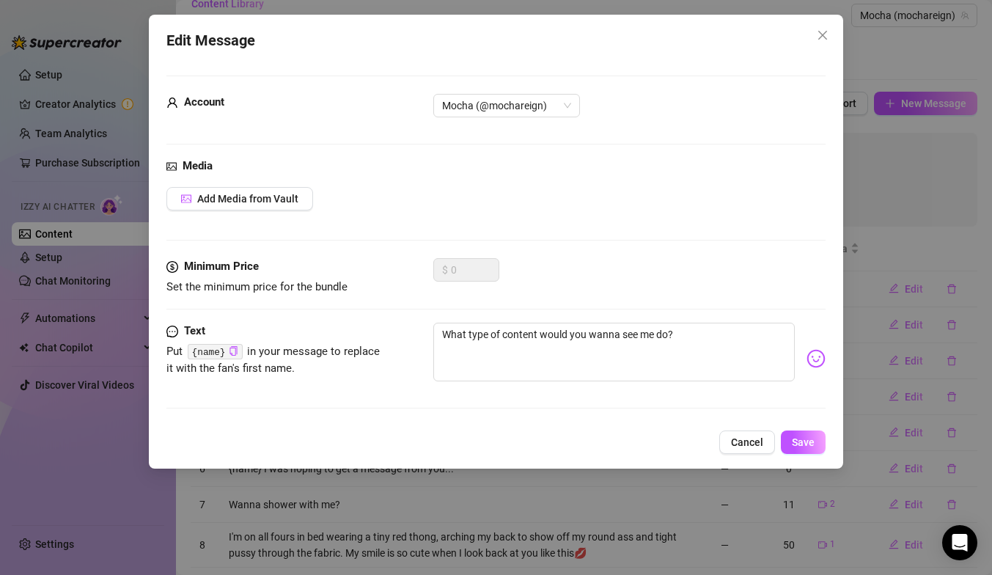
click at [914, 478] on div "Edit Message Account Mocha (@mochareign) Media Add Media from Vault Minimum Pri…" at bounding box center [496, 287] width 992 height 575
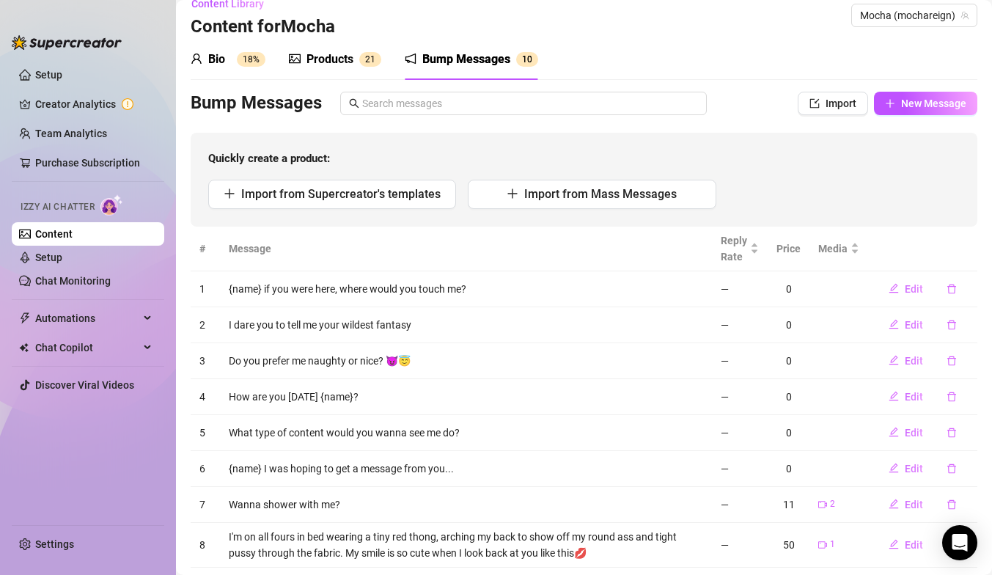
click at [914, 483] on td "Edit" at bounding box center [922, 469] width 109 height 36
click at [914, 471] on span "Edit" at bounding box center [914, 469] width 18 height 12
type textarea "{name} I was hoping to get a message from you..."
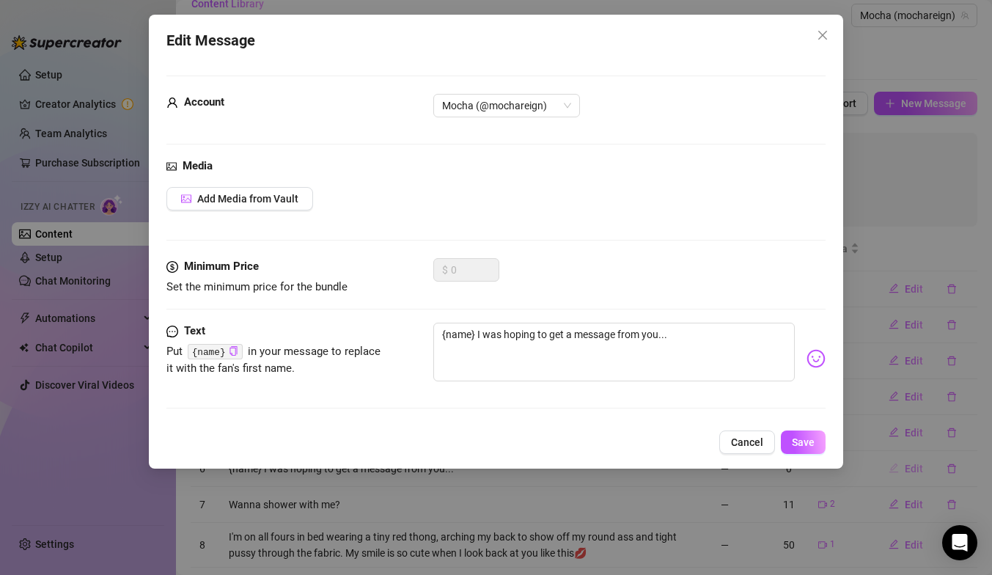
click at [913, 470] on div "Edit Message Account Mocha (@mochareign) Media Add Media from Vault Minimum Pri…" at bounding box center [496, 287] width 992 height 575
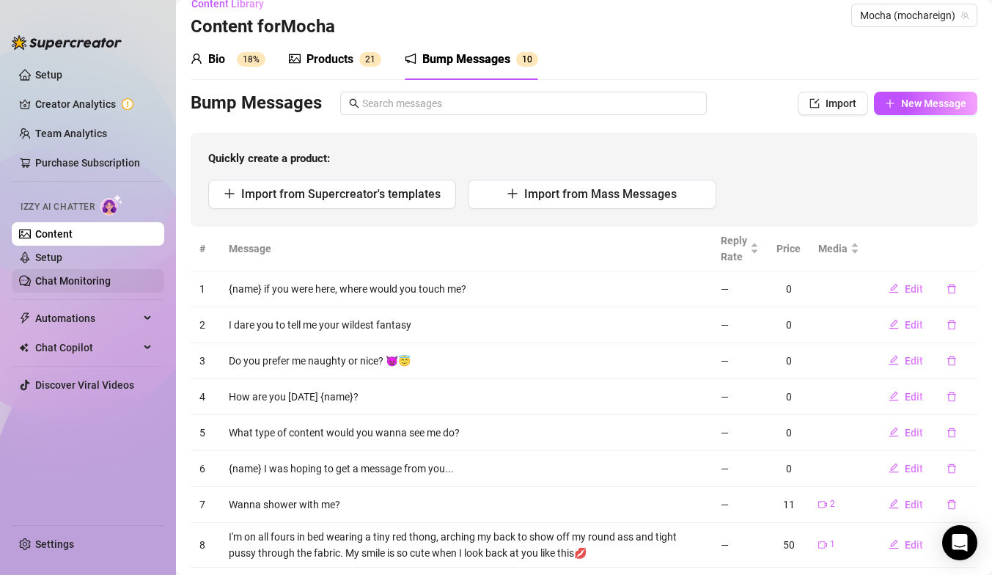
click at [59, 275] on link "Chat Monitoring" at bounding box center [73, 281] width 76 height 12
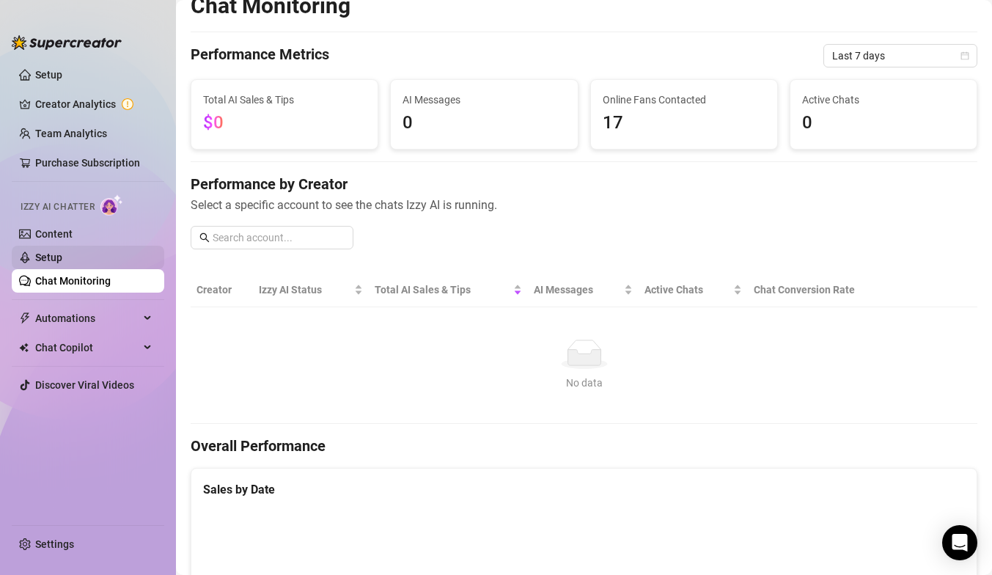
click at [62, 252] on link "Setup" at bounding box center [48, 258] width 27 height 12
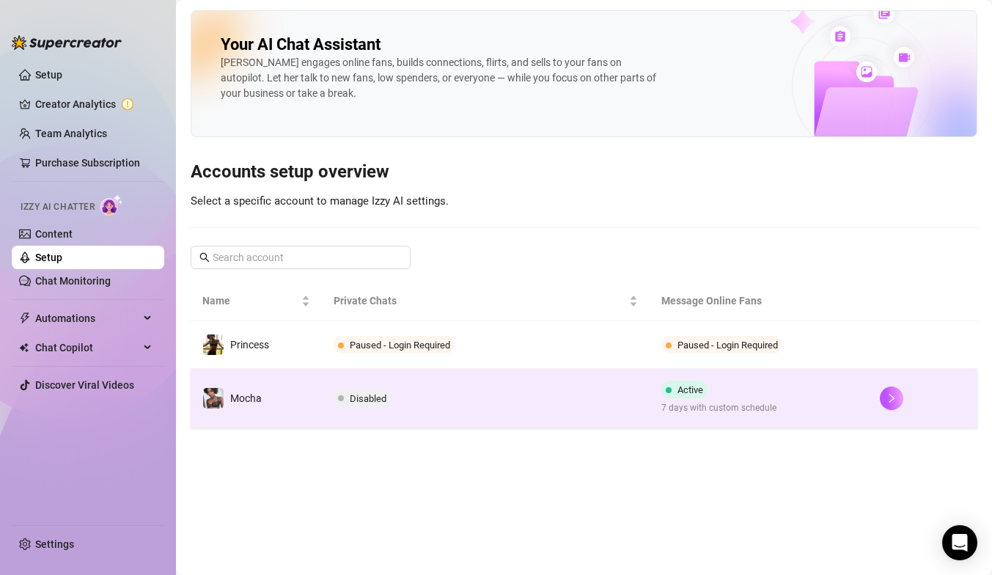
click at [502, 394] on td "Disabled" at bounding box center [486, 398] width 328 height 59
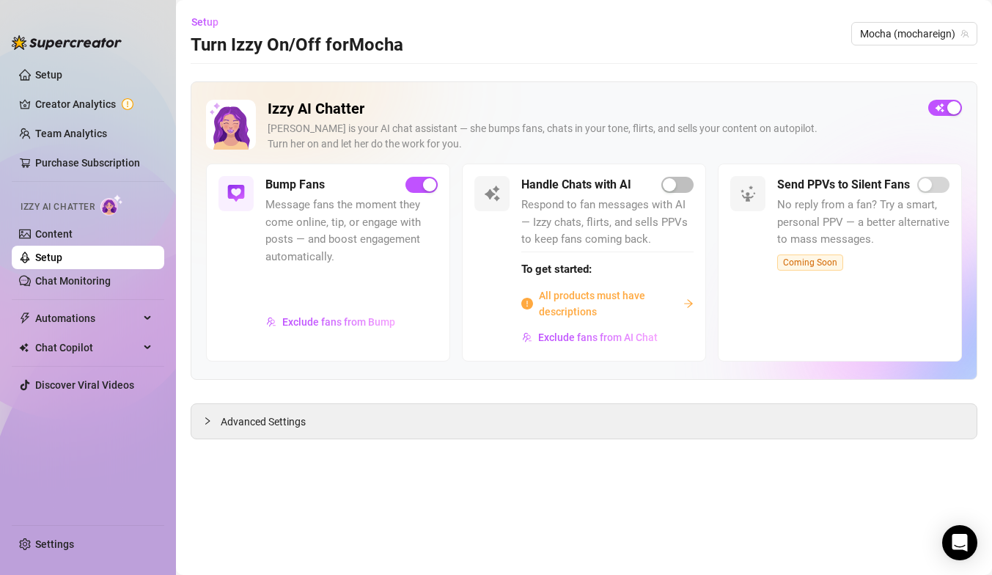
click at [345, 243] on span "Message fans the moment they come online, tip, or engage with posts — and boost…" at bounding box center [351, 231] width 172 height 69
click at [114, 97] on link "Creator Analytics" at bounding box center [93, 103] width 117 height 23
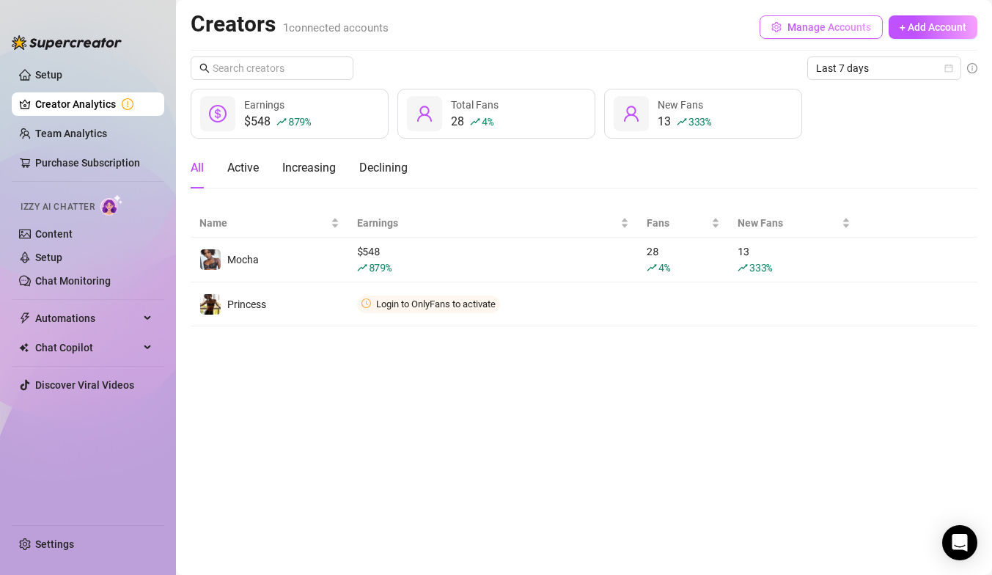
click at [775, 32] on span "button" at bounding box center [776, 27] width 10 height 12
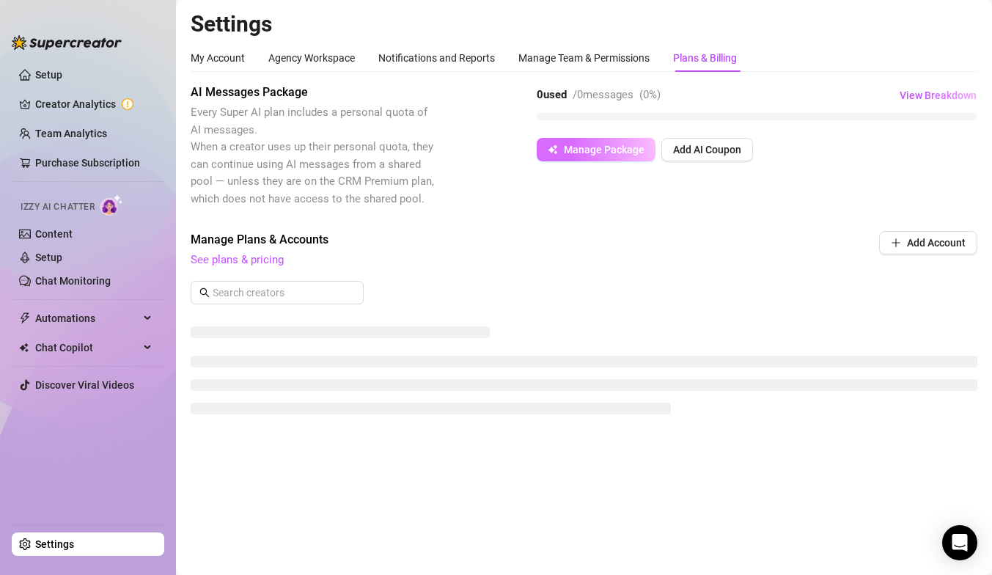
click at [626, 155] on span "Manage Package" at bounding box center [604, 150] width 81 height 12
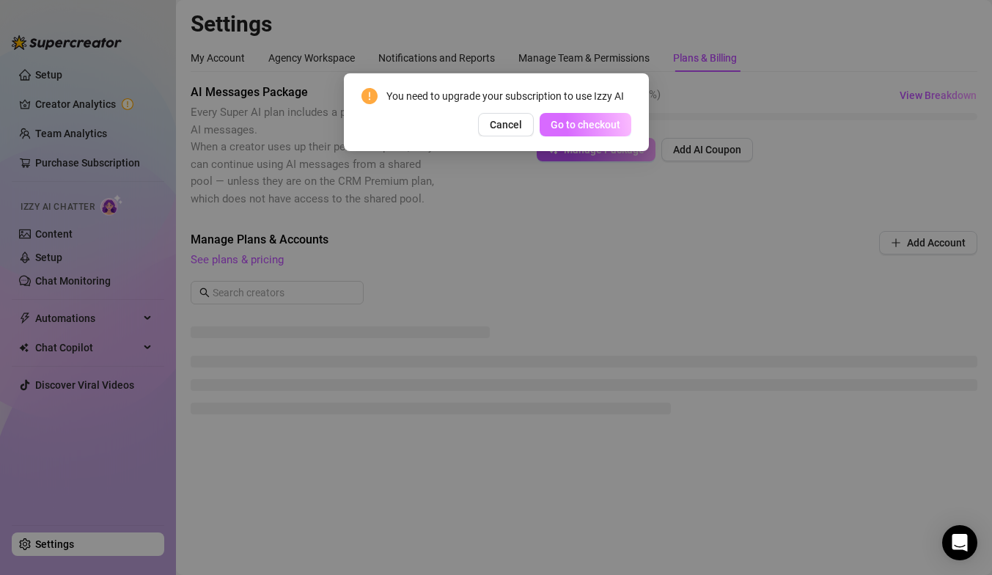
click at [598, 125] on span "Go to checkout" at bounding box center [586, 125] width 70 height 12
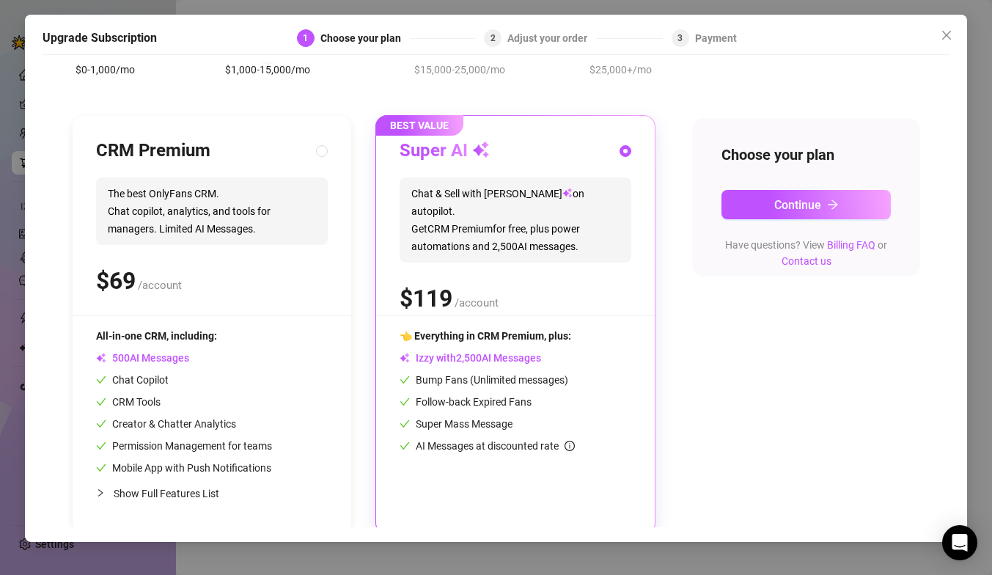
scroll to position [108, 0]
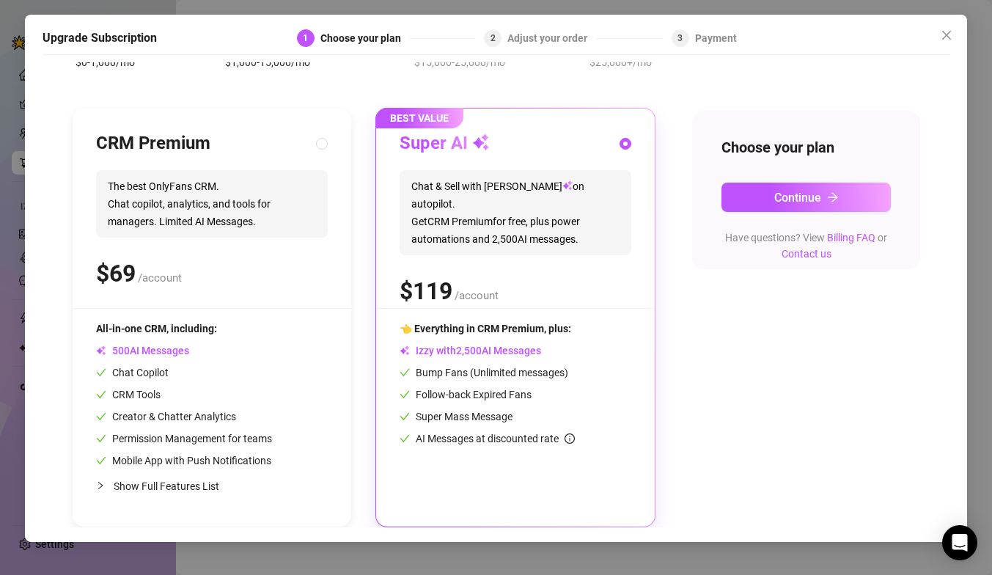
click at [177, 487] on span "Show Full Features List" at bounding box center [167, 486] width 106 height 12
radio input "true"
radio input "false"
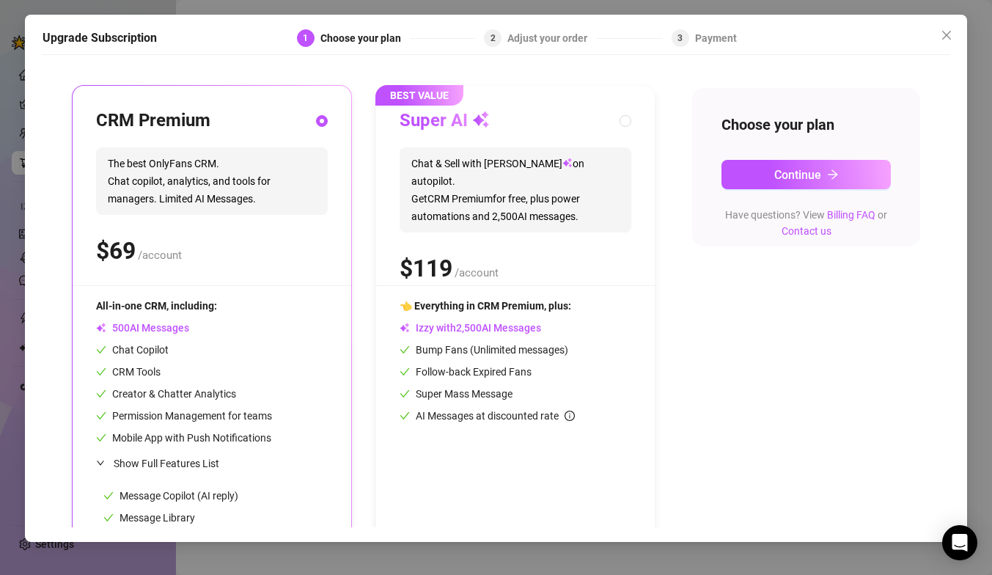
scroll to position [137, 0]
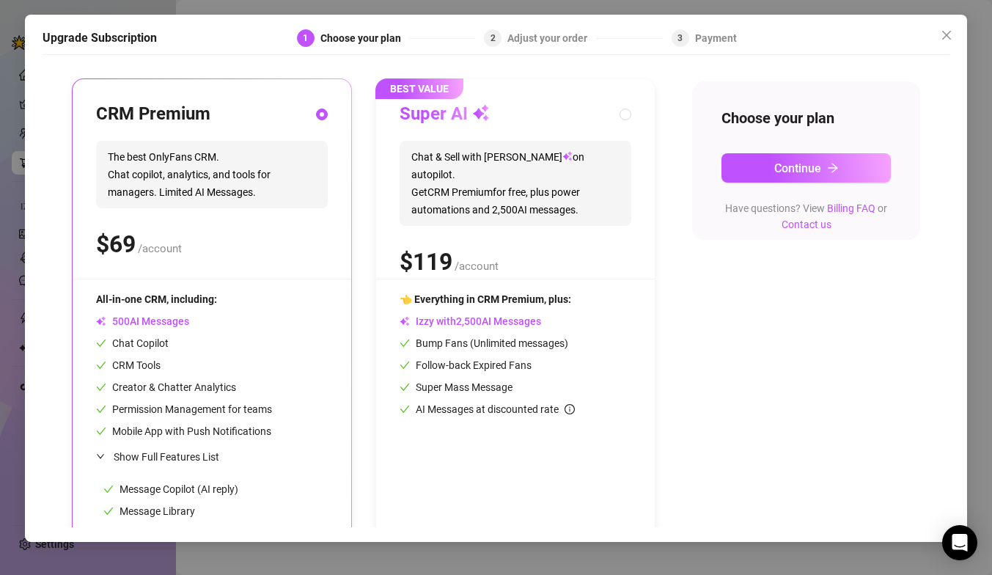
click at [261, 238] on div "$ /account" at bounding box center [212, 244] width 232 height 37
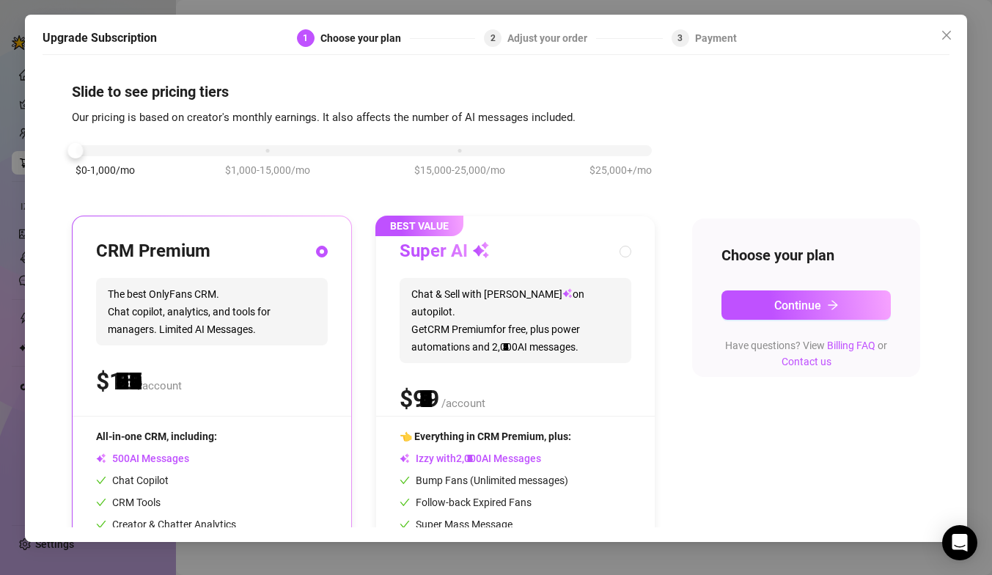
click at [88, 151] on div "$0-1,000/mo $1,000-15,000/mo $15,000-25,000/mo $25,000+/mo" at bounding box center [364, 146] width 576 height 9
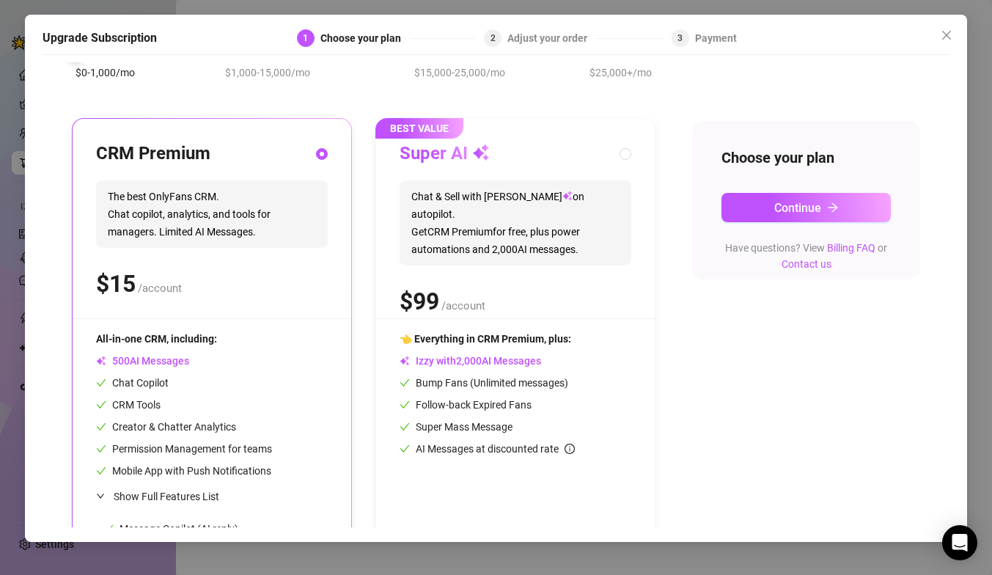
scroll to position [106, 0]
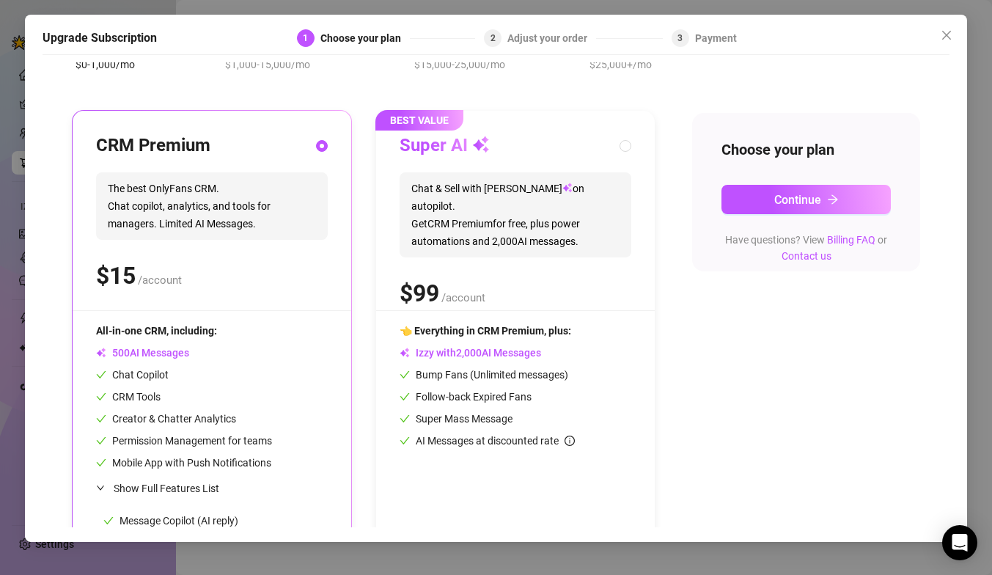
click at [264, 321] on div "CRM Premium The best OnlyFans CRM. Chat copilot, analytics, and tools for manag…" at bounding box center [212, 423] width 279 height 625
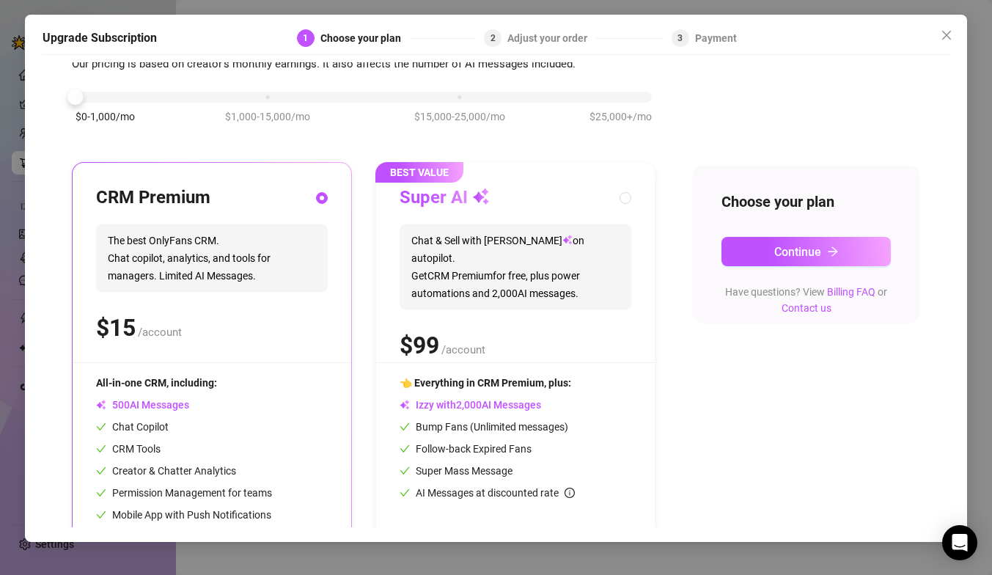
scroll to position [51, 0]
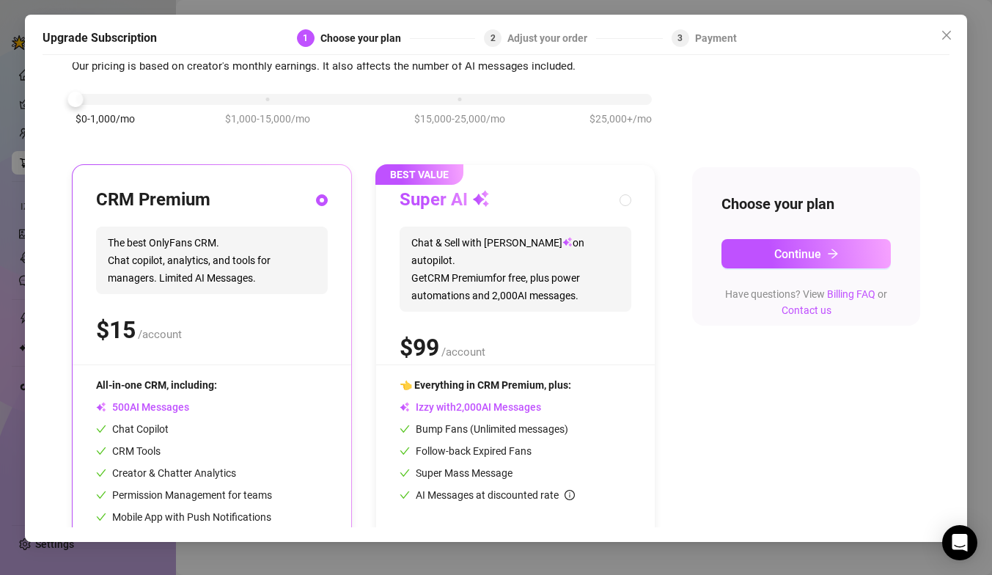
click at [266, 100] on div "$0-1,000/mo $1,000-15,000/mo $15,000-25,000/mo $25,000+/mo" at bounding box center [364, 95] width 576 height 9
click at [87, 100] on div "$0-1,000/mo $1,000-15,000/mo $15,000-25,000/mo $25,000+/mo" at bounding box center [364, 95] width 576 height 9
click at [852, 289] on link "Billing FAQ" at bounding box center [851, 294] width 48 height 12
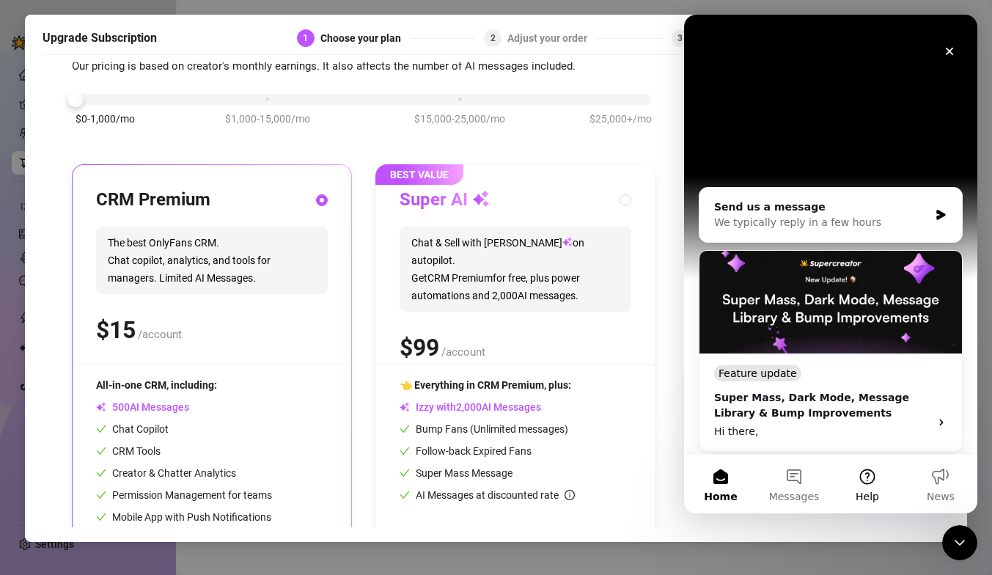
scroll to position [217, 0]
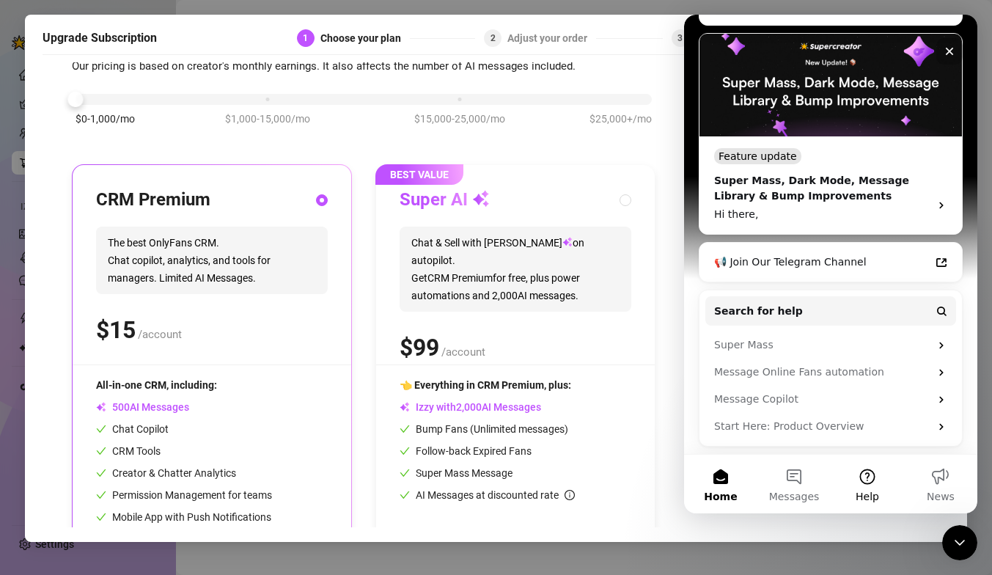
click at [873, 479] on button "Help" at bounding box center [867, 484] width 73 height 59
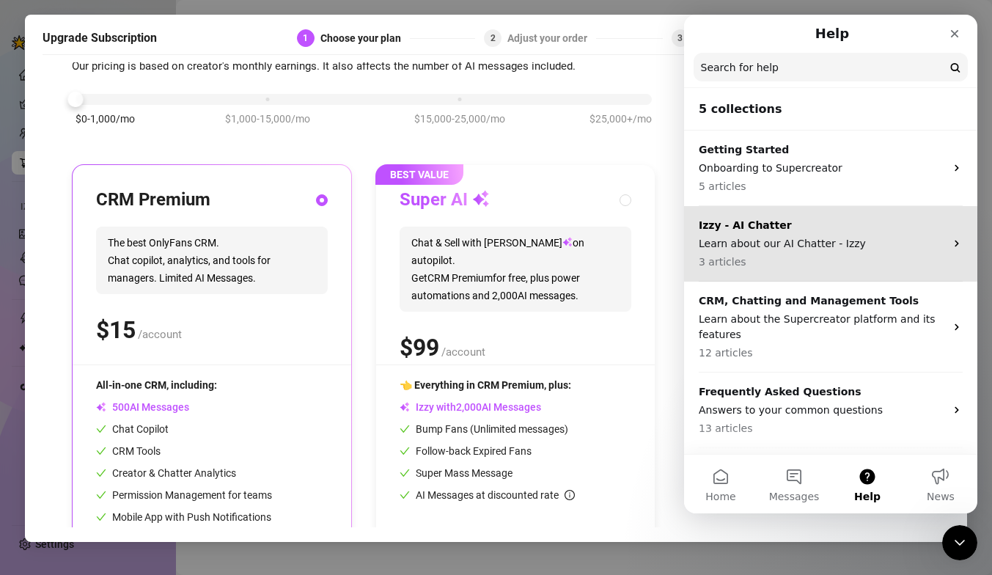
scroll to position [69, 0]
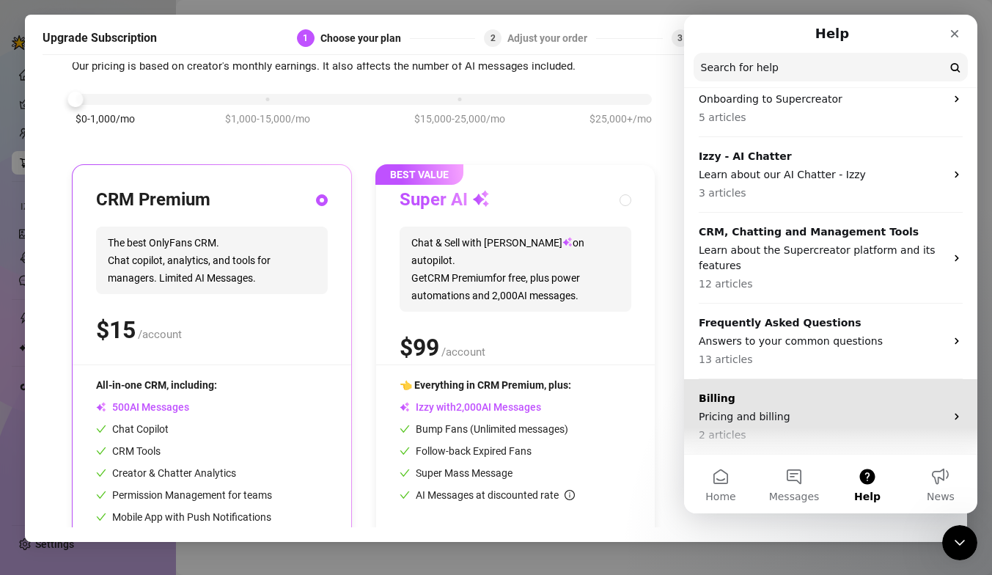
click at [818, 397] on p "Billing" at bounding box center [822, 398] width 246 height 15
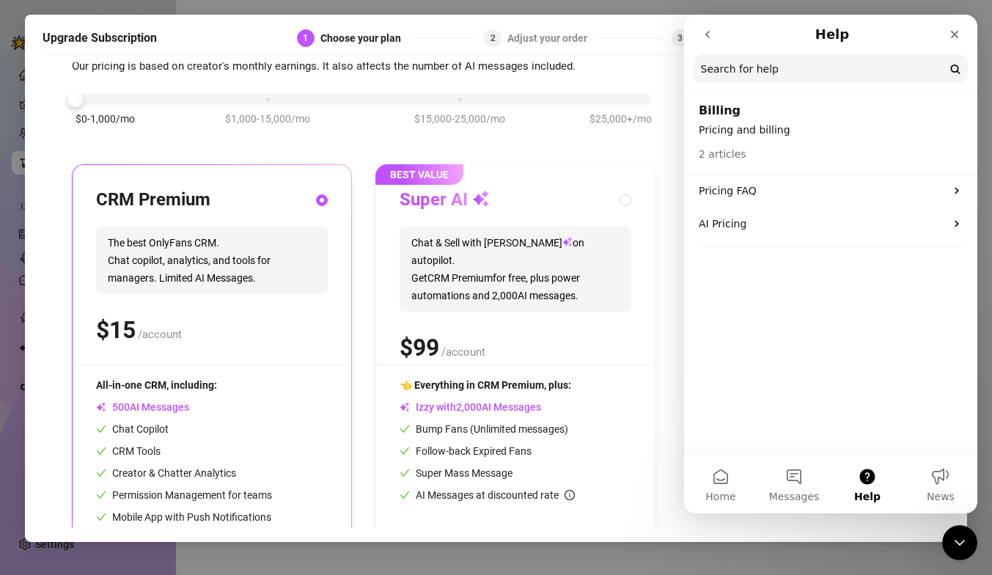
click at [831, 136] on p "Pricing and billing" at bounding box center [831, 129] width 264 height 15
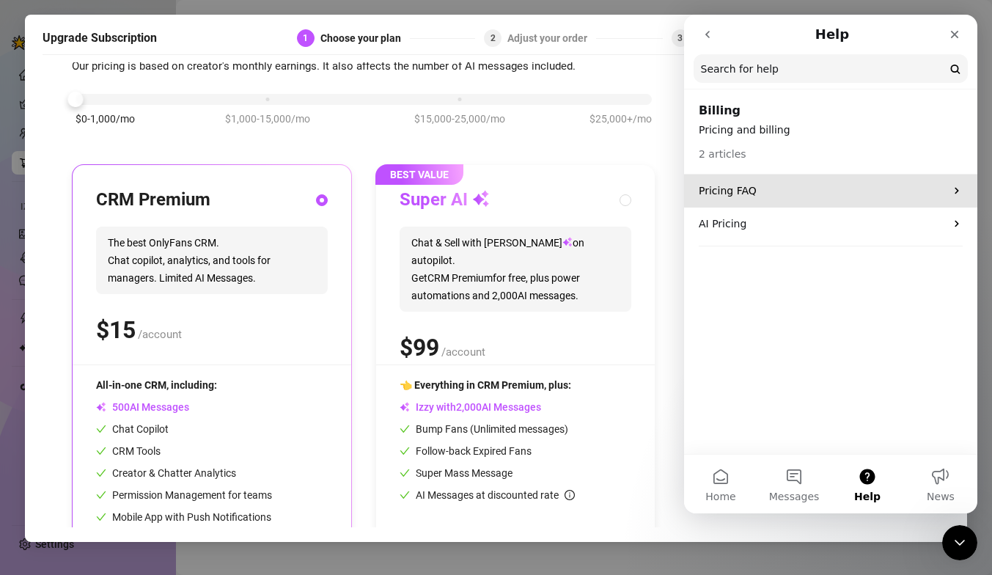
click at [797, 187] on p "Pricing FAQ" at bounding box center [822, 190] width 246 height 15
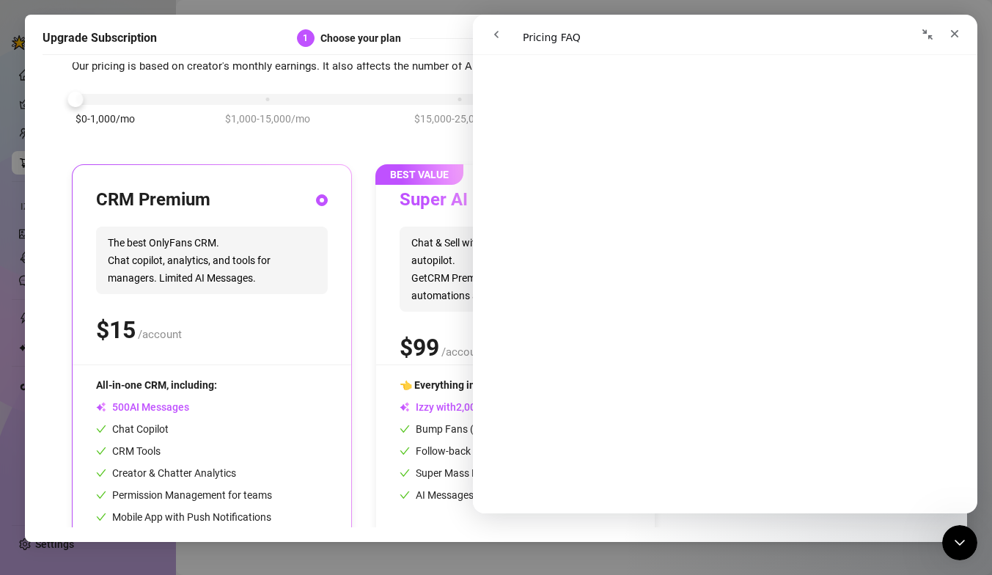
scroll to position [885, 0]
click at [954, 25] on div "Close" at bounding box center [955, 34] width 26 height 26
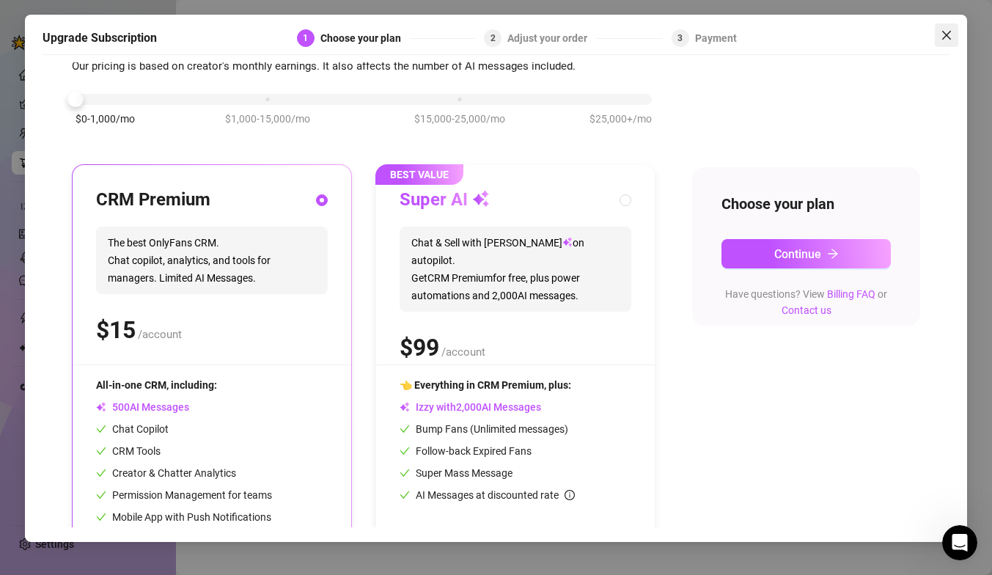
scroll to position [0, 0]
click at [952, 32] on icon "close" at bounding box center [947, 35] width 12 height 12
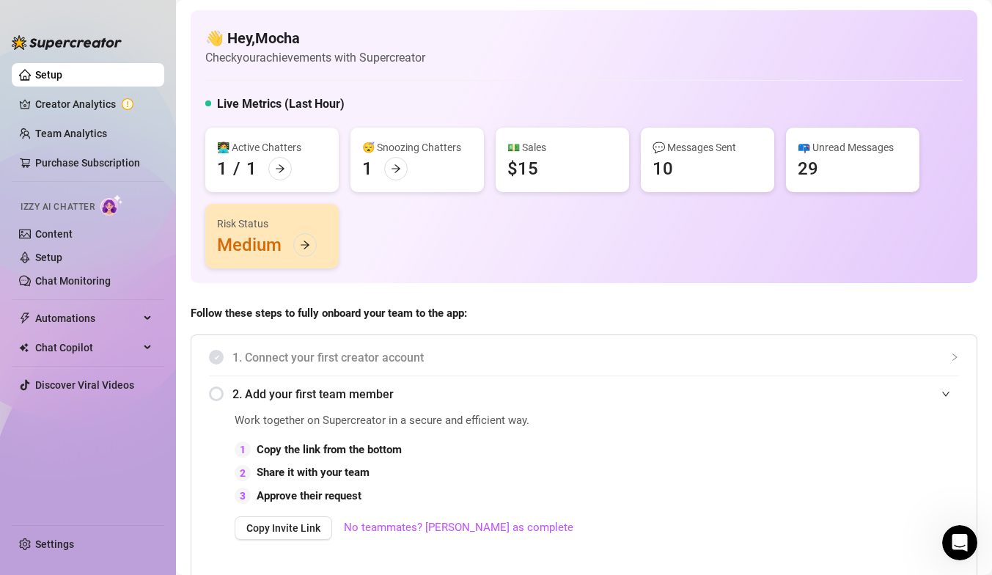
click at [278, 231] on div "Risk Status" at bounding box center [272, 224] width 110 height 16
click at [300, 249] on icon "arrow-right" at bounding box center [305, 245] width 10 height 10
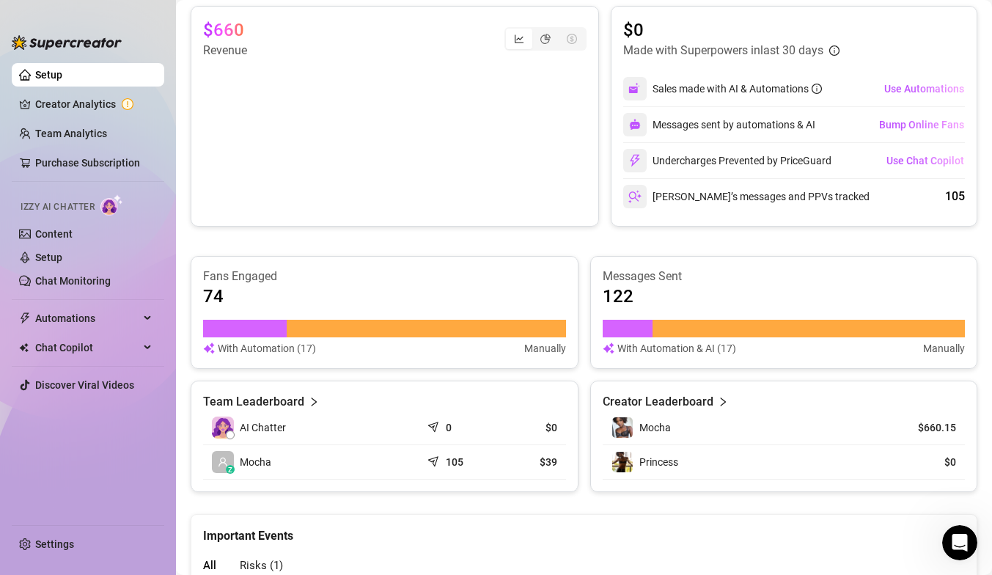
scroll to position [657, 0]
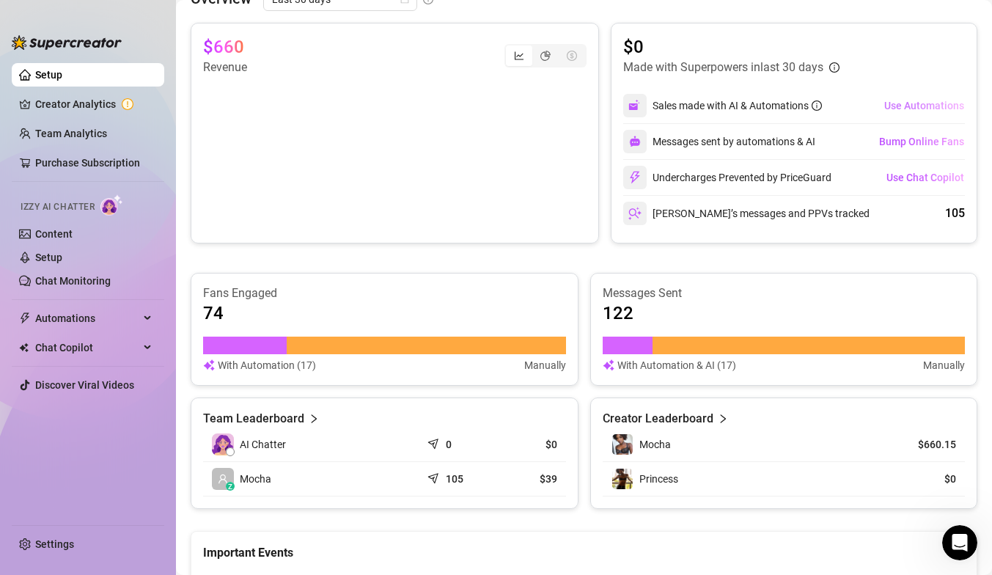
click at [909, 110] on span "Use Automations" at bounding box center [924, 106] width 80 height 12
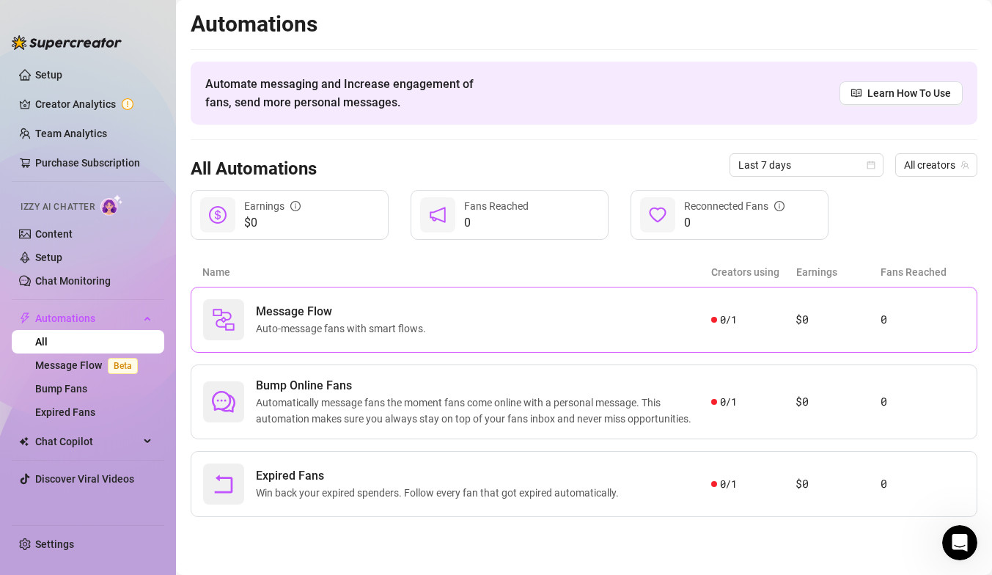
click at [555, 327] on div "Message Flow Auto-message fans with smart flows." at bounding box center [457, 319] width 508 height 41
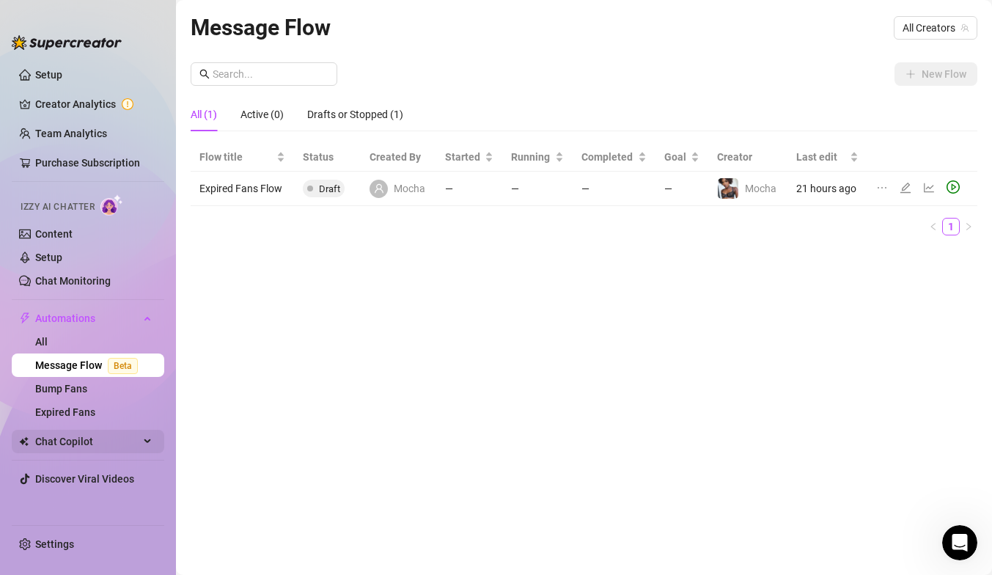
click at [91, 446] on span "Chat Copilot" at bounding box center [87, 441] width 104 height 23
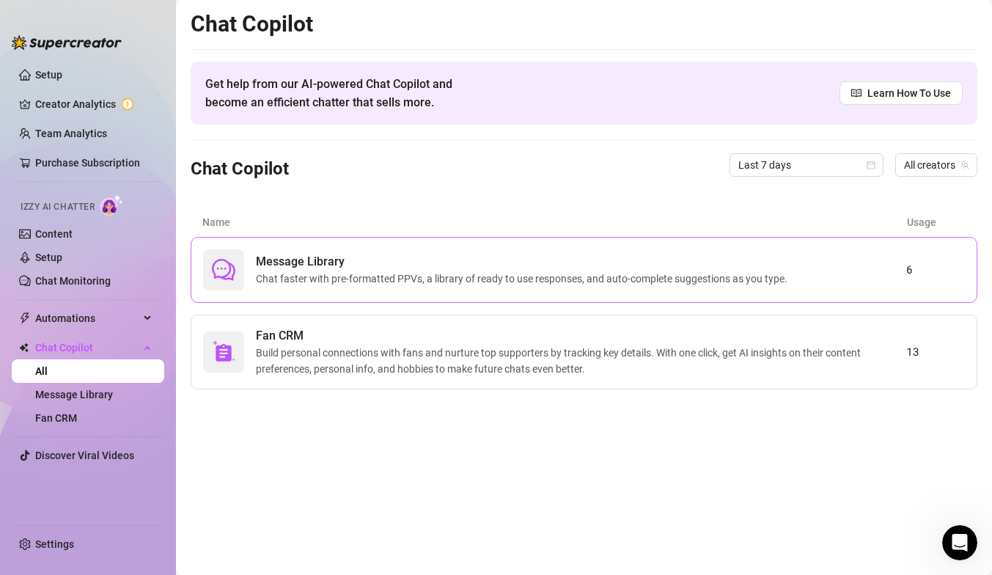
click at [614, 254] on span "Message Library" at bounding box center [525, 262] width 538 height 18
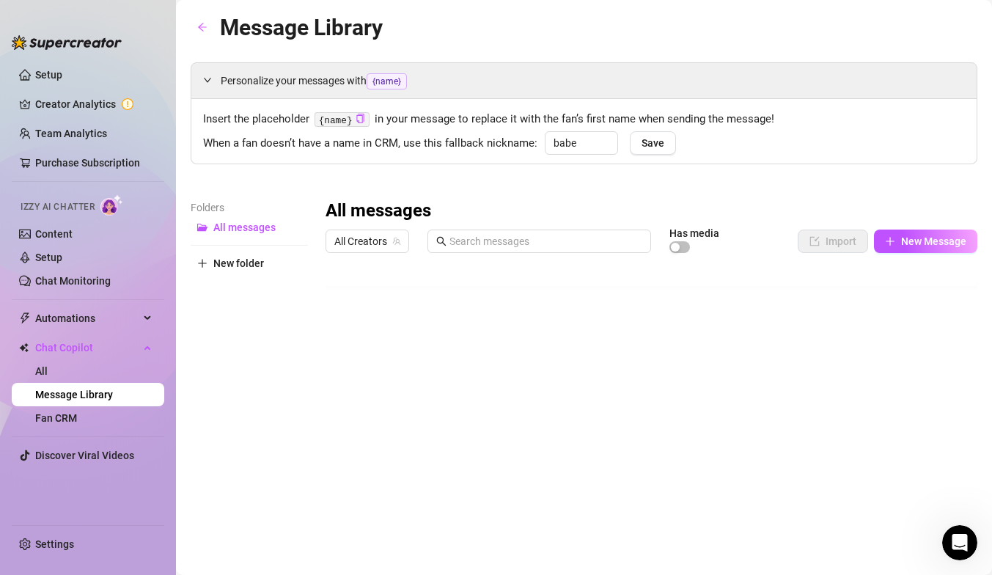
scroll to position [56, 0]
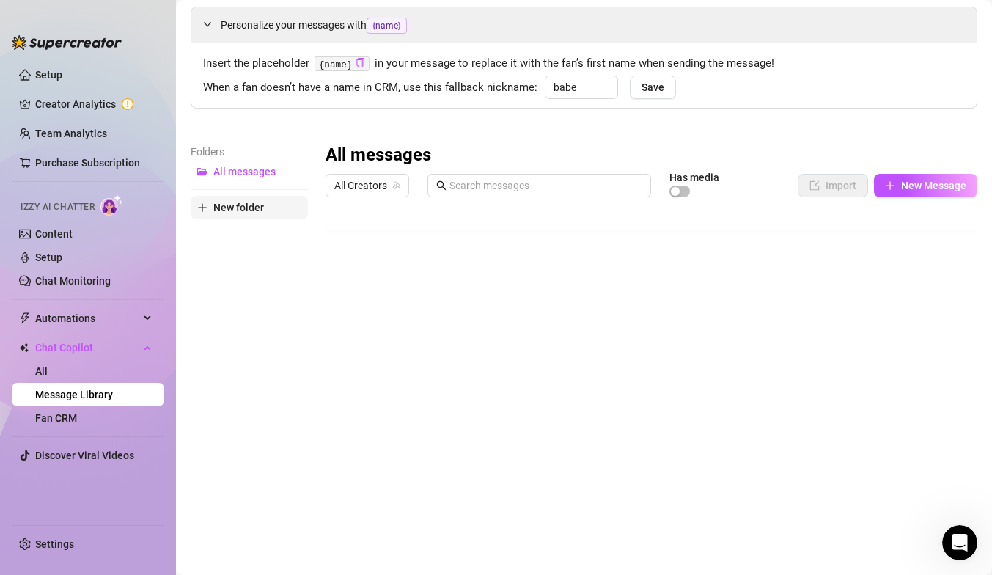
click at [234, 210] on span "New folder" at bounding box center [238, 208] width 51 height 12
click at [247, 200] on input "text" at bounding box center [249, 194] width 117 height 23
click at [244, 252] on div "Folders All messages New folder" at bounding box center [249, 337] width 117 height 387
click at [254, 197] on span "New Folder" at bounding box center [239, 195] width 53 height 12
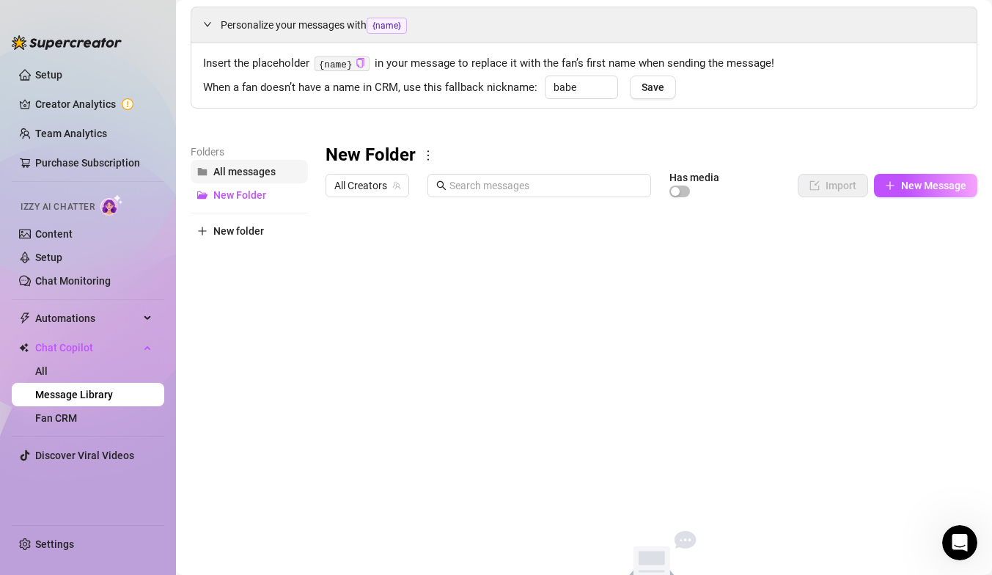
click at [250, 173] on span "All messages" at bounding box center [244, 172] width 62 height 12
click at [251, 184] on button "New Folder" at bounding box center [249, 194] width 117 height 23
click at [239, 171] on span "All messages" at bounding box center [244, 172] width 62 height 12
click at [948, 416] on div at bounding box center [652, 367] width 652 height 327
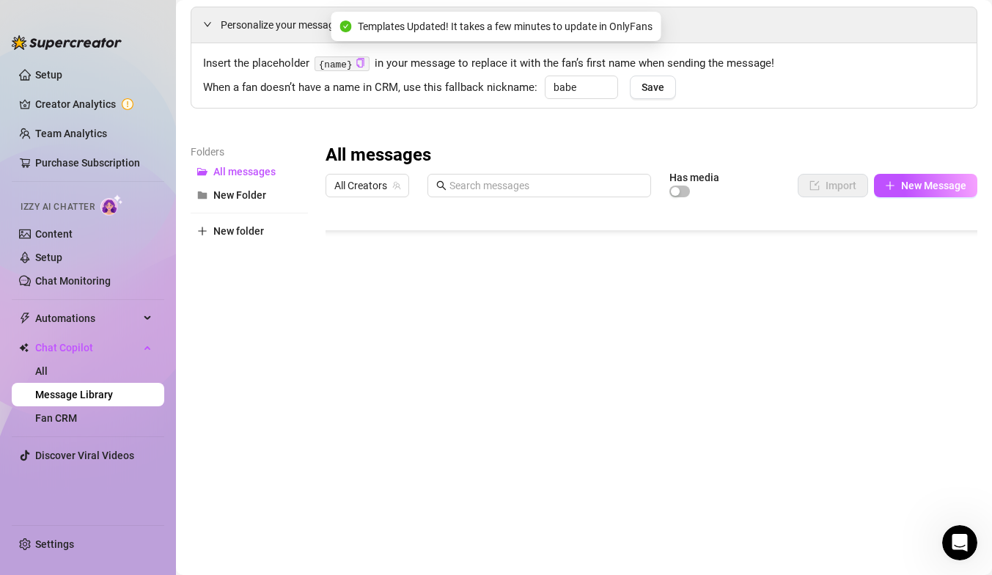
click at [942, 392] on div at bounding box center [652, 367] width 652 height 327
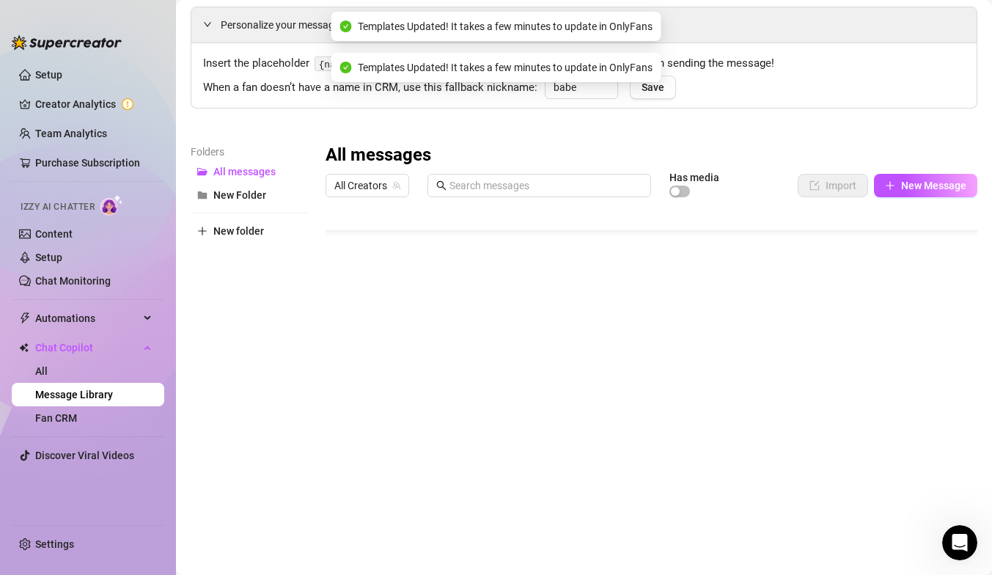
scroll to position [53, 0]
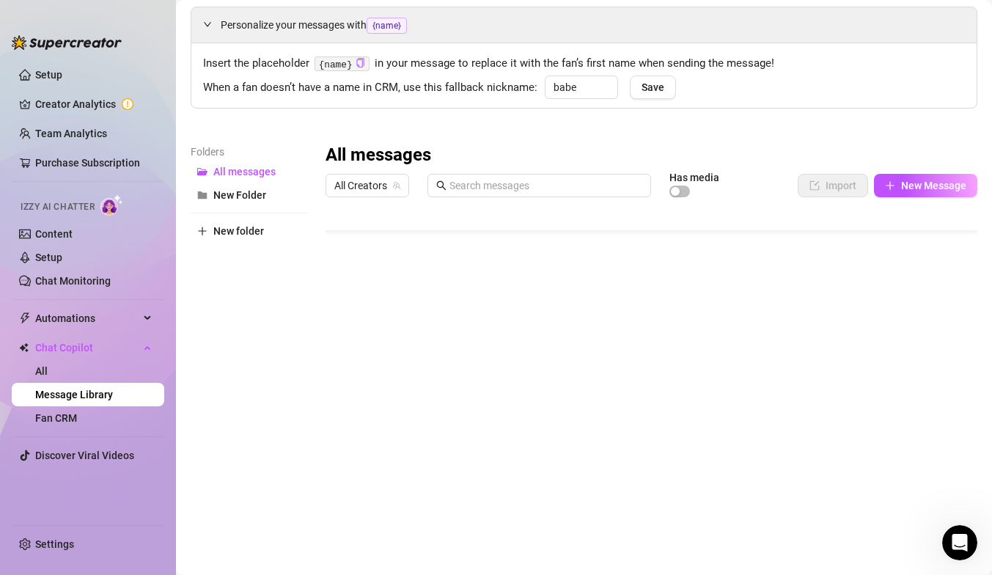
click at [945, 399] on div at bounding box center [652, 367] width 652 height 327
click at [947, 283] on div at bounding box center [652, 367] width 652 height 327
click at [48, 377] on link "All" at bounding box center [41, 371] width 12 height 12
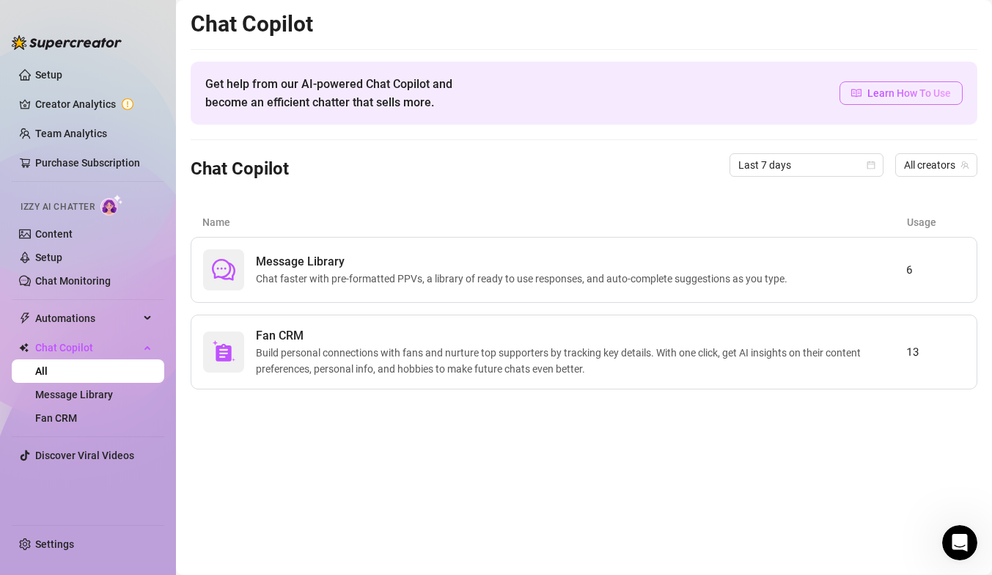
click at [848, 100] on link "Learn How To Use" at bounding box center [901, 92] width 123 height 23
click at [74, 97] on link "Creator Analytics" at bounding box center [93, 103] width 117 height 23
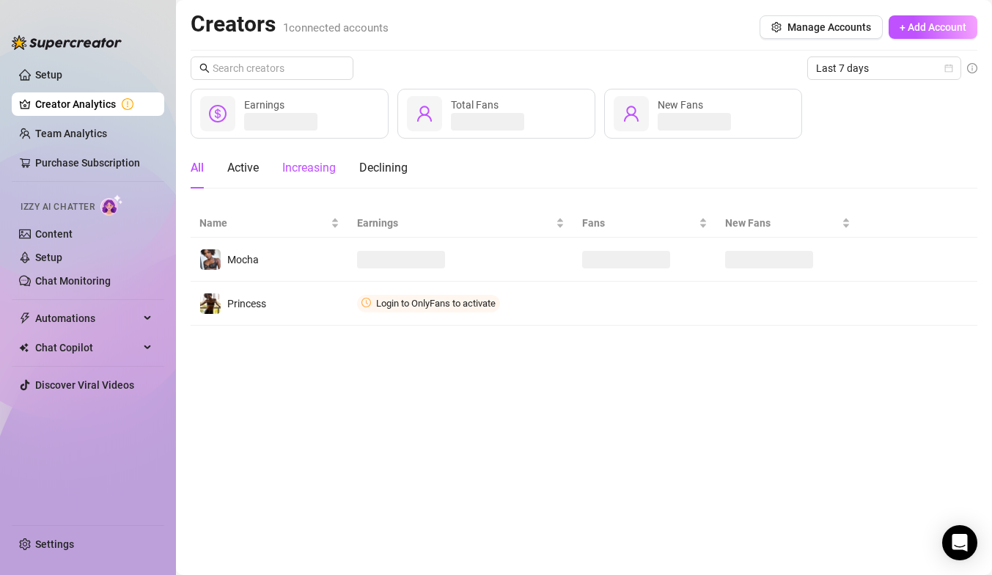
click at [308, 163] on div "Increasing" at bounding box center [309, 168] width 54 height 18
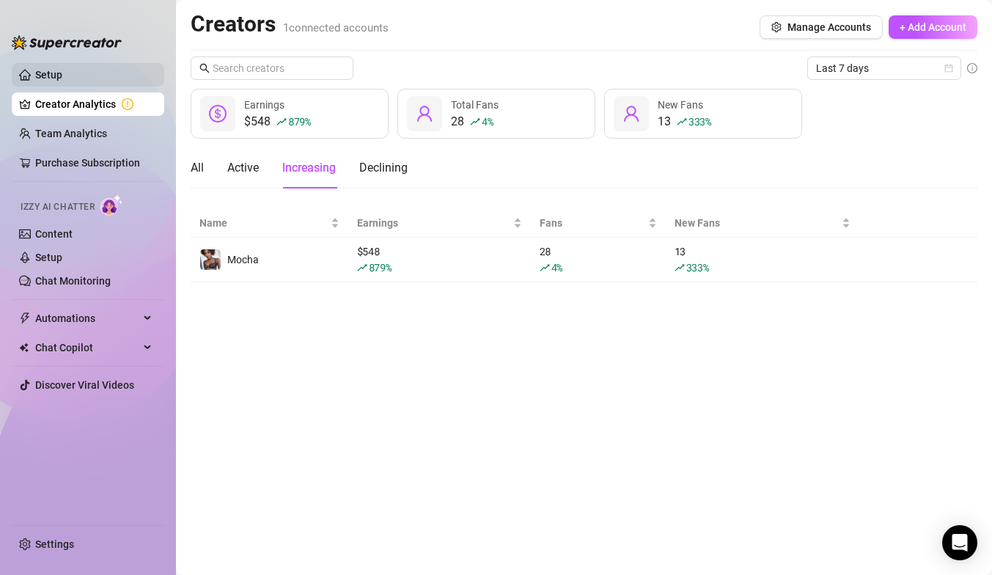
click at [47, 80] on link "Setup" at bounding box center [48, 75] width 27 height 12
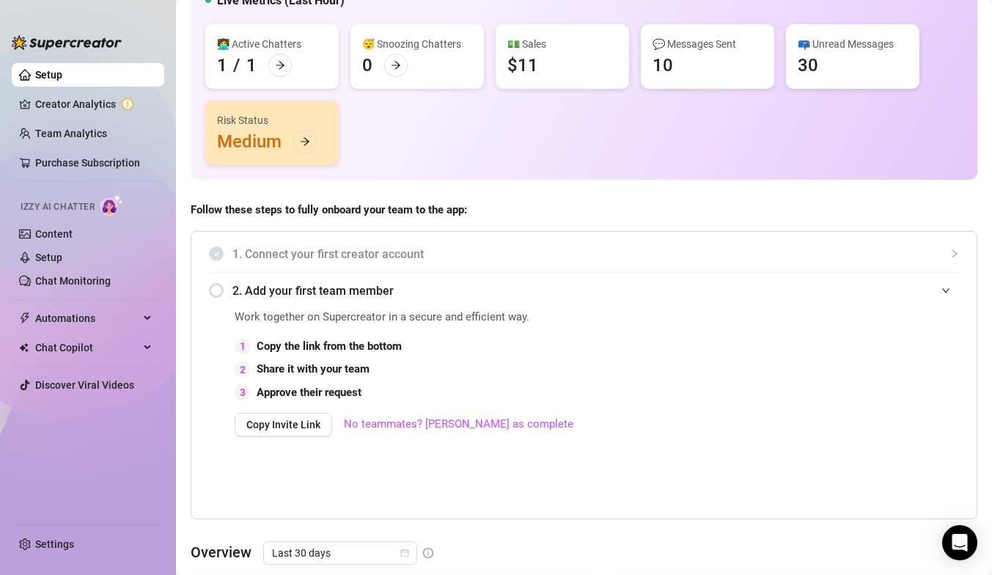
scroll to position [114, 0]
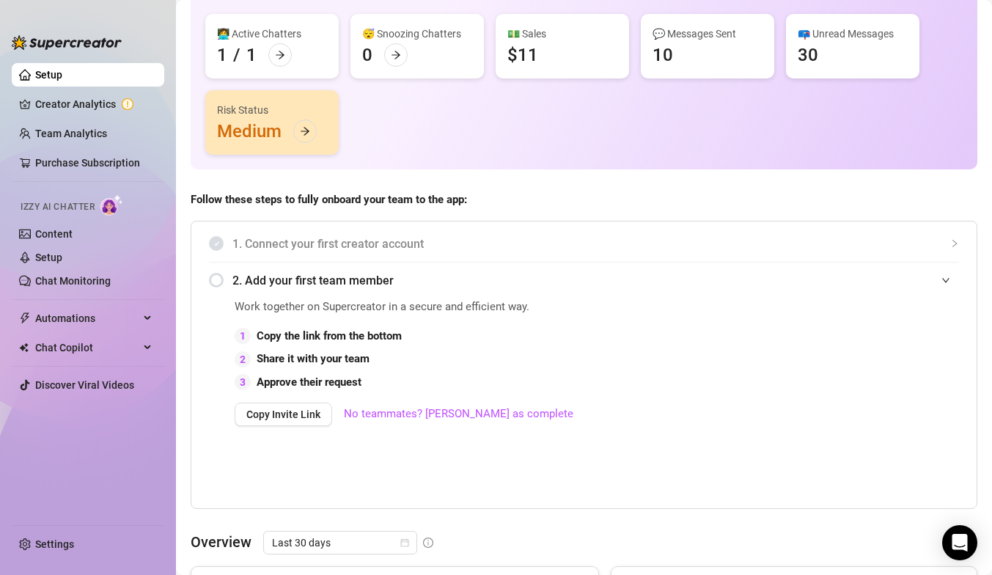
click at [252, 280] on span "2. Add your first team member" at bounding box center [595, 280] width 727 height 18
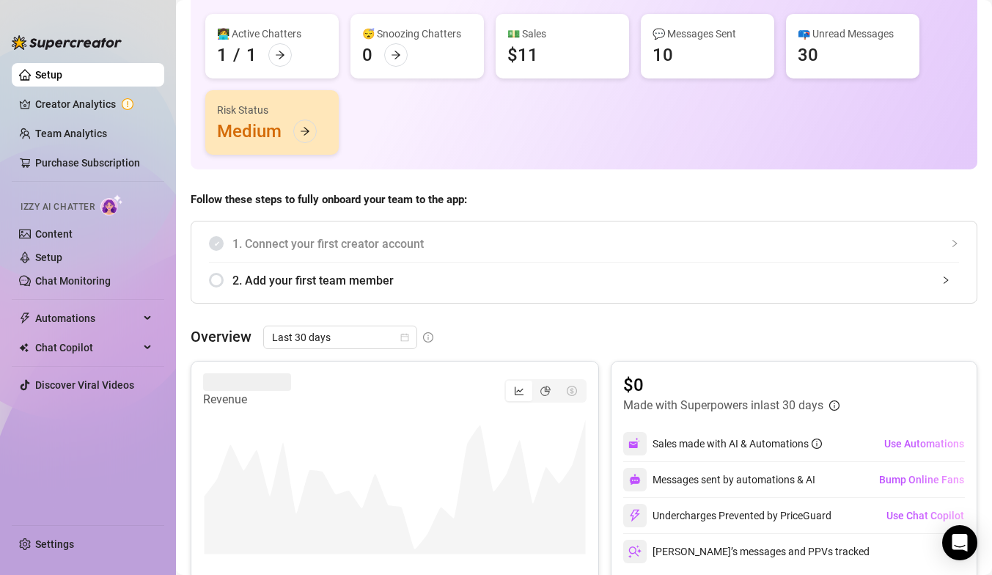
click at [264, 285] on span "2. Add your first team member" at bounding box center [595, 280] width 727 height 18
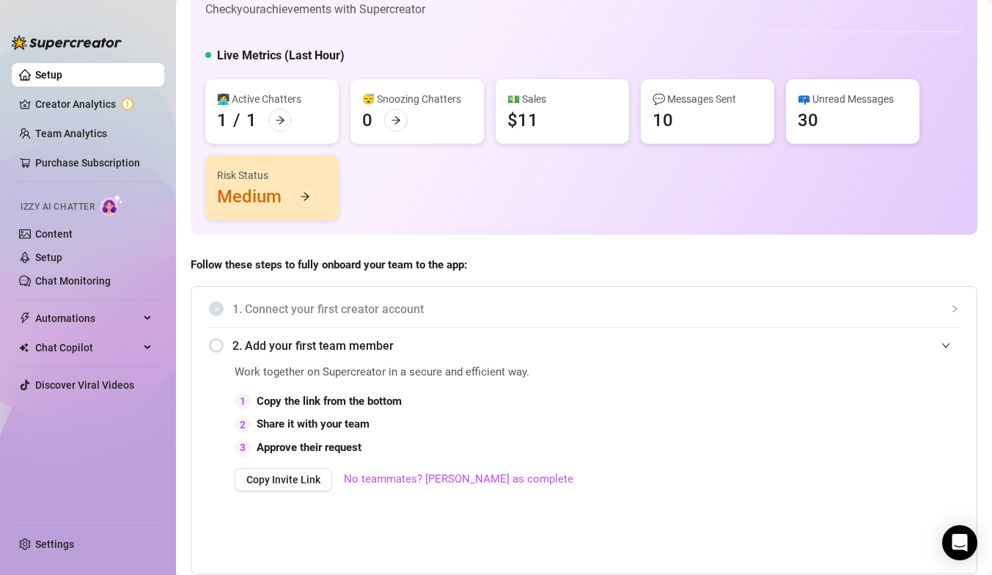
scroll to position [48, 0]
click at [290, 191] on div "Risk Status Medium" at bounding box center [271, 188] width 133 height 65
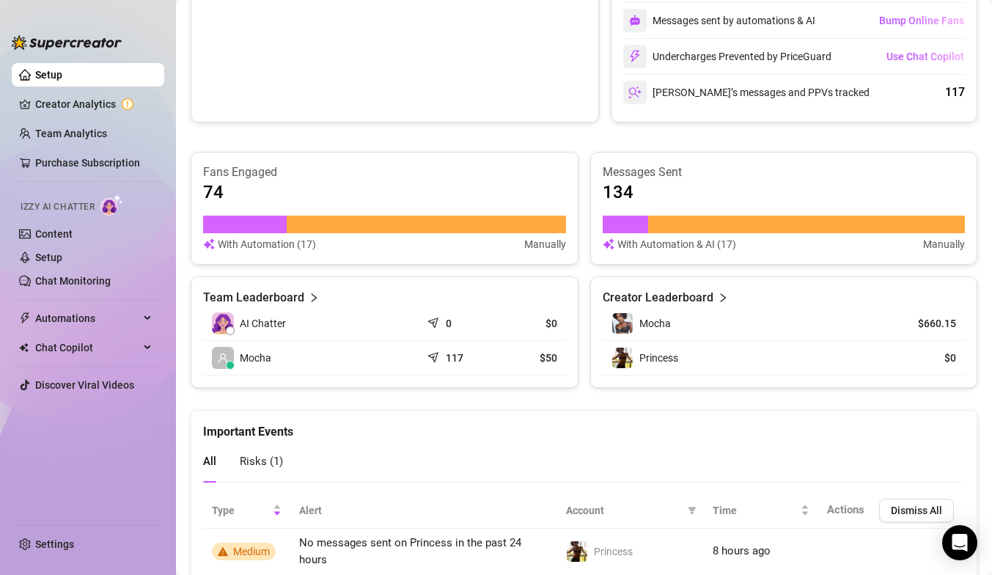
scroll to position [835, 0]
